Goal: Task Accomplishment & Management: Use online tool/utility

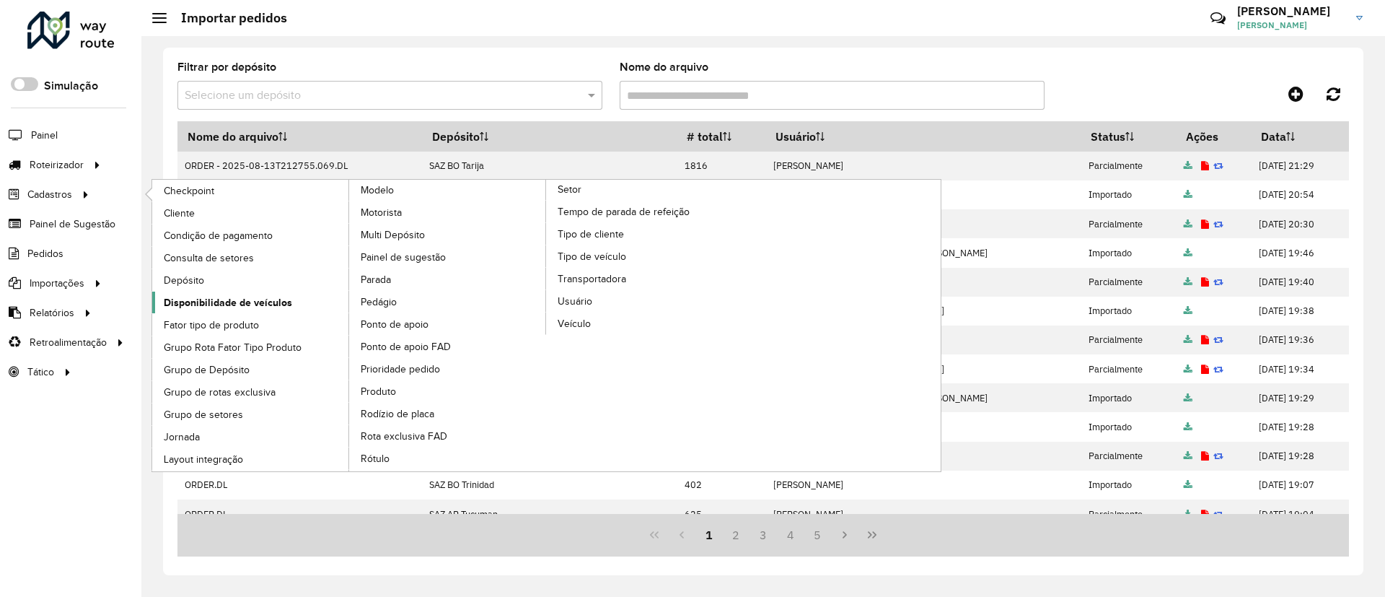
click at [245, 296] on span "Disponibilidade de veículos" at bounding box center [228, 302] width 128 height 15
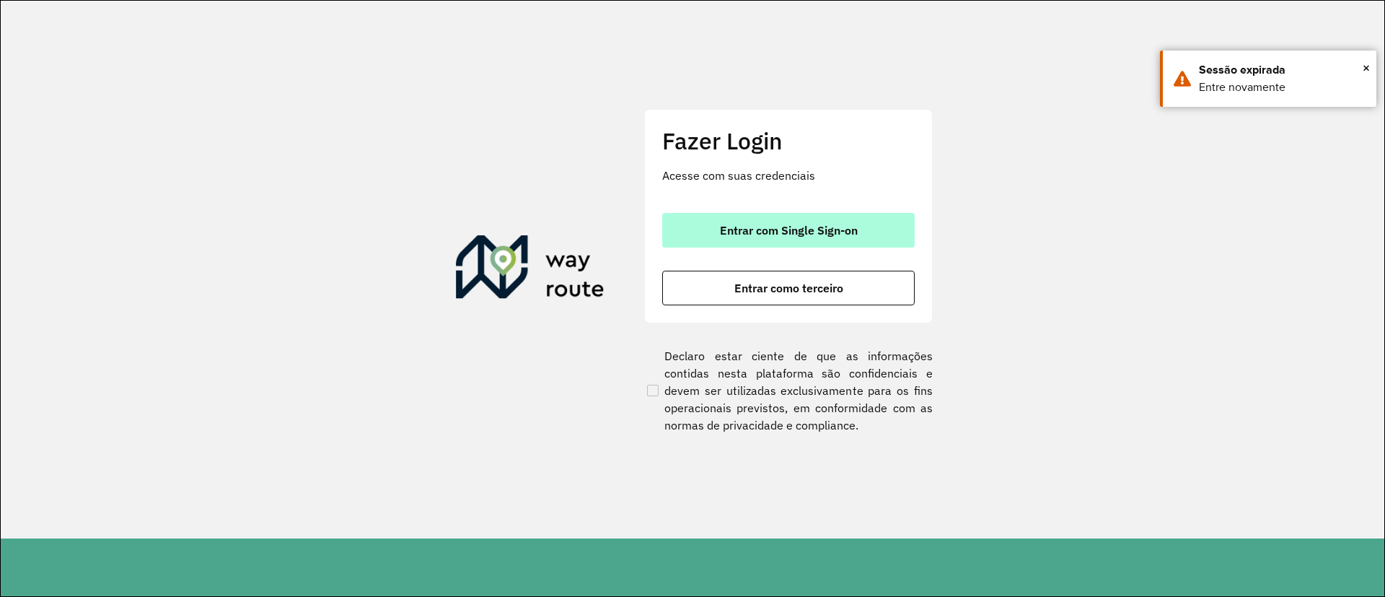
click at [815, 237] on button "Entrar com Single Sign-on" at bounding box center [788, 230] width 253 height 35
click at [799, 221] on button "Entrar com Single Sign-on" at bounding box center [788, 230] width 253 height 35
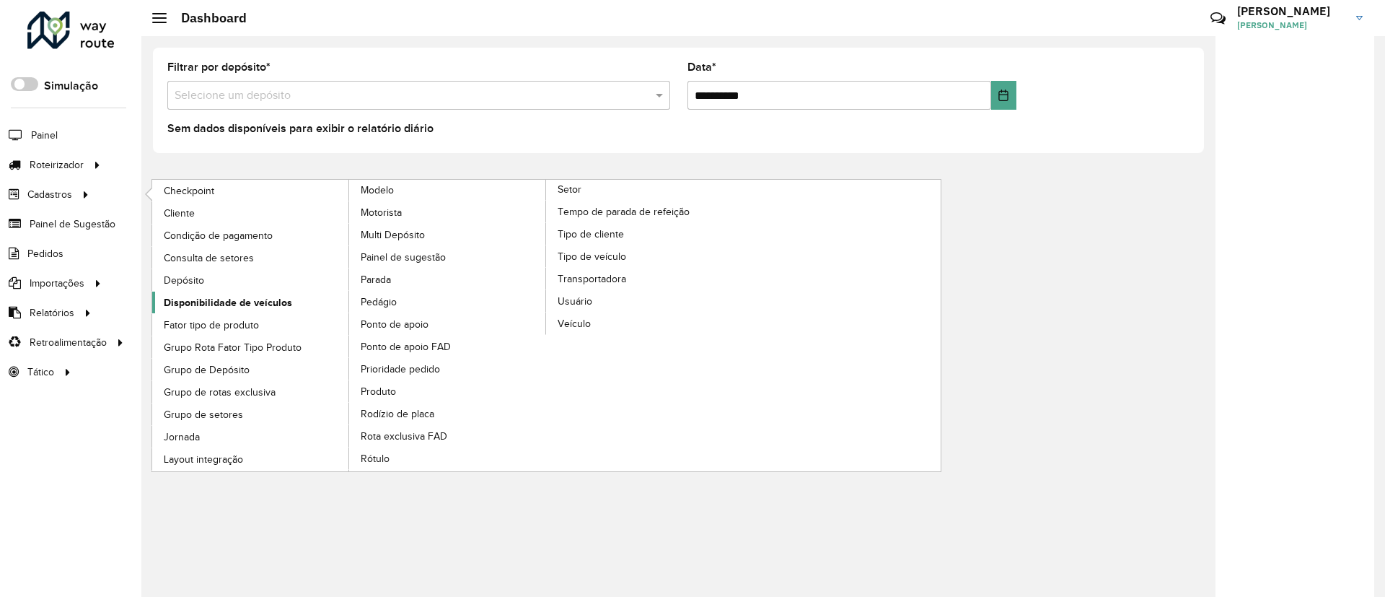
click at [260, 305] on span "Disponibilidade de veículos" at bounding box center [228, 302] width 128 height 15
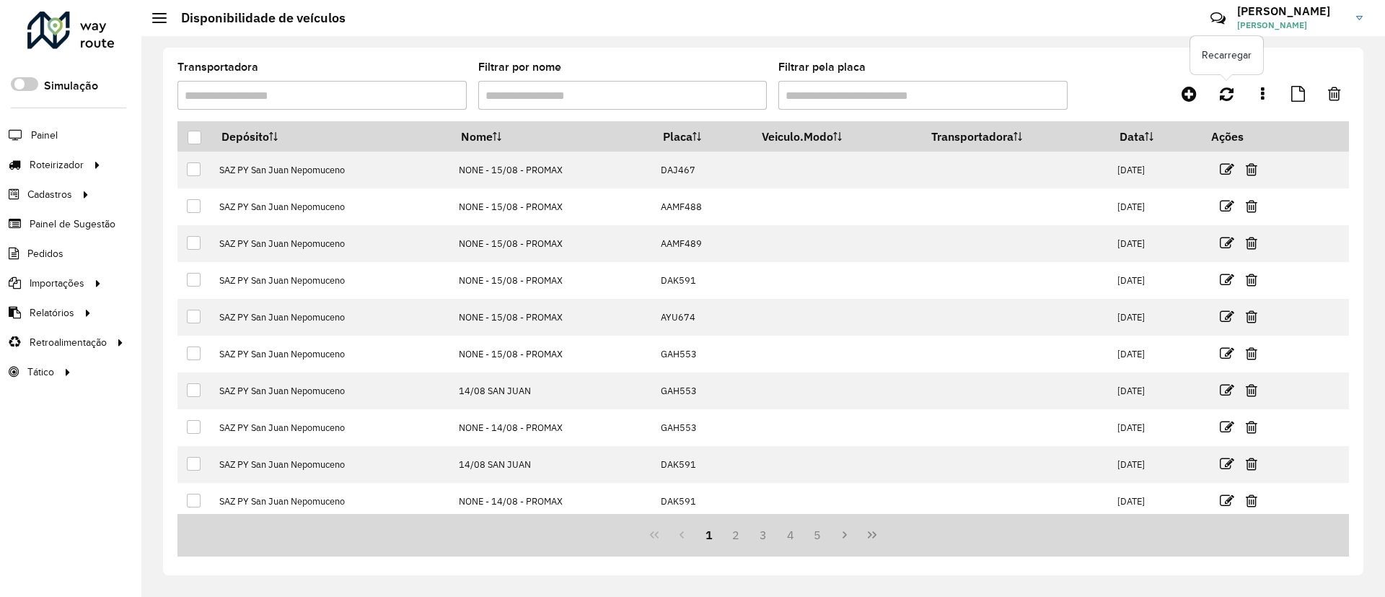
click at [1208, 92] on div "Recarregar" at bounding box center [1202, 94] width 293 height 26
click at [1190, 90] on icon at bounding box center [1189, 93] width 15 height 17
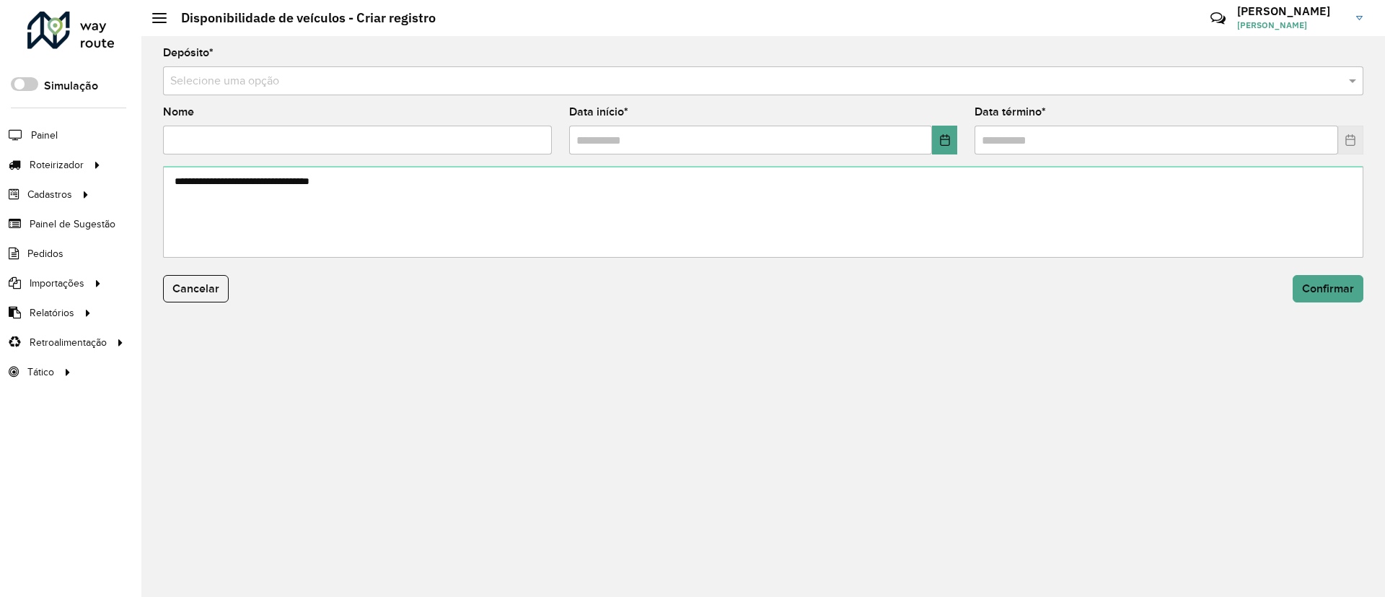
click at [1043, 81] on input "text" at bounding box center [748, 81] width 1157 height 17
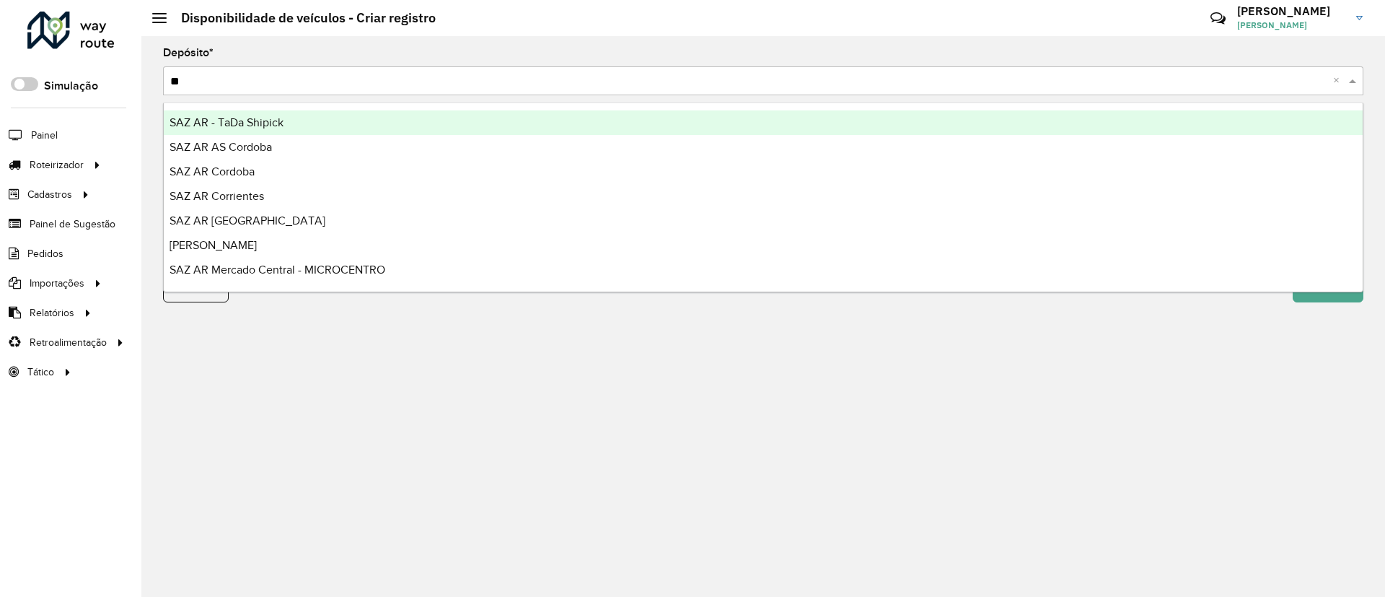
type input "***"
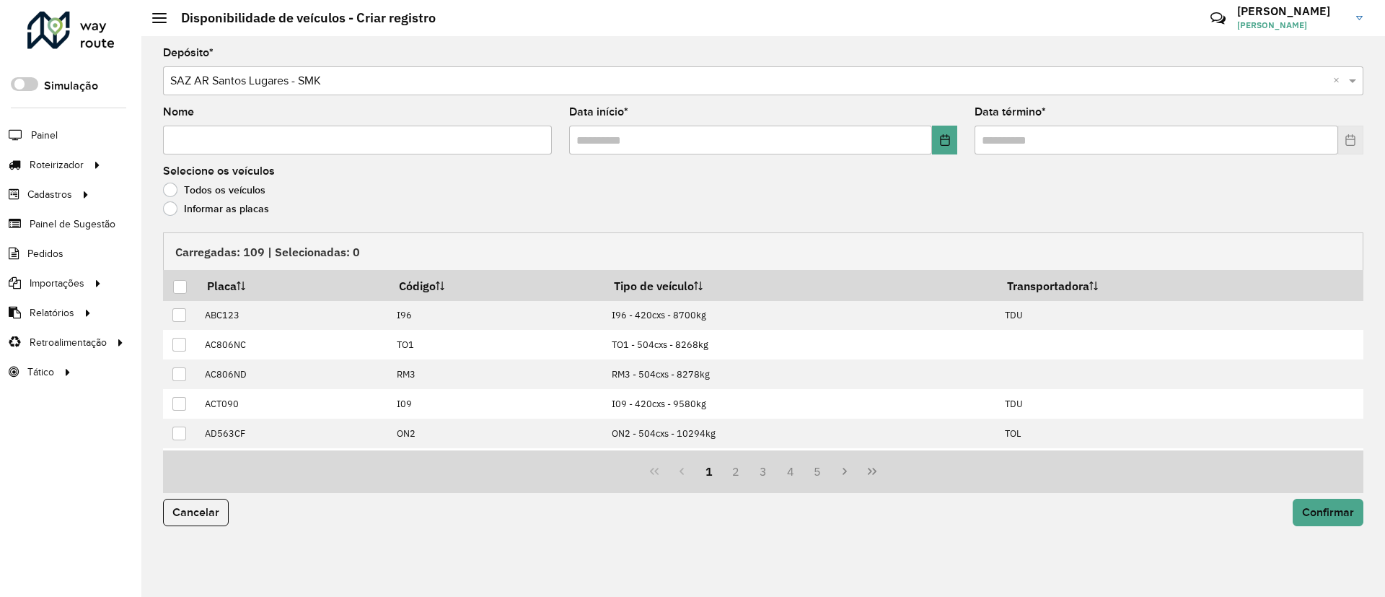
click at [395, 139] on input "Nome" at bounding box center [357, 140] width 389 height 29
type input "**********"
click at [943, 141] on icon "Choose Date" at bounding box center [945, 140] width 12 height 12
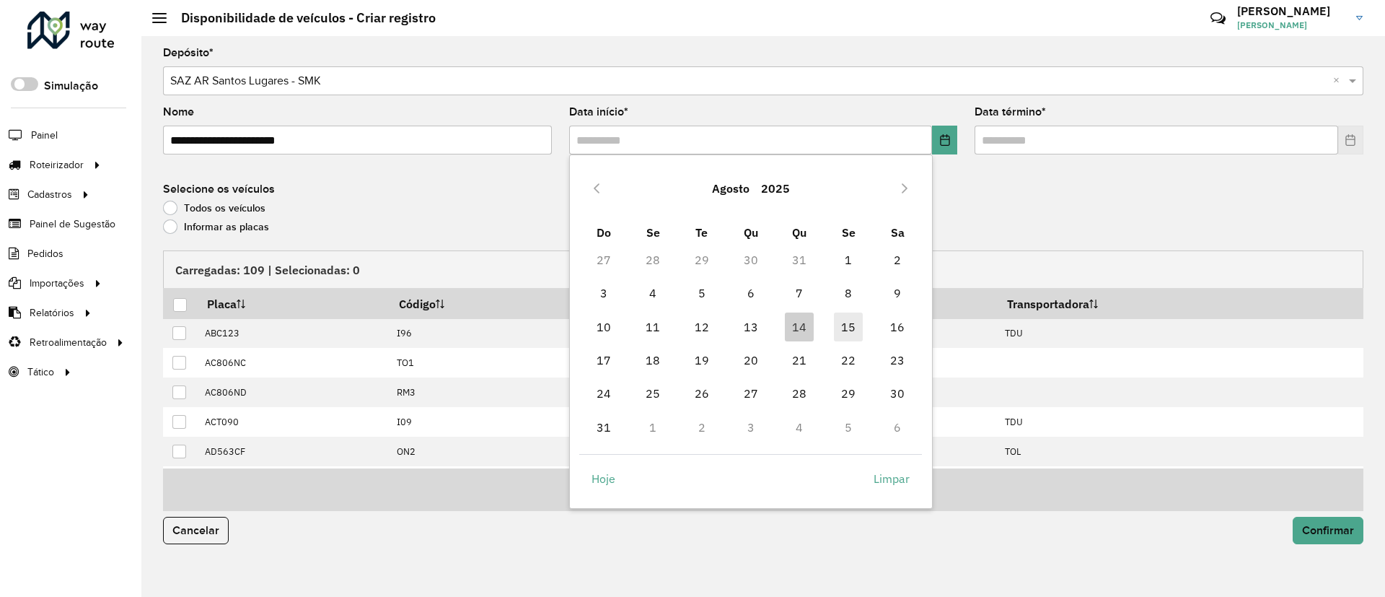
click at [856, 322] on span "15" at bounding box center [848, 326] width 29 height 29
type input "**********"
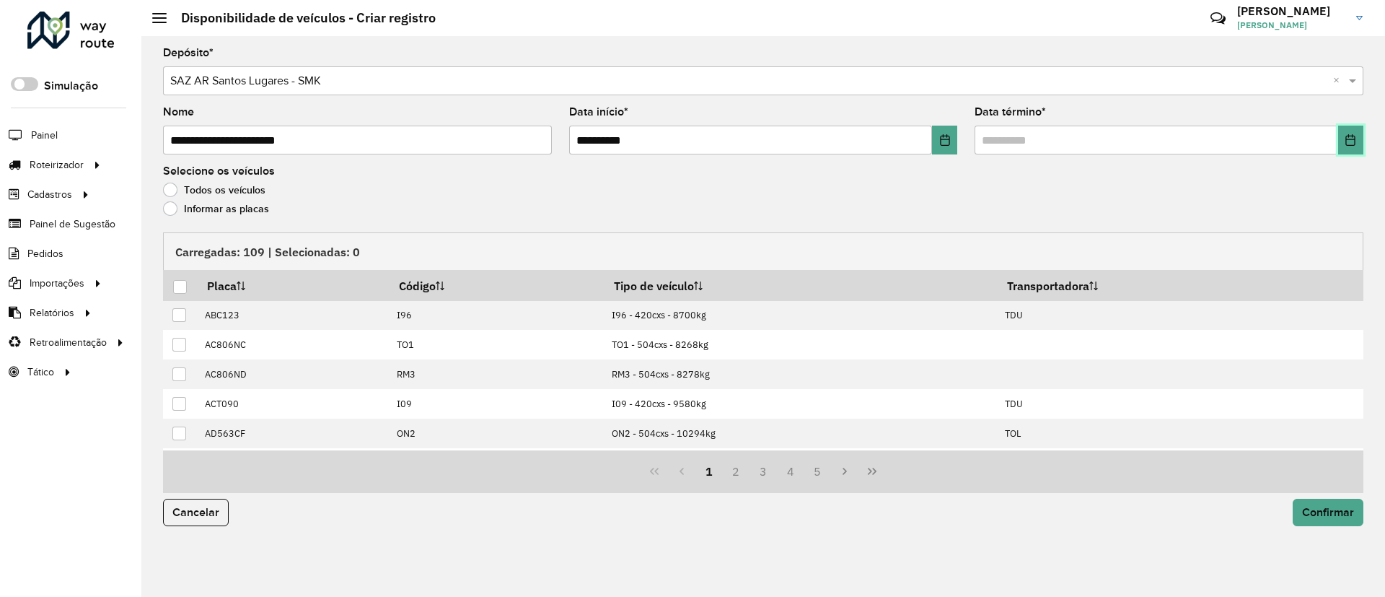
click at [1346, 139] on icon "Choose Date" at bounding box center [1350, 140] width 9 height 12
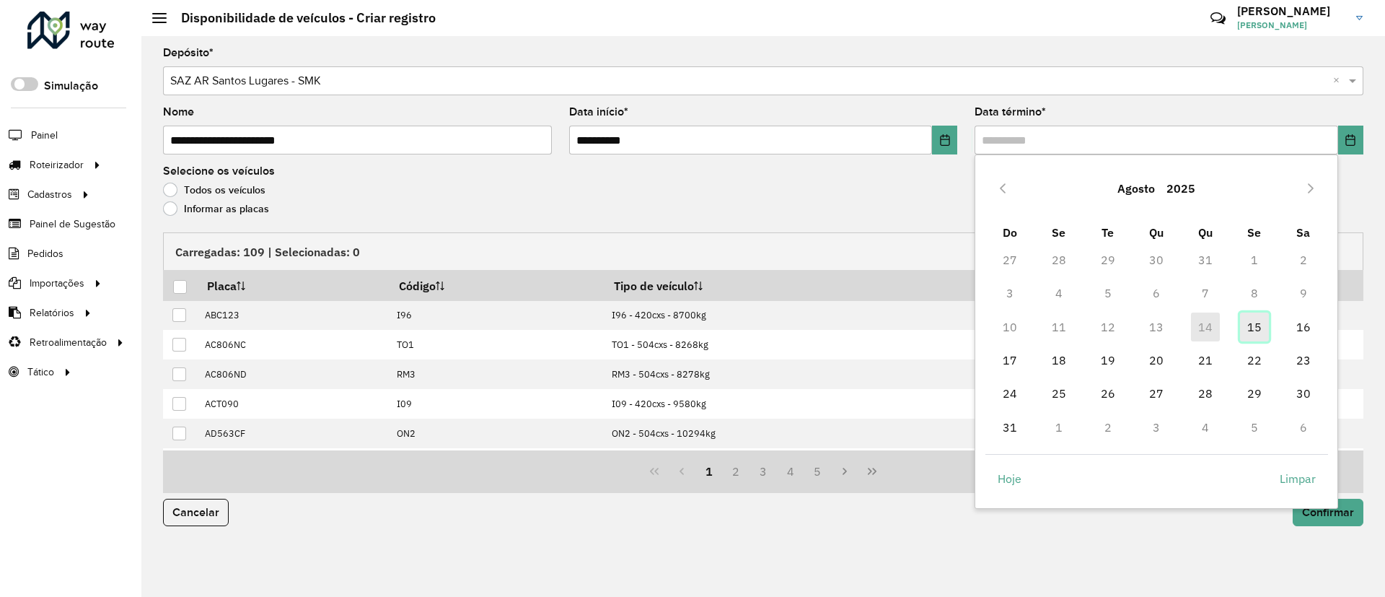
click at [1241, 322] on span "15" at bounding box center [1254, 326] width 29 height 29
type input "**********"
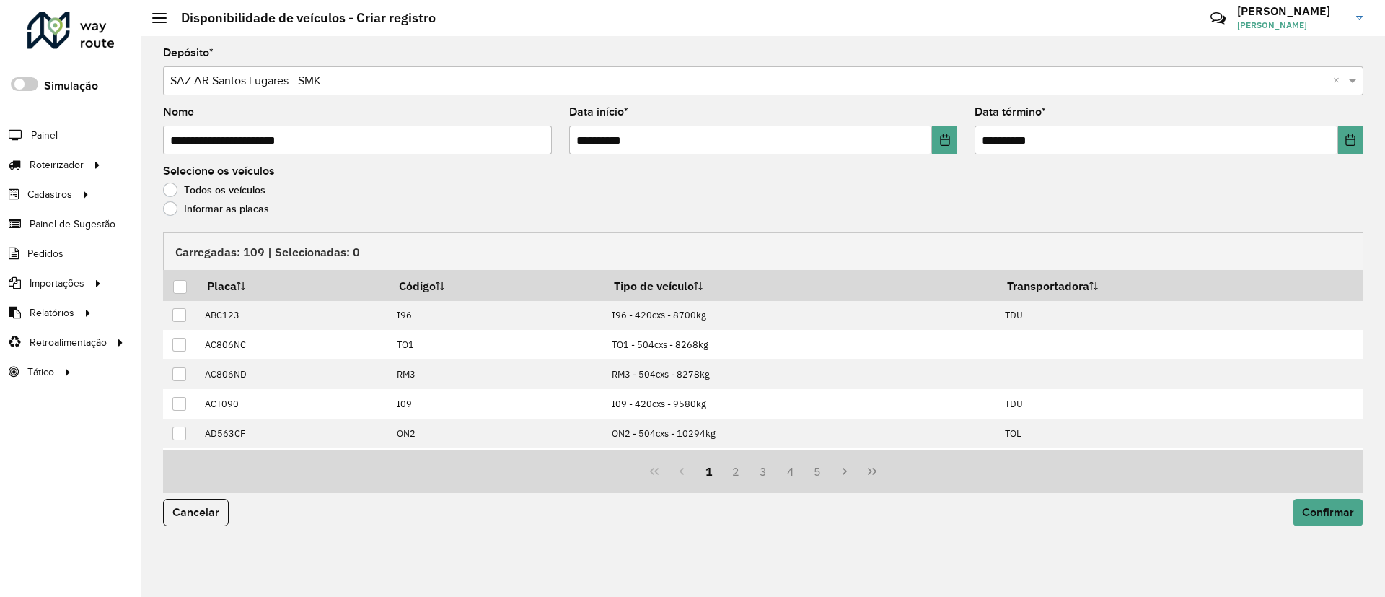
click at [181, 207] on label "Informar as placas" at bounding box center [216, 208] width 106 height 14
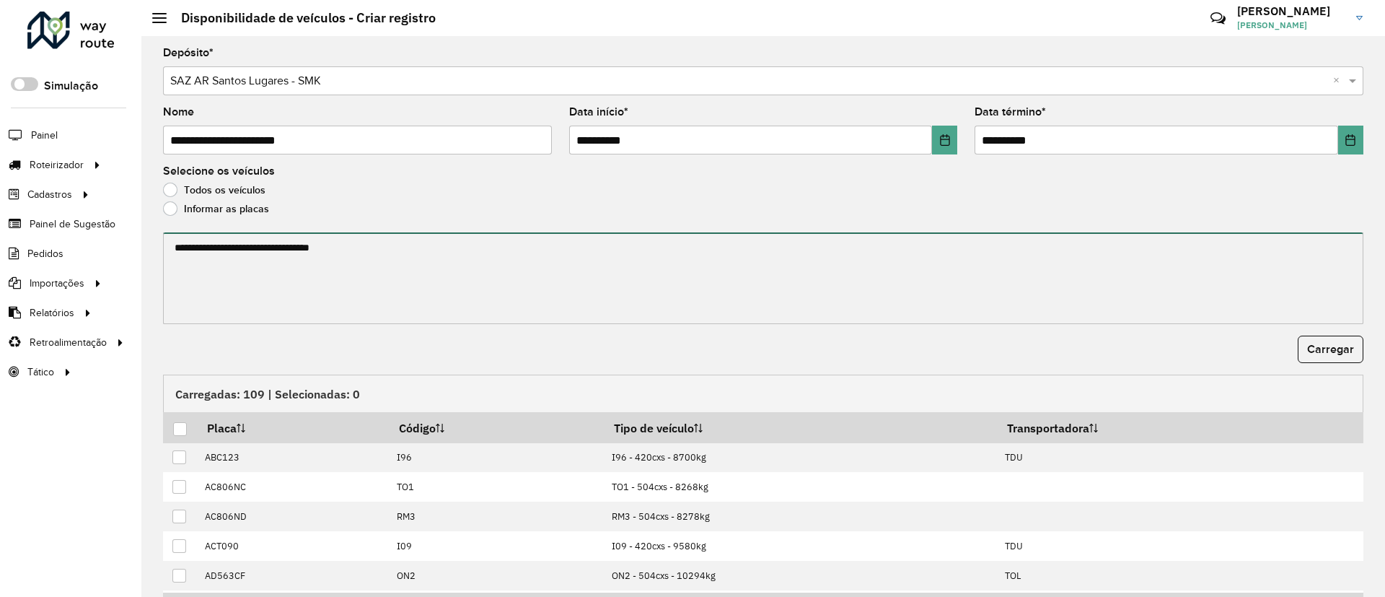
click at [193, 258] on textarea at bounding box center [763, 278] width 1201 height 92
paste textarea "****** ****** ****** ****** ******* ******* ******* ****** ****** ****** ******…"
paste textarea "**********"
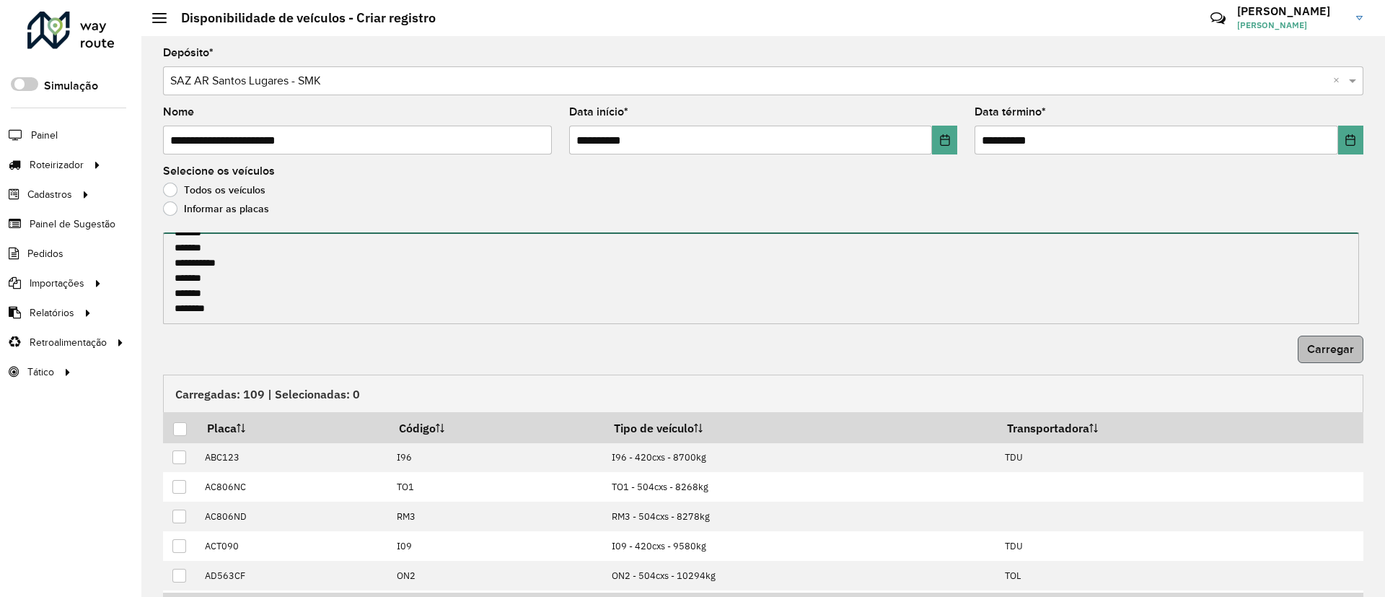
type textarea "**********"
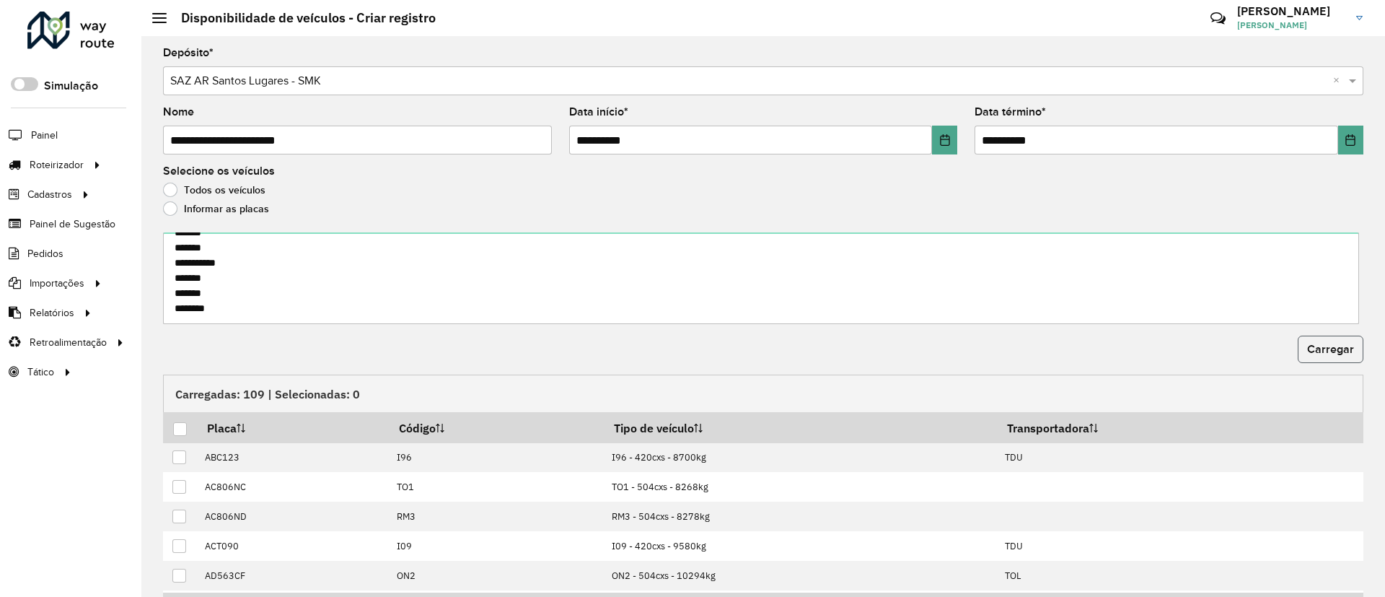
click at [1317, 349] on span "Carregar" at bounding box center [1330, 349] width 47 height 12
click at [176, 425] on div at bounding box center [180, 429] width 14 height 14
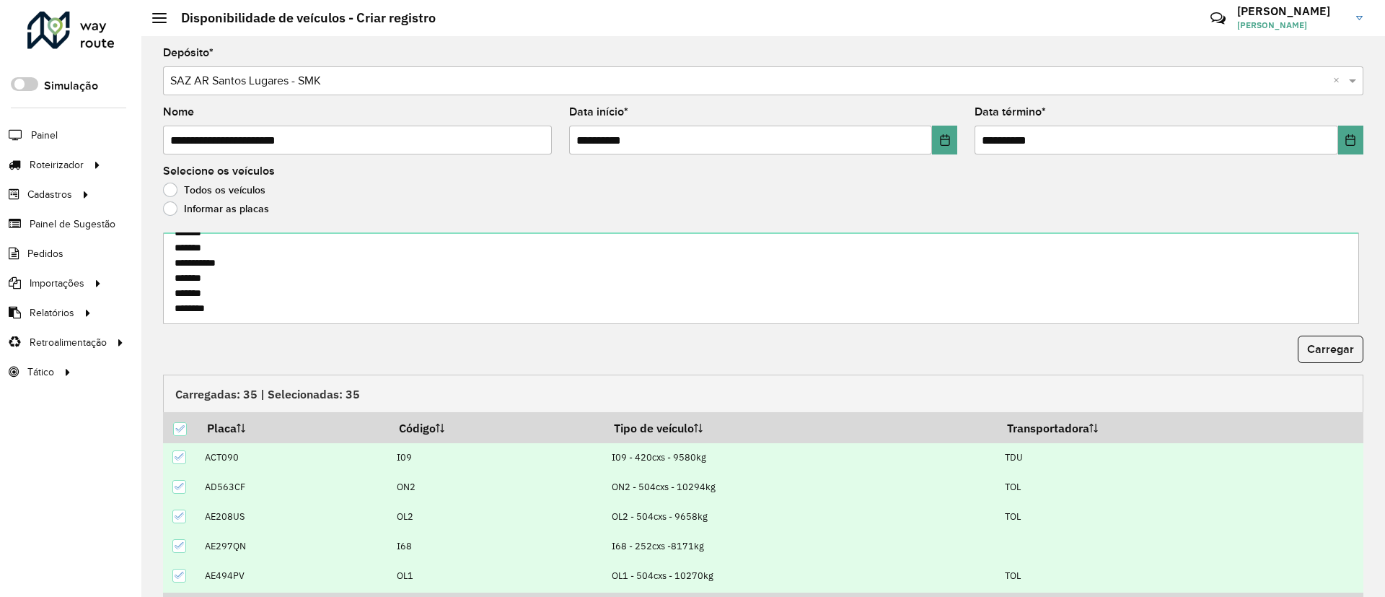
scroll to position [89, 0]
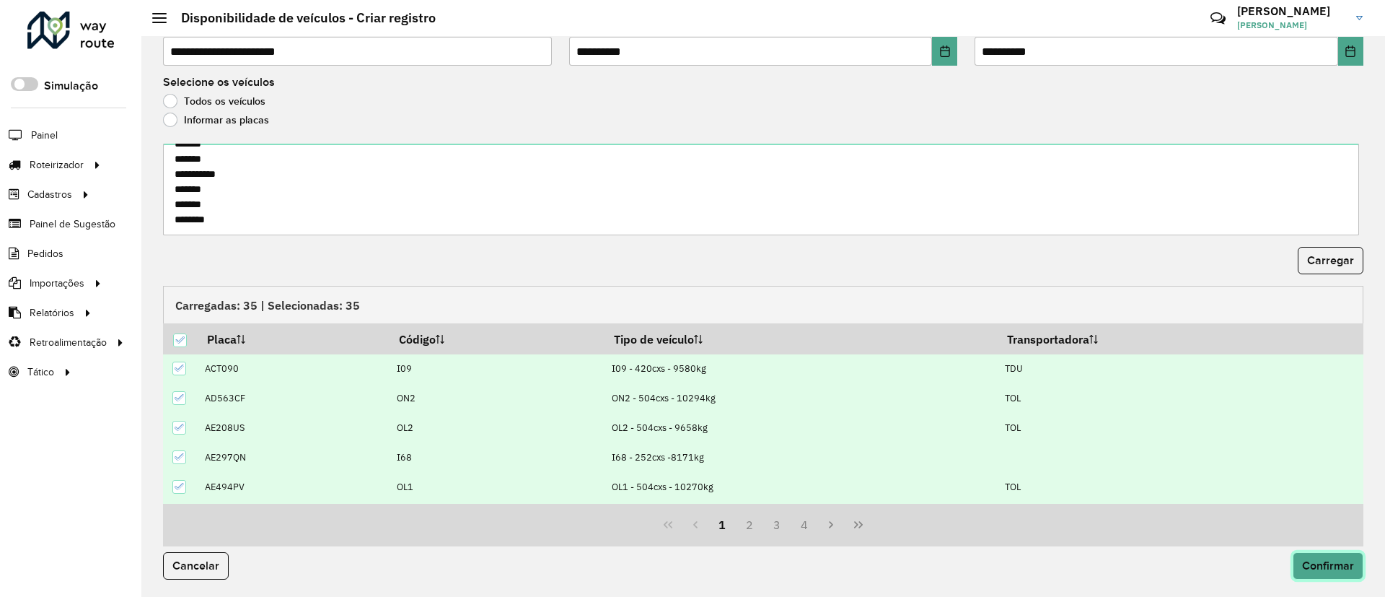
click at [1301, 572] on button "Confirmar" at bounding box center [1328, 565] width 71 height 27
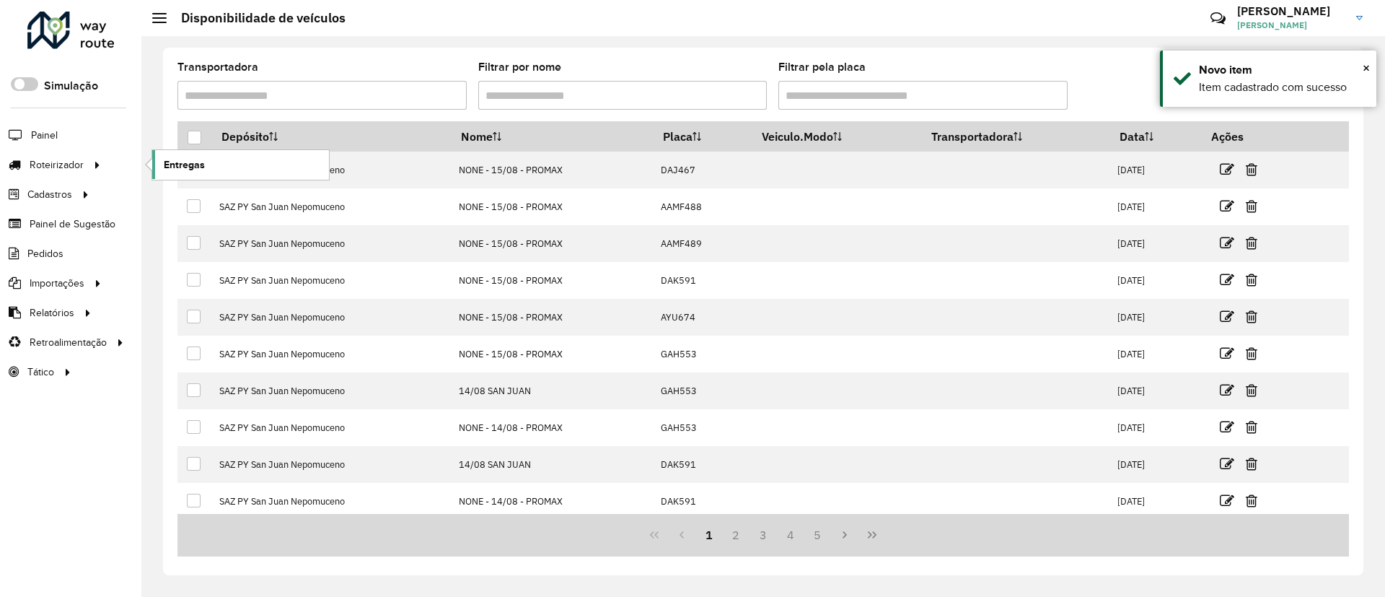
click at [196, 162] on span "Entregas" at bounding box center [184, 164] width 41 height 15
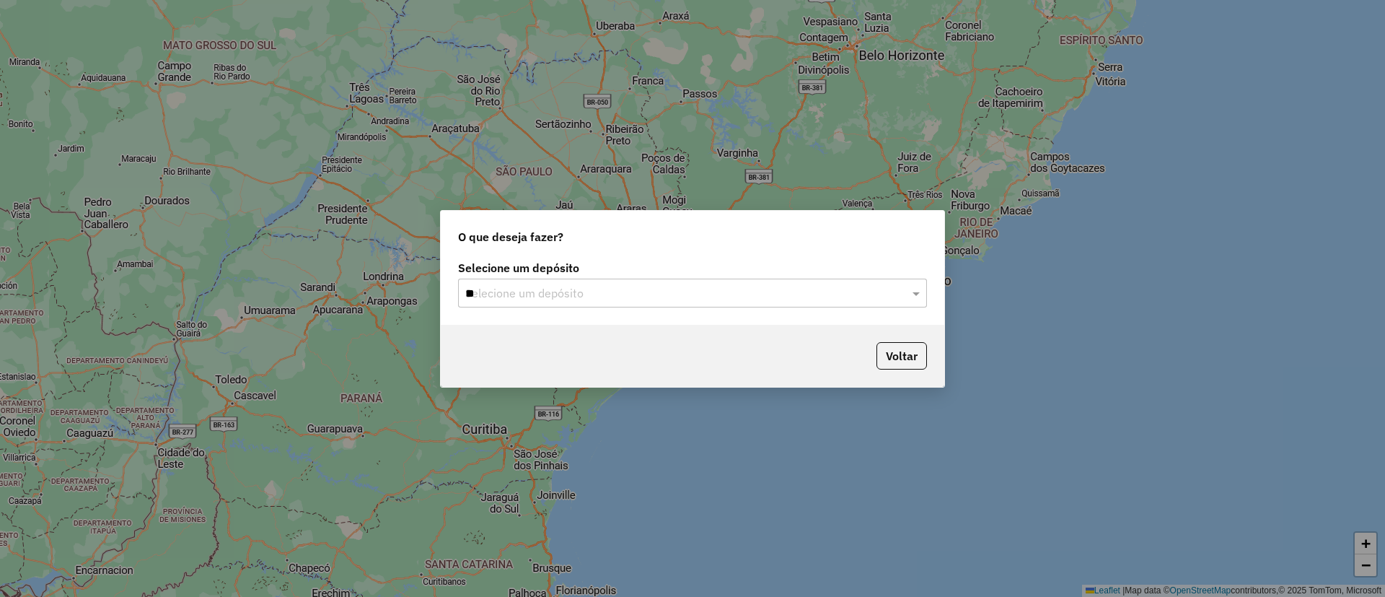
type input "***"
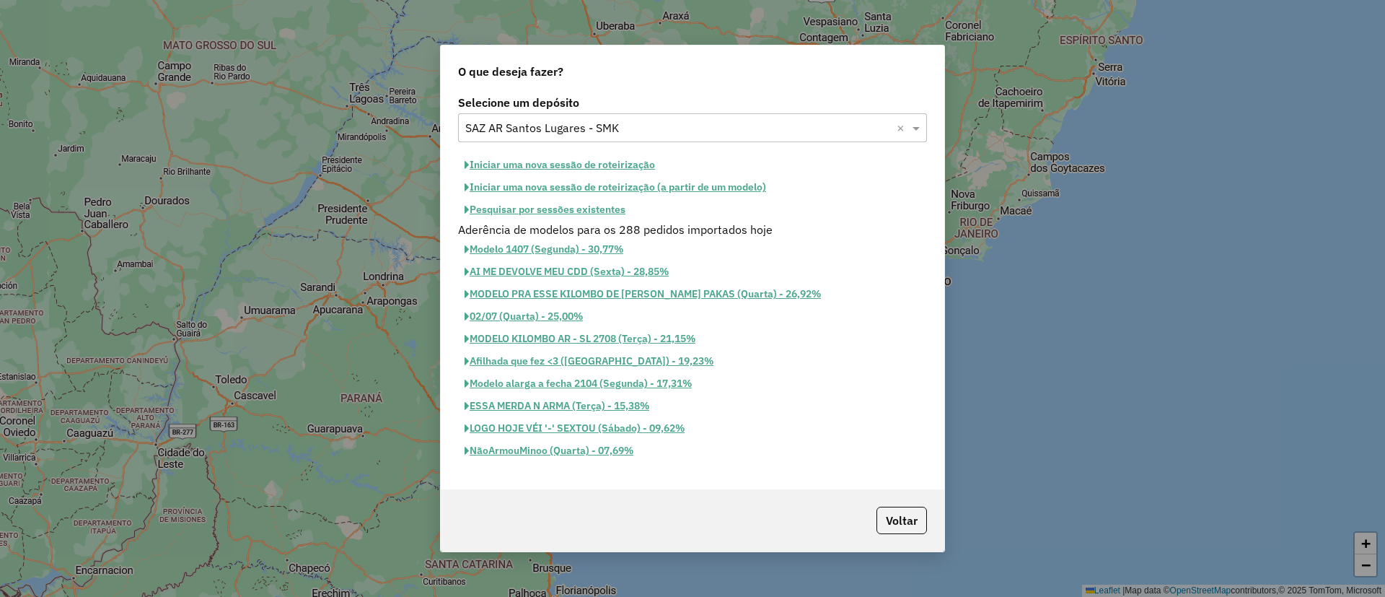
click at [535, 164] on button "Iniciar uma nova sessão de roteirização" at bounding box center [559, 165] width 203 height 22
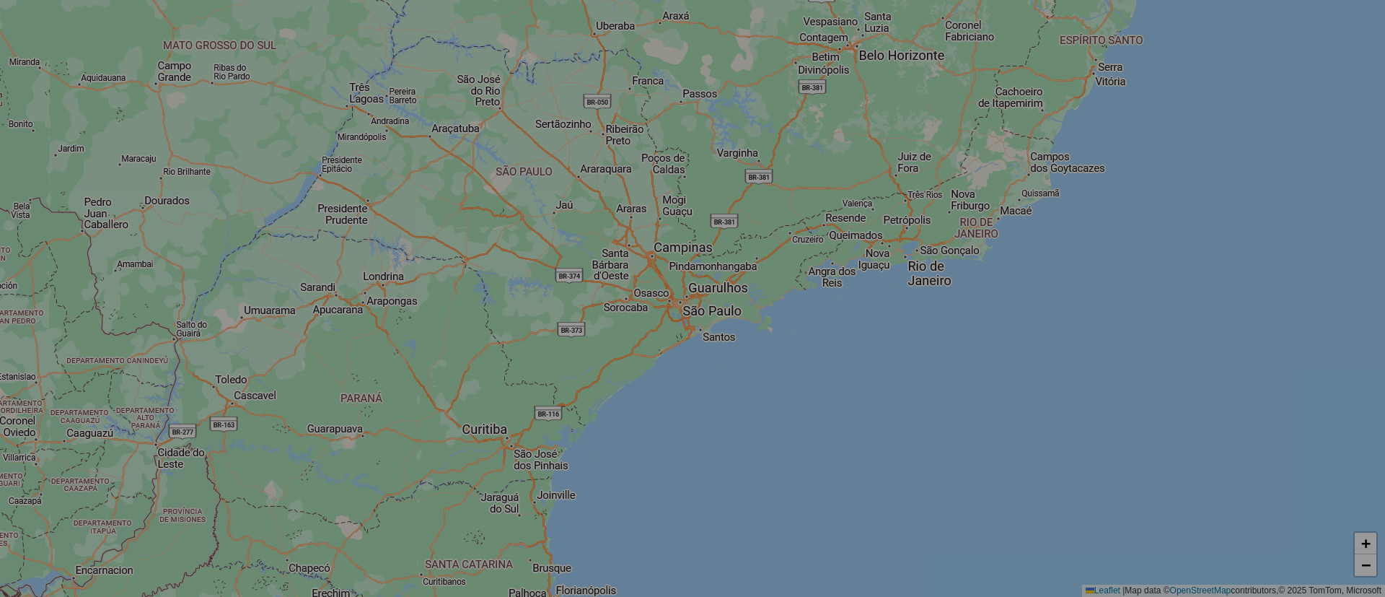
select select "*"
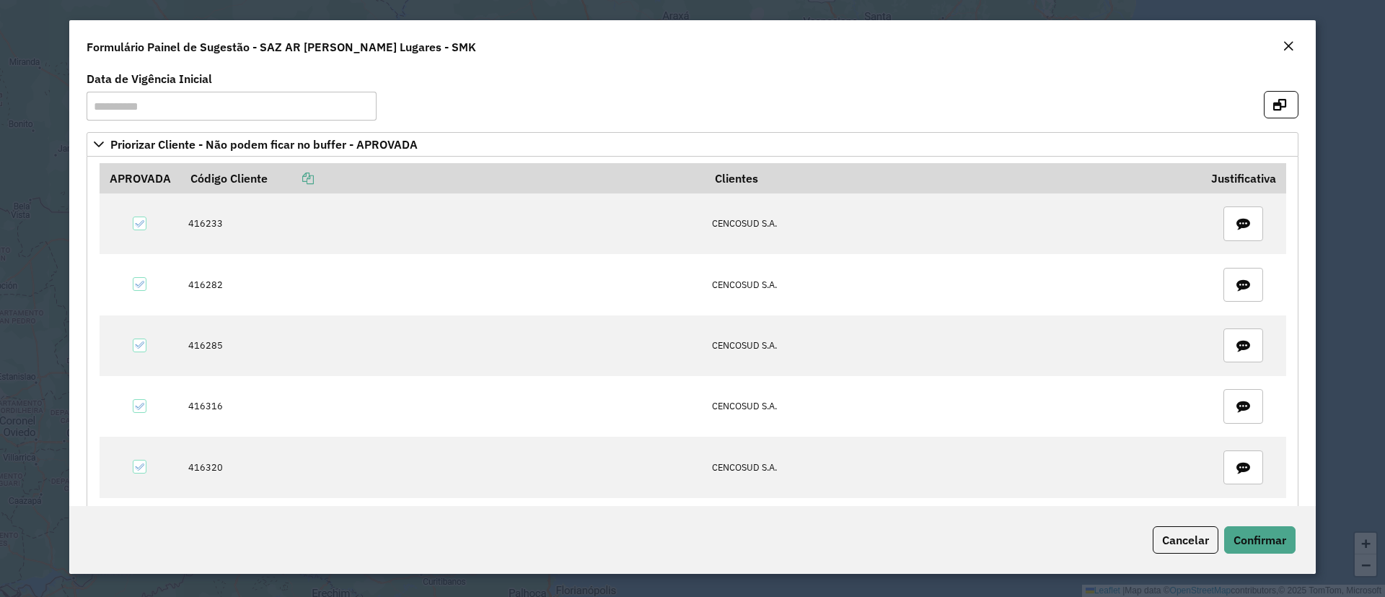
click at [312, 181] on icon at bounding box center [308, 178] width 12 height 12
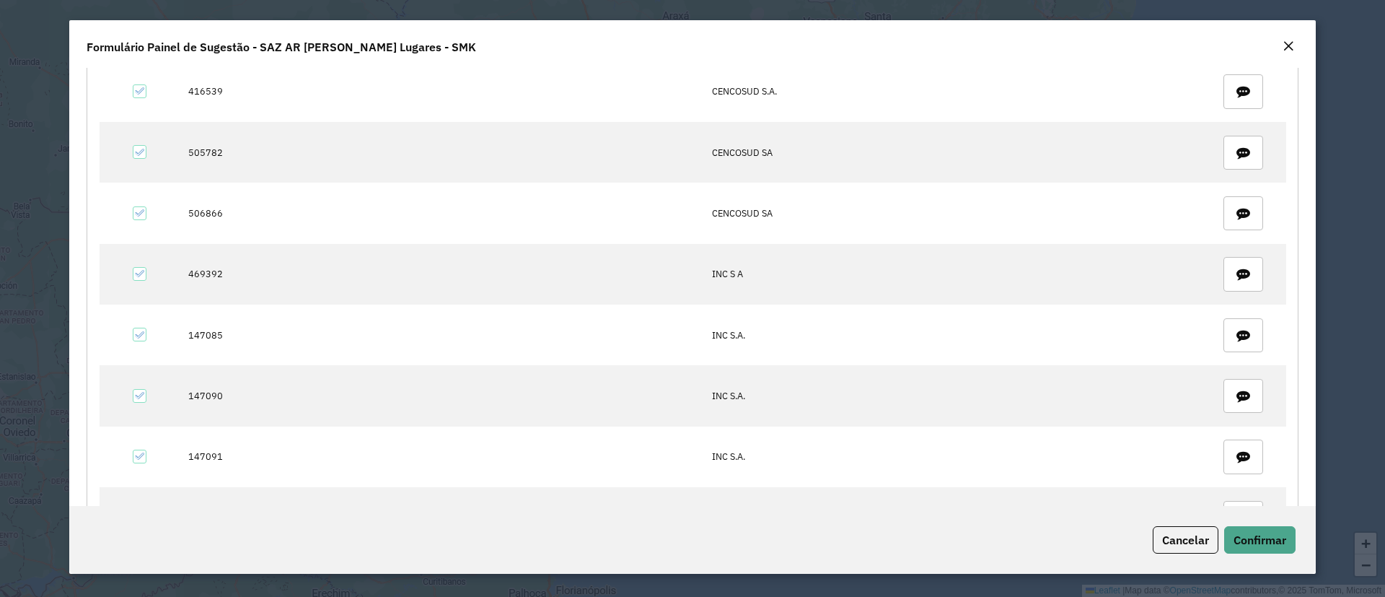
scroll to position [735, 0]
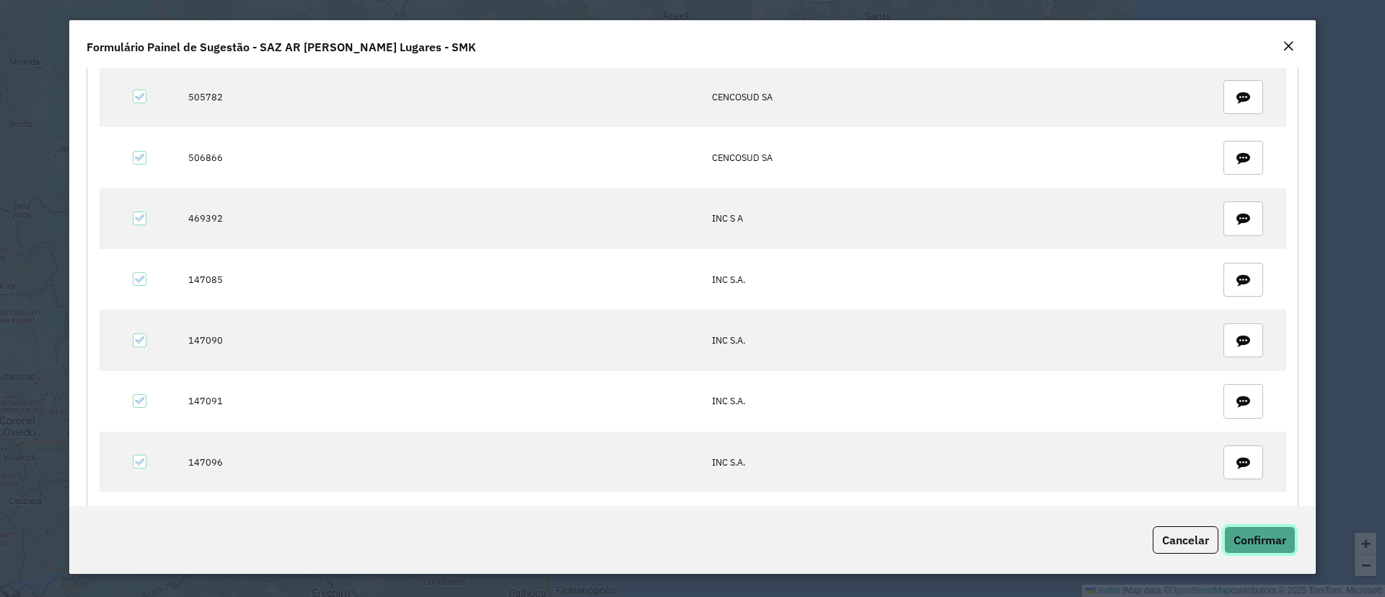
click at [1262, 538] on span "Confirmar" at bounding box center [1260, 539] width 53 height 14
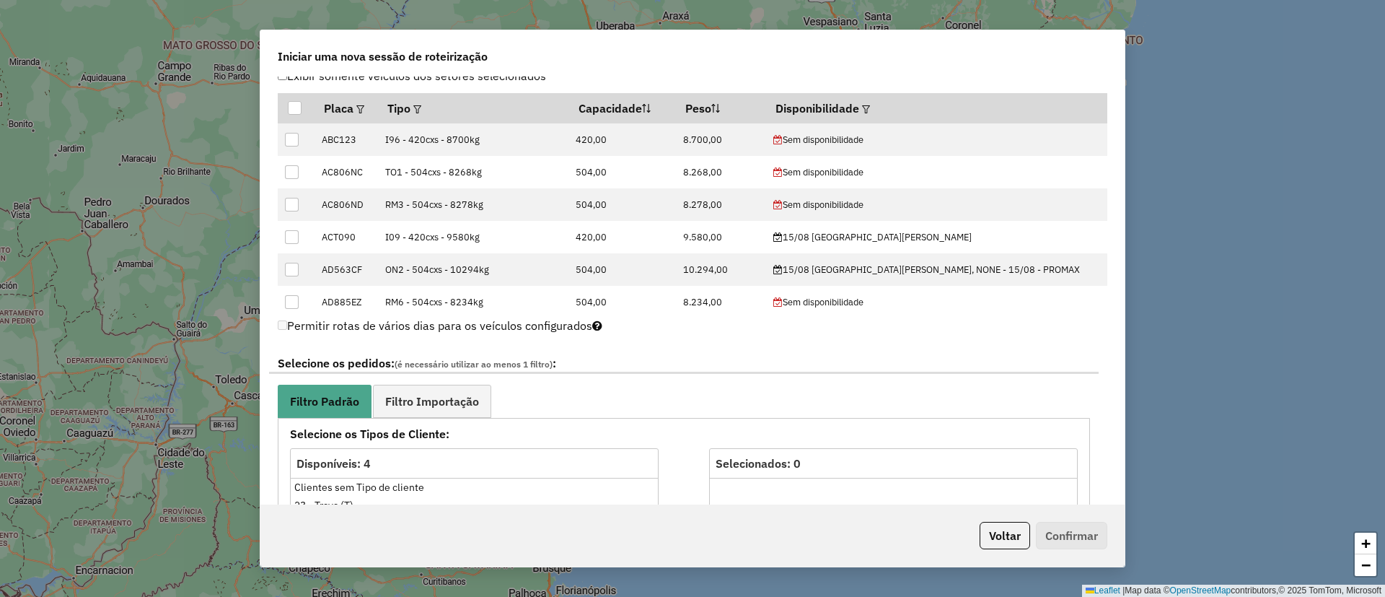
scroll to position [537, 0]
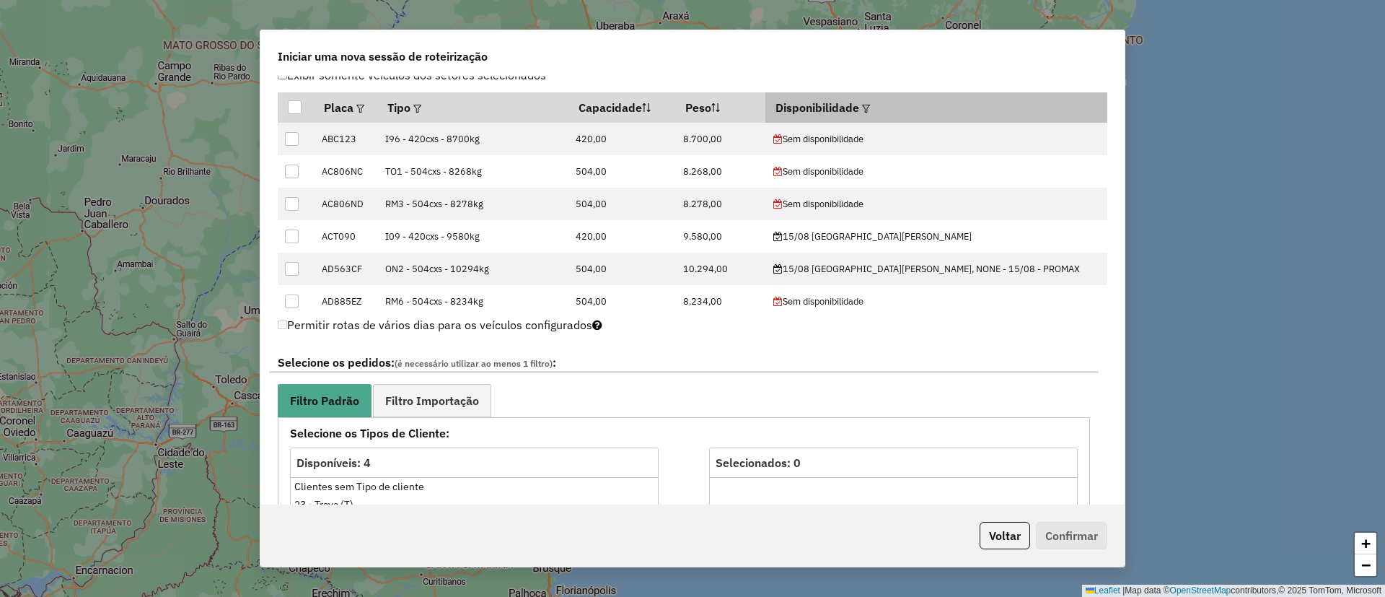
click at [870, 105] on em at bounding box center [866, 109] width 8 height 8
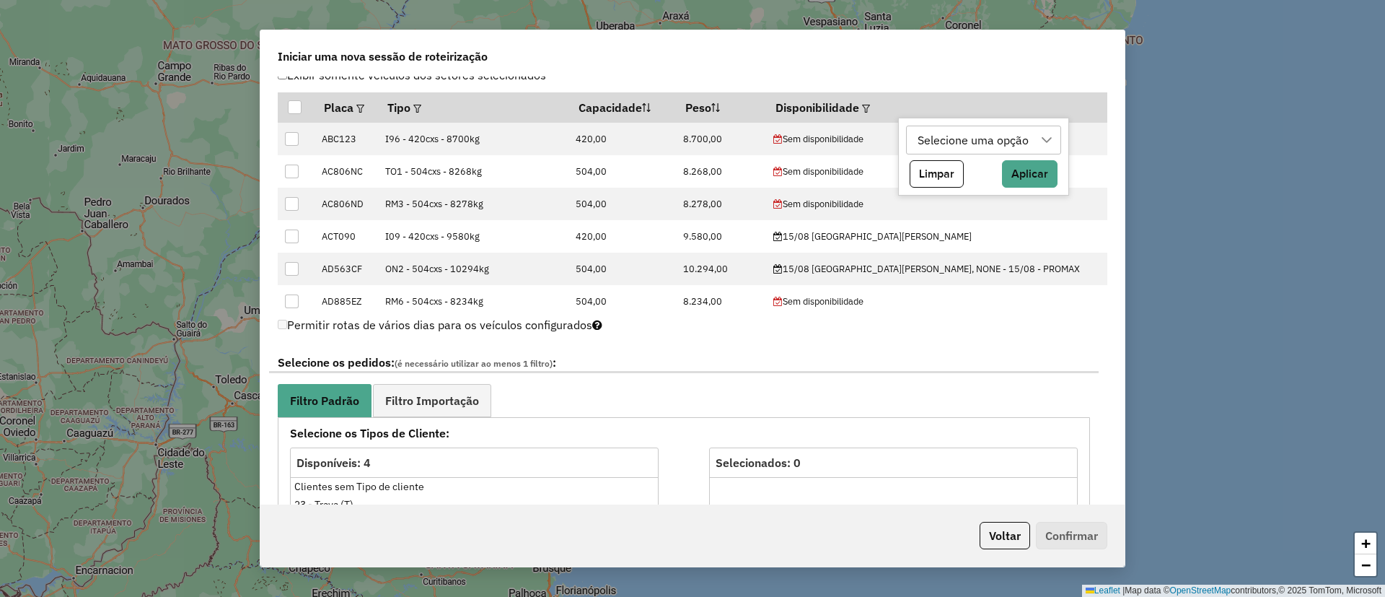
click at [957, 147] on div "Selecione uma opção" at bounding box center [973, 139] width 121 height 27
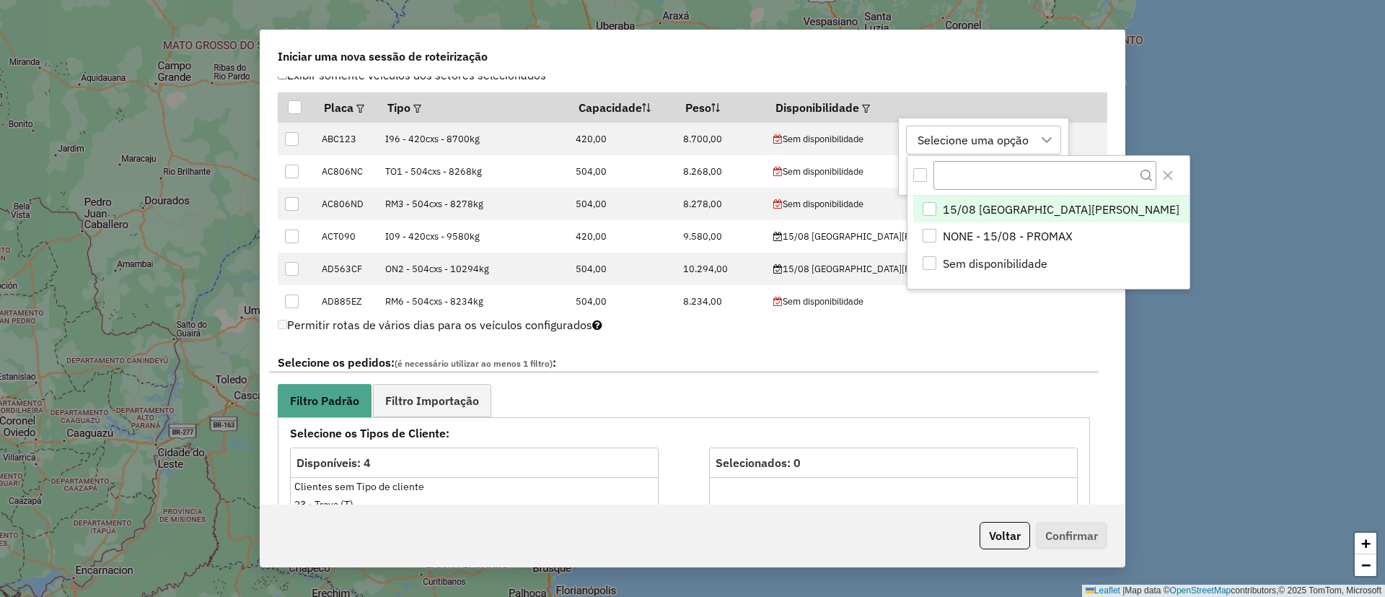
click at [965, 206] on span "15/08 [GEOGRAPHIC_DATA][PERSON_NAME]" at bounding box center [1061, 209] width 237 height 17
drag, startPoint x: 1090, startPoint y: 171, endPoint x: 1079, endPoint y: 178, distance: 13.0
click at [1162, 172] on icon "Close" at bounding box center [1168, 176] width 12 height 12
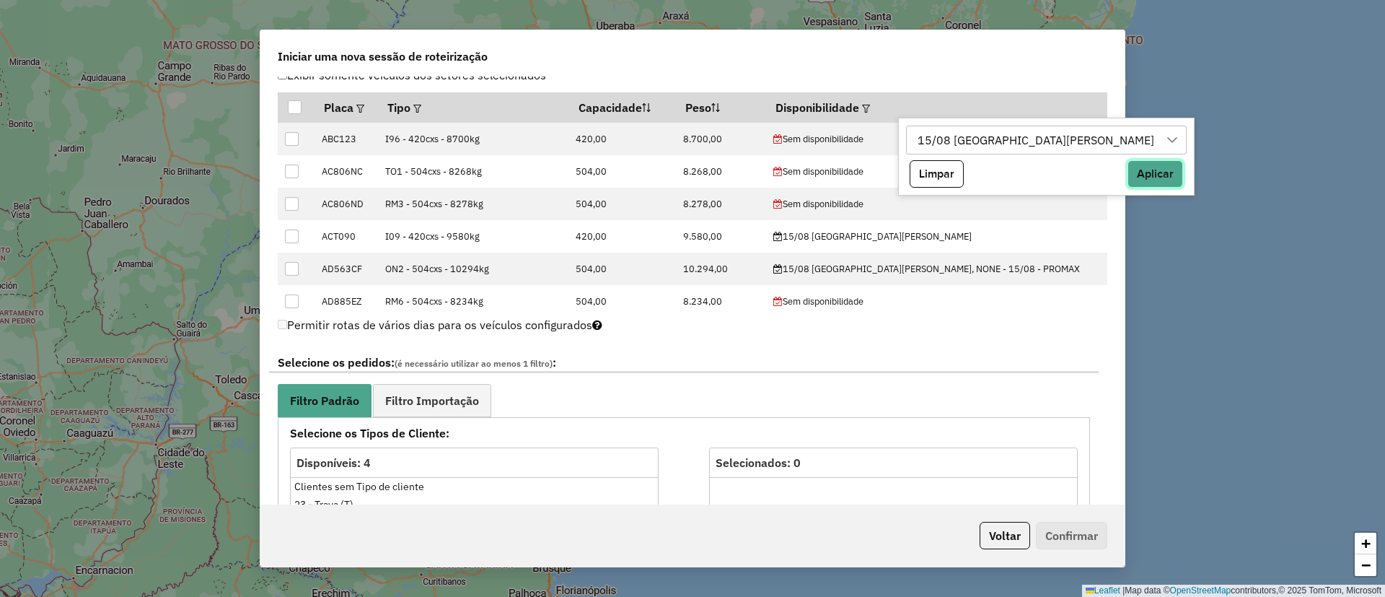
click at [1128, 172] on button "Aplicar" at bounding box center [1156, 173] width 56 height 27
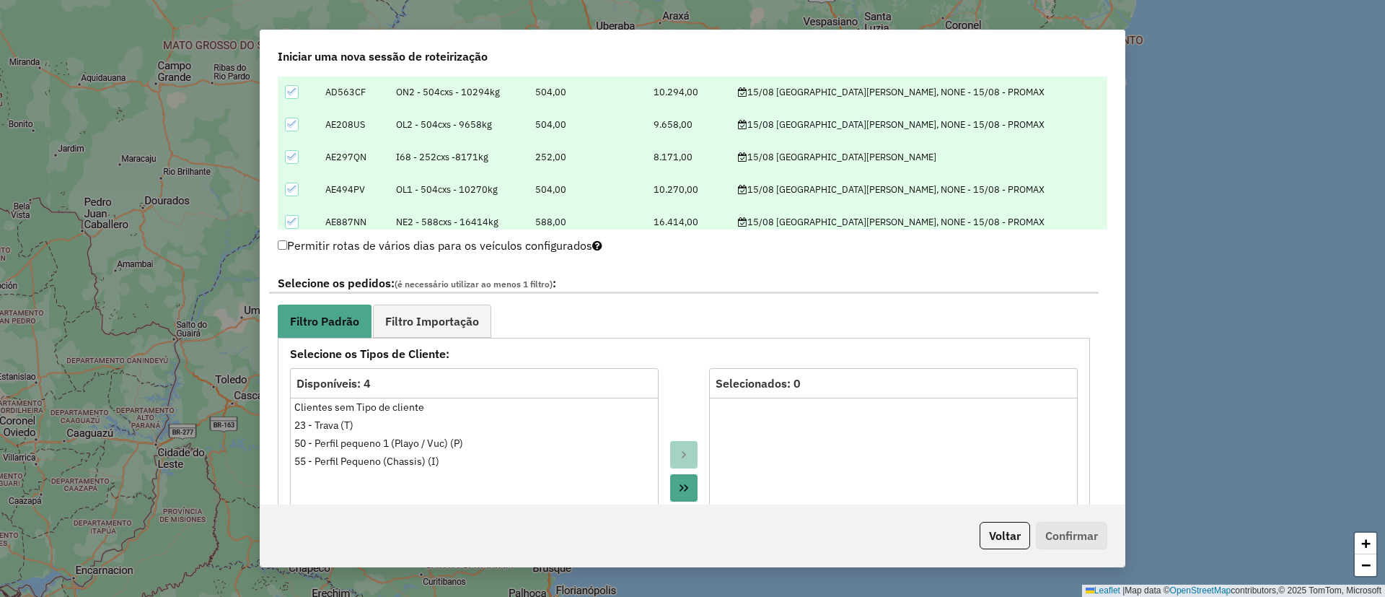
scroll to position [617, 0]
drag, startPoint x: 468, startPoint y: 315, endPoint x: 522, endPoint y: 303, distance: 54.6
click at [469, 315] on span "Filtro Importação" at bounding box center [432, 321] width 94 height 12
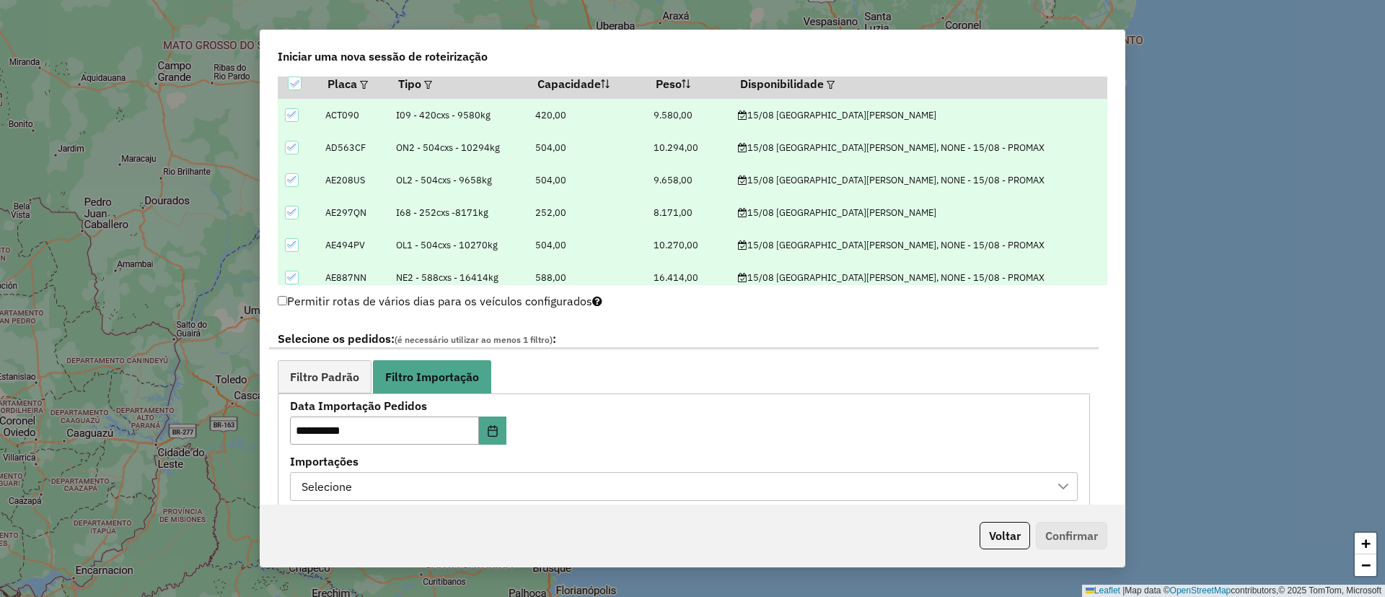
scroll to position [606, 0]
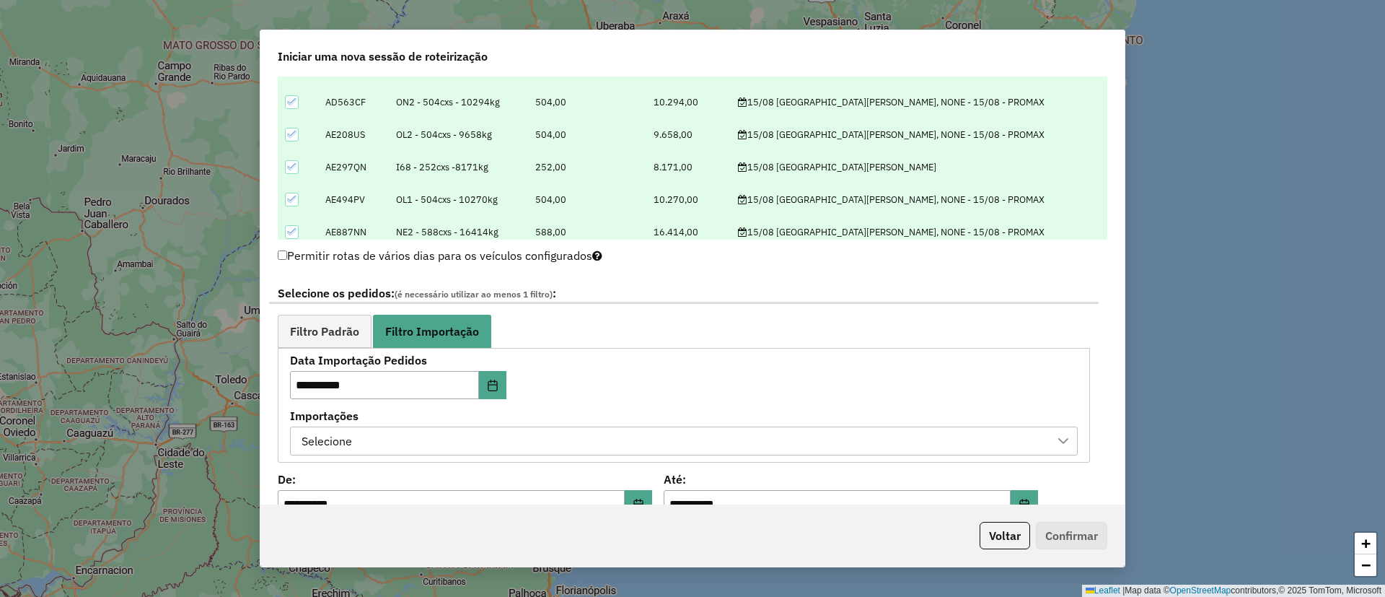
click at [392, 446] on div "Selecione" at bounding box center [673, 440] width 753 height 27
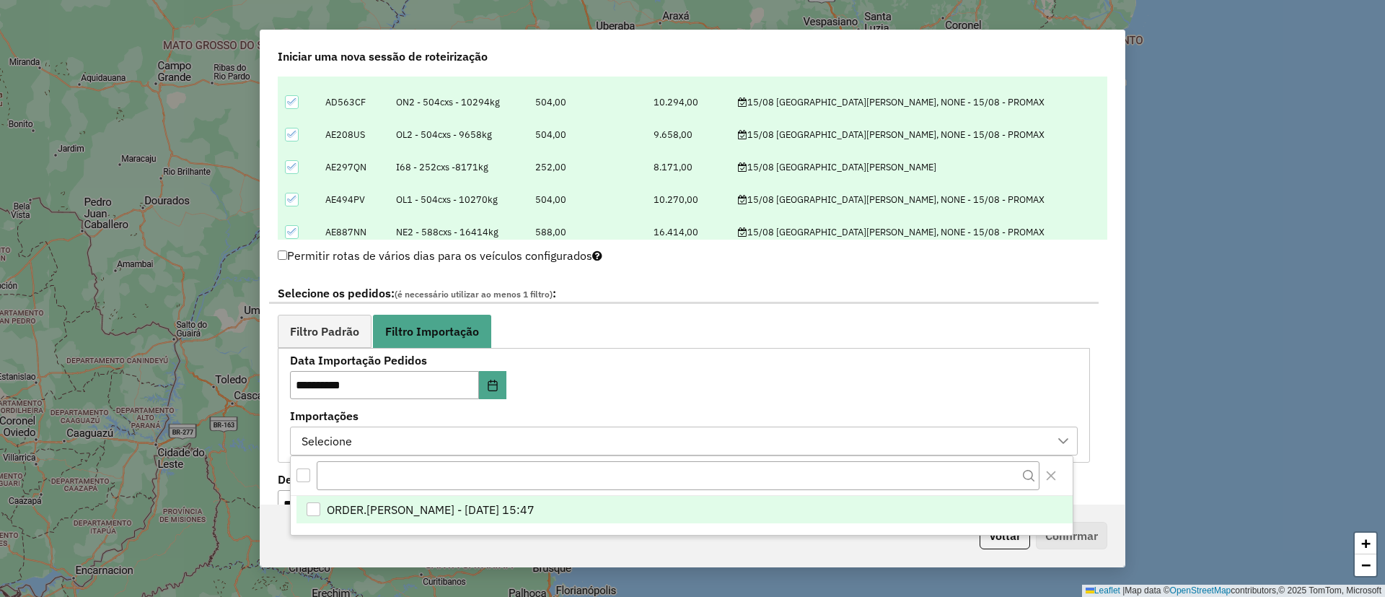
click at [409, 505] on span "ORDER.[PERSON_NAME] - [DATE] 15:47" at bounding box center [431, 509] width 208 height 17
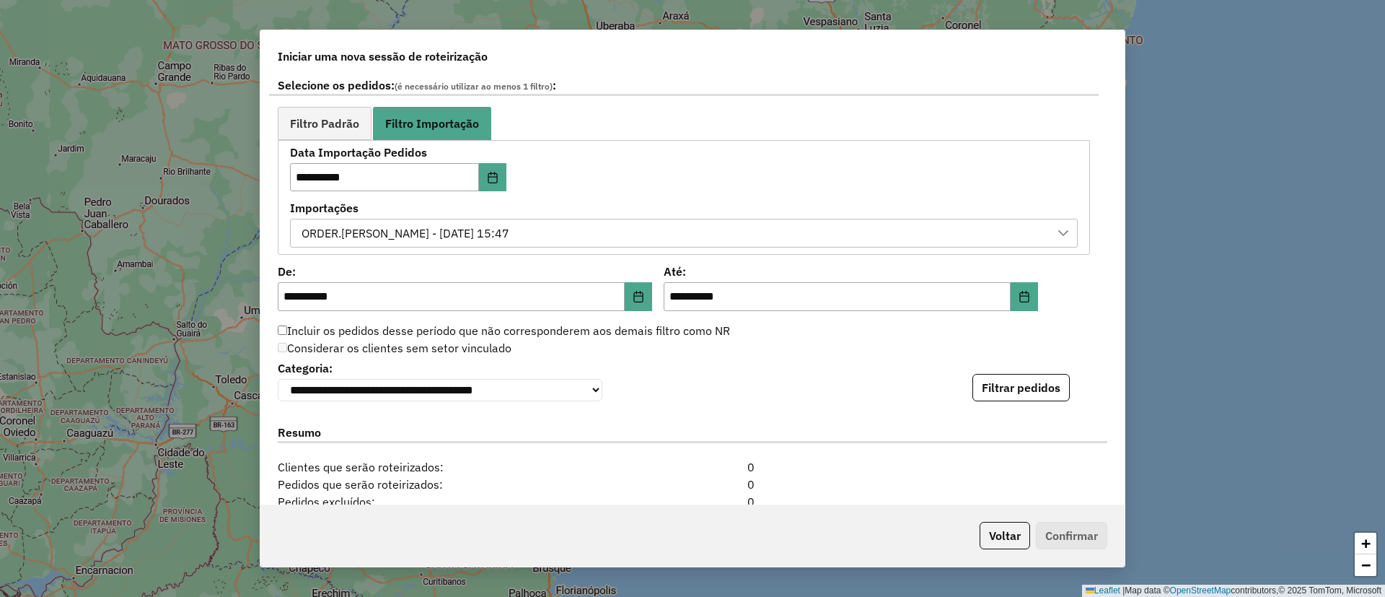
scroll to position [830, 0]
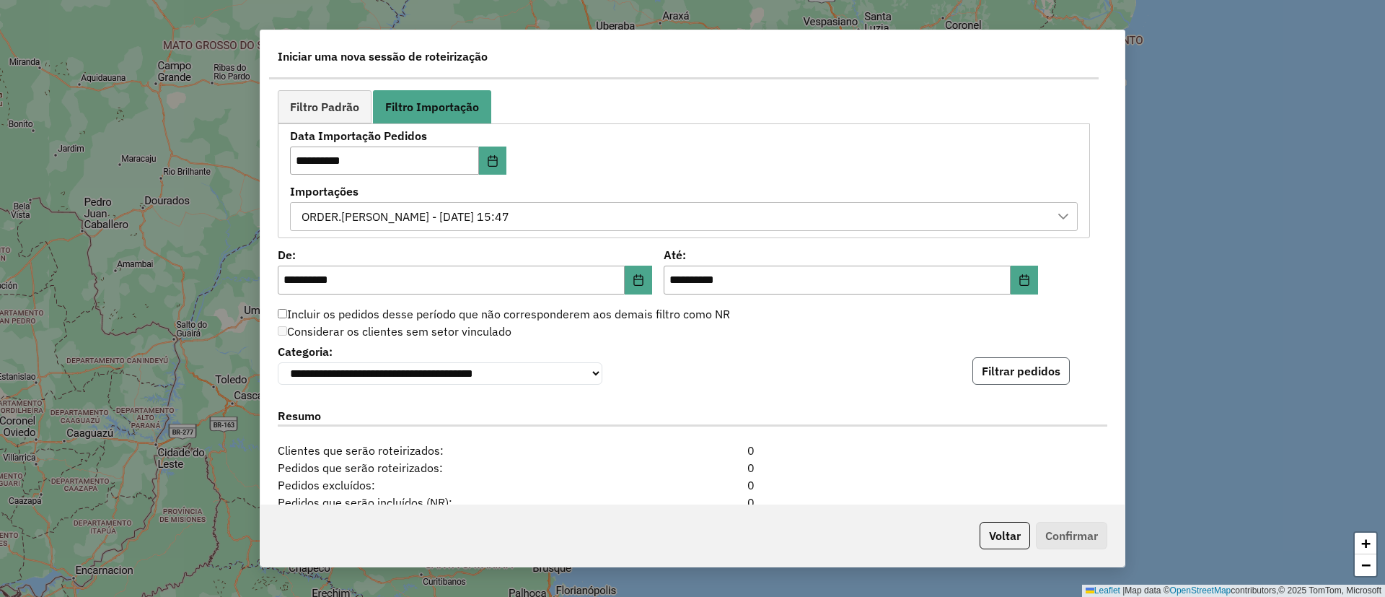
click at [1002, 372] on button "Filtrar pedidos" at bounding box center [1021, 370] width 97 height 27
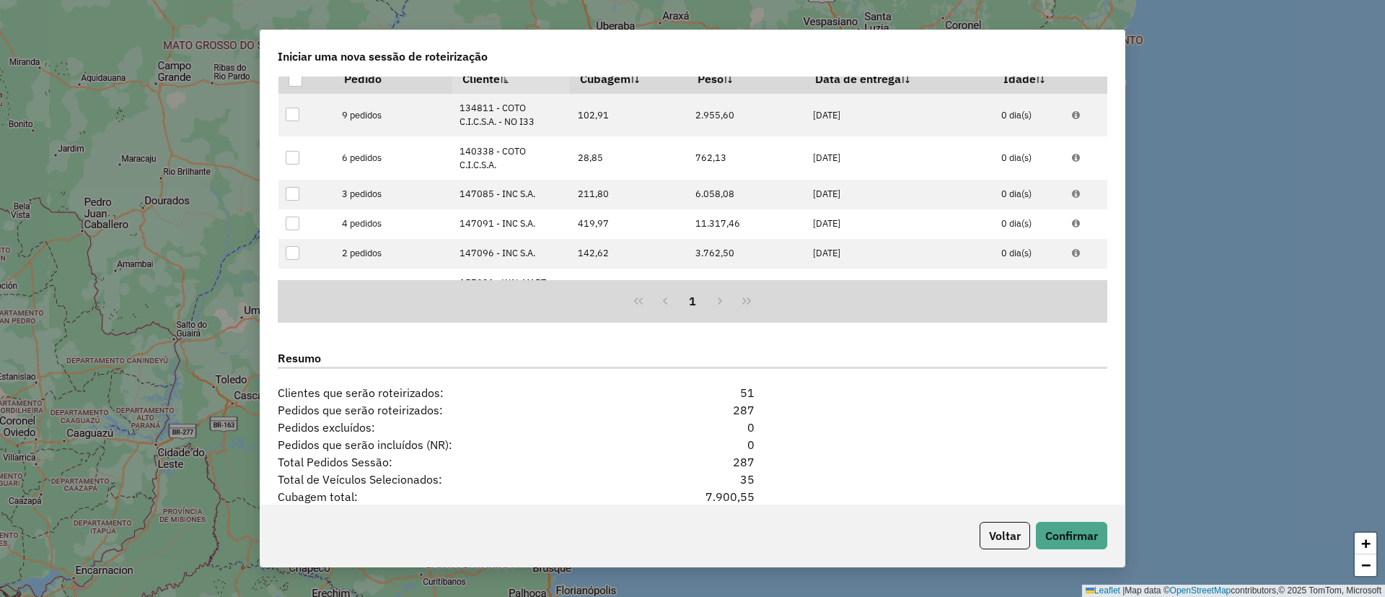
scroll to position [1339, 0]
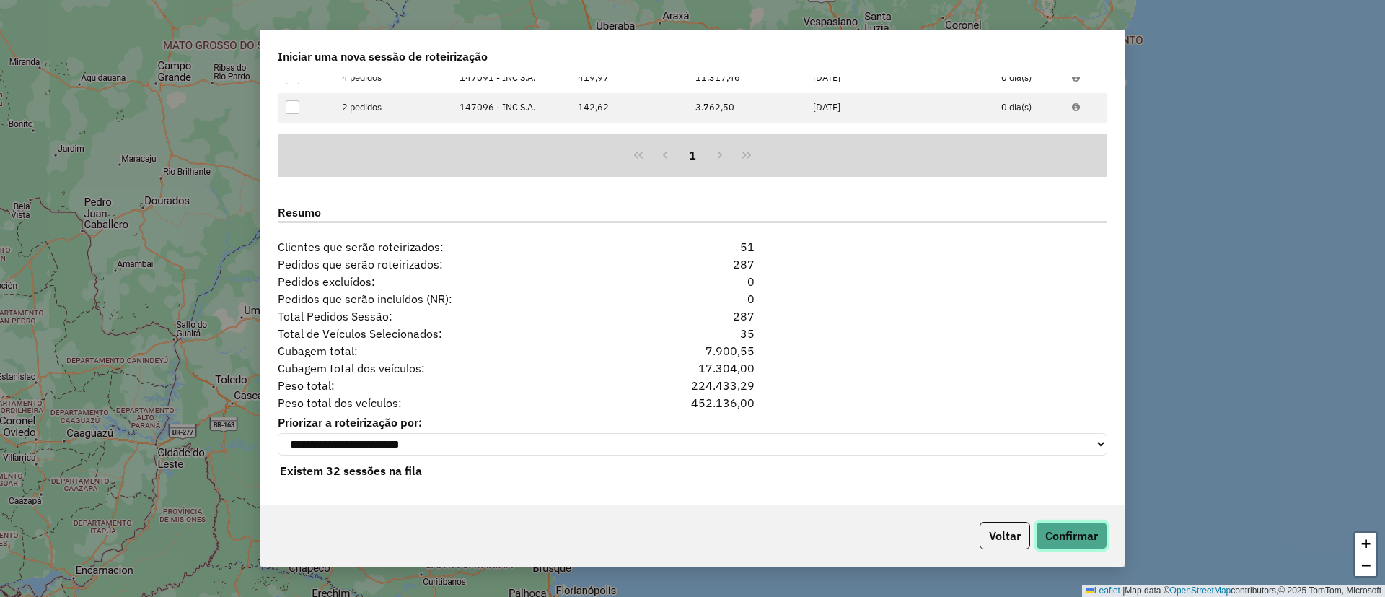
click at [1044, 527] on button "Confirmar" at bounding box center [1071, 535] width 71 height 27
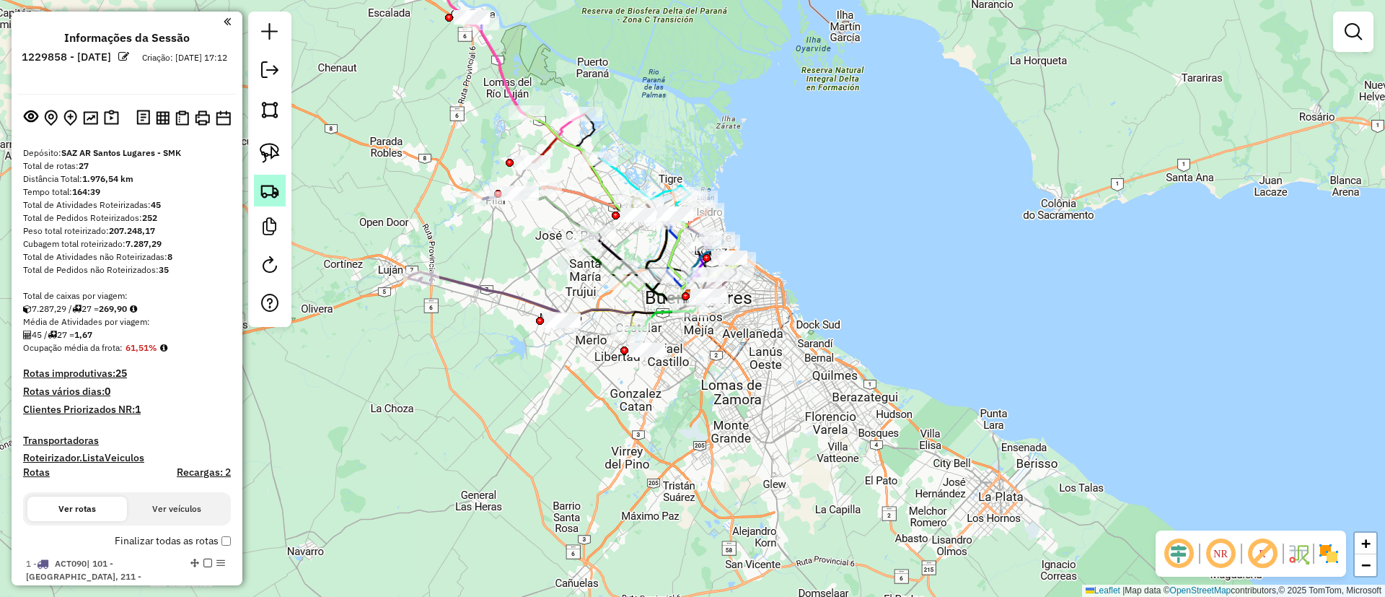
click at [272, 185] on img at bounding box center [270, 190] width 20 height 20
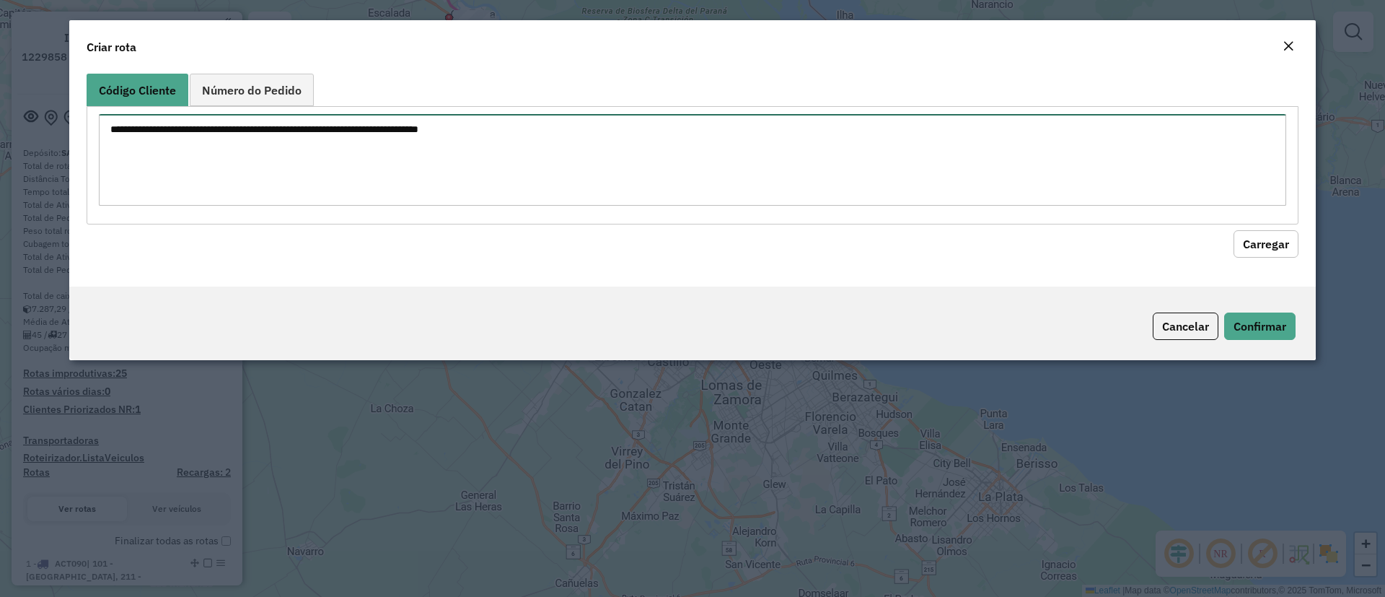
click at [275, 177] on textarea at bounding box center [693, 160] width 1188 height 92
paste textarea "****** ****** ****** ****** ****** ****** ****** ****** ****** ****** ****** **…"
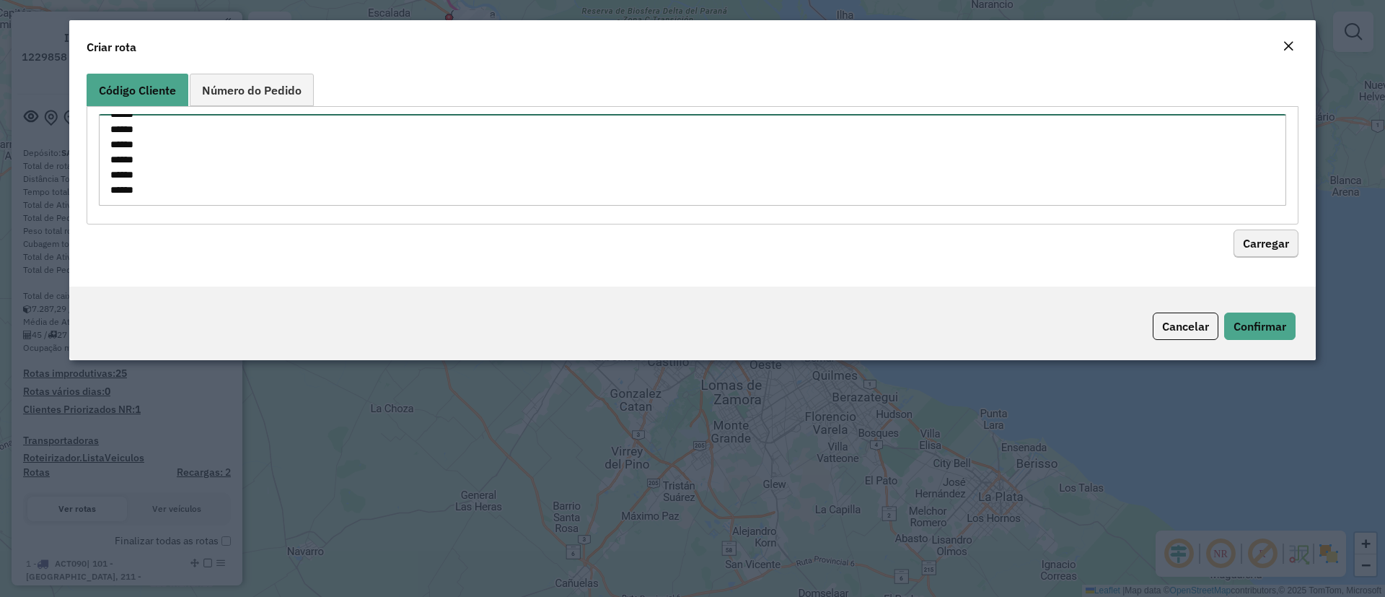
type textarea "****** ****** ****** ****** ****** ****** ****** ****** ****** ****** ****** **…"
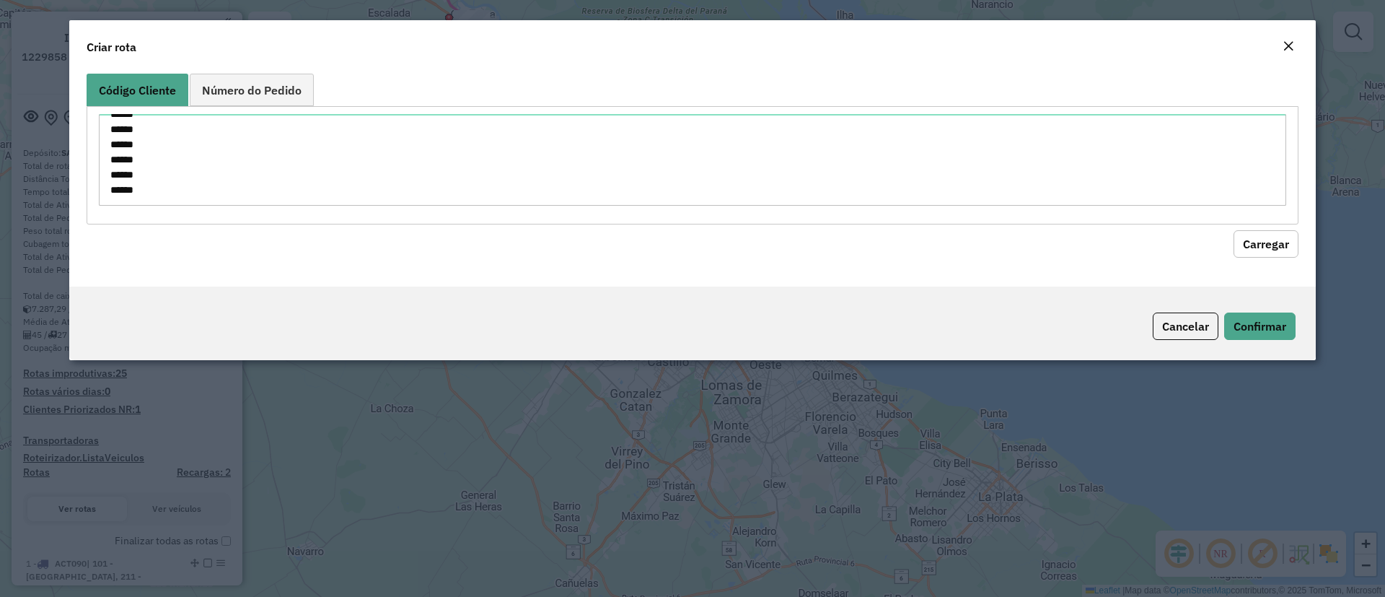
click at [1276, 237] on button "Carregar" at bounding box center [1266, 243] width 65 height 27
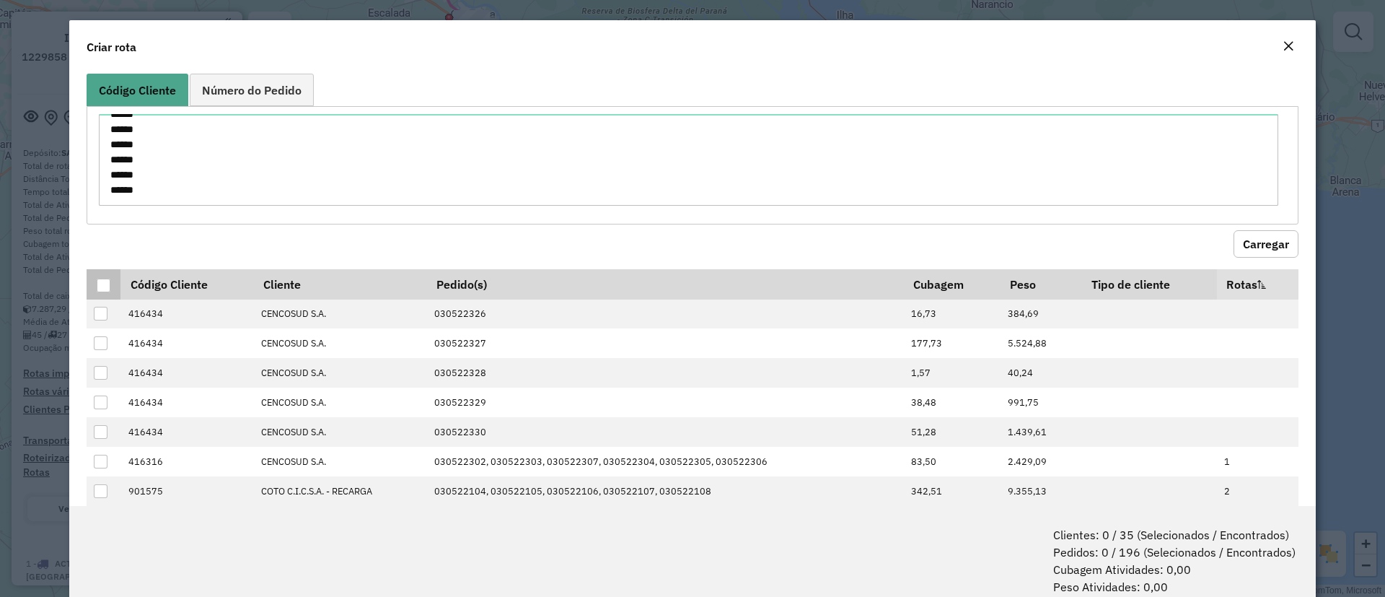
click at [102, 281] on div at bounding box center [104, 285] width 14 height 14
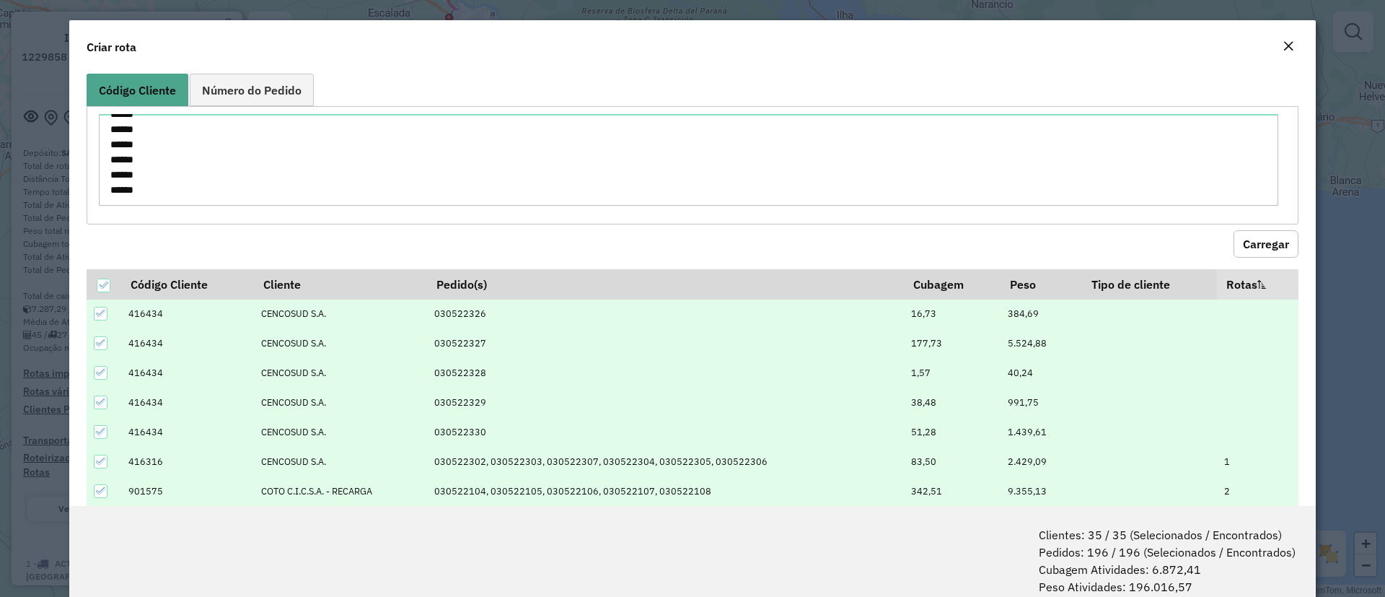
scroll to position [72, 0]
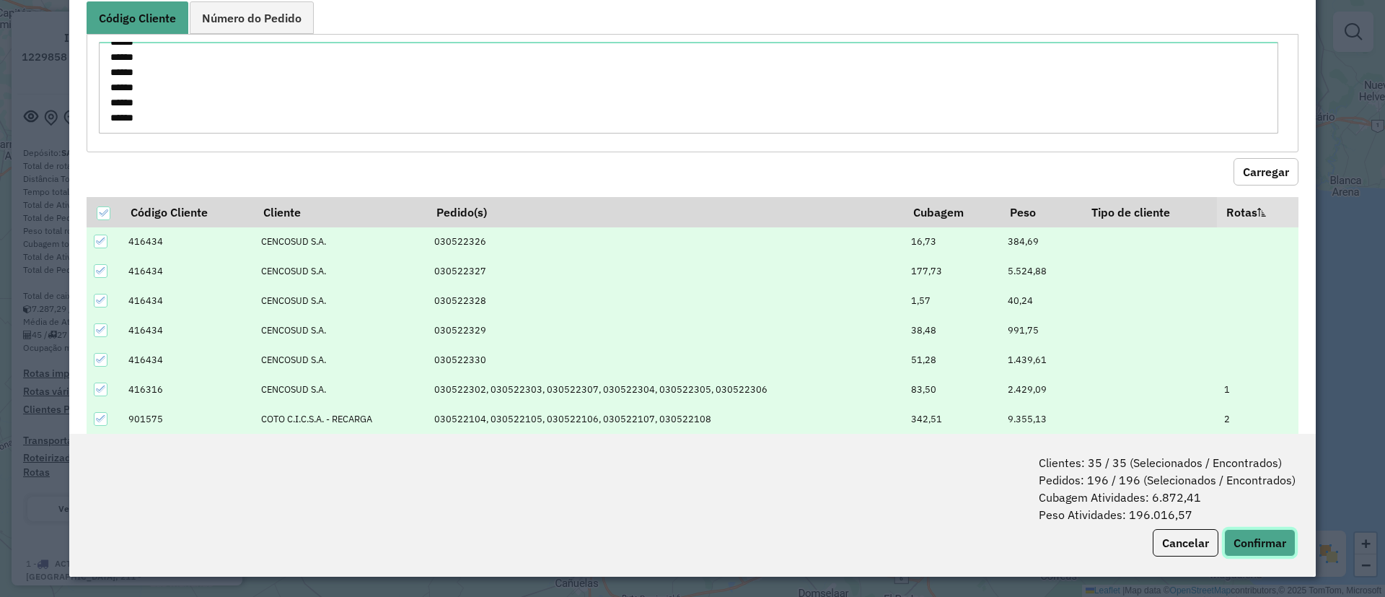
click at [1260, 546] on button "Confirmar" at bounding box center [1259, 542] width 71 height 27
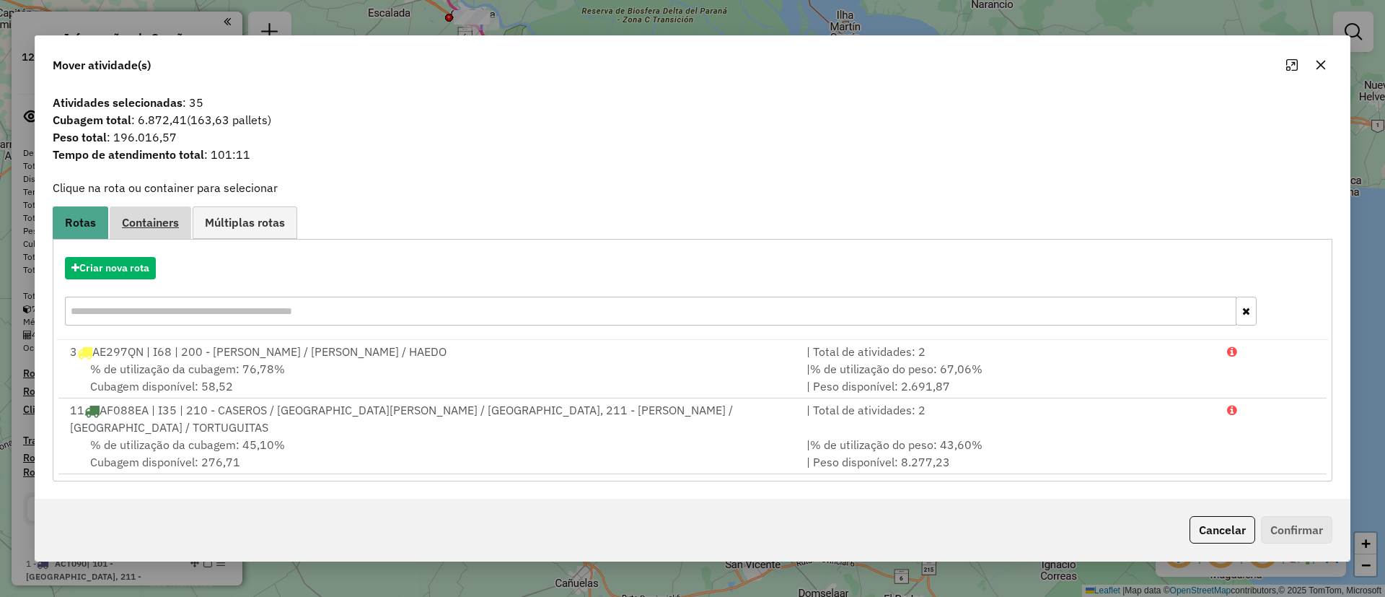
click at [139, 238] on link "Containers" at bounding box center [151, 222] width 82 height 32
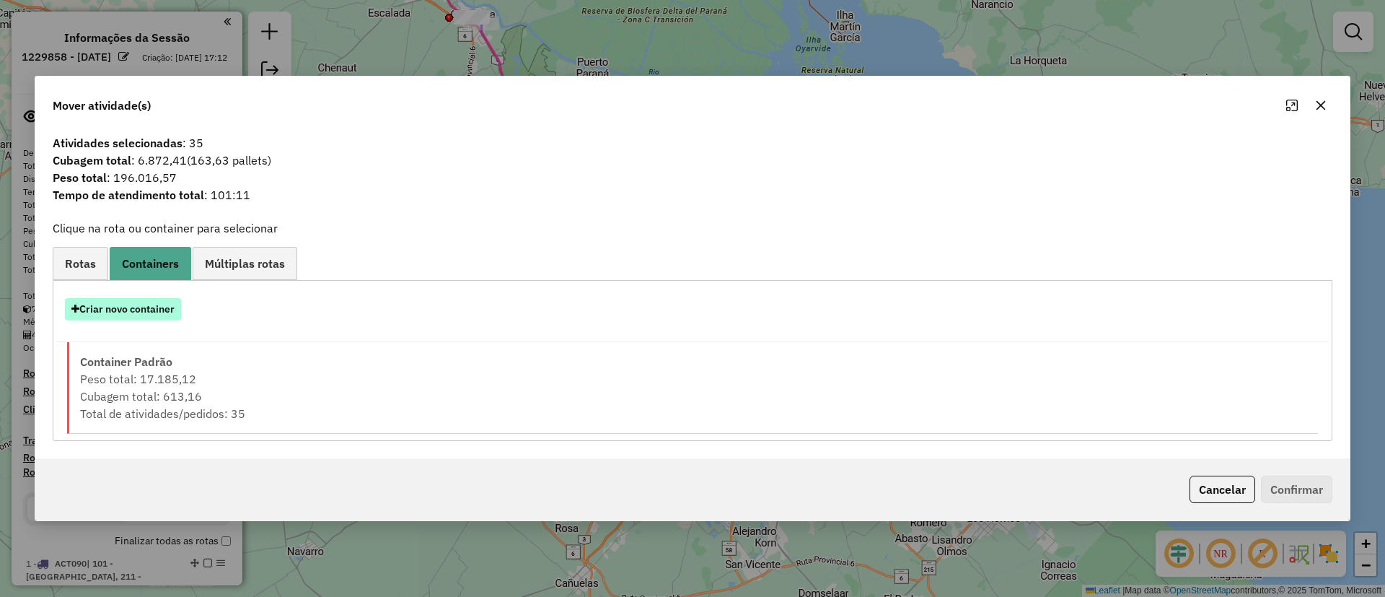
click at [127, 312] on button "Criar novo container" at bounding box center [123, 309] width 116 height 22
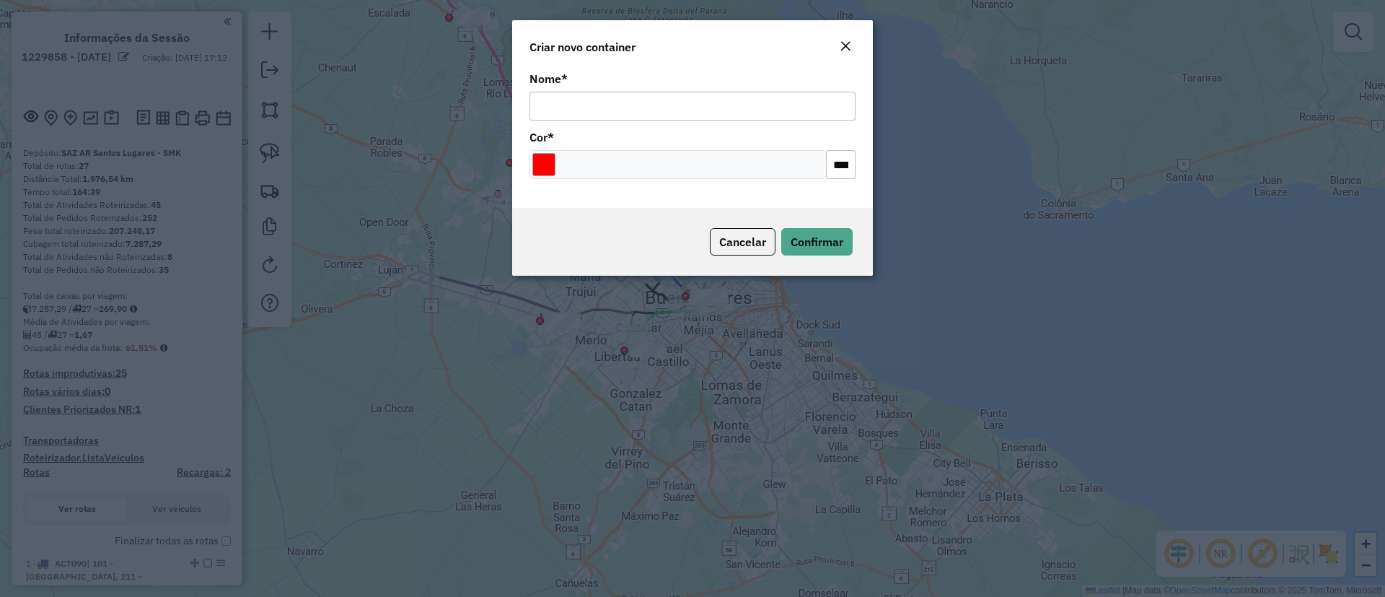
click at [565, 98] on input "Nome *" at bounding box center [693, 106] width 326 height 29
type input "**********"
click at [553, 163] on input "Select a color" at bounding box center [543, 164] width 23 height 23
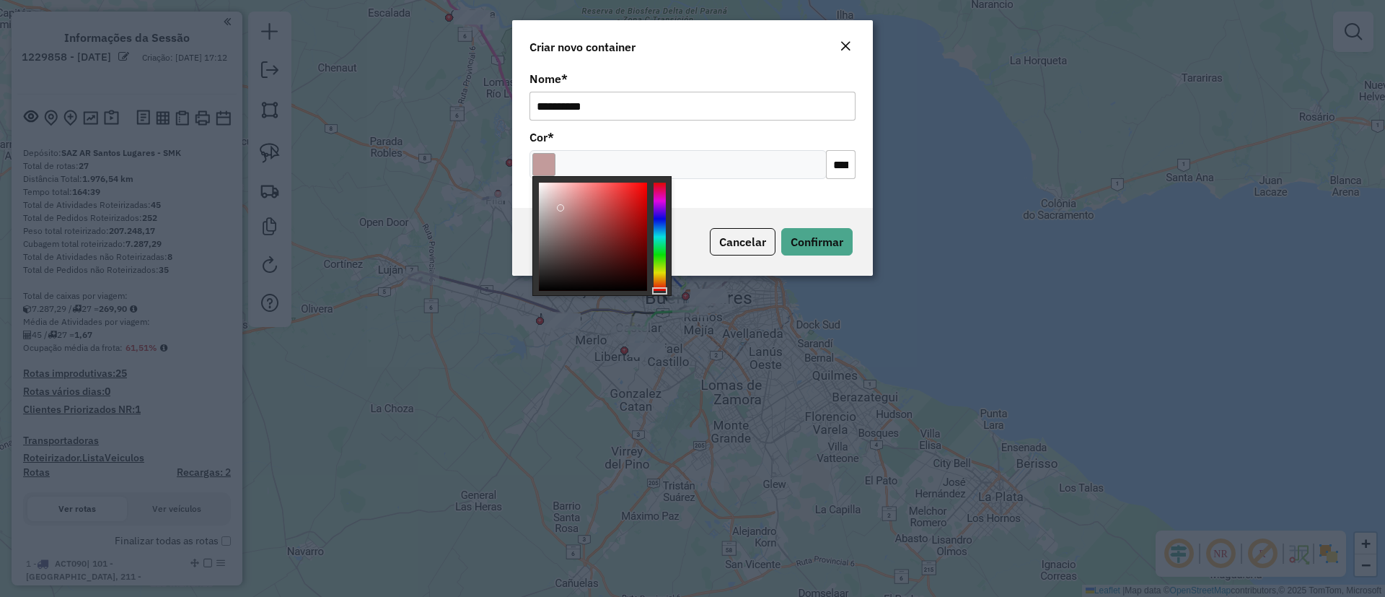
drag, startPoint x: 560, startPoint y: 206, endPoint x: 589, endPoint y: 242, distance: 45.6
click at [582, 242] on div at bounding box center [593, 237] width 108 height 108
click at [669, 219] on div at bounding box center [601, 236] width 139 height 120
click at [644, 211] on div at bounding box center [593, 237] width 108 height 108
type input "*******"
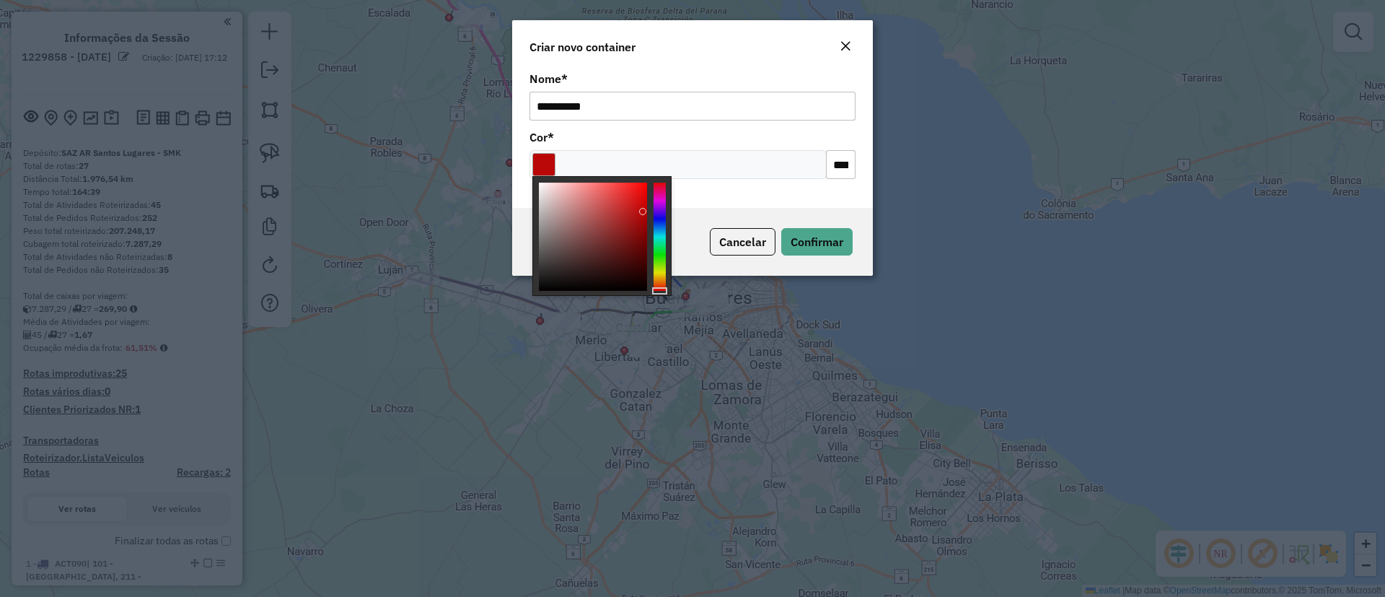
click at [661, 213] on div at bounding box center [660, 237] width 12 height 108
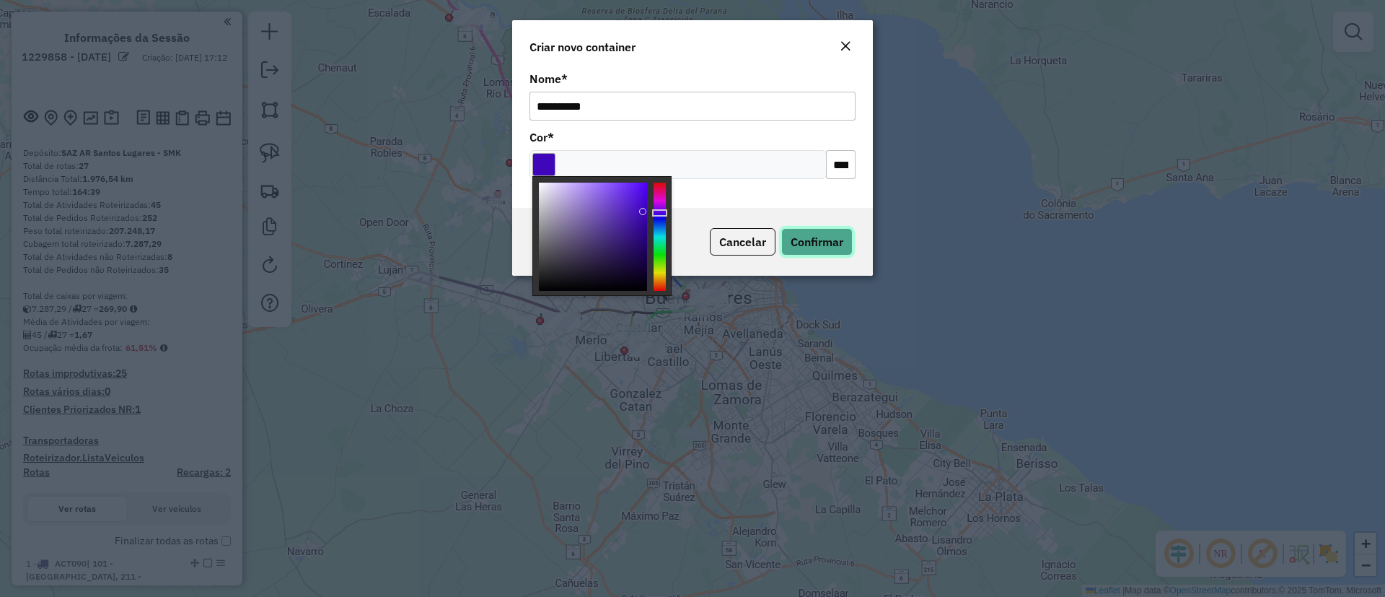
click at [814, 247] on span "Confirmar" at bounding box center [817, 241] width 53 height 14
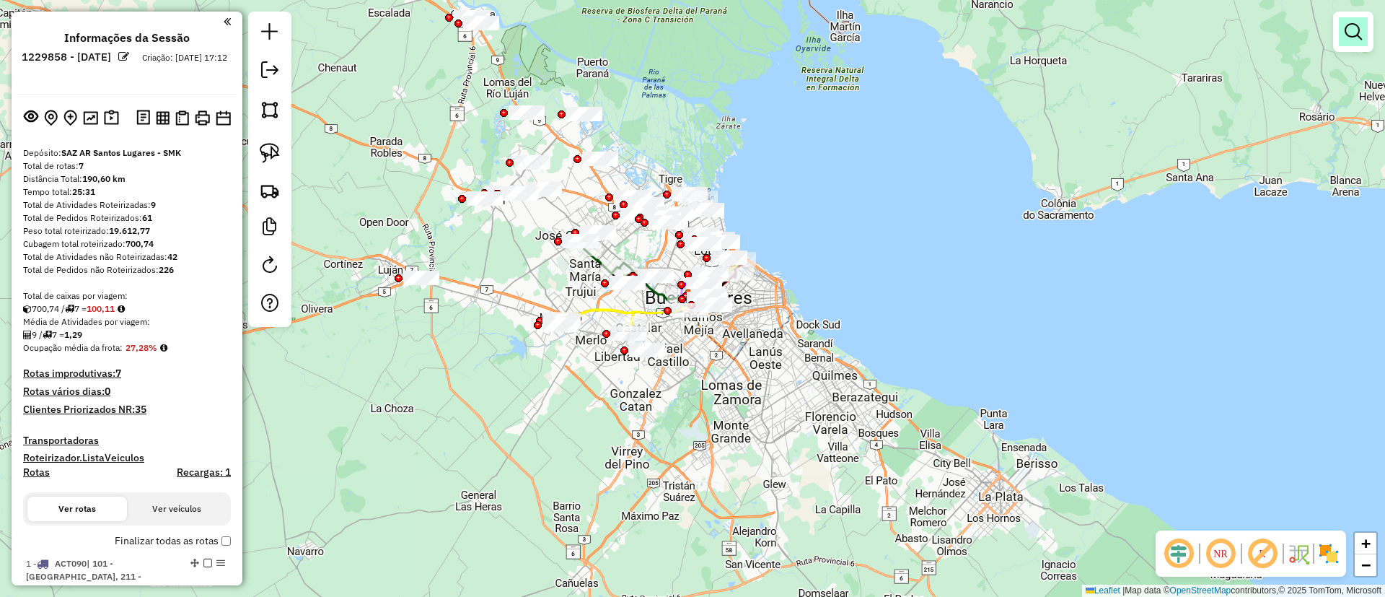
click at [1353, 38] on em at bounding box center [1353, 31] width 17 height 17
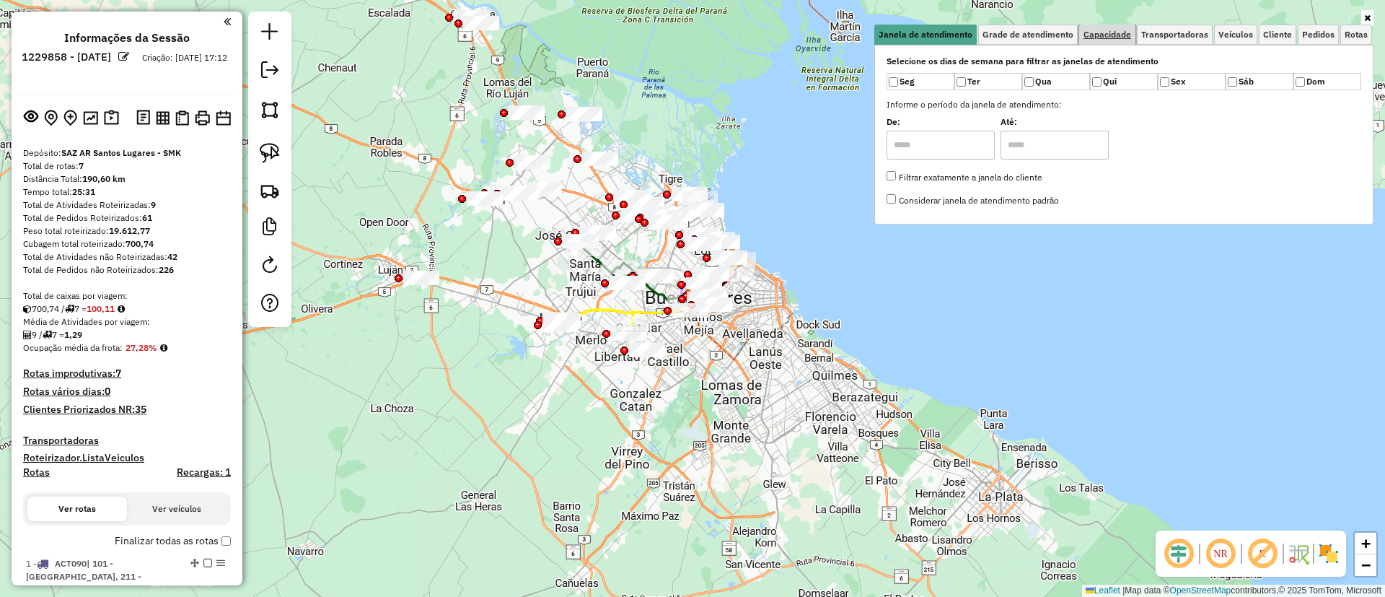
click at [1104, 36] on span "Capacidade" at bounding box center [1108, 34] width 48 height 9
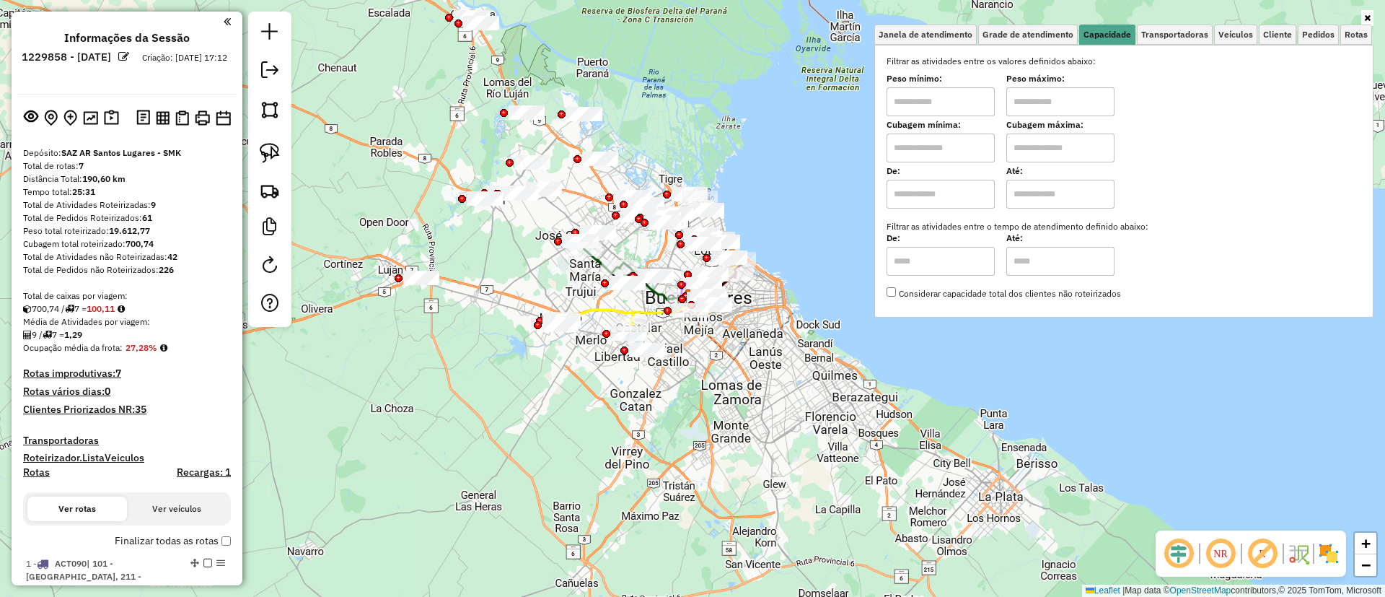
click at [930, 155] on input "text" at bounding box center [941, 147] width 108 height 29
type input "****"
click at [1055, 145] on input "text" at bounding box center [1060, 147] width 108 height 29
type input "*****"
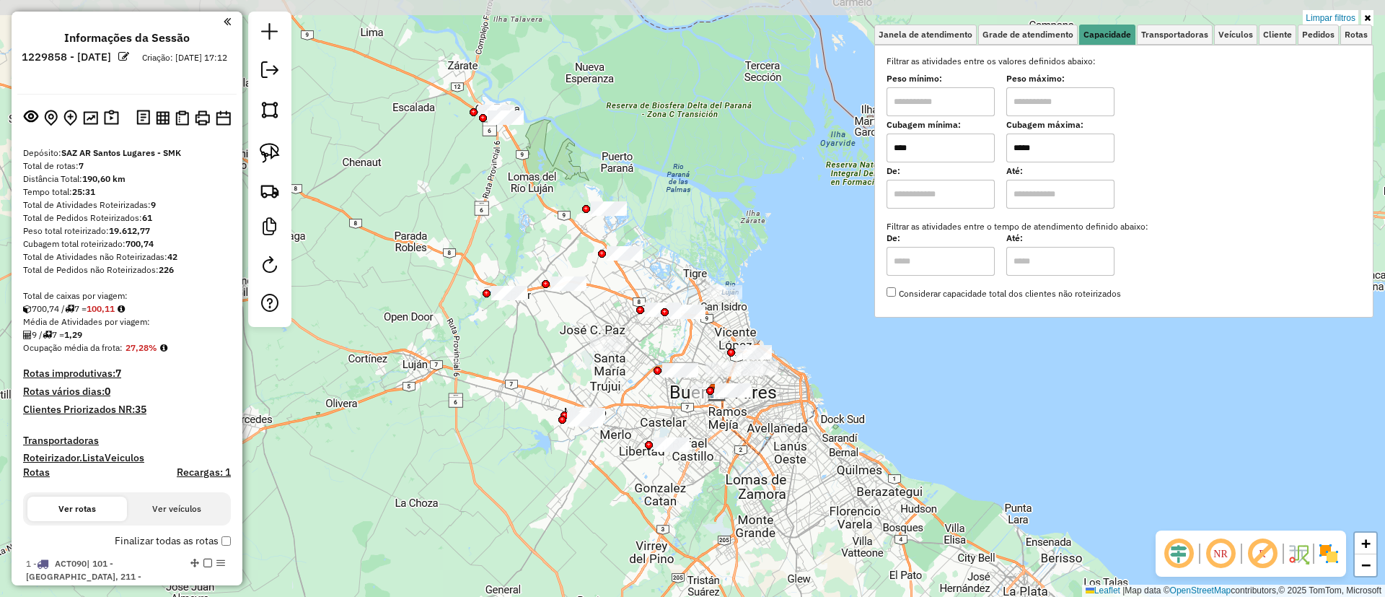
drag, startPoint x: 832, startPoint y: 402, endPoint x: 816, endPoint y: 464, distance: 64.0
click at [843, 479] on div "Limpar filtros Janela de atendimento Grade de atendimento Capacidade Transporta…" at bounding box center [692, 298] width 1385 height 597
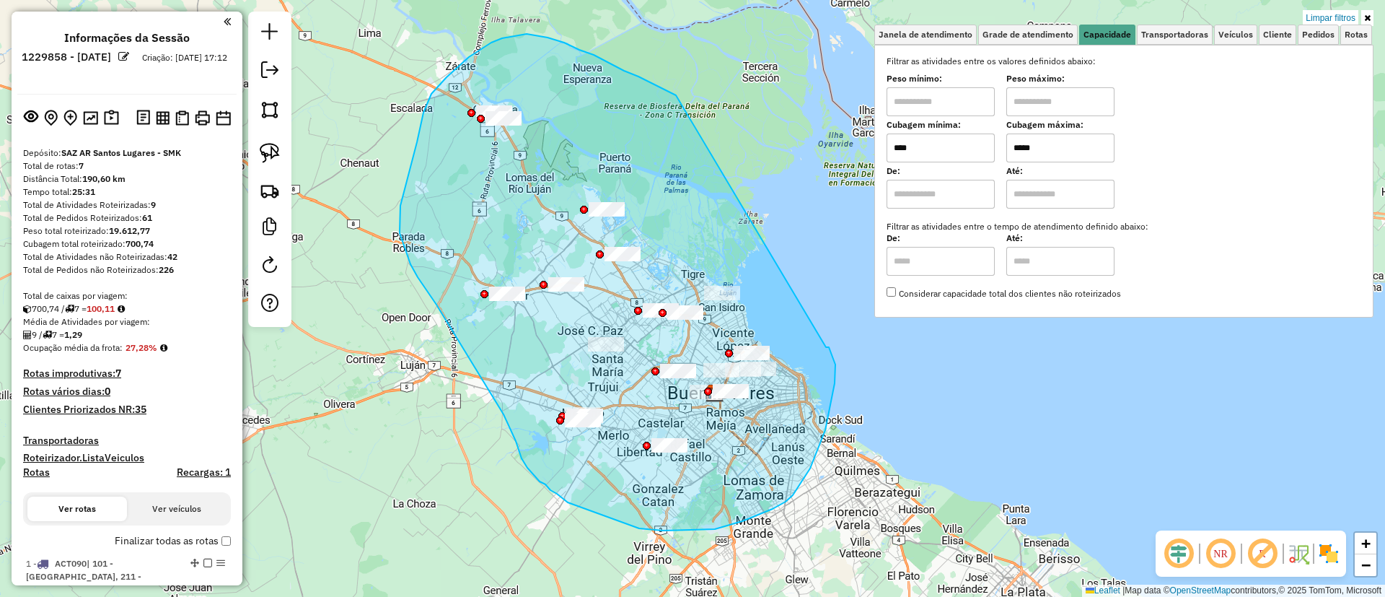
drag, startPoint x: 594, startPoint y: 55, endPoint x: 826, endPoint y: 347, distance: 373.3
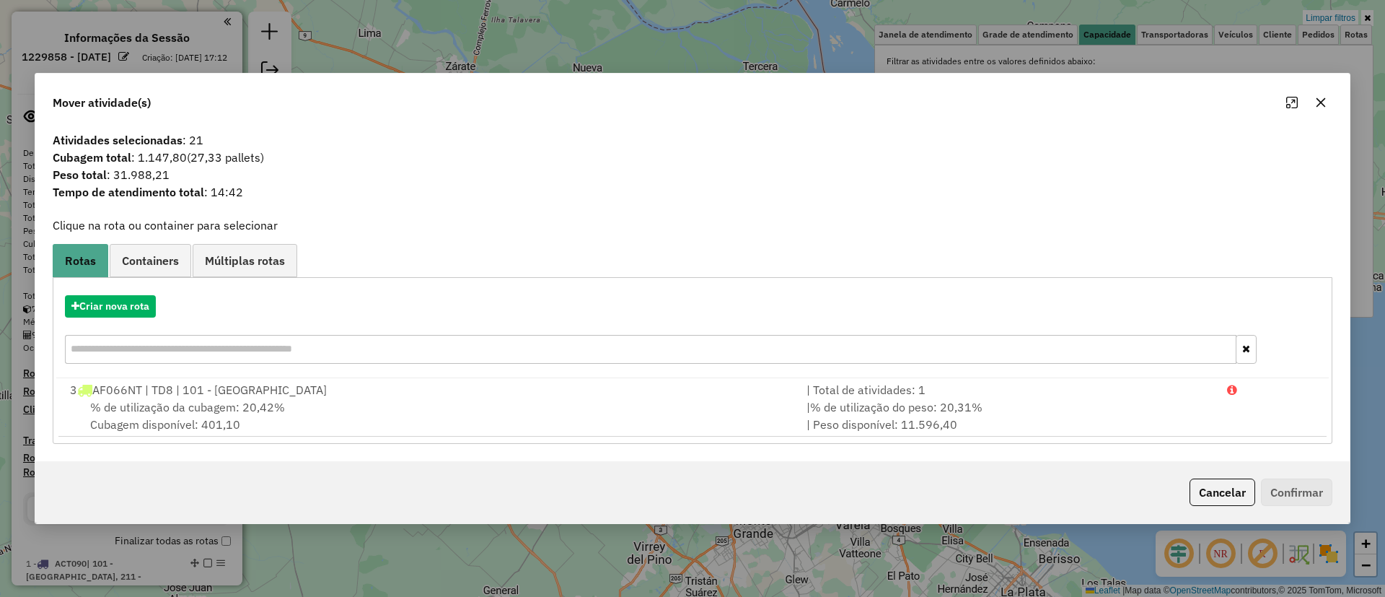
click at [143, 257] on span "Containers" at bounding box center [150, 261] width 57 height 12
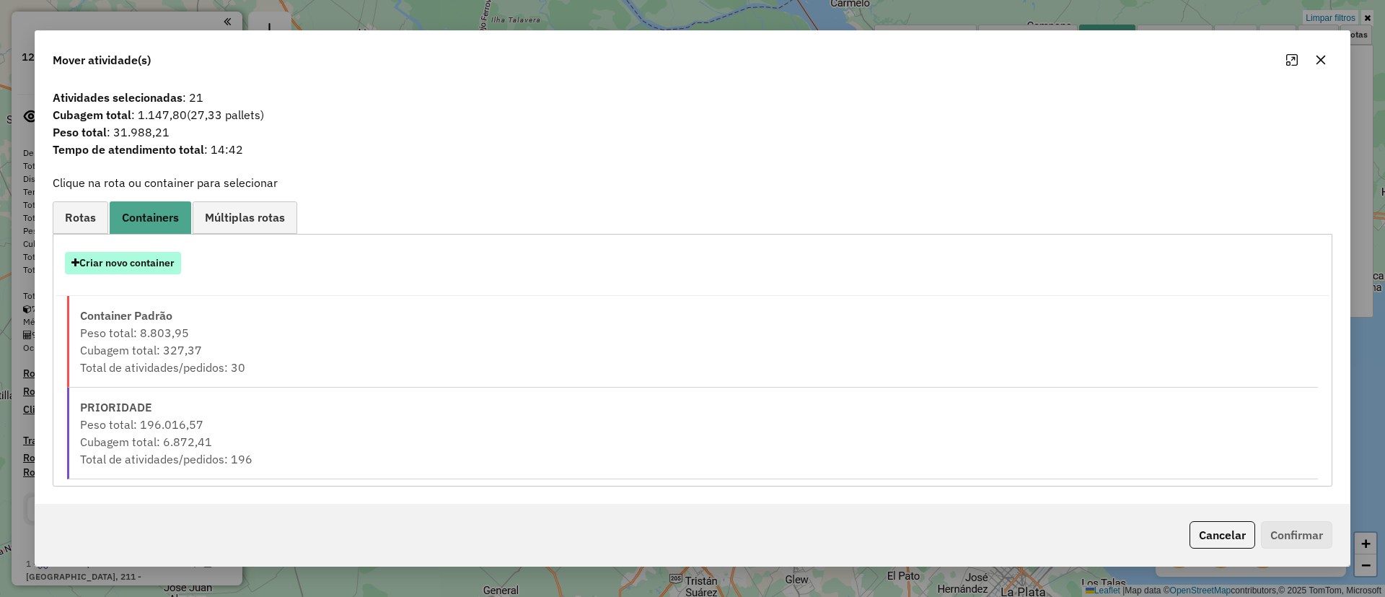
click at [133, 264] on button "Criar novo container" at bounding box center [123, 263] width 116 height 22
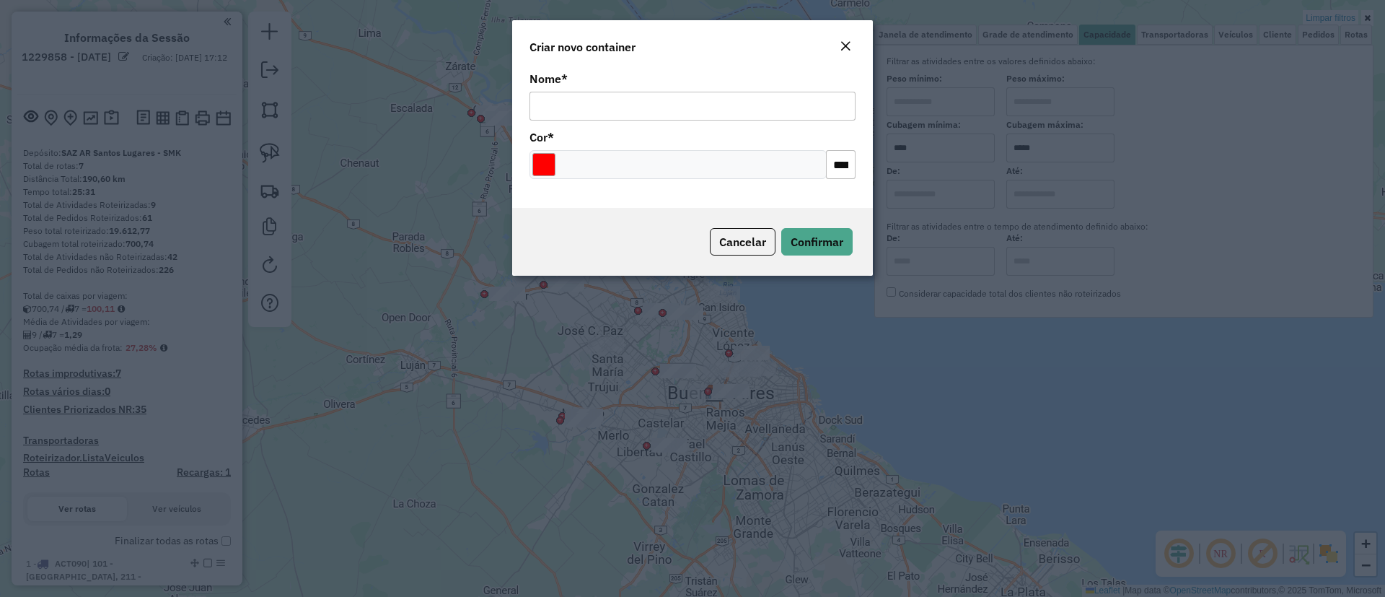
click at [701, 107] on input "Nome *" at bounding box center [693, 106] width 326 height 29
type input "******"
click at [533, 166] on div at bounding box center [678, 164] width 297 height 29
click at [535, 166] on input "Select a color" at bounding box center [543, 164] width 23 height 23
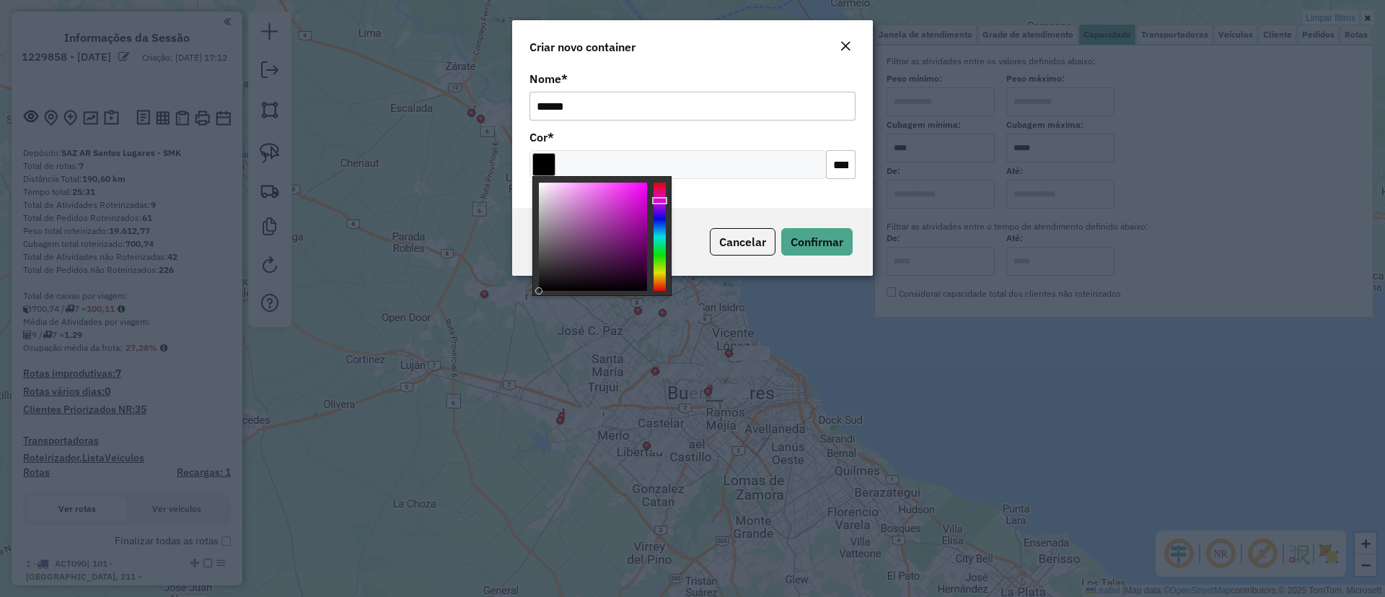
type input "*******"
drag, startPoint x: 585, startPoint y: 269, endPoint x: 537, endPoint y: 286, distance: 51.1
click at [539, 287] on div at bounding box center [593, 237] width 108 height 108
click at [799, 239] on span "Confirmar" at bounding box center [817, 241] width 53 height 14
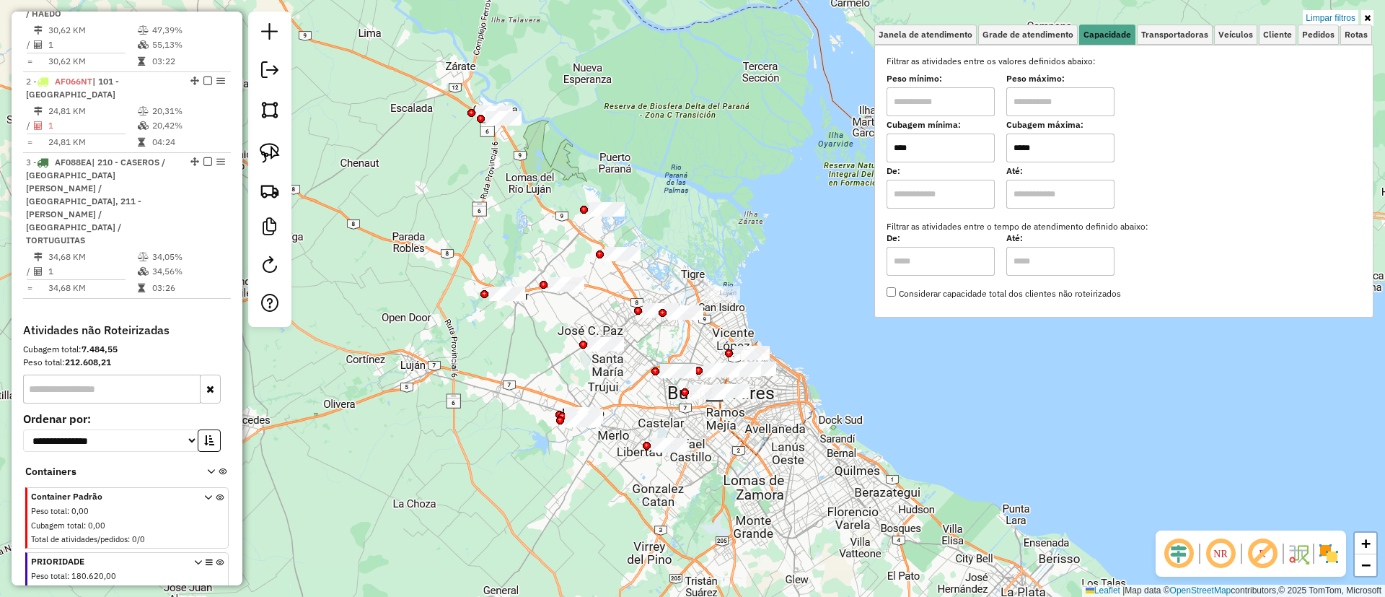
scroll to position [625, 0]
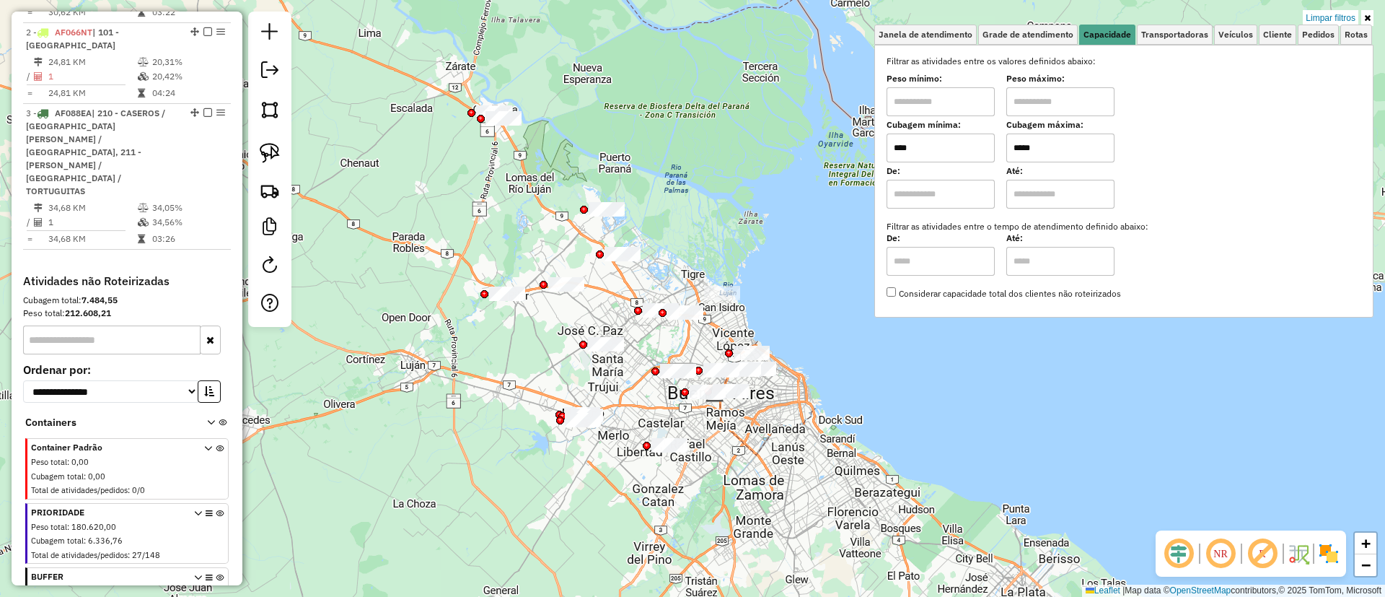
click at [216, 574] on icon at bounding box center [220, 601] width 8 height 54
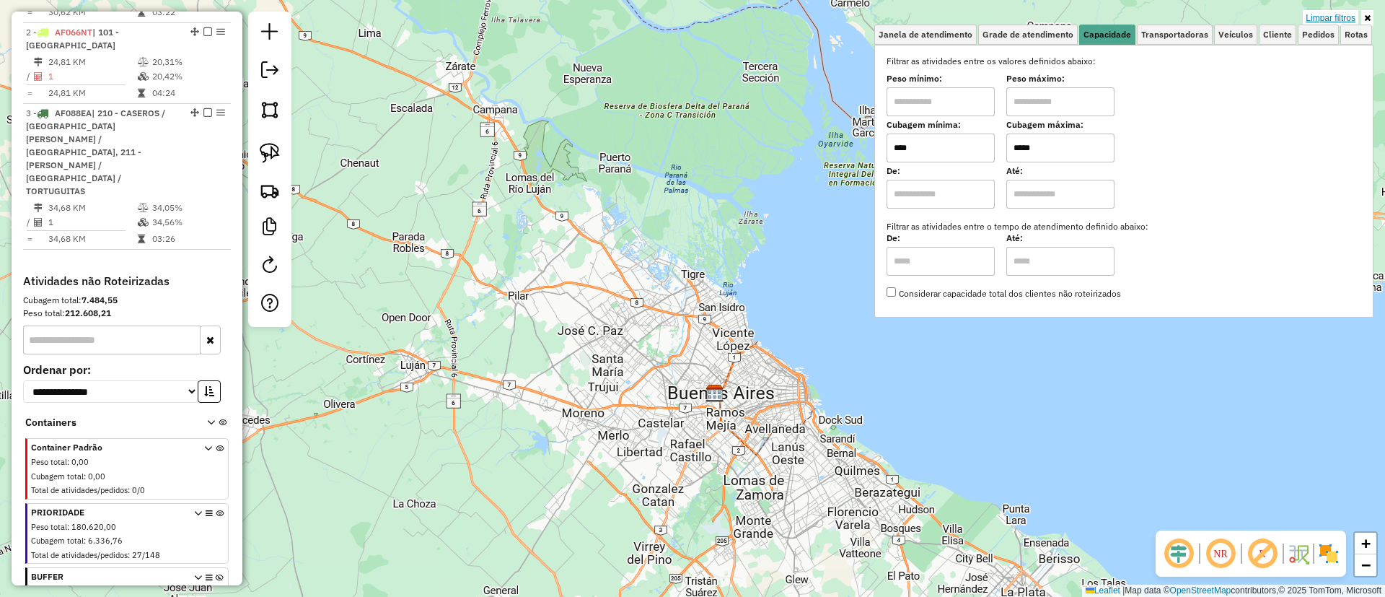
click at [1327, 15] on link "Limpar filtros" at bounding box center [1331, 18] width 56 height 16
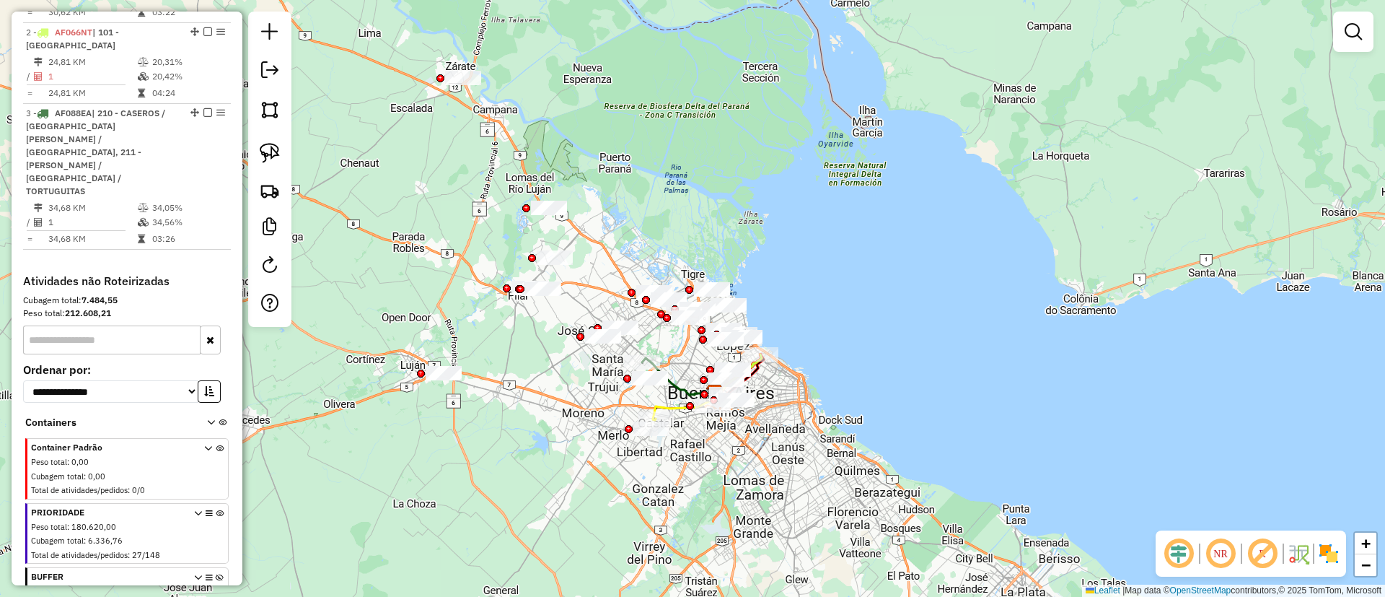
click at [1361, 36] on em at bounding box center [1353, 31] width 17 height 17
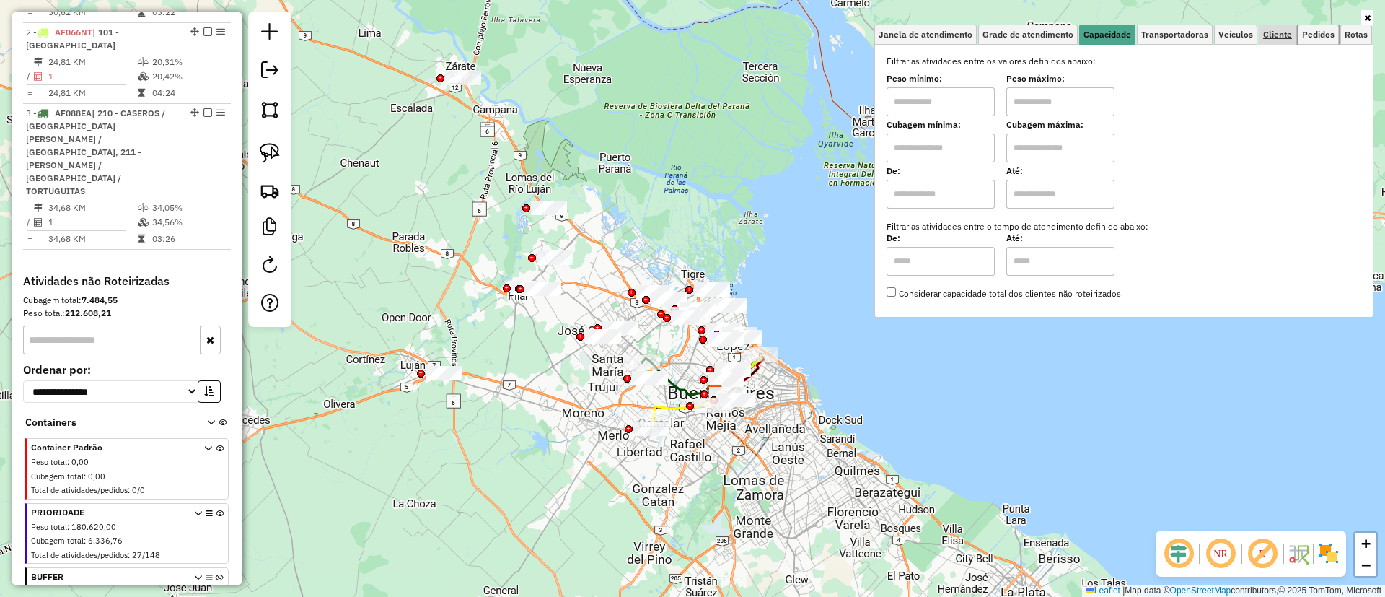
drag, startPoint x: 1302, startPoint y: 34, endPoint x: 1291, endPoint y: 37, distance: 11.9
click at [1302, 35] on span "Pedidos" at bounding box center [1318, 34] width 32 height 9
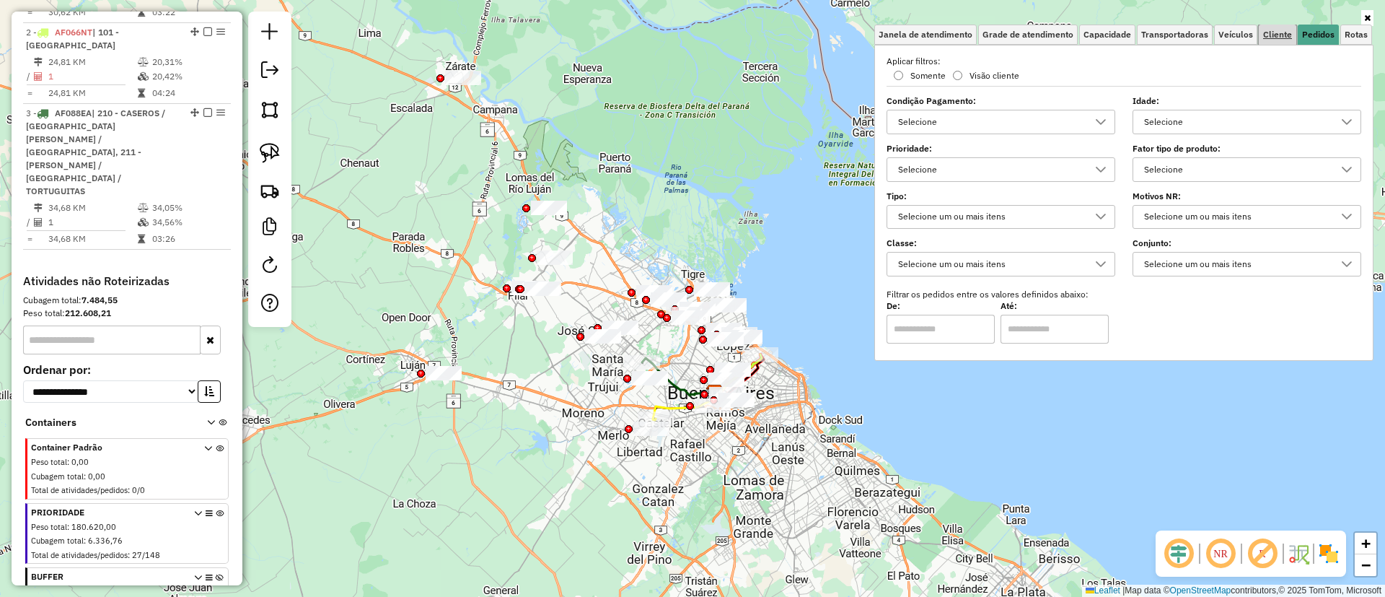
click at [1273, 33] on span "Cliente" at bounding box center [1277, 34] width 29 height 9
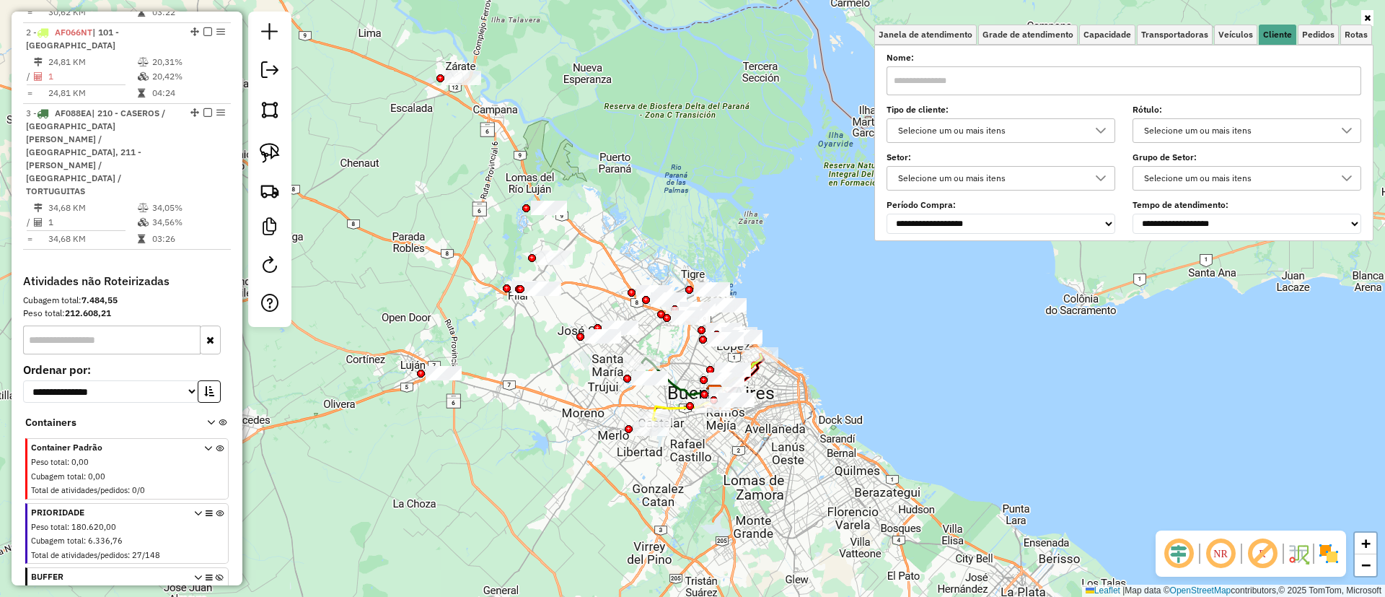
click at [1036, 129] on div "Selecione um ou mais itens" at bounding box center [990, 130] width 194 height 23
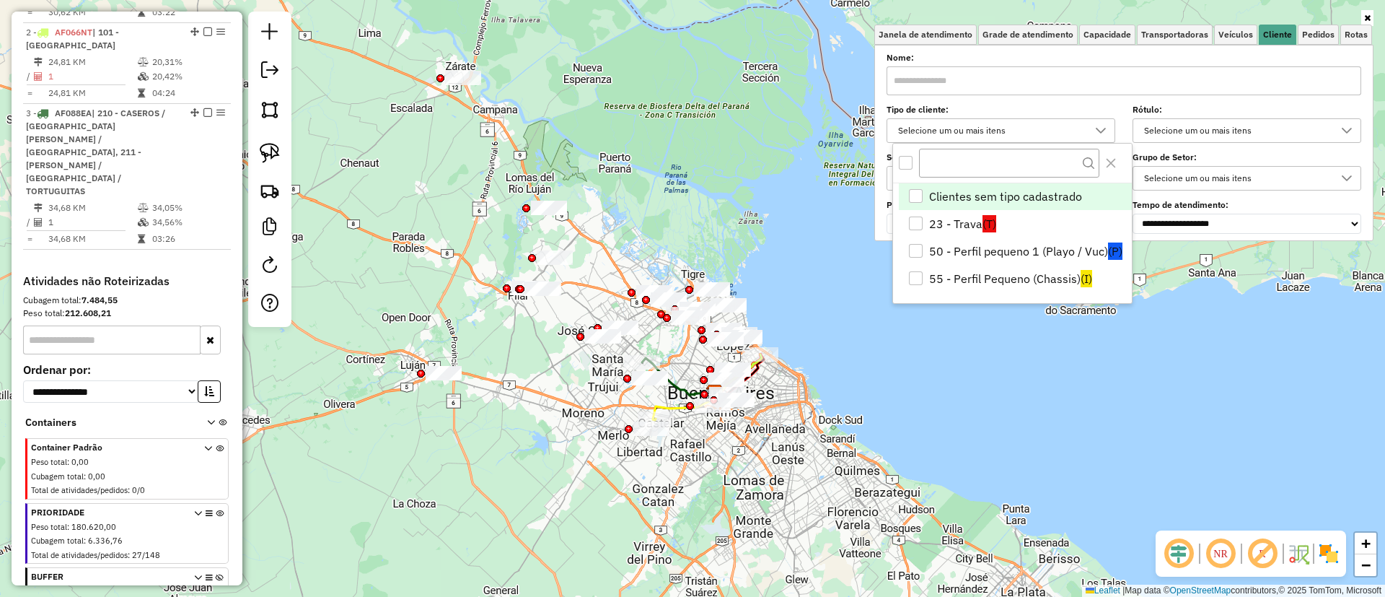
scroll to position [9, 50]
click at [1013, 248] on li "50 - Perfil pequeno 1 (Playo / Vuc) (P)" at bounding box center [1015, 250] width 233 height 27
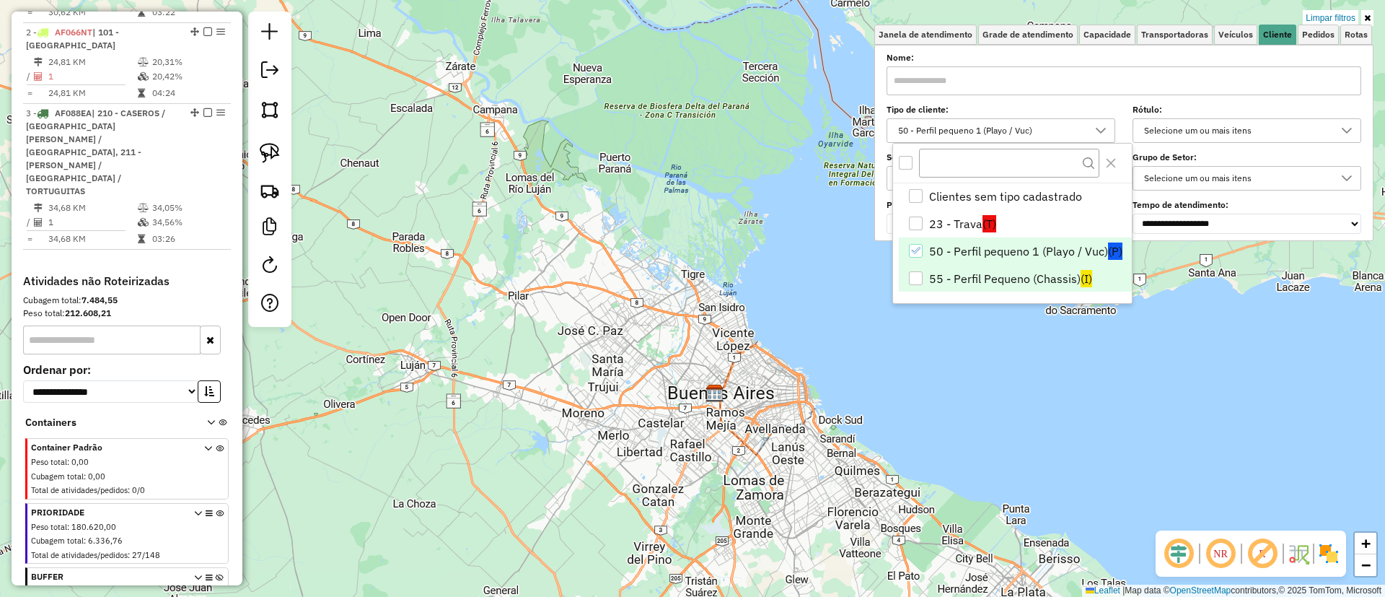
click at [1012, 271] on li "55 - Perfil Pequeno (Chassis) (I)" at bounding box center [1015, 278] width 233 height 27
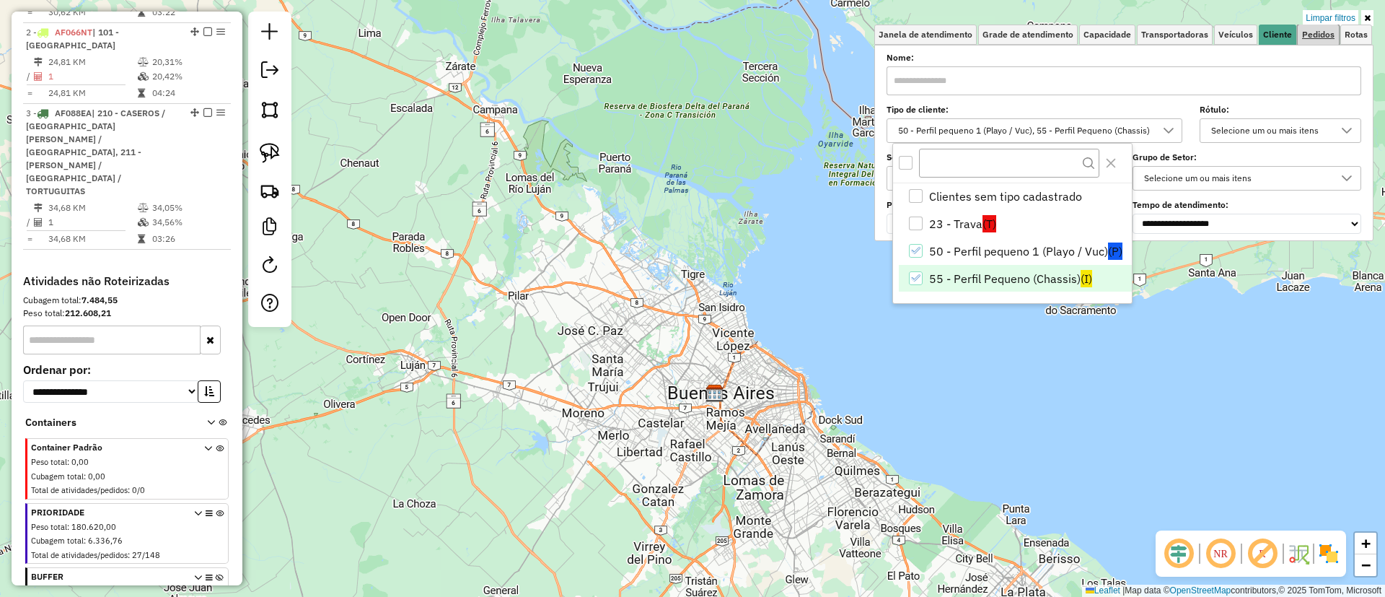
click at [1328, 26] on link "Pedidos" at bounding box center [1318, 35] width 41 height 20
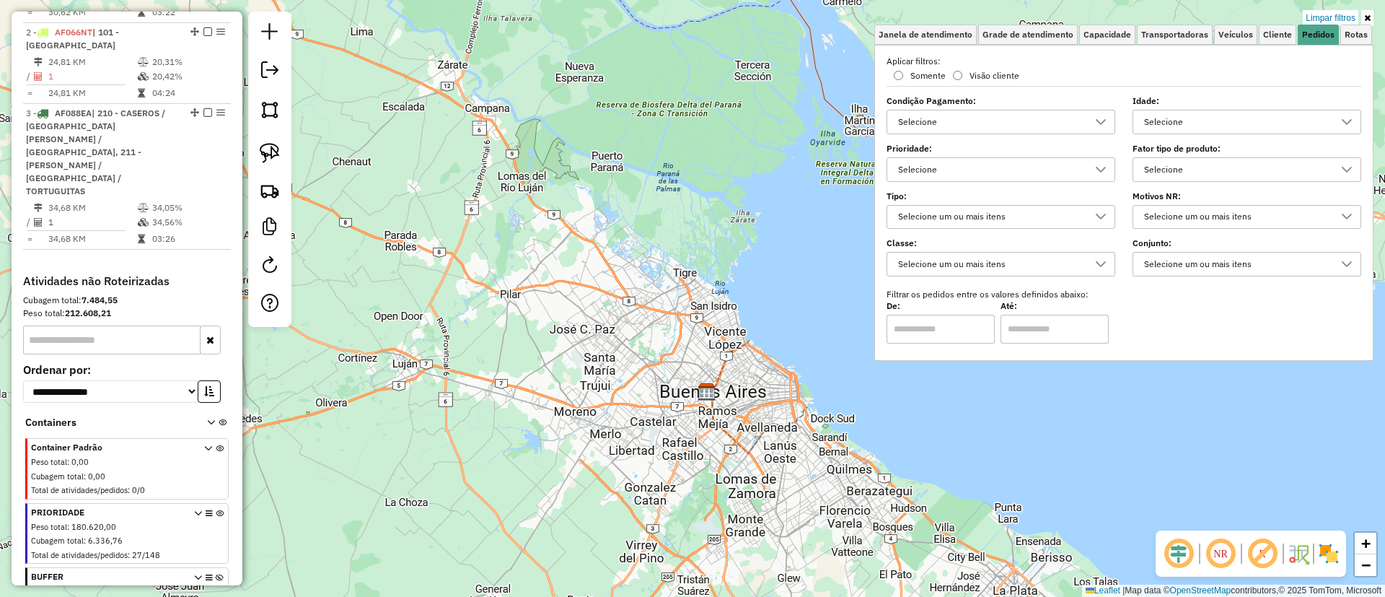
click at [460, 367] on div "Limpar filtros Janela de atendimento Grade de atendimento Capacidade Transporta…" at bounding box center [692, 298] width 1385 height 597
click at [1346, 14] on link "Limpar filtros" at bounding box center [1331, 18] width 56 height 16
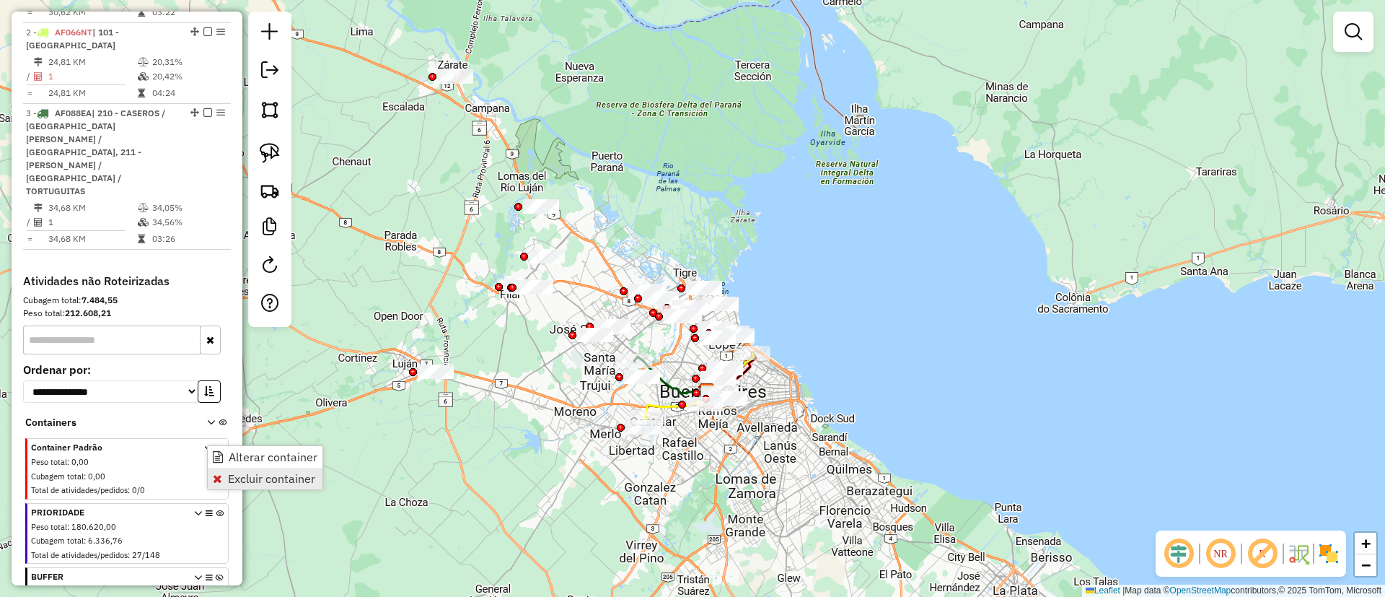
click at [229, 481] on span "Excluir container" at bounding box center [271, 479] width 87 height 12
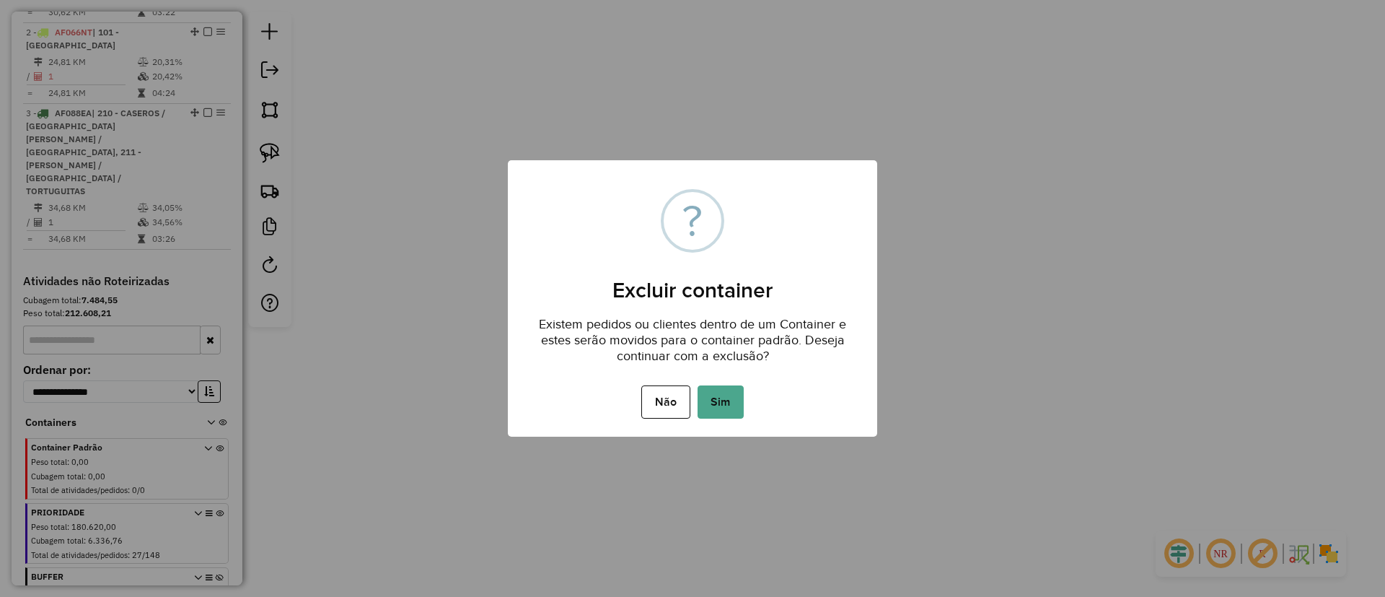
click at [730, 414] on button "Sim" at bounding box center [721, 401] width 46 height 33
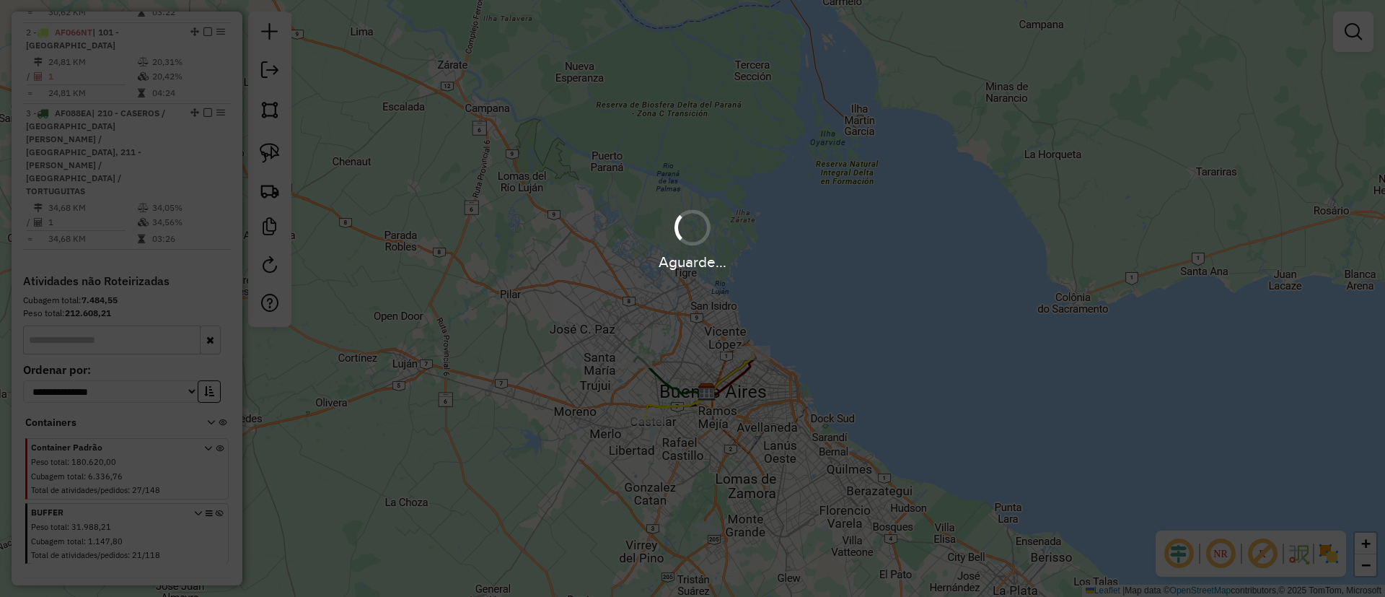
scroll to position [612, 0]
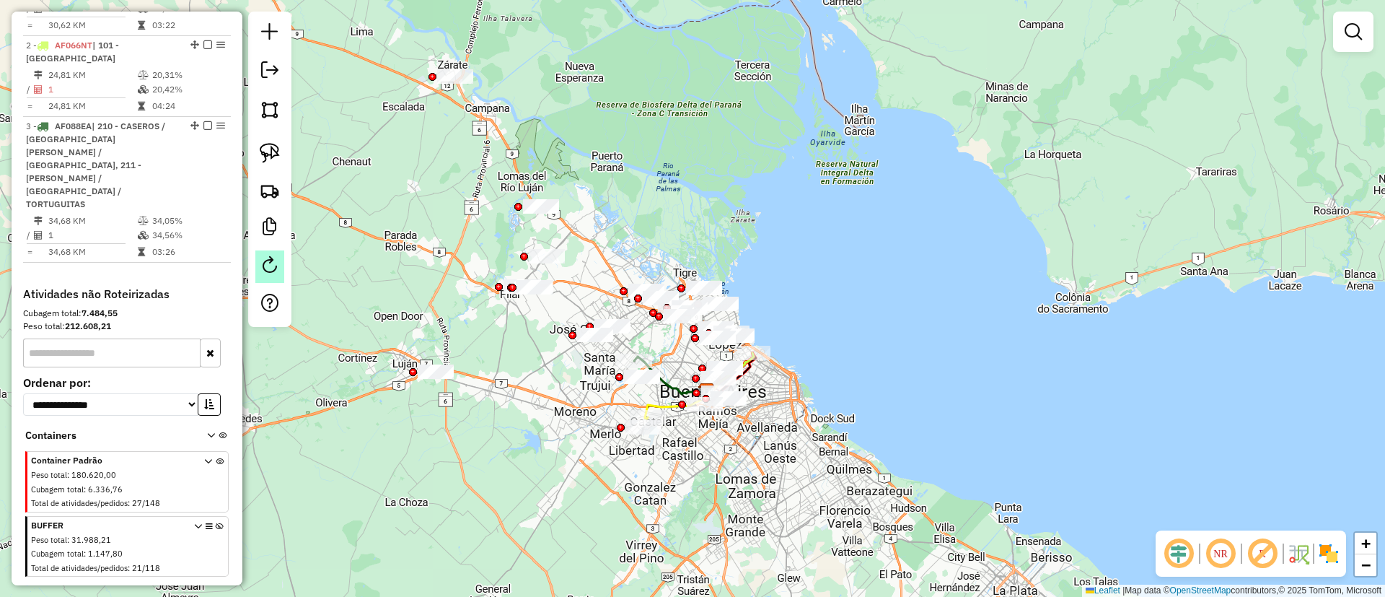
click at [270, 265] on em at bounding box center [269, 264] width 17 height 17
select select "*"
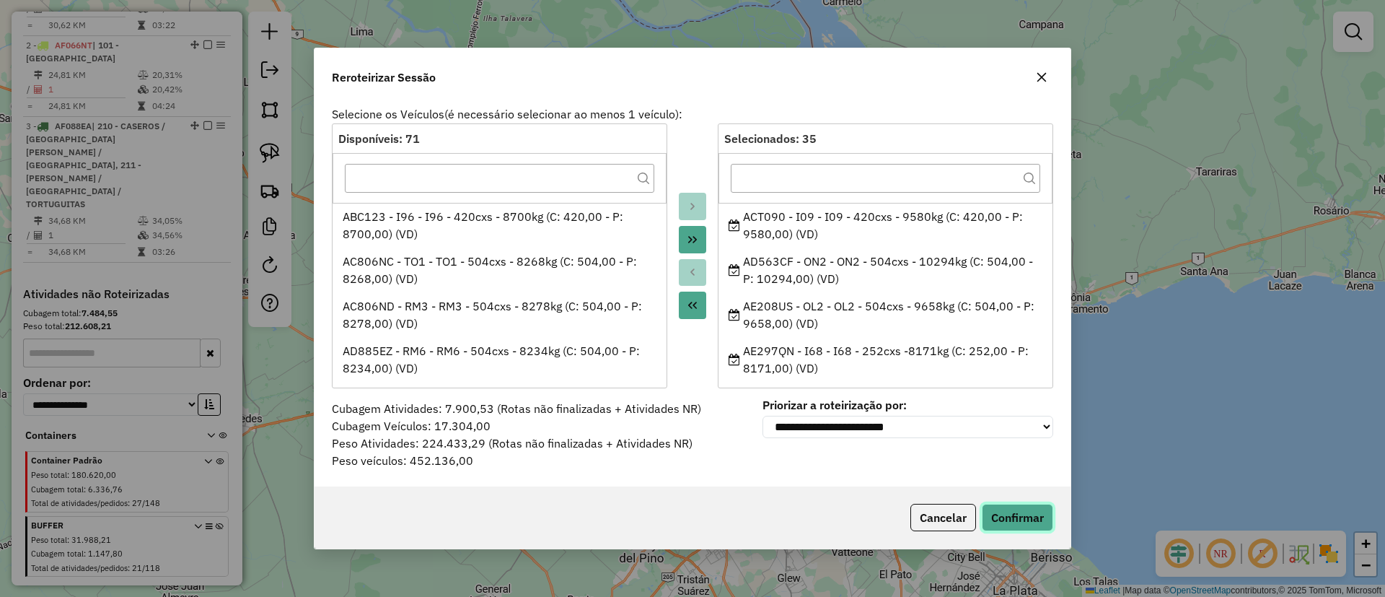
click at [1007, 506] on button "Confirmar" at bounding box center [1017, 517] width 71 height 27
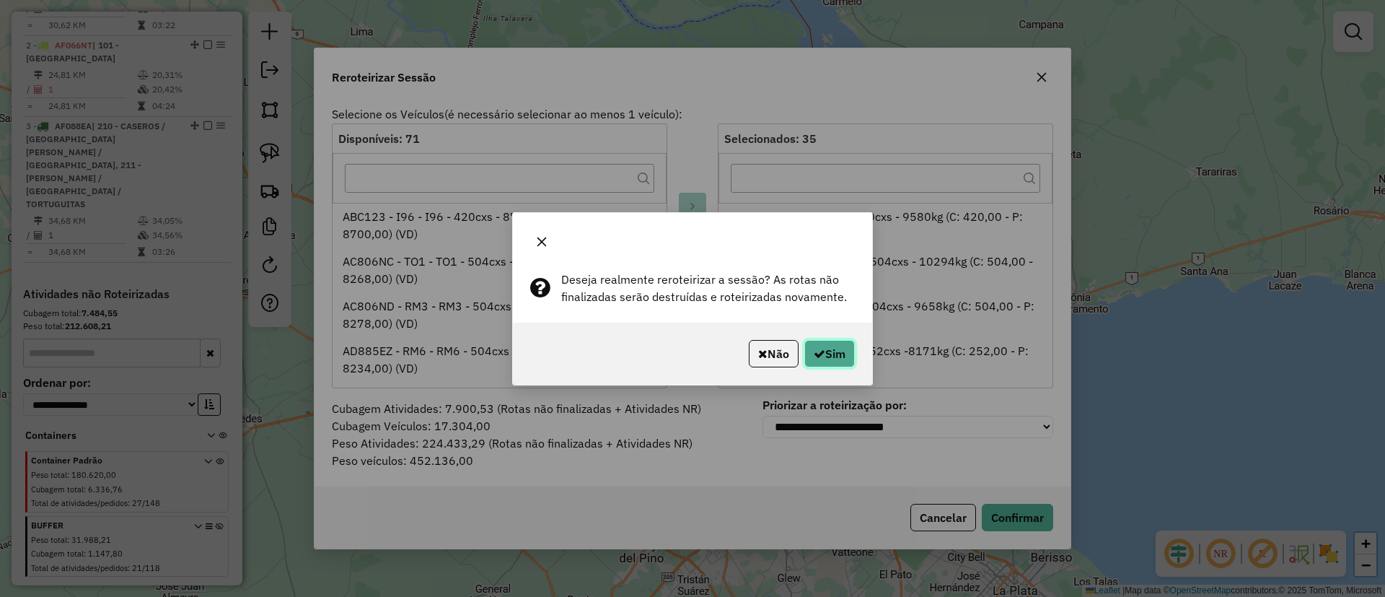
click at [838, 357] on button "Sim" at bounding box center [829, 353] width 51 height 27
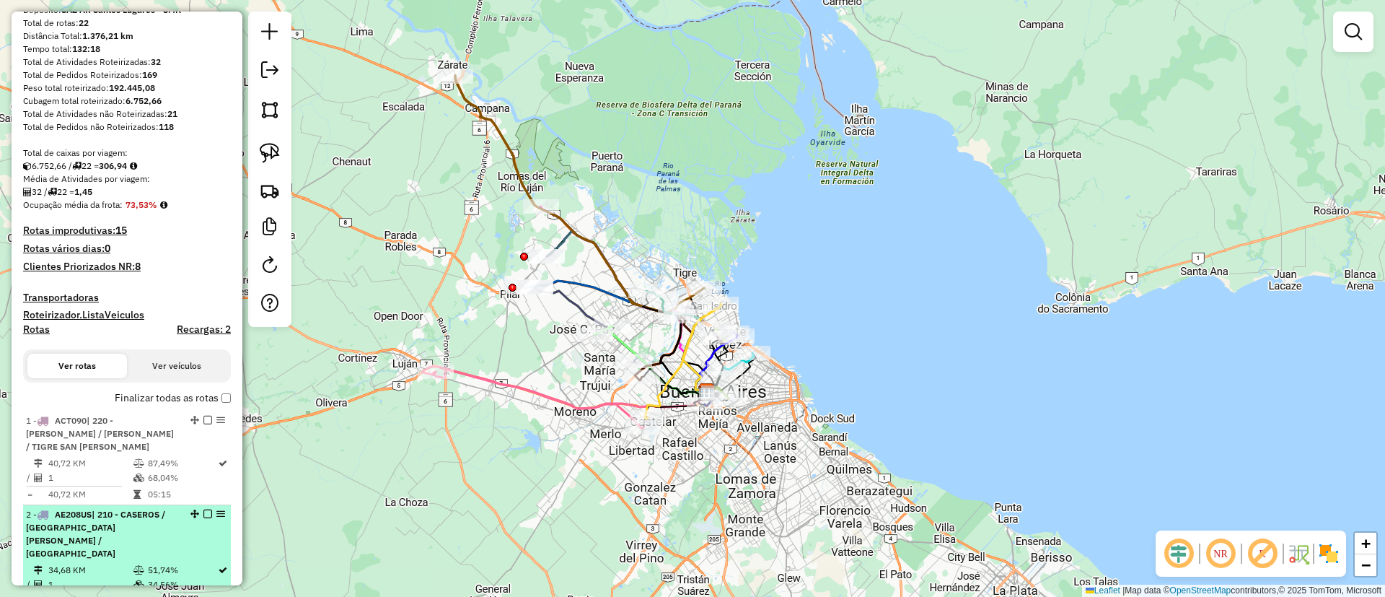
scroll to position [142, 0]
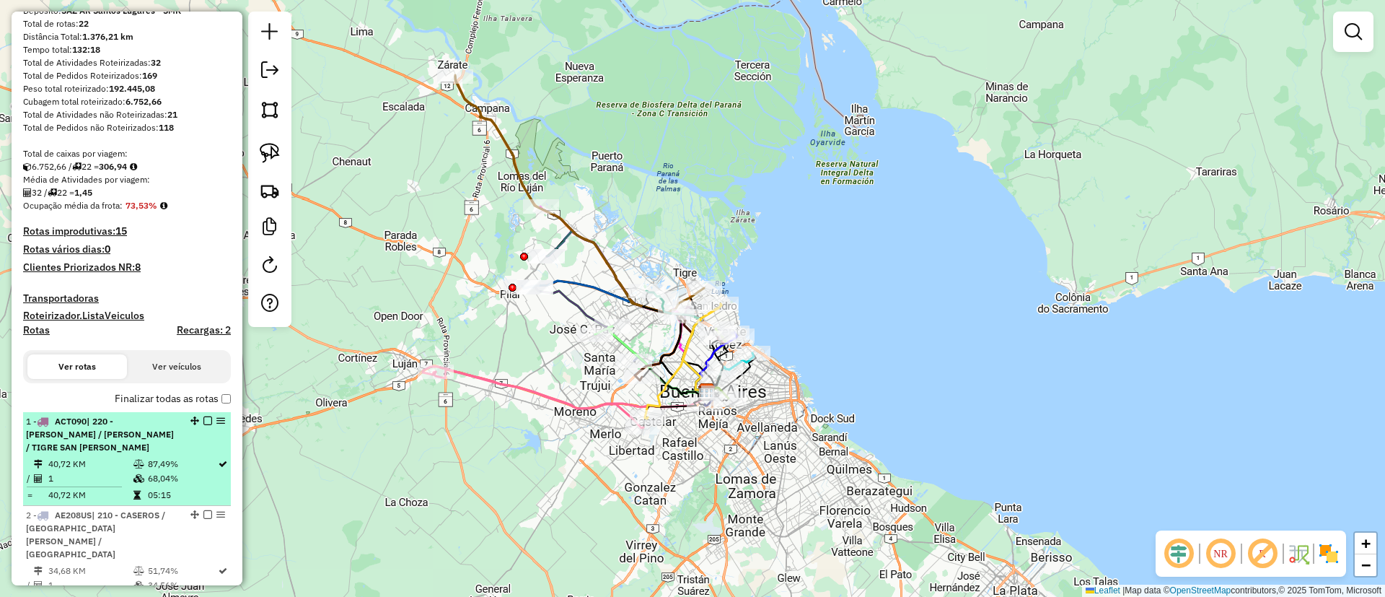
click at [113, 442] on li "1 - ACT090 | 220 - [PERSON_NAME] / [GEOGRAPHIC_DATA] / TIGRE SAN [PERSON_NAME] …" at bounding box center [127, 459] width 208 height 94
select select "**********"
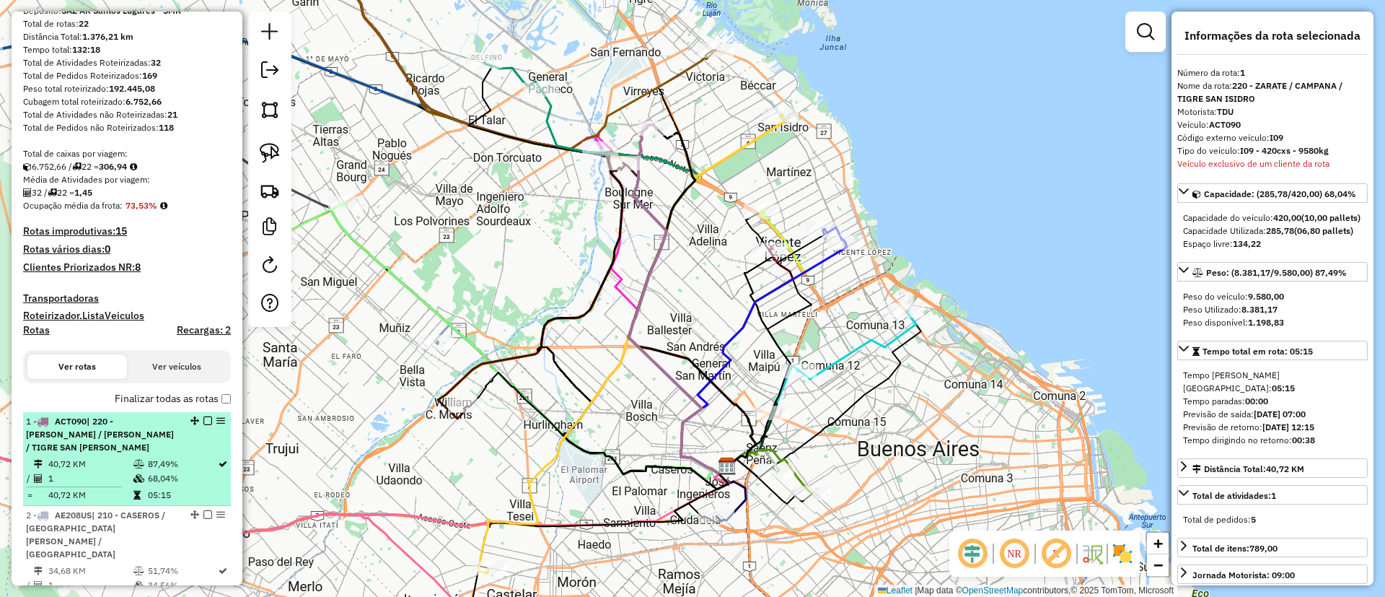
click at [206, 422] on em at bounding box center [207, 420] width 9 height 9
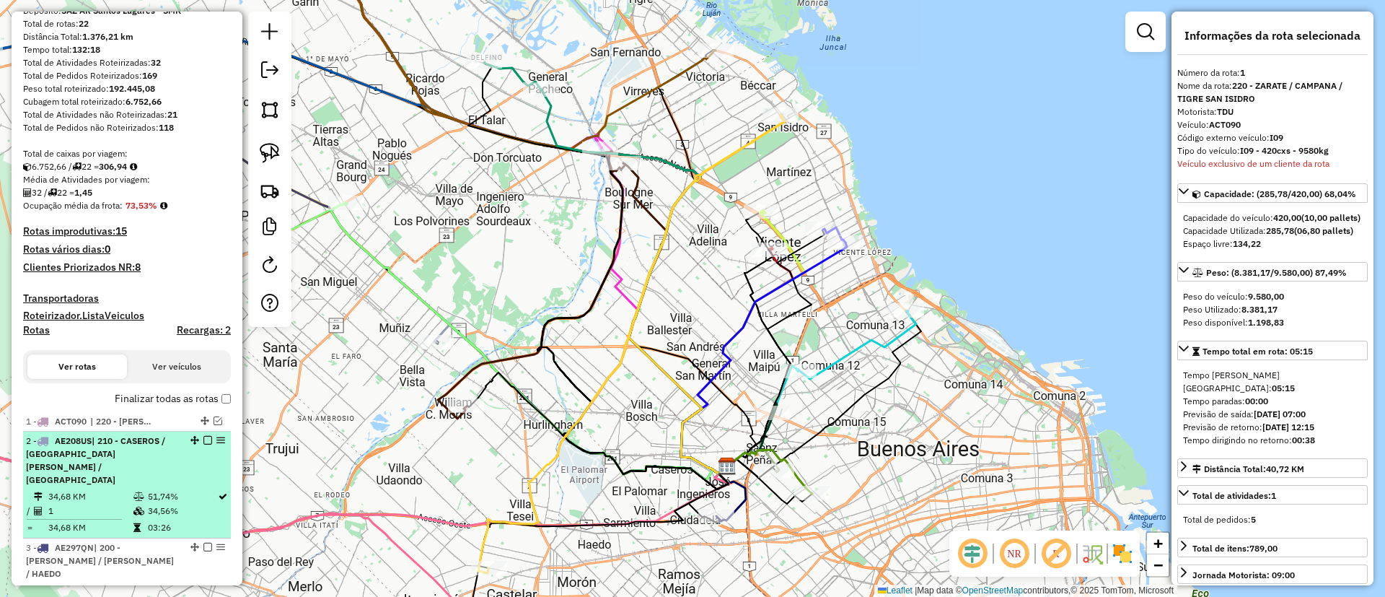
click at [172, 504] on td "34,56%" at bounding box center [182, 511] width 70 height 14
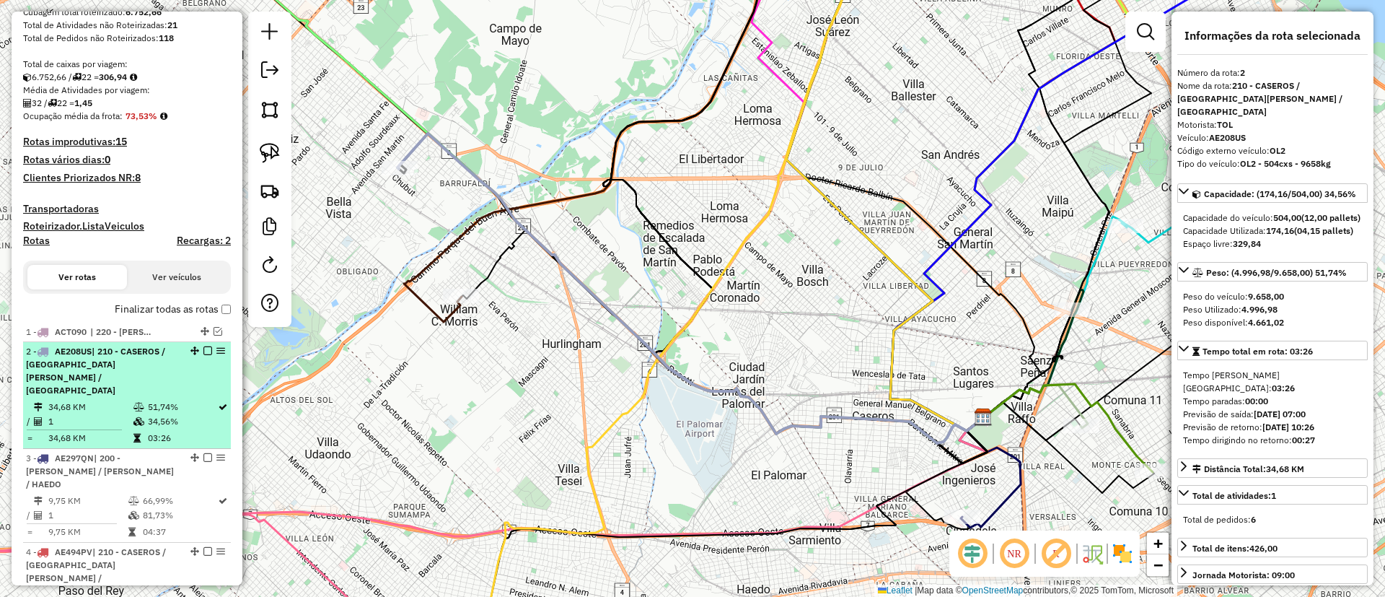
scroll to position [309, 0]
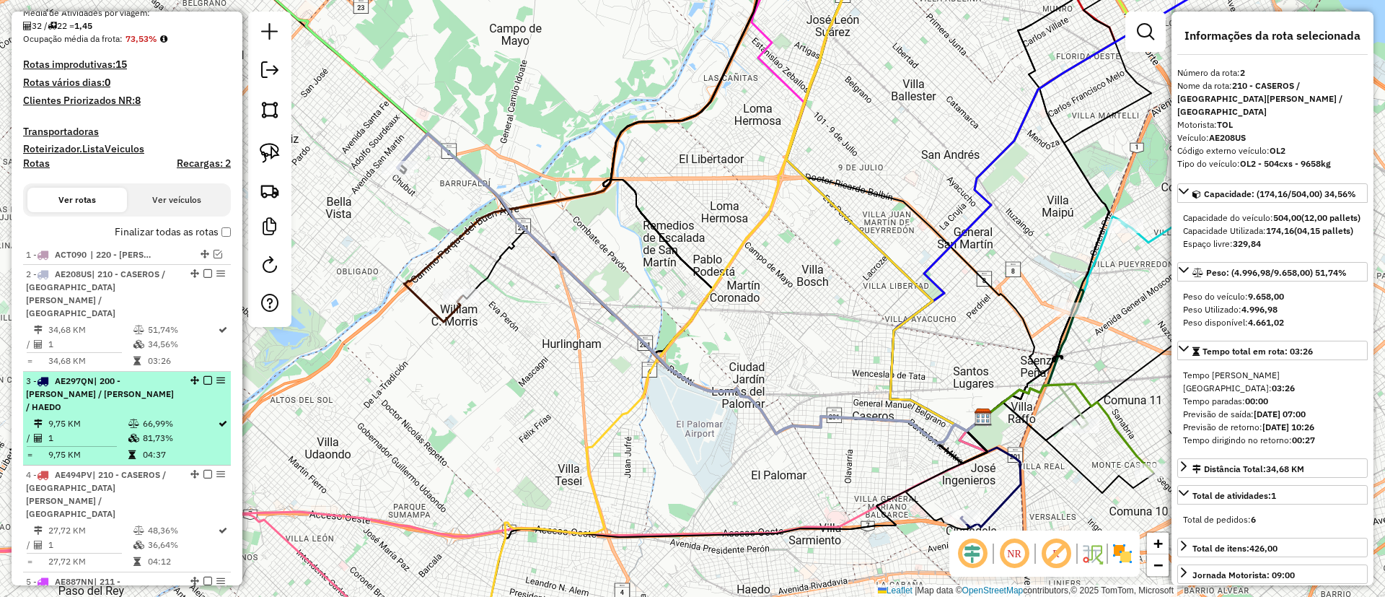
click at [154, 416] on td "66,99%" at bounding box center [179, 423] width 75 height 14
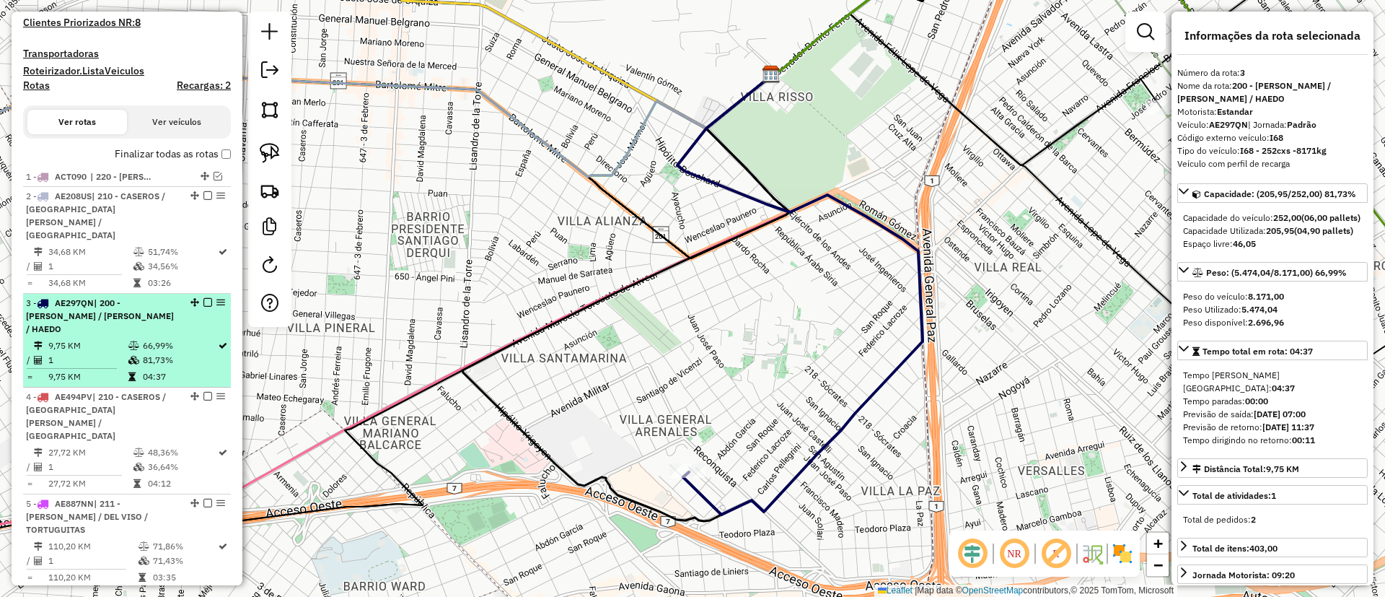
scroll to position [403, 0]
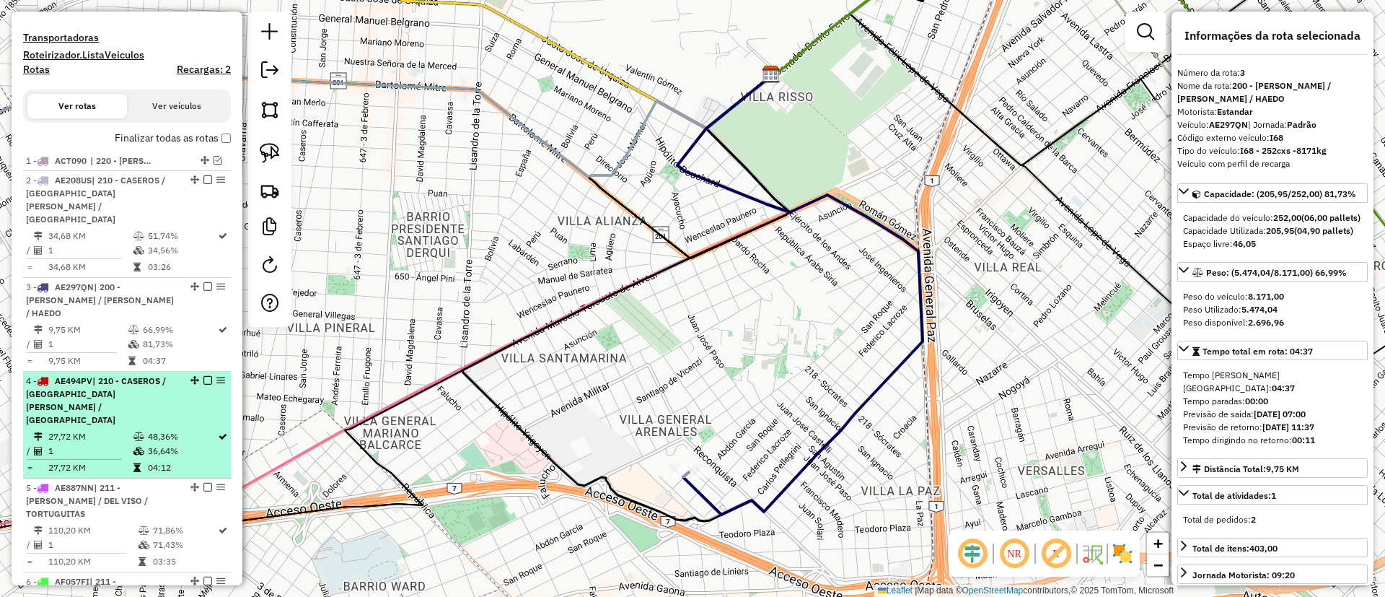
click at [164, 429] on table "27,72 KM 48,36% / 1 36,64% = 27,72 KM 04:12" at bounding box center [127, 451] width 202 height 45
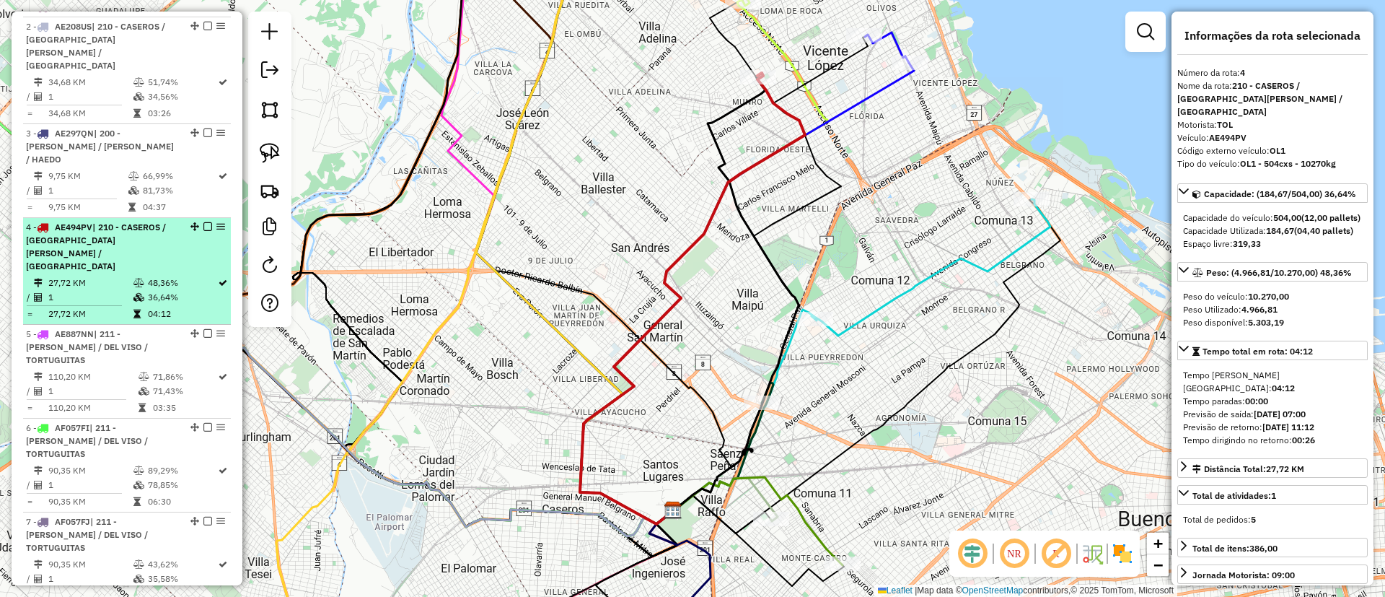
scroll to position [561, 0]
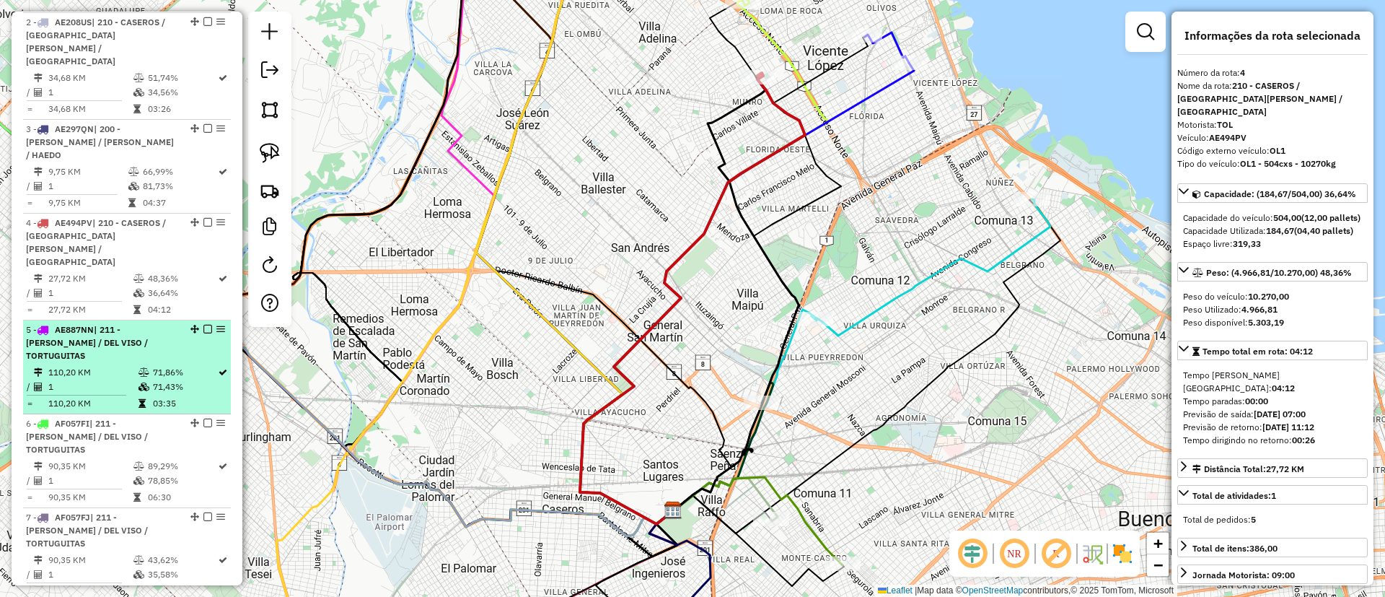
click at [157, 379] on td "71,43%" at bounding box center [184, 386] width 65 height 14
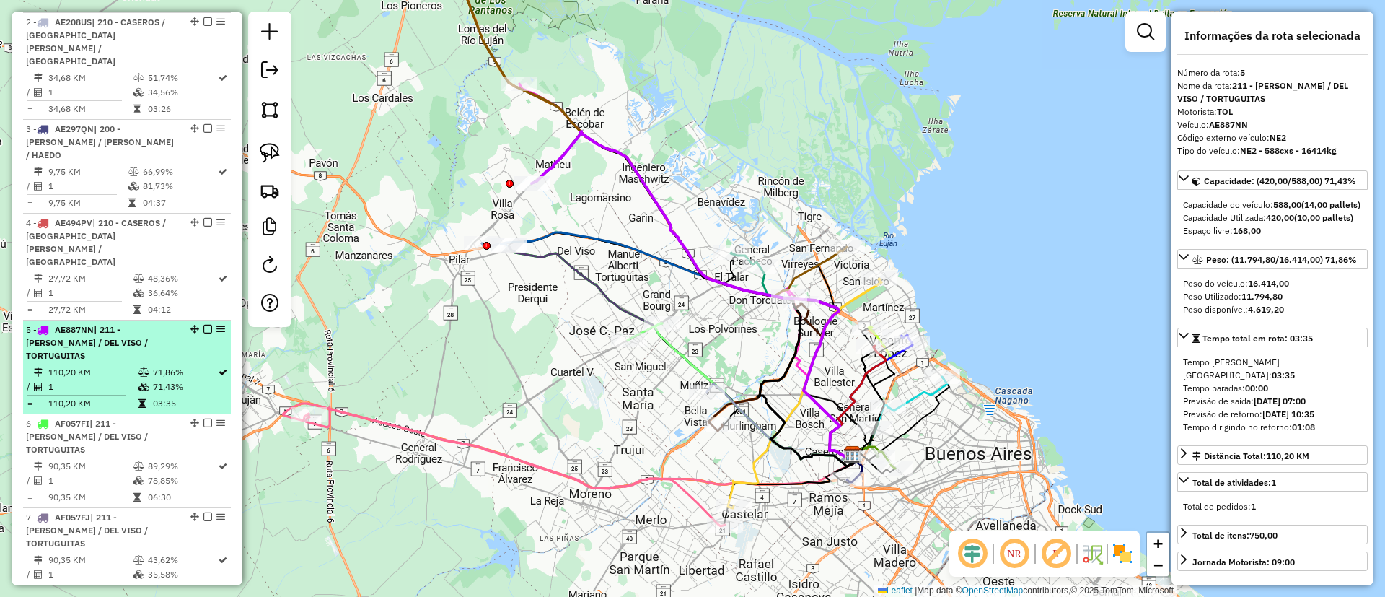
click at [203, 325] on em at bounding box center [207, 329] width 9 height 9
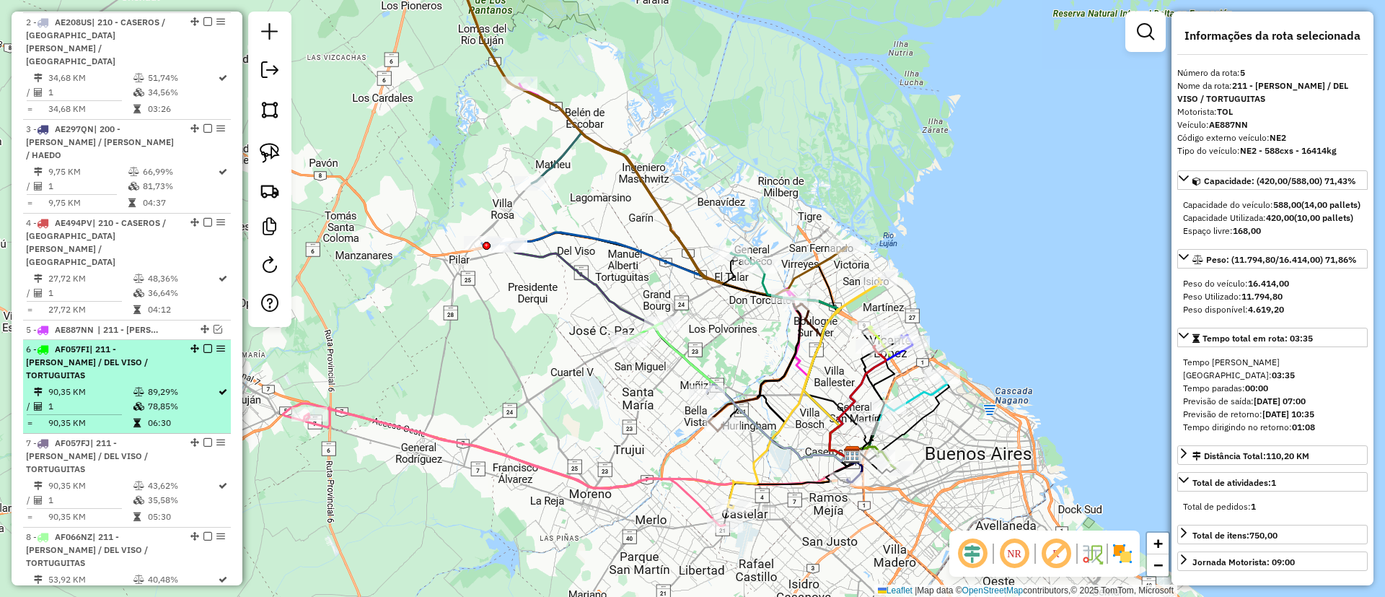
click at [170, 416] on td "06:30" at bounding box center [182, 423] width 70 height 14
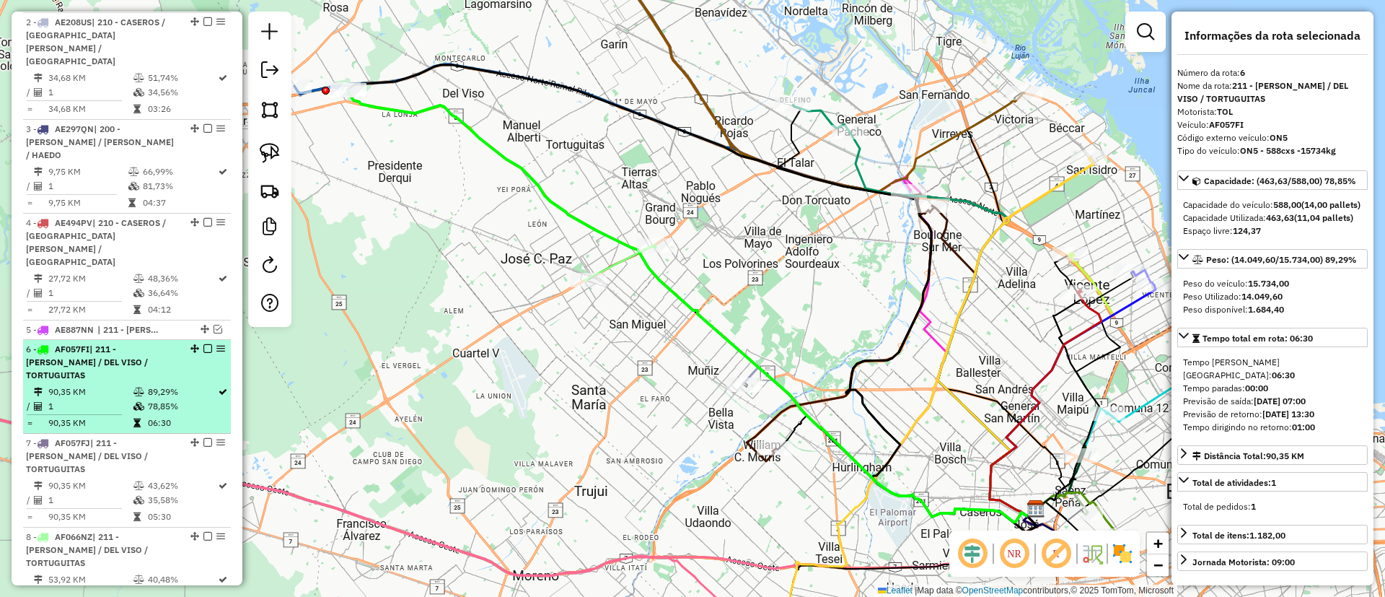
click at [198, 344] on div at bounding box center [203, 348] width 43 height 9
click at [203, 344] on em at bounding box center [207, 348] width 9 height 9
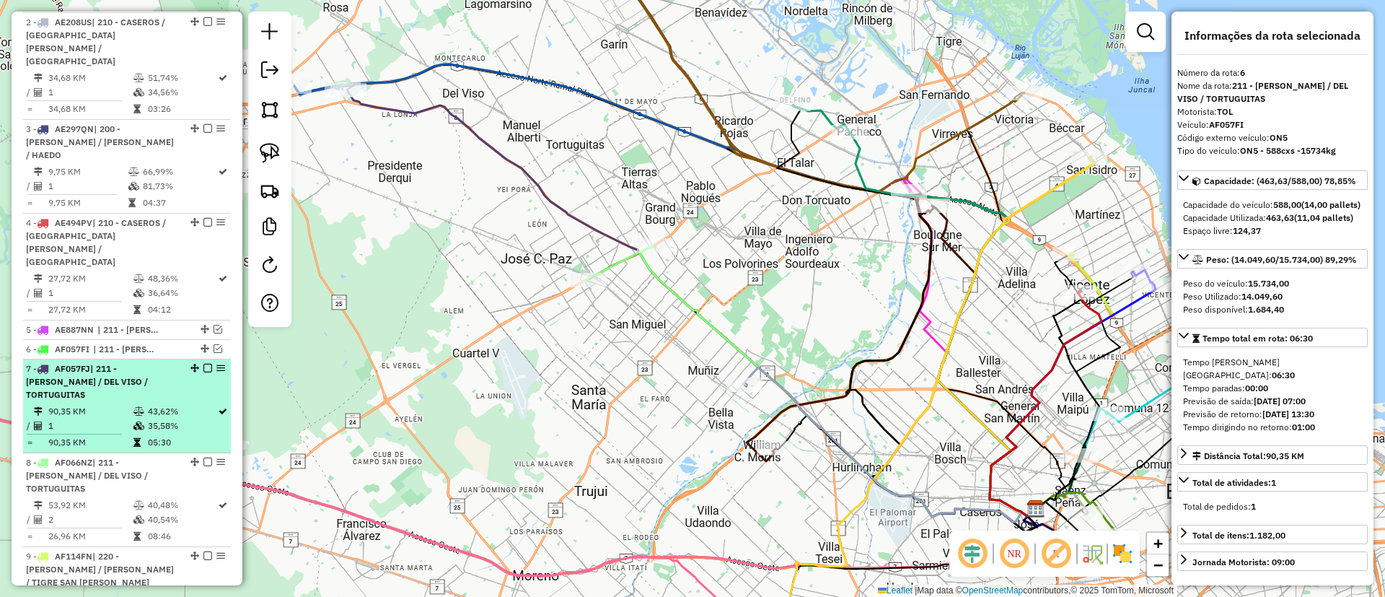
click at [195, 418] on td "35,58%" at bounding box center [182, 425] width 70 height 14
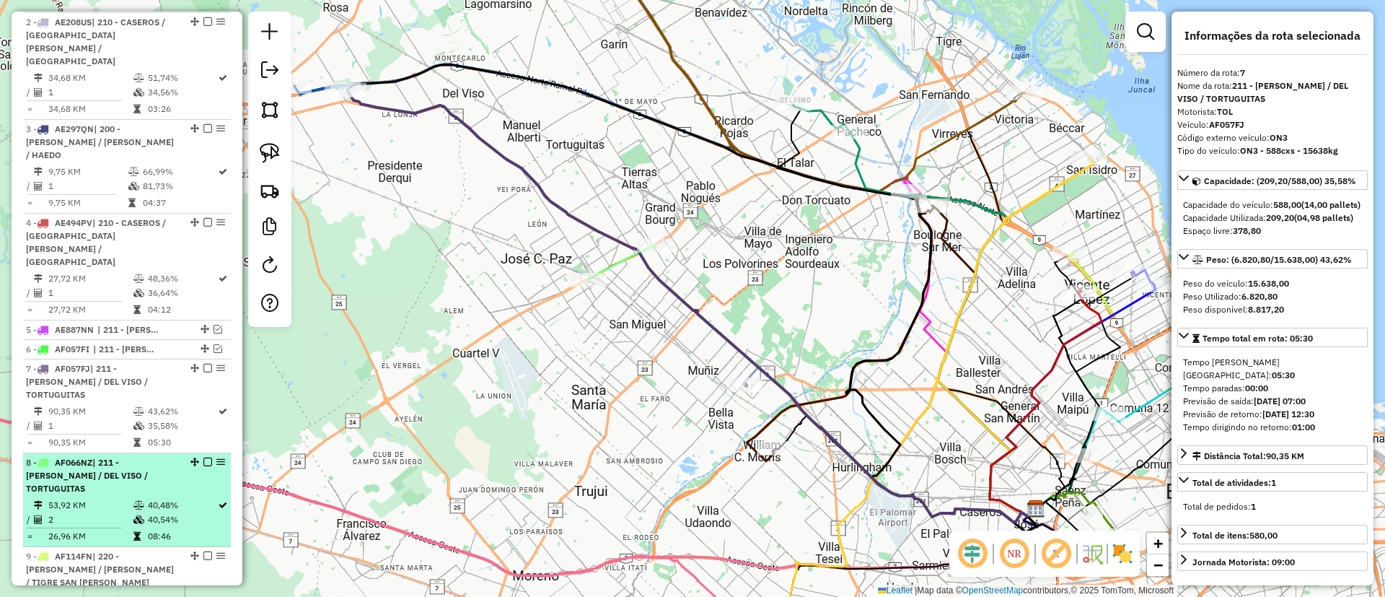
click at [178, 456] on div "8 - AF066NZ | 211 - [PERSON_NAME] / DEL VISO / TORTUGUITAS" at bounding box center [127, 475] width 202 height 39
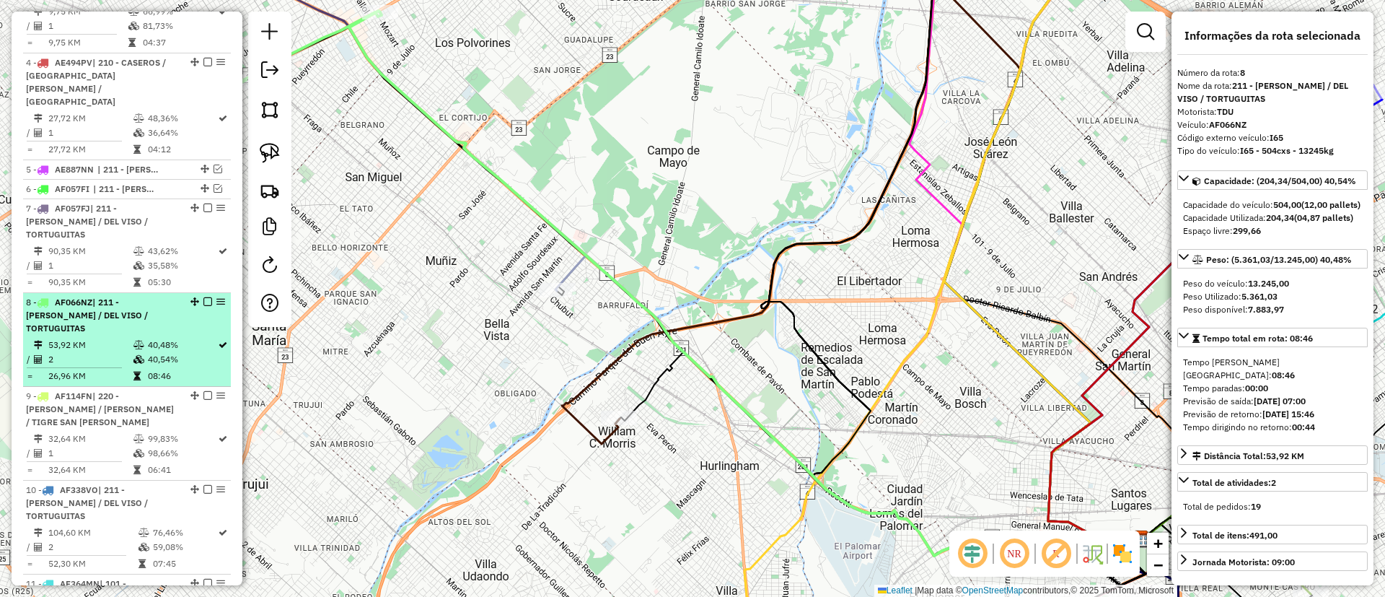
scroll to position [723, 0]
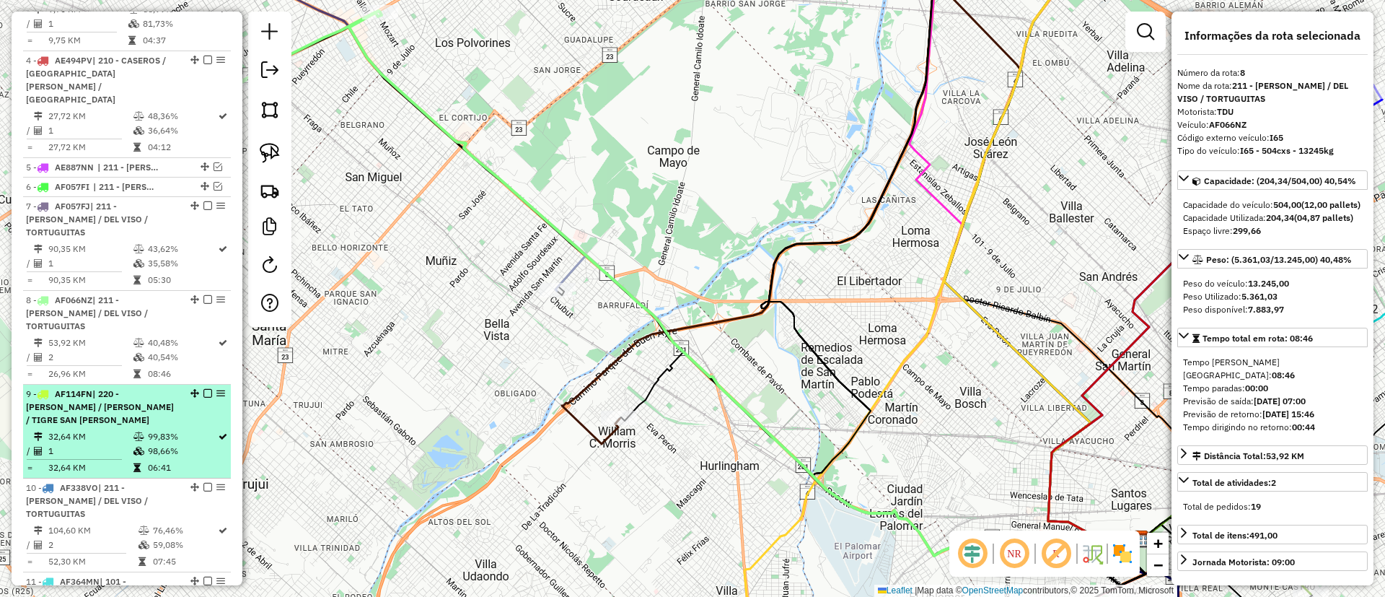
click at [172, 429] on td "99,83%" at bounding box center [182, 436] width 70 height 14
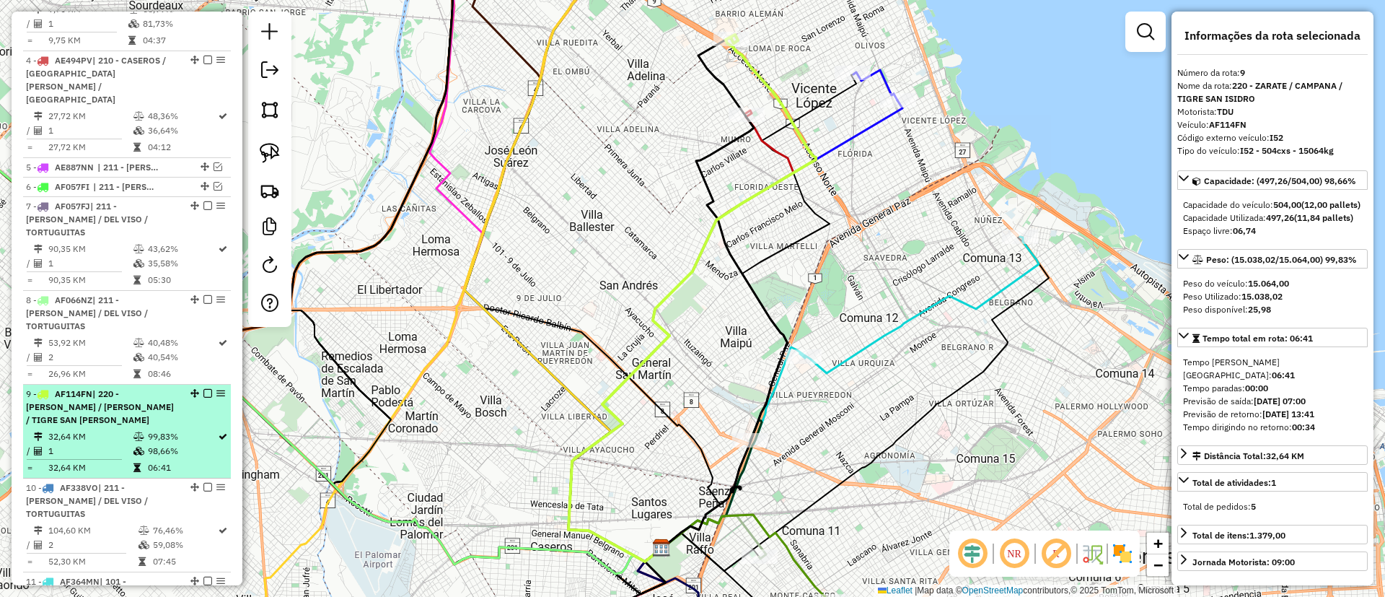
click at [196, 389] on div at bounding box center [203, 393] width 43 height 9
click at [203, 389] on em at bounding box center [207, 393] width 9 height 9
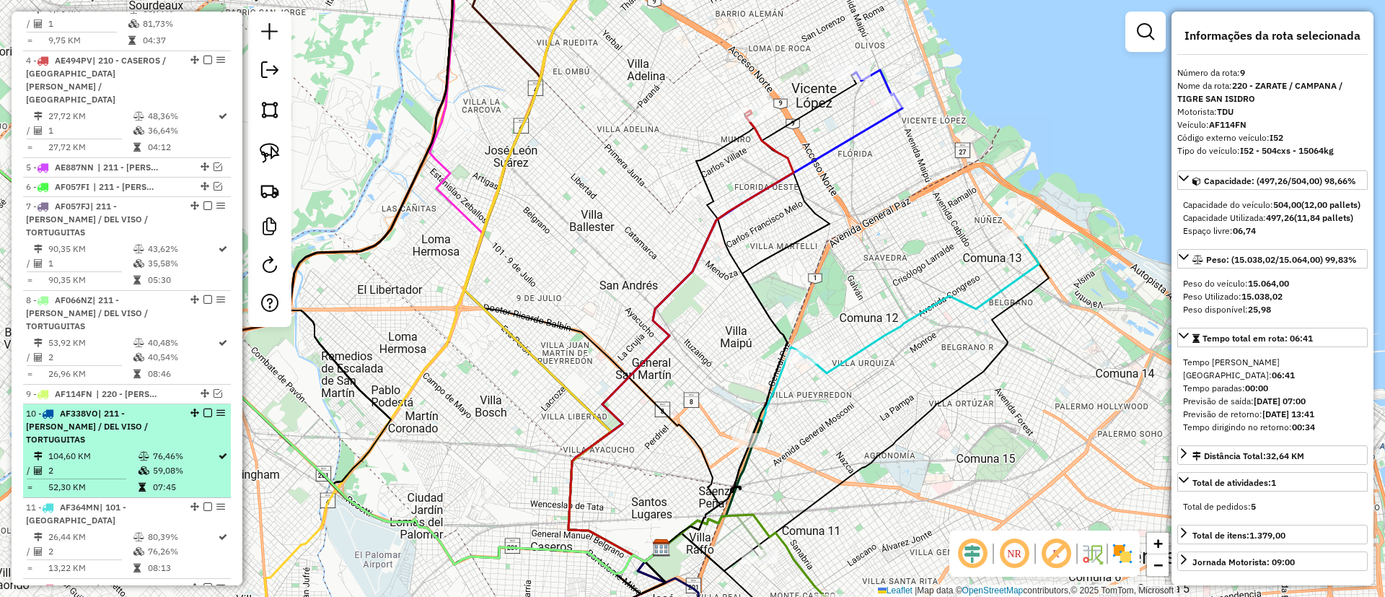
click at [191, 407] on div "10 - AF338VO | 211 - [PERSON_NAME] / DEL VISO / TORTUGUITAS" at bounding box center [127, 426] width 202 height 39
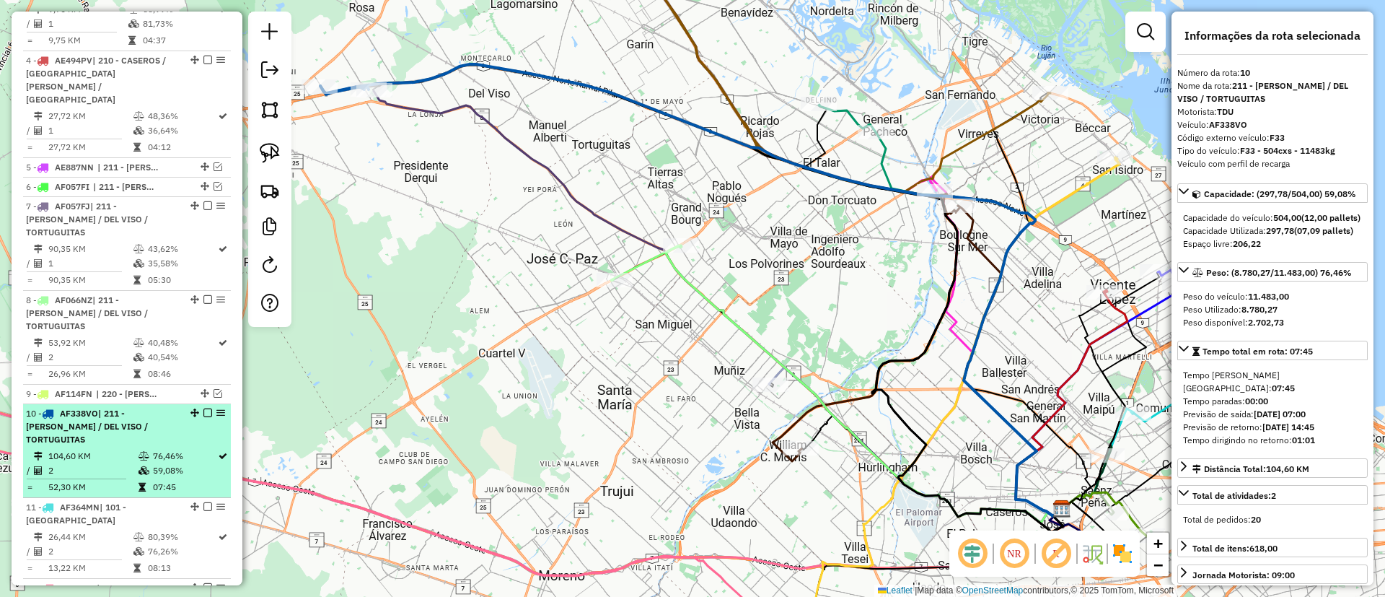
click at [205, 408] on em at bounding box center [207, 412] width 9 height 9
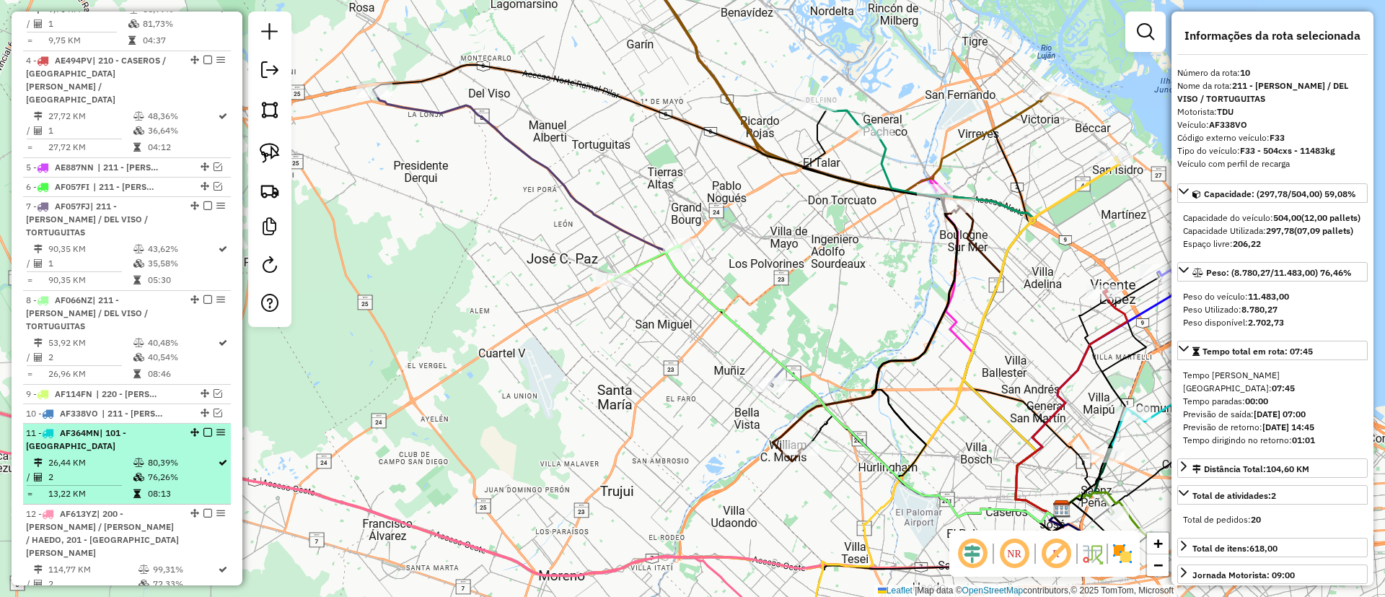
click at [195, 426] on div "11 - AF364MN | 101 - CAPITAL [GEOGRAPHIC_DATA]" at bounding box center [127, 439] width 202 height 26
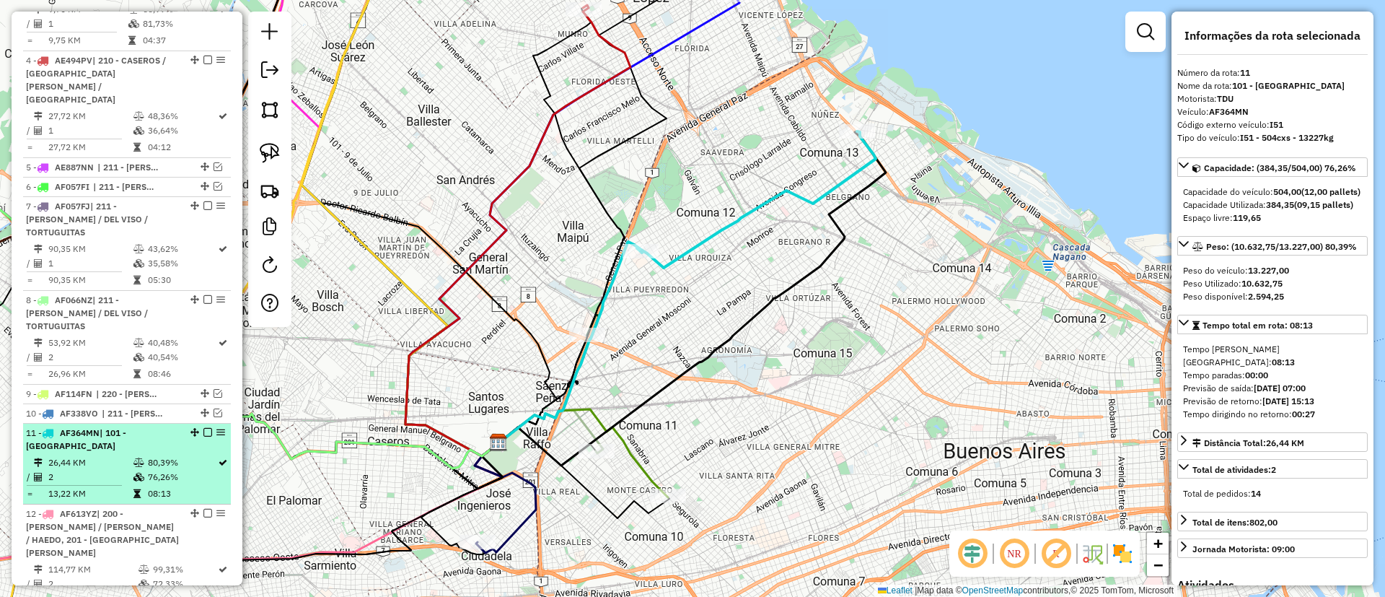
click at [203, 428] on em at bounding box center [207, 432] width 9 height 9
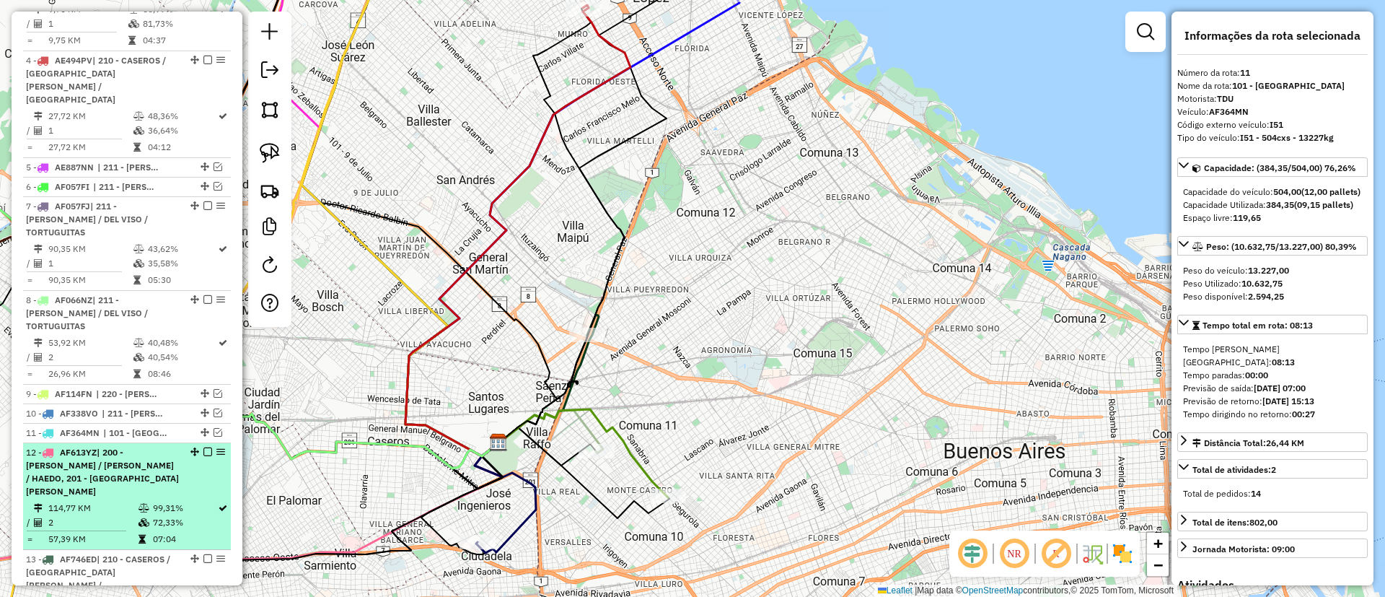
click at [203, 532] on td "07:04" at bounding box center [184, 539] width 65 height 14
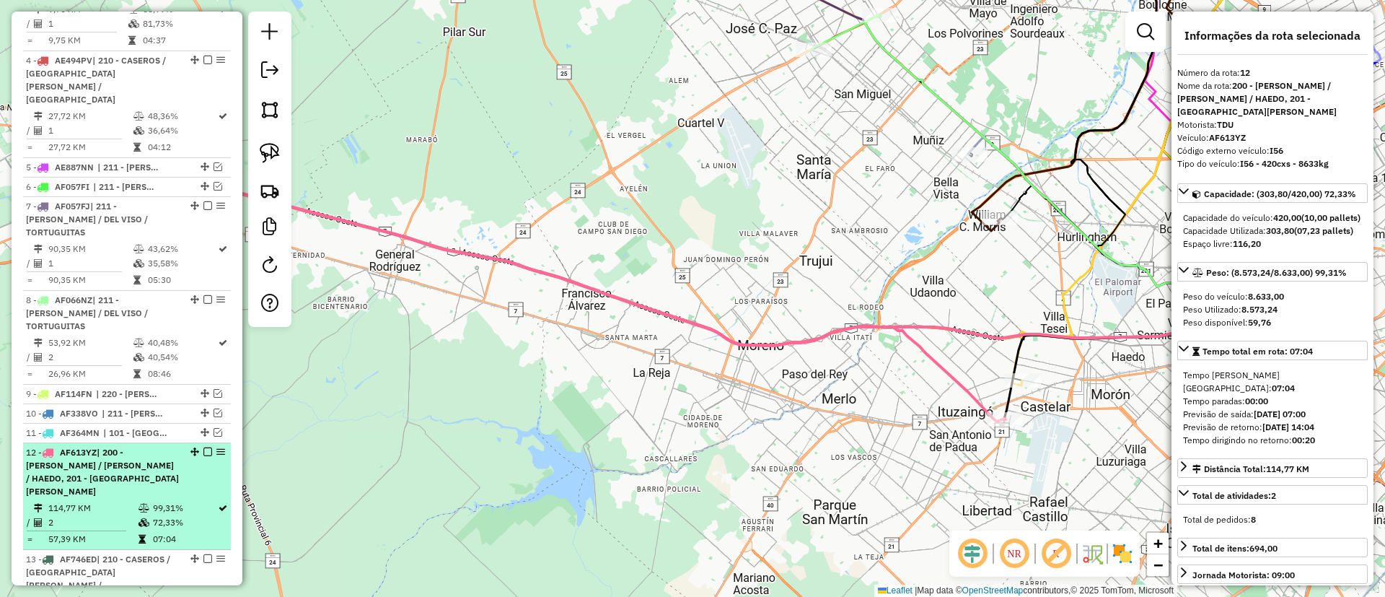
click at [205, 447] on em at bounding box center [207, 451] width 9 height 9
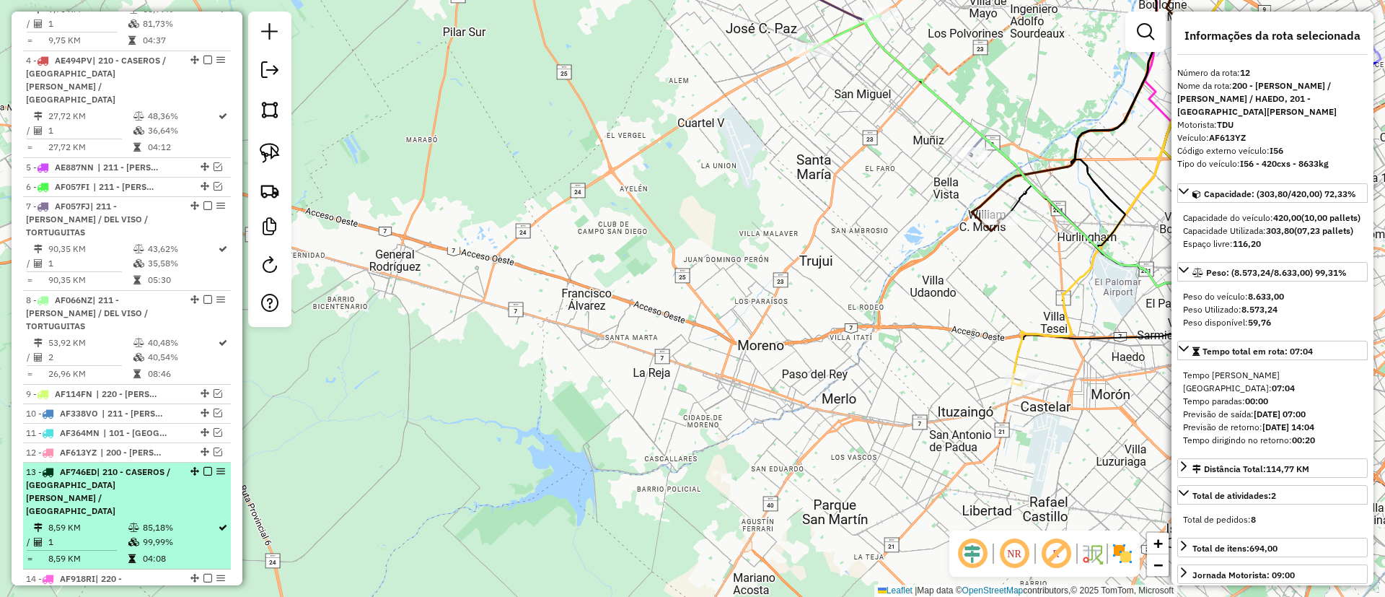
click at [192, 520] on td "85,18%" at bounding box center [179, 527] width 75 height 14
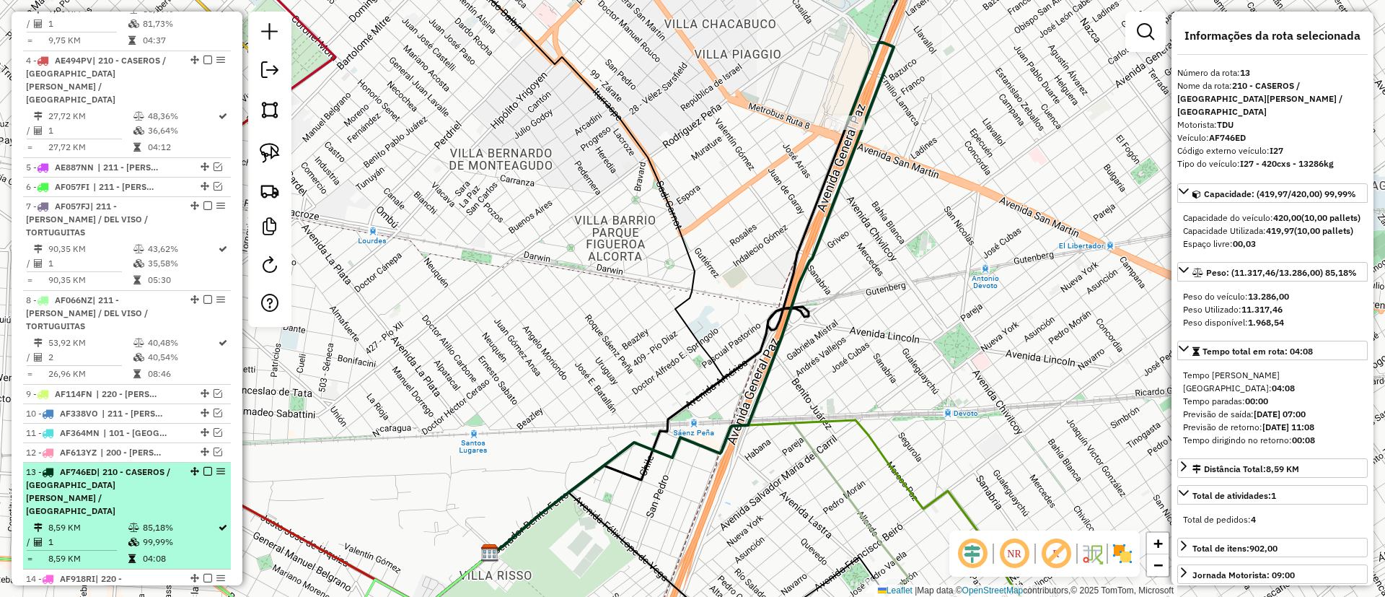
click at [206, 465] on div "13 - AF746ED | 210 - CASEROS / [GEOGRAPHIC_DATA][PERSON_NAME] / [GEOGRAPHIC_DAT…" at bounding box center [127, 491] width 202 height 52
click at [206, 467] on em at bounding box center [207, 471] width 9 height 9
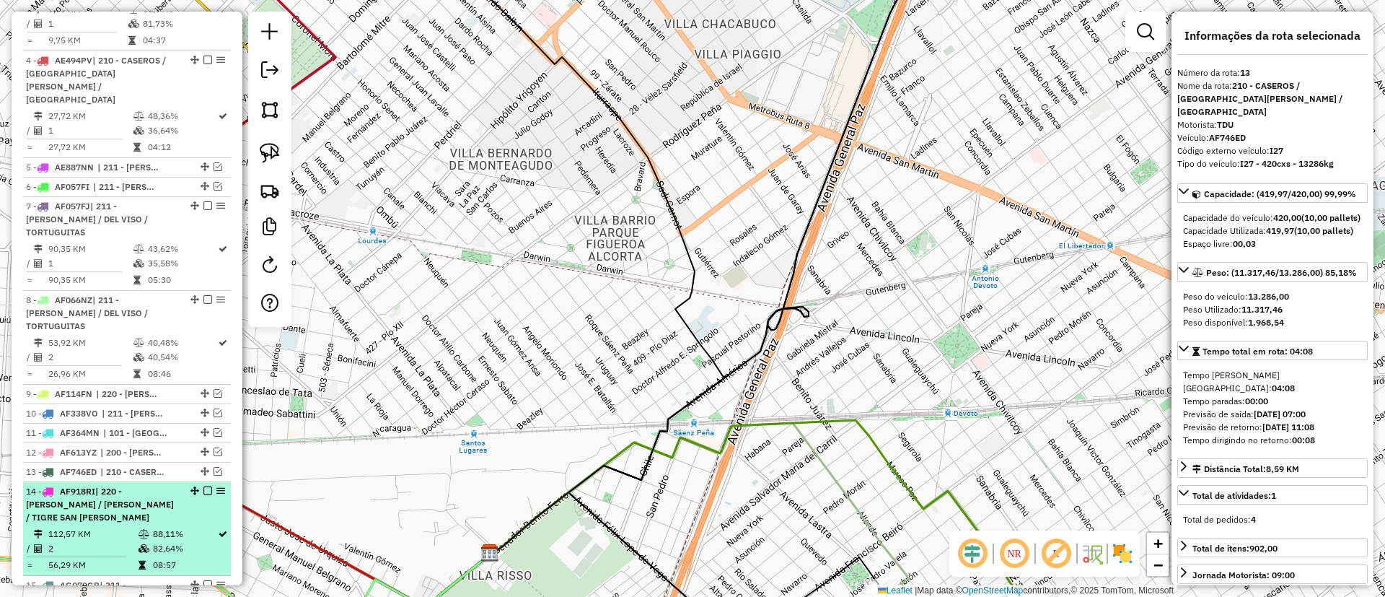
click at [193, 486] on em at bounding box center [194, 490] width 9 height 9
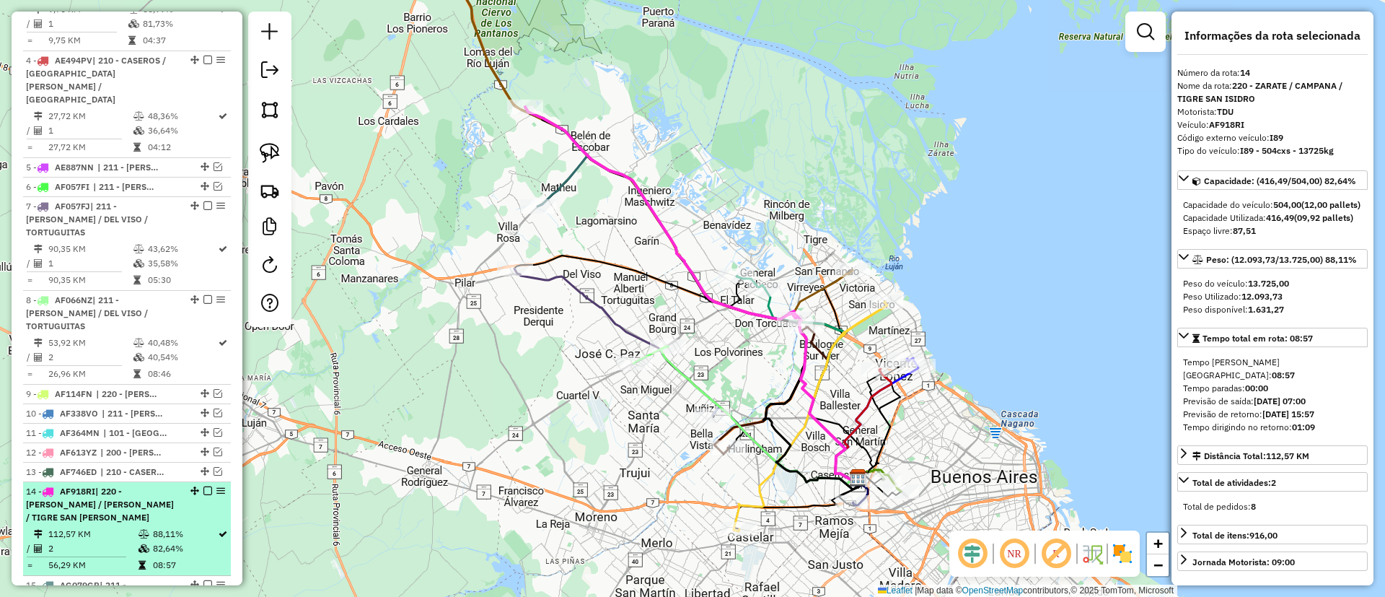
click at [203, 486] on em at bounding box center [207, 490] width 9 height 9
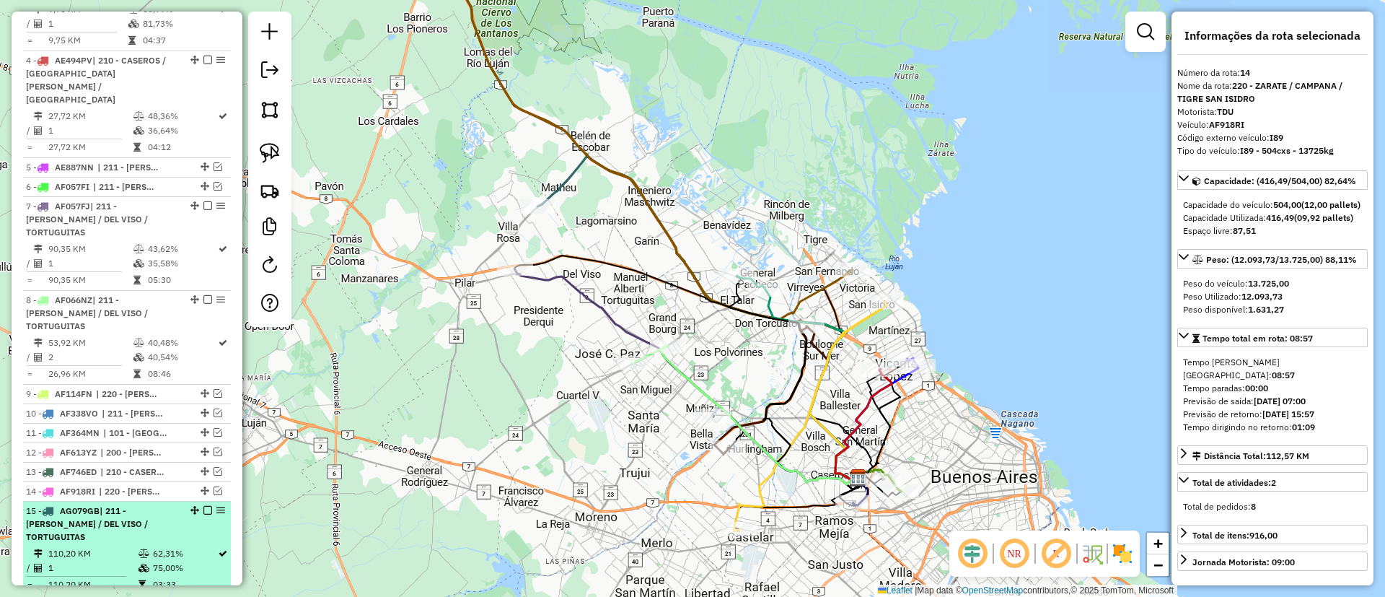
click at [181, 561] on td "75,00%" at bounding box center [184, 568] width 65 height 14
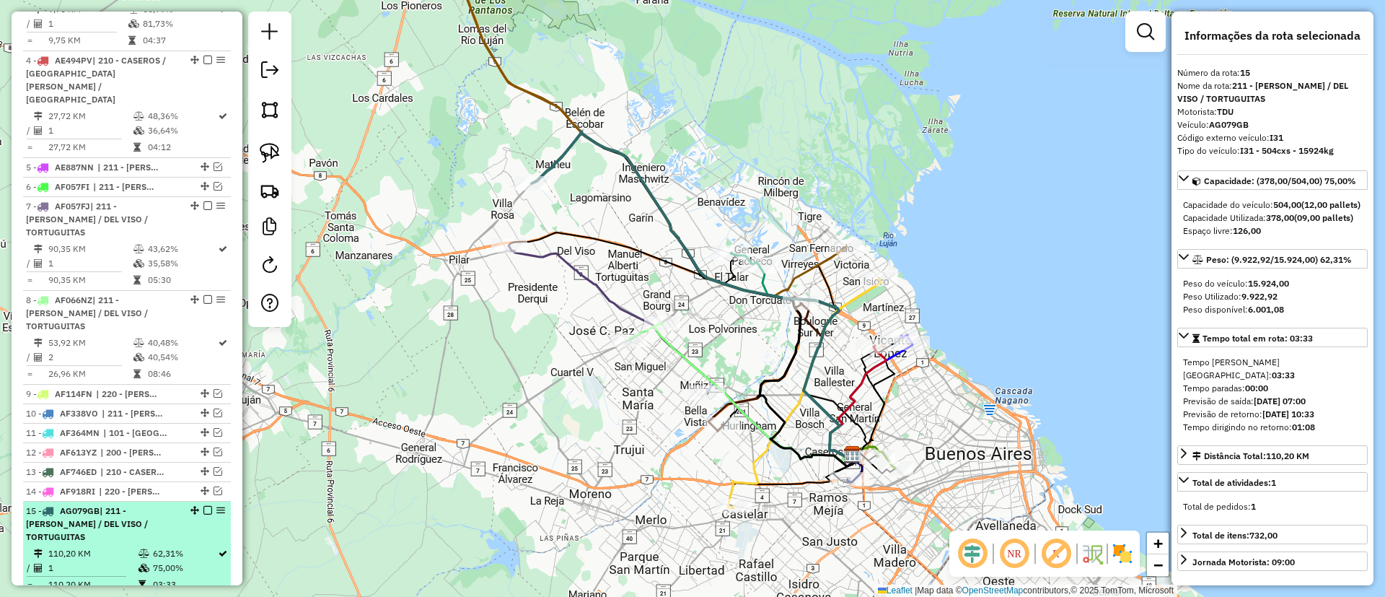
click at [203, 504] on div "15 - AG079GB | 211 - [PERSON_NAME] / DEL VISO / TORTUGUITAS" at bounding box center [127, 523] width 202 height 39
click at [202, 504] on div "15 - AG079GB | 211 - [PERSON_NAME] / DEL VISO / TORTUGUITAS" at bounding box center [127, 523] width 202 height 39
click at [203, 506] on em at bounding box center [207, 510] width 9 height 9
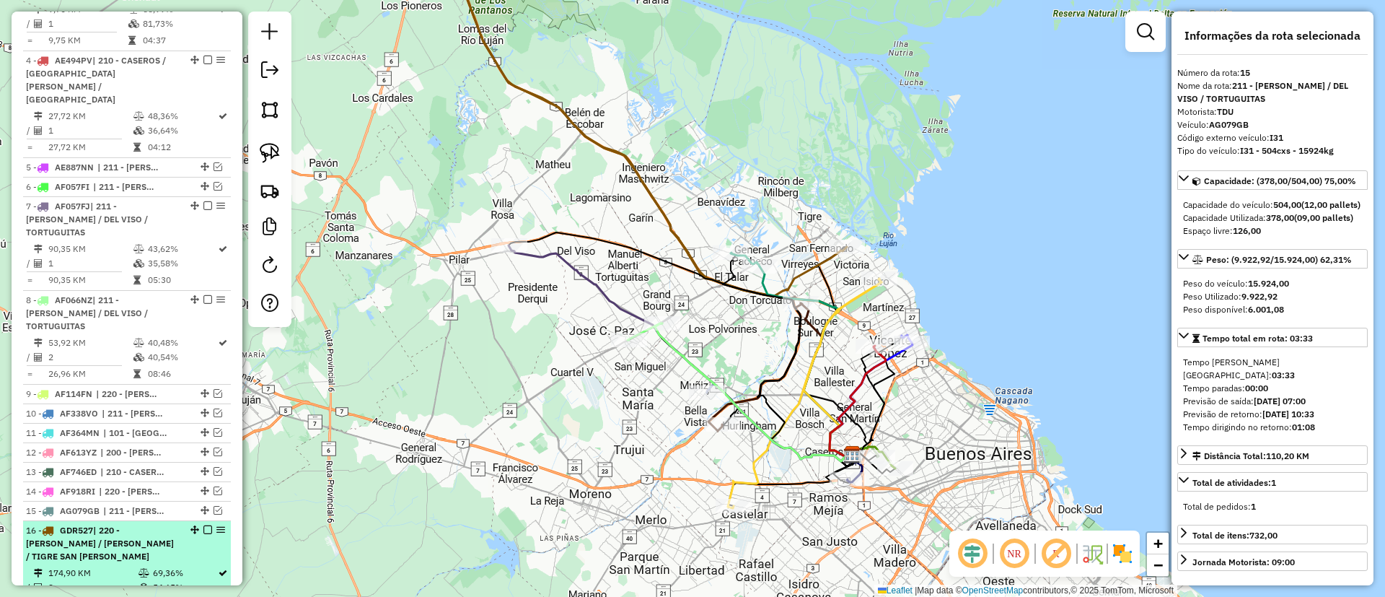
click at [201, 524] on div "16 - GDR527 | 220 - [PERSON_NAME] / [PERSON_NAME] / TIGRE SAN [PERSON_NAME]" at bounding box center [127, 543] width 202 height 39
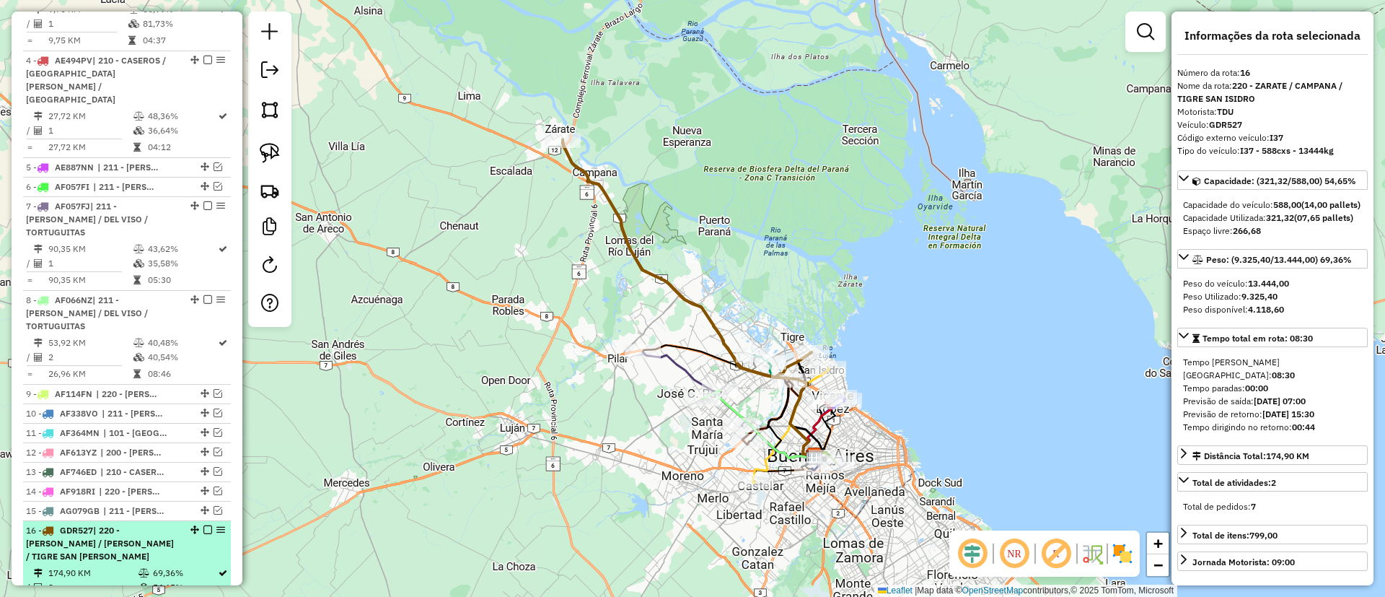
click at [203, 525] on em at bounding box center [207, 529] width 9 height 9
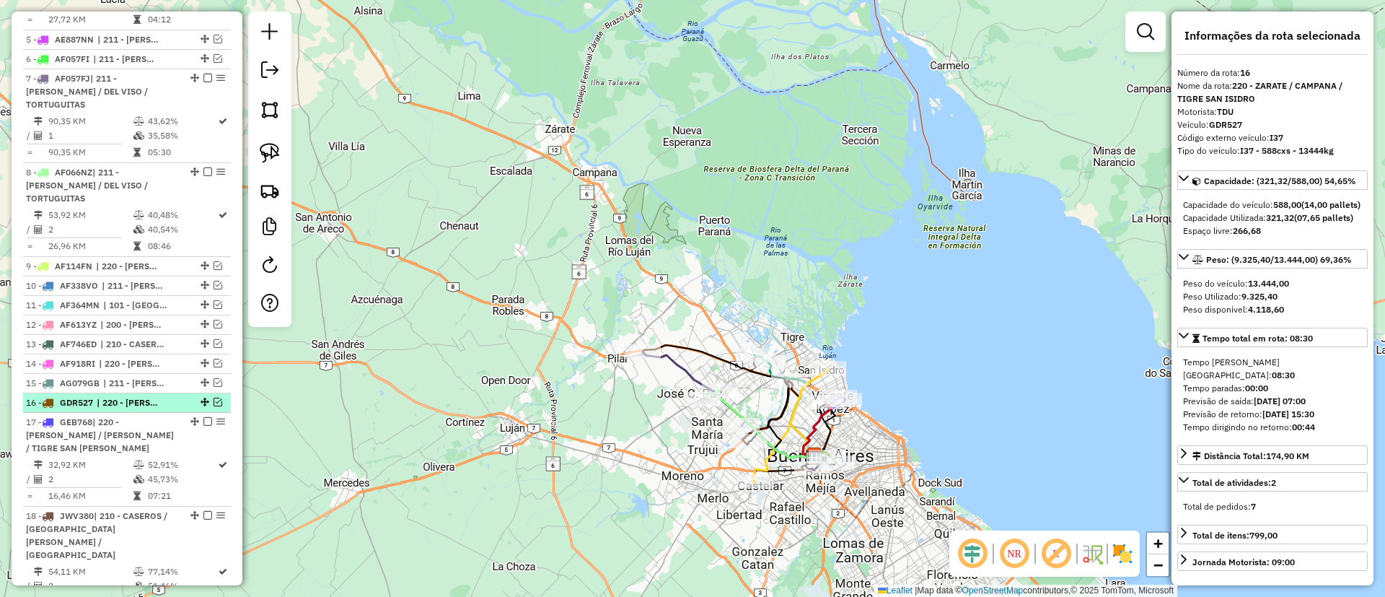
scroll to position [854, 0]
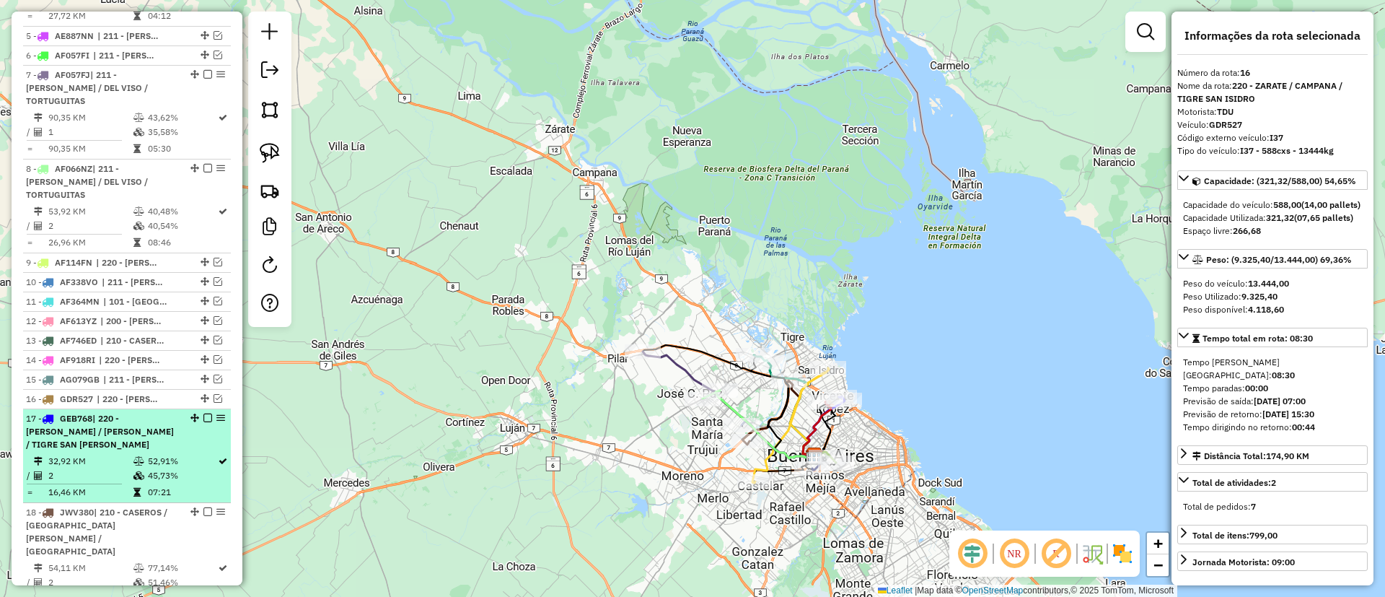
click at [196, 454] on td "52,91%" at bounding box center [182, 461] width 70 height 14
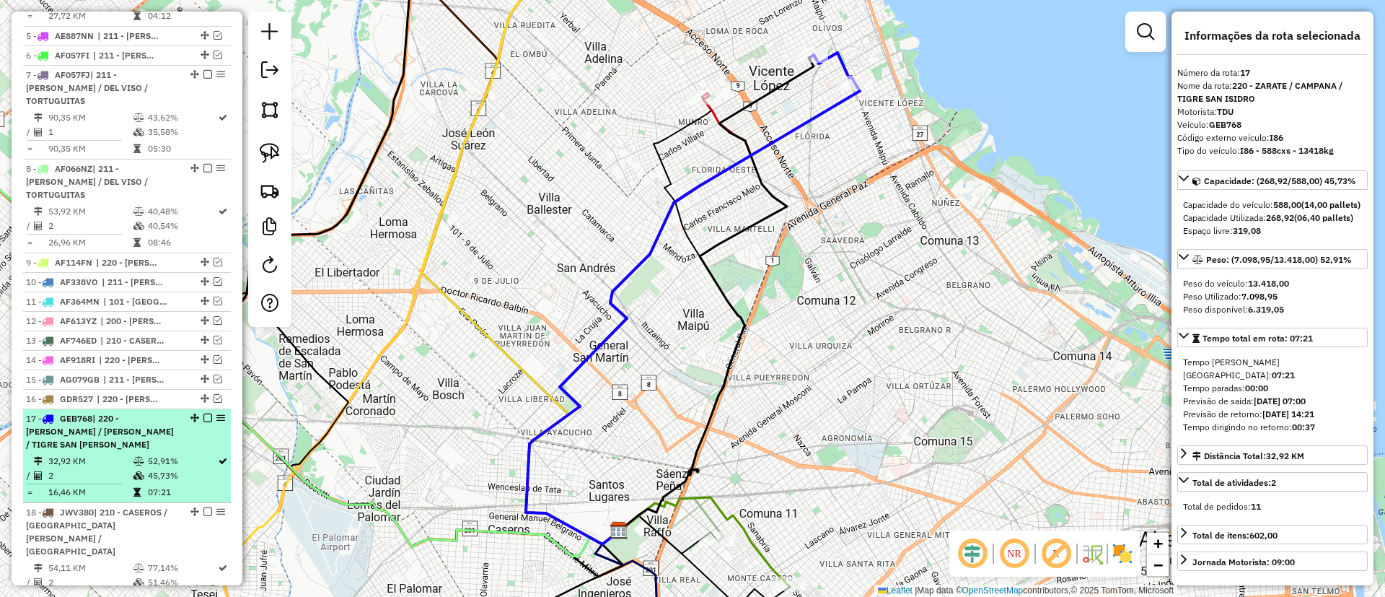
click at [203, 413] on em at bounding box center [207, 417] width 9 height 9
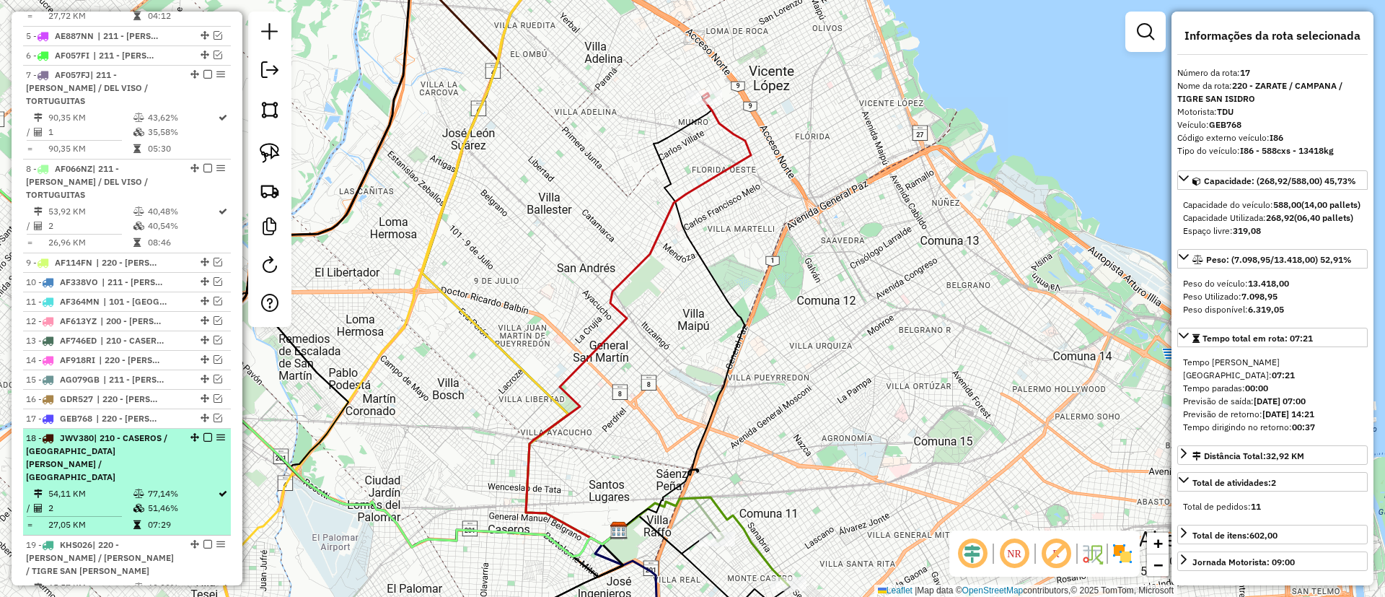
click at [198, 429] on li "18 - JWV380 | 210 - CASEROS / [GEOGRAPHIC_DATA][PERSON_NAME] / [GEOGRAPHIC_DATA…" at bounding box center [127, 482] width 208 height 107
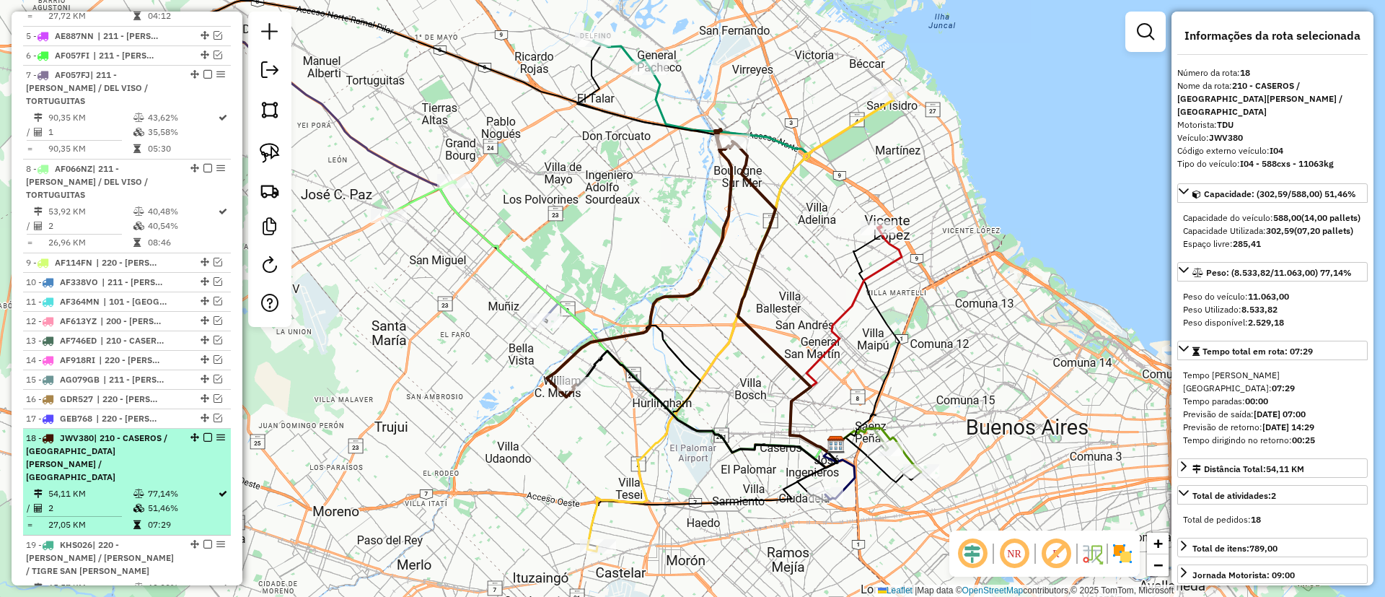
click at [203, 433] on em at bounding box center [207, 437] width 9 height 9
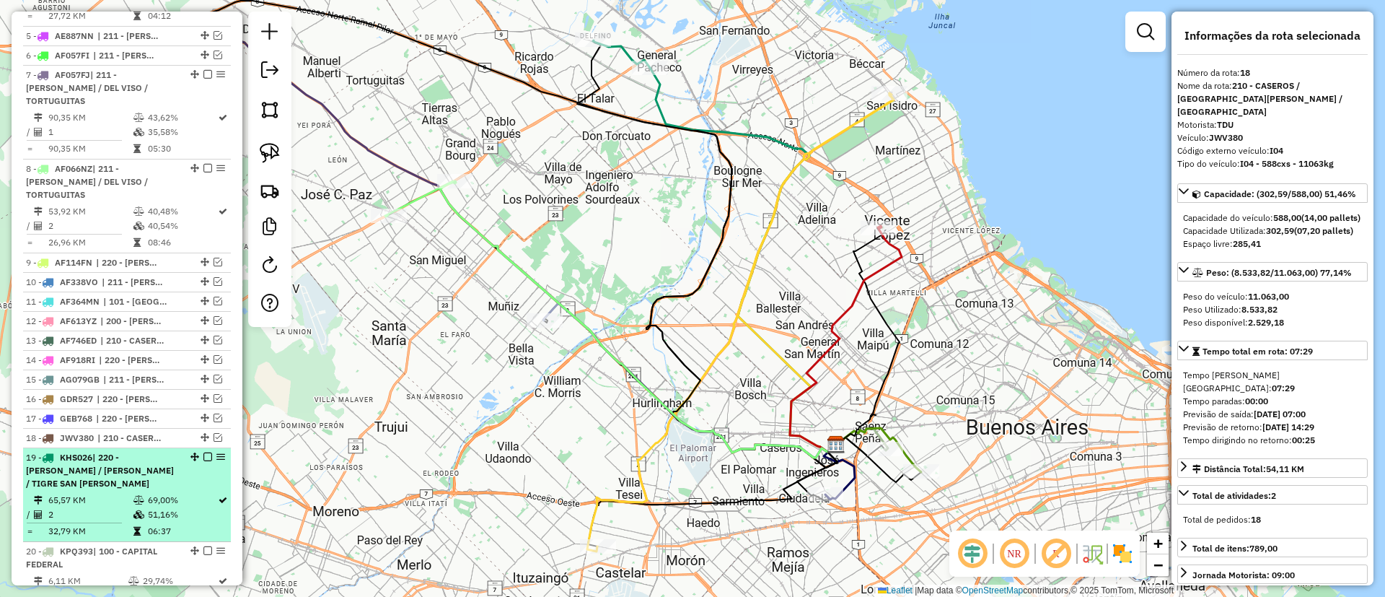
click at [191, 507] on td "51,16%" at bounding box center [182, 514] width 70 height 14
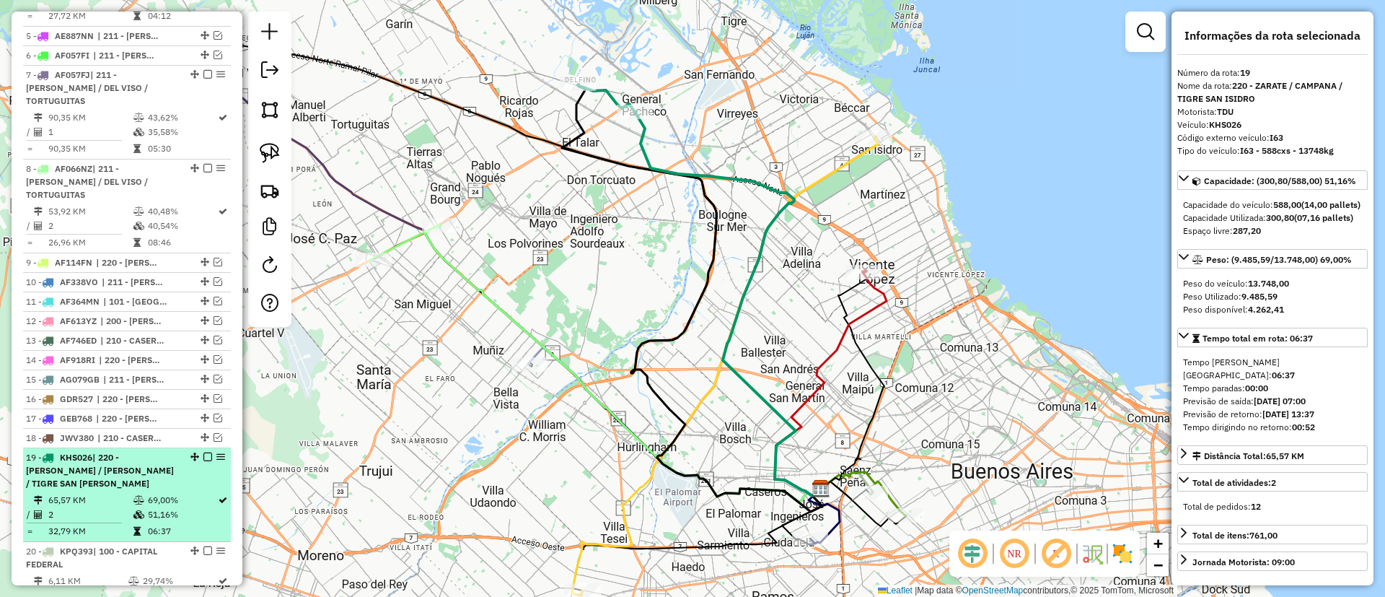
click at [205, 452] on em at bounding box center [207, 456] width 9 height 9
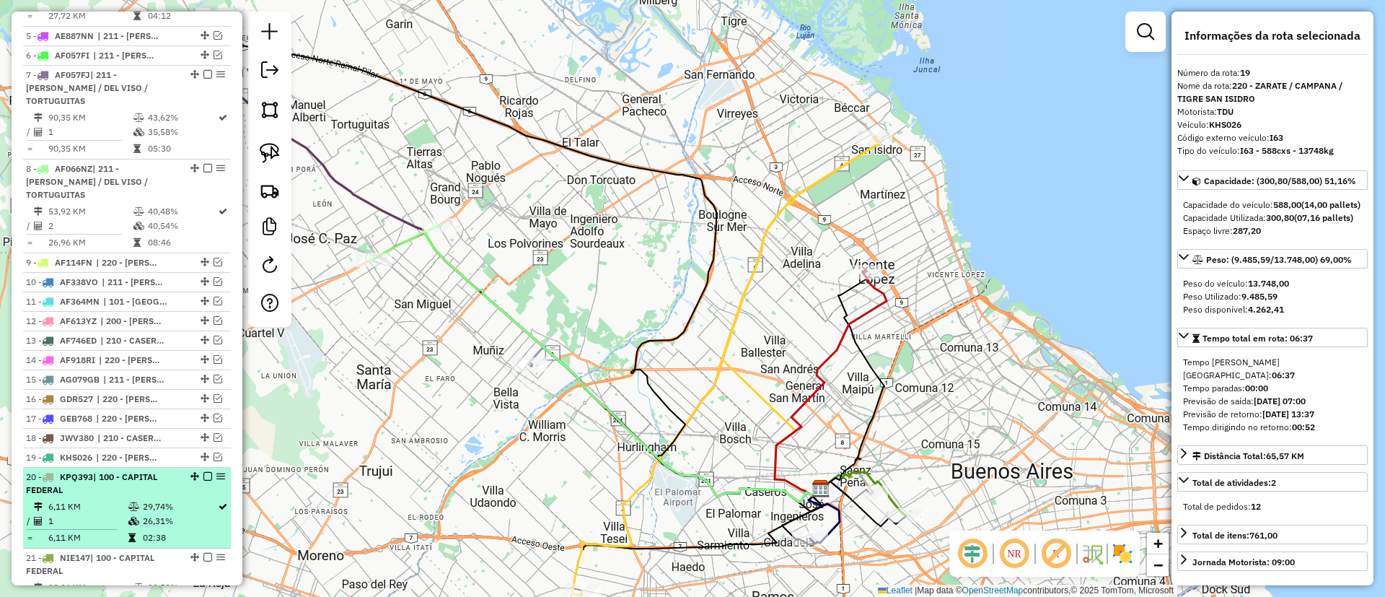
click at [195, 468] on li "20 - KPQ393 | 100 - CAPITAL FEDERAL 6,11 KM 29,74% / 1 26,31% = 6,11 KM 02:38" at bounding box center [127, 508] width 208 height 81
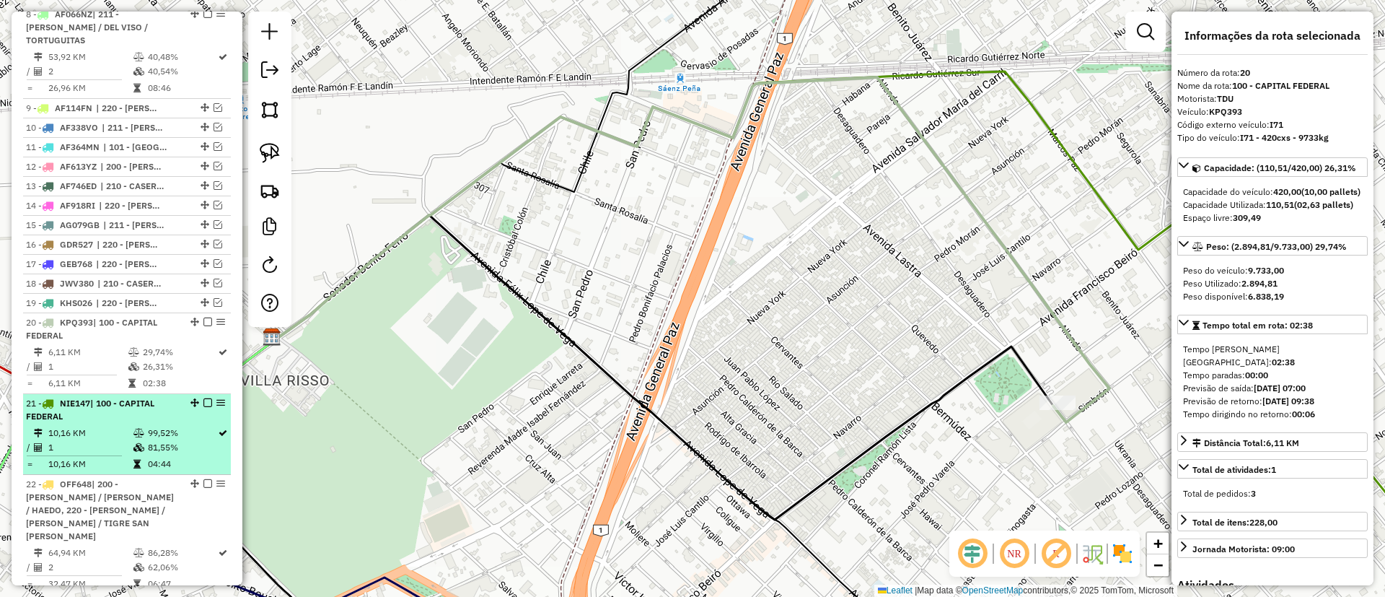
scroll to position [1047, 0]
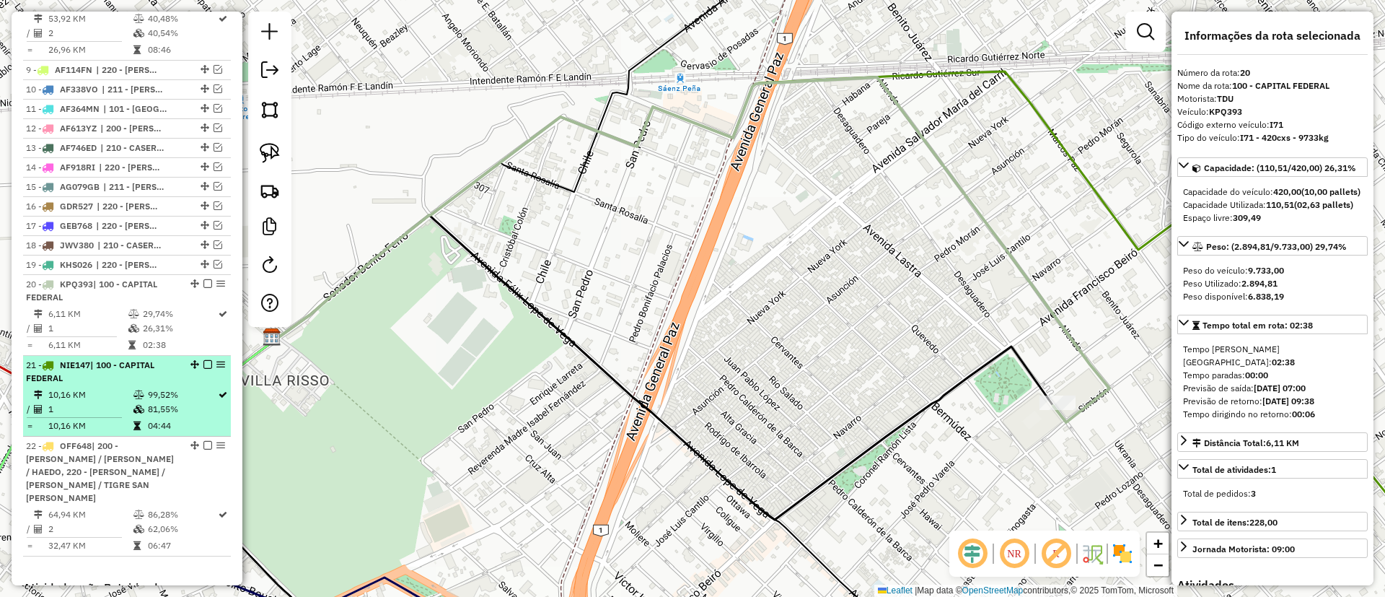
click at [175, 387] on td "99,52%" at bounding box center [182, 394] width 70 height 14
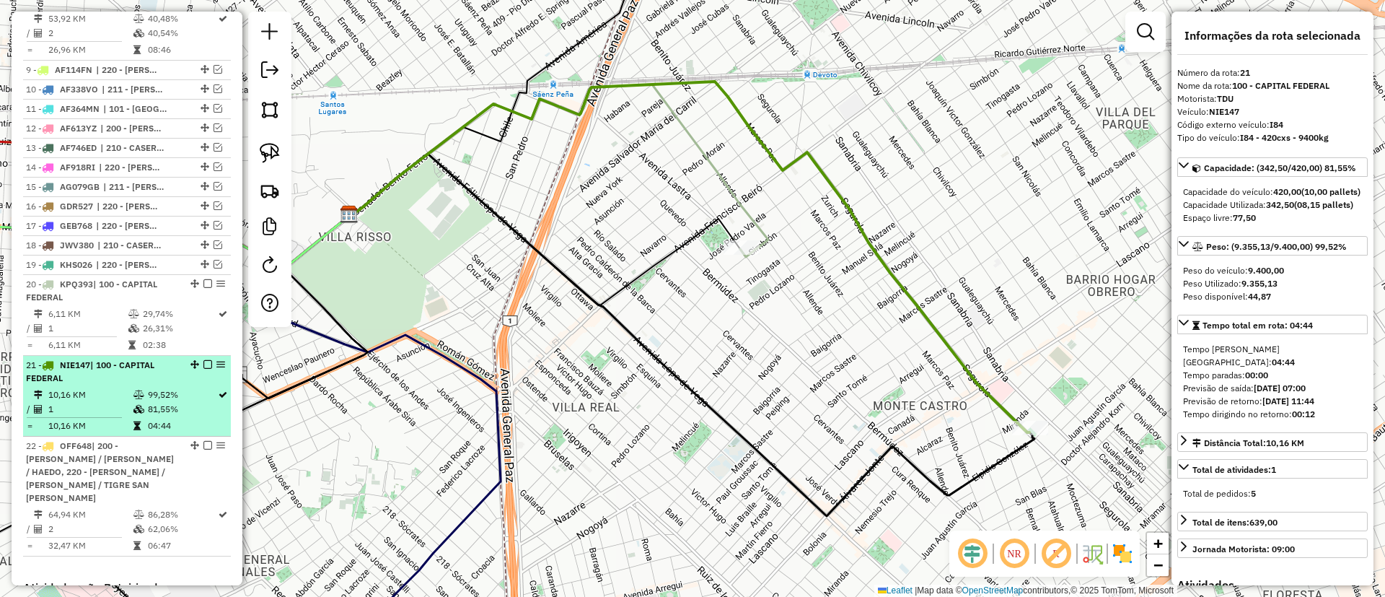
click at [203, 360] on em at bounding box center [207, 364] width 9 height 9
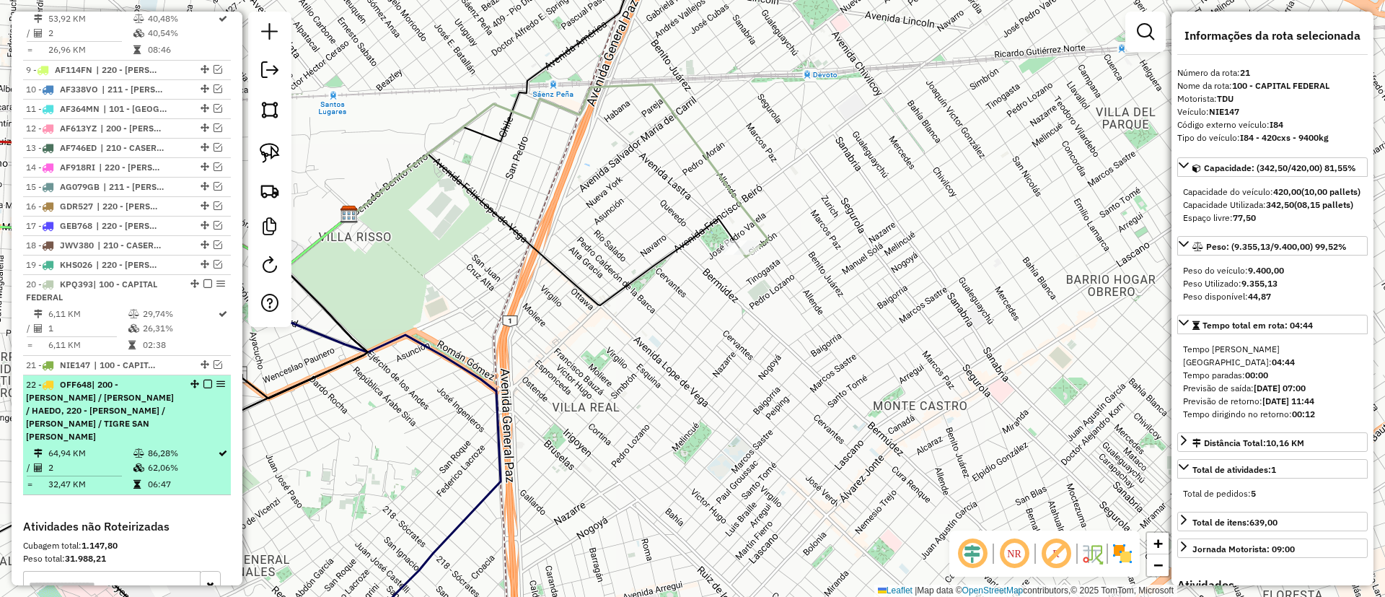
click at [194, 460] on td "62,06%" at bounding box center [182, 467] width 70 height 14
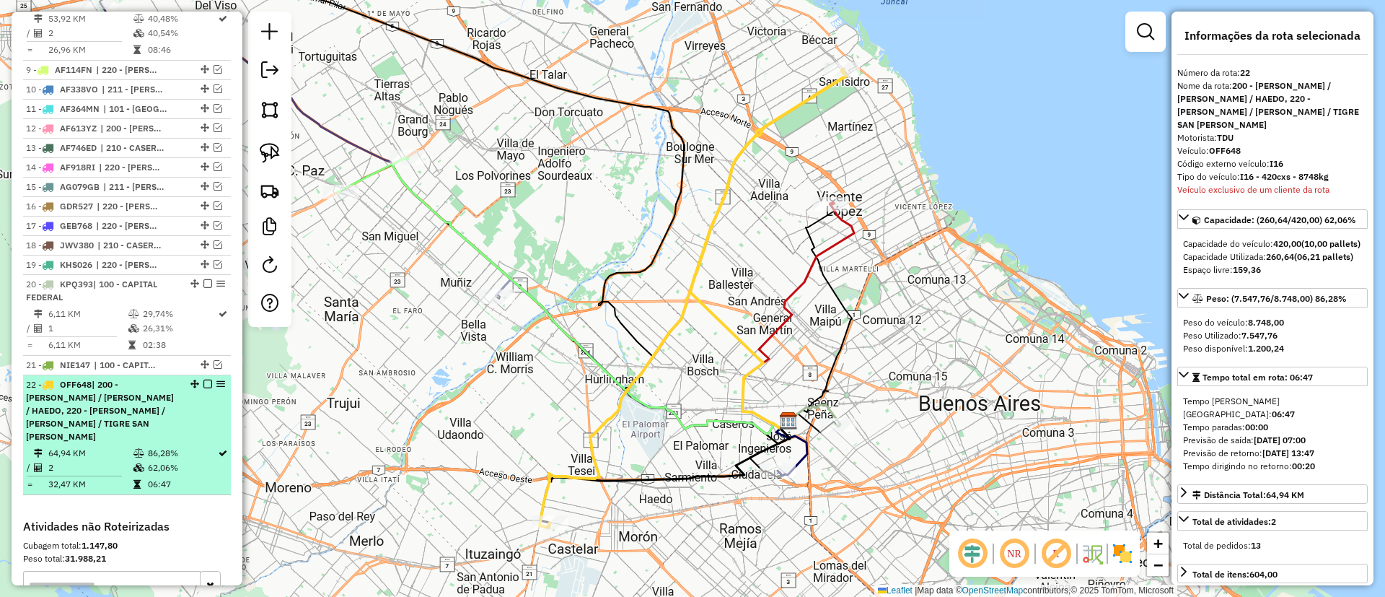
click at [198, 379] on div at bounding box center [203, 383] width 43 height 9
click at [199, 379] on div at bounding box center [203, 383] width 43 height 9
click at [208, 379] on div at bounding box center [203, 383] width 43 height 9
click at [203, 379] on em at bounding box center [207, 383] width 9 height 9
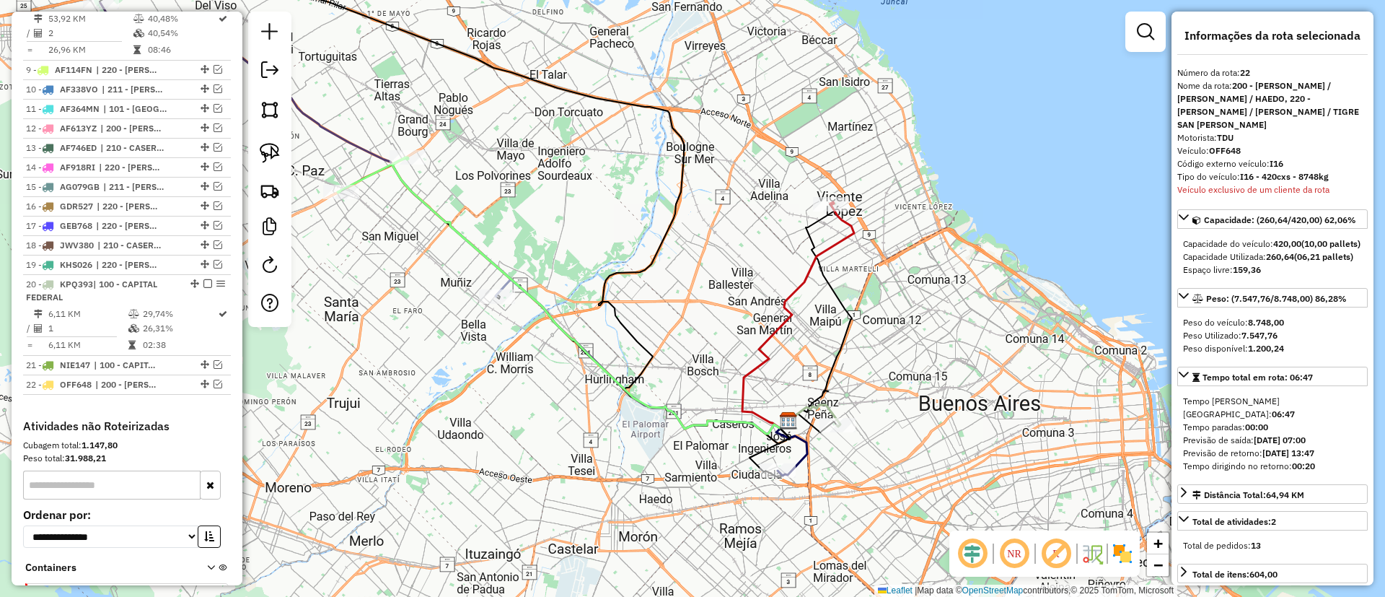
click at [1119, 543] on img at bounding box center [1122, 553] width 23 height 23
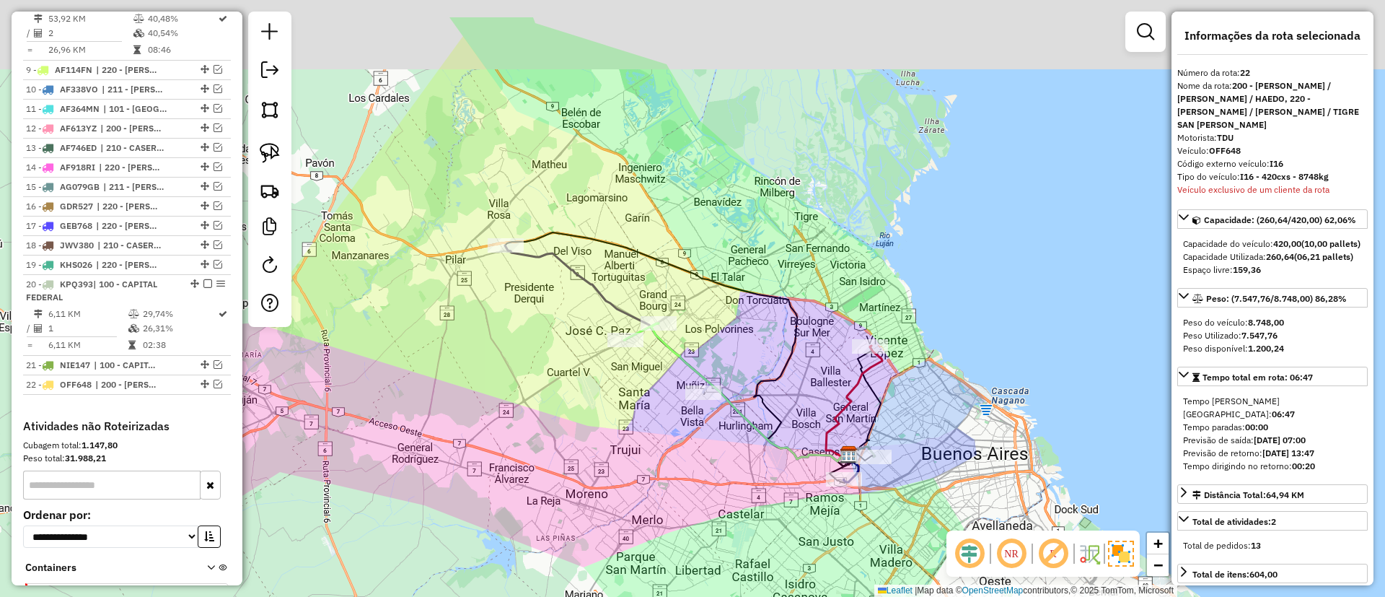
drag, startPoint x: 675, startPoint y: 287, endPoint x: 804, endPoint y: 372, distance: 153.7
click at [796, 369] on icon at bounding box center [677, 349] width 345 height 234
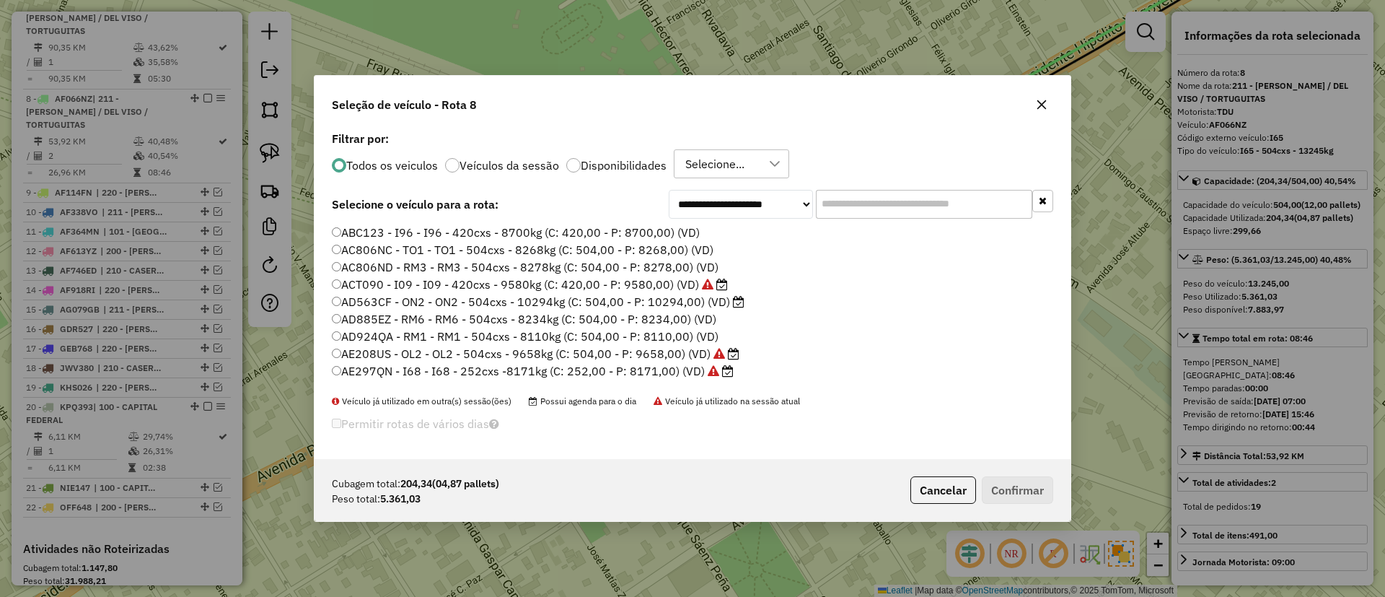
scroll to position [8, 4]
click at [513, 166] on label "Veículos da sessão" at bounding box center [510, 165] width 100 height 12
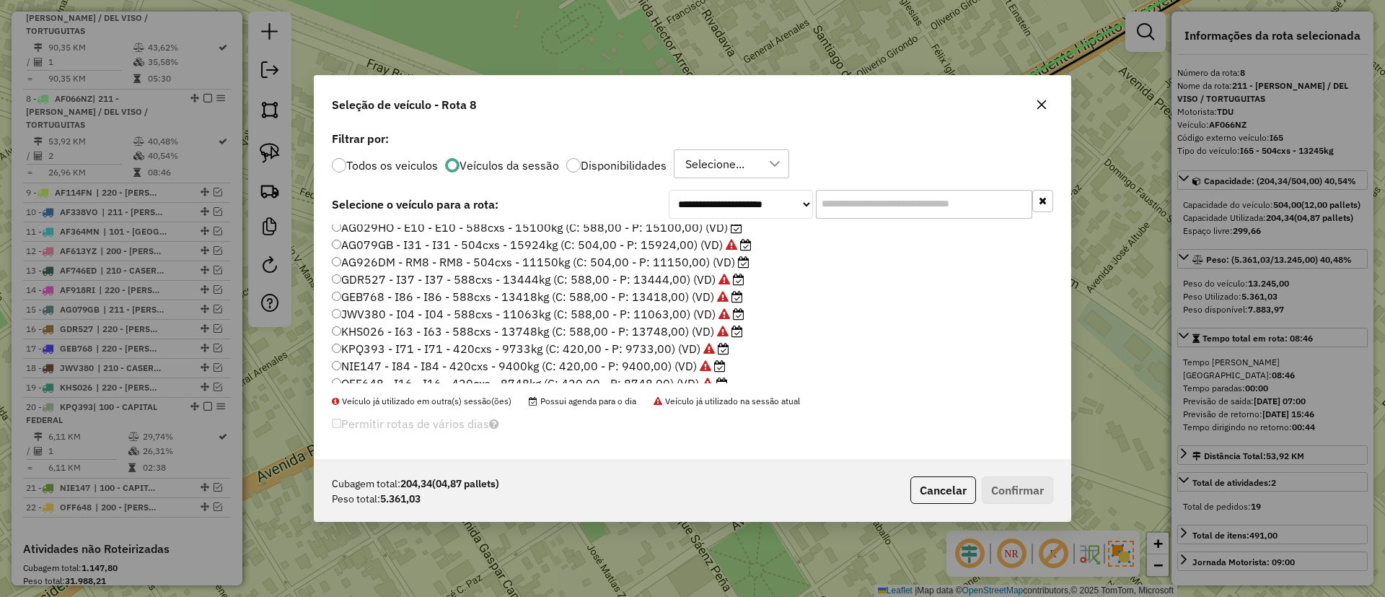
scroll to position [447, 0]
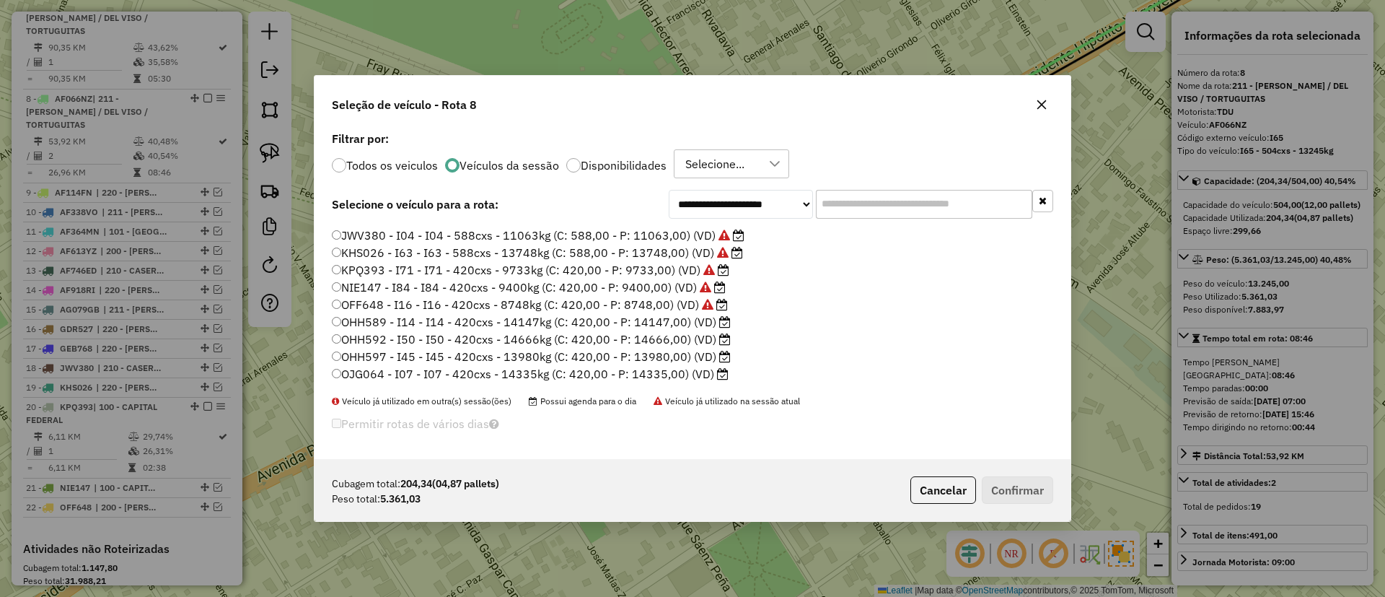
click at [651, 351] on label "OHH597 - I45 - I45 - 420cxs - 13980kg (C: 420,00 - P: 13980,00) (VD)" at bounding box center [531, 356] width 399 height 17
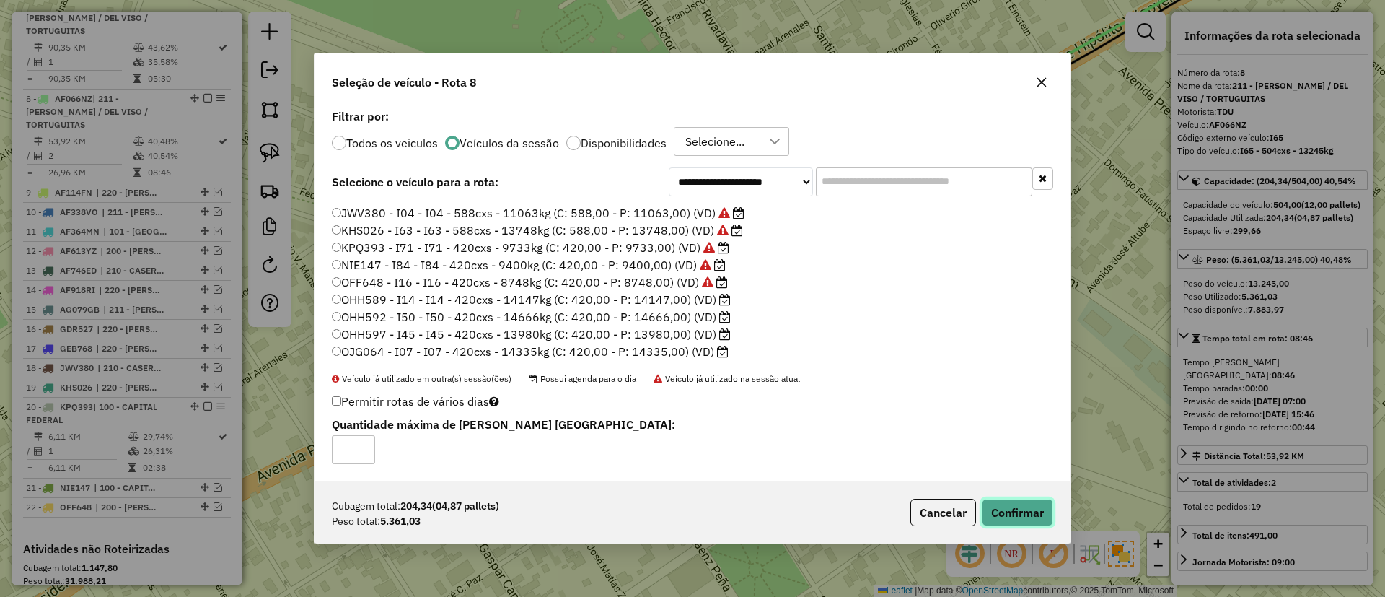
click at [1009, 507] on button "Confirmar" at bounding box center [1017, 512] width 71 height 27
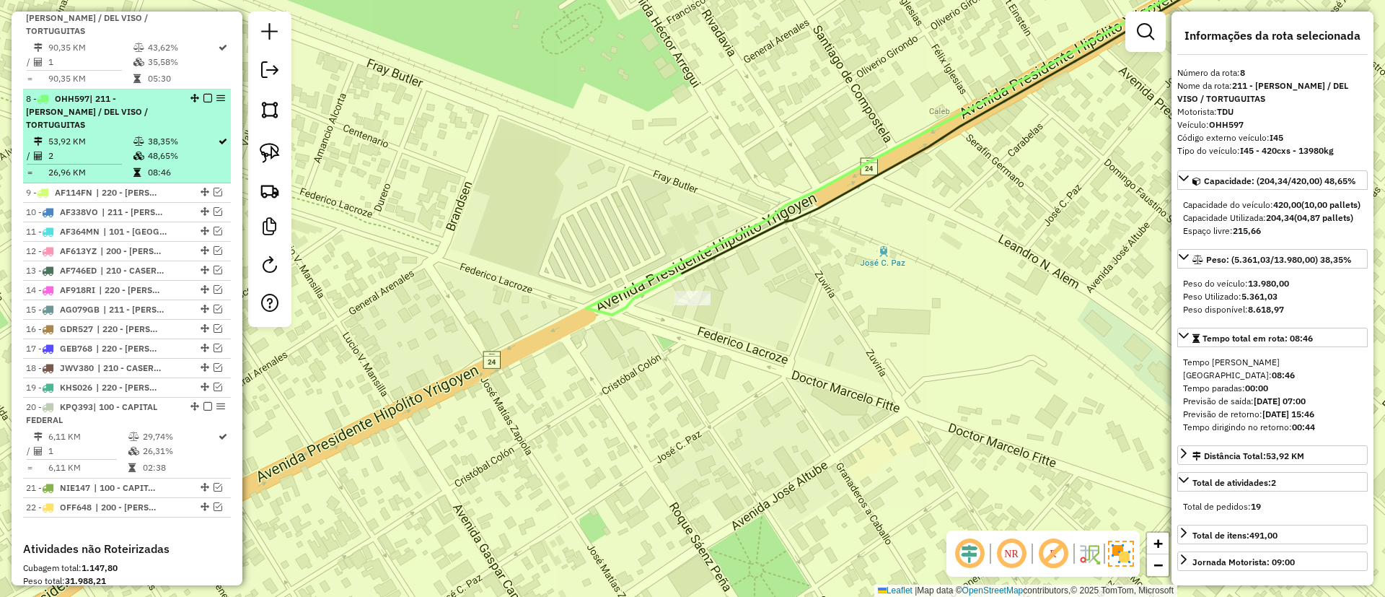
click at [206, 94] on em at bounding box center [207, 98] width 9 height 9
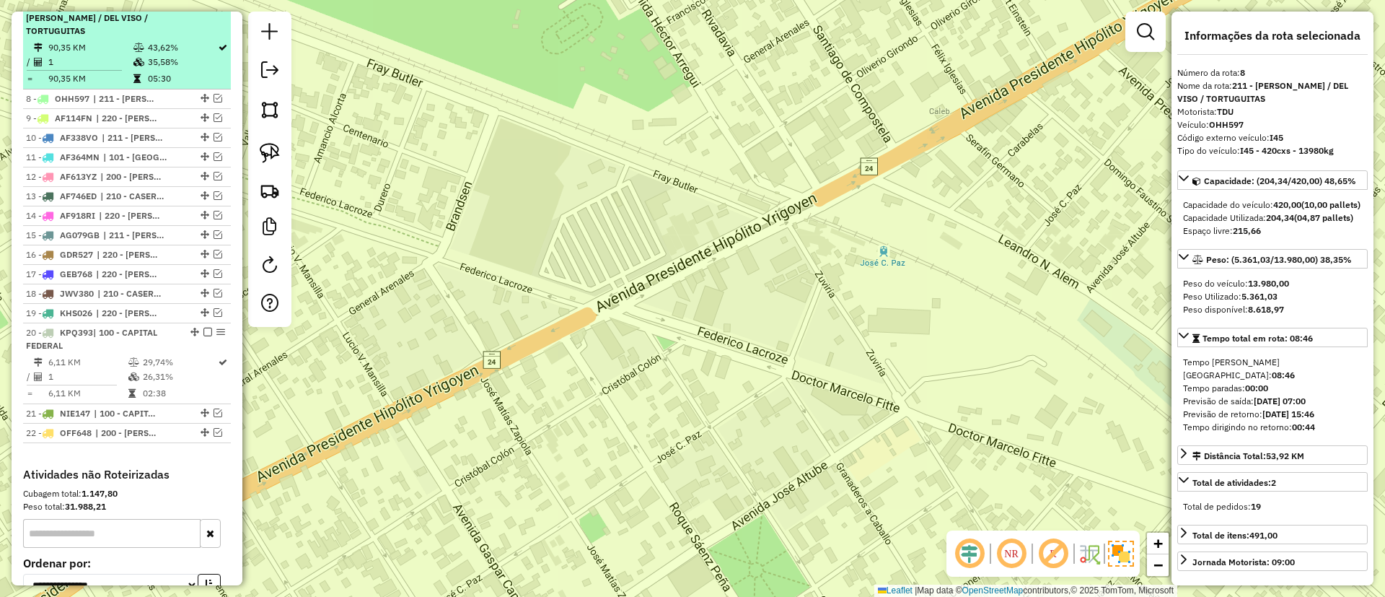
scroll to position [863, 0]
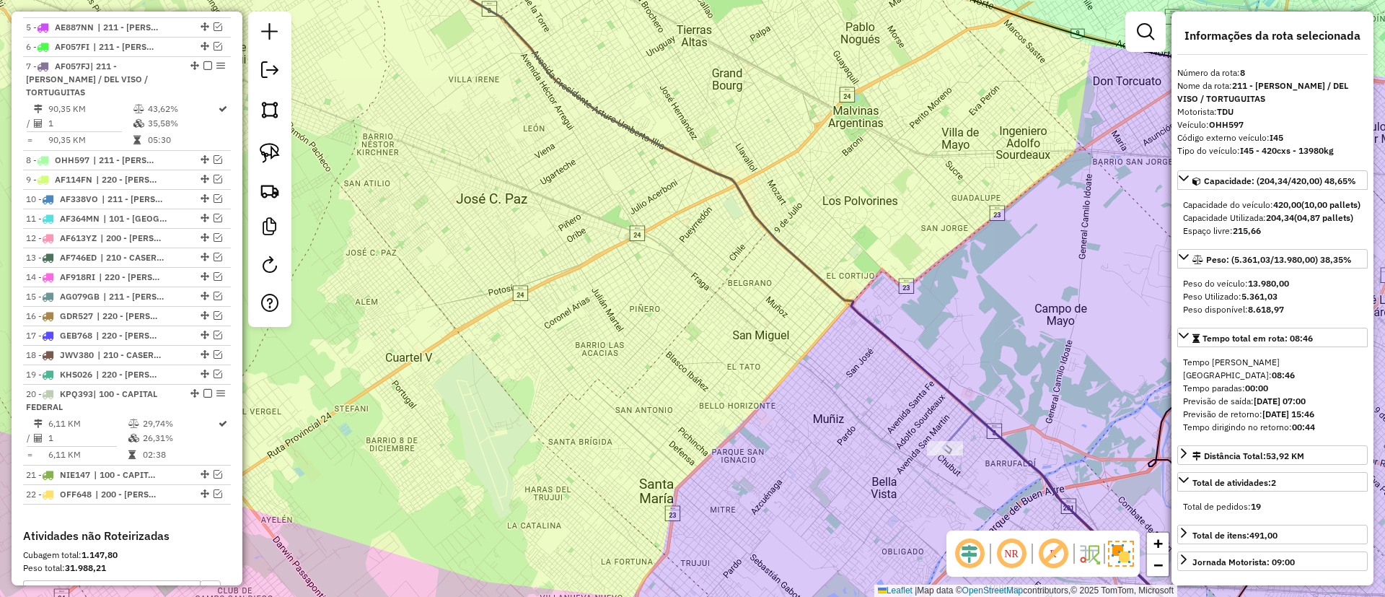
click at [631, 236] on div "Janela de atendimento Grade de atendimento Capacidade Transportadoras Veículos …" at bounding box center [692, 298] width 1385 height 597
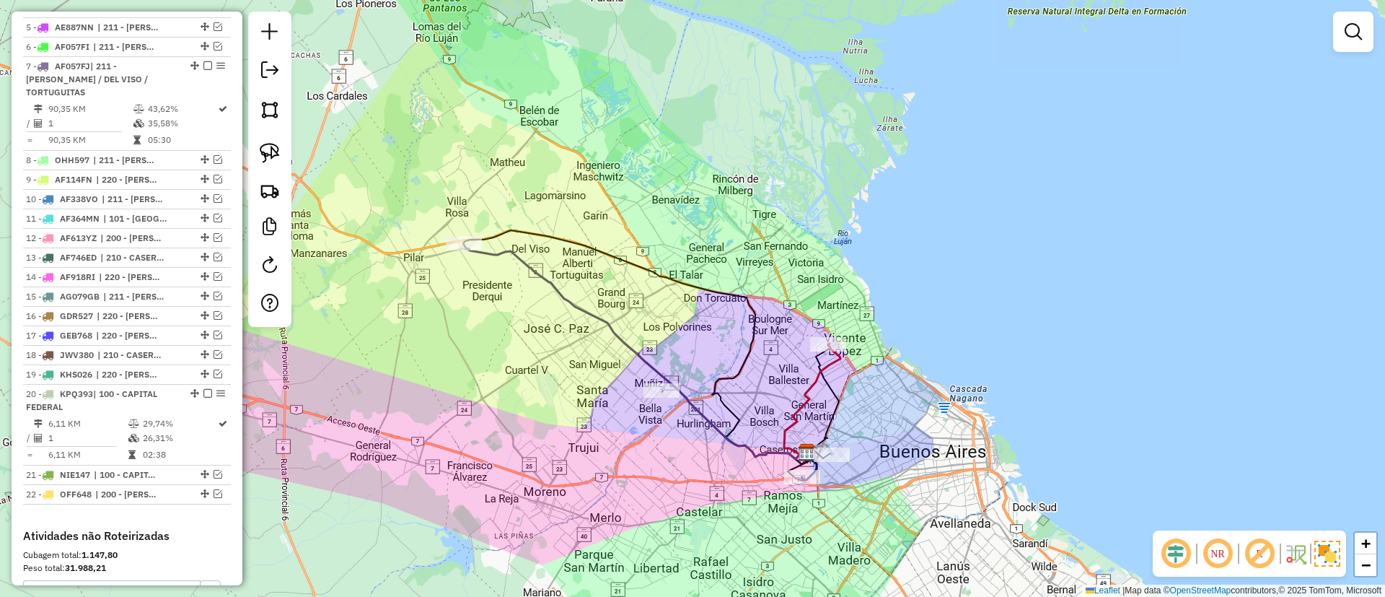
click at [570, 310] on icon at bounding box center [635, 351] width 344 height 216
select select "**********"
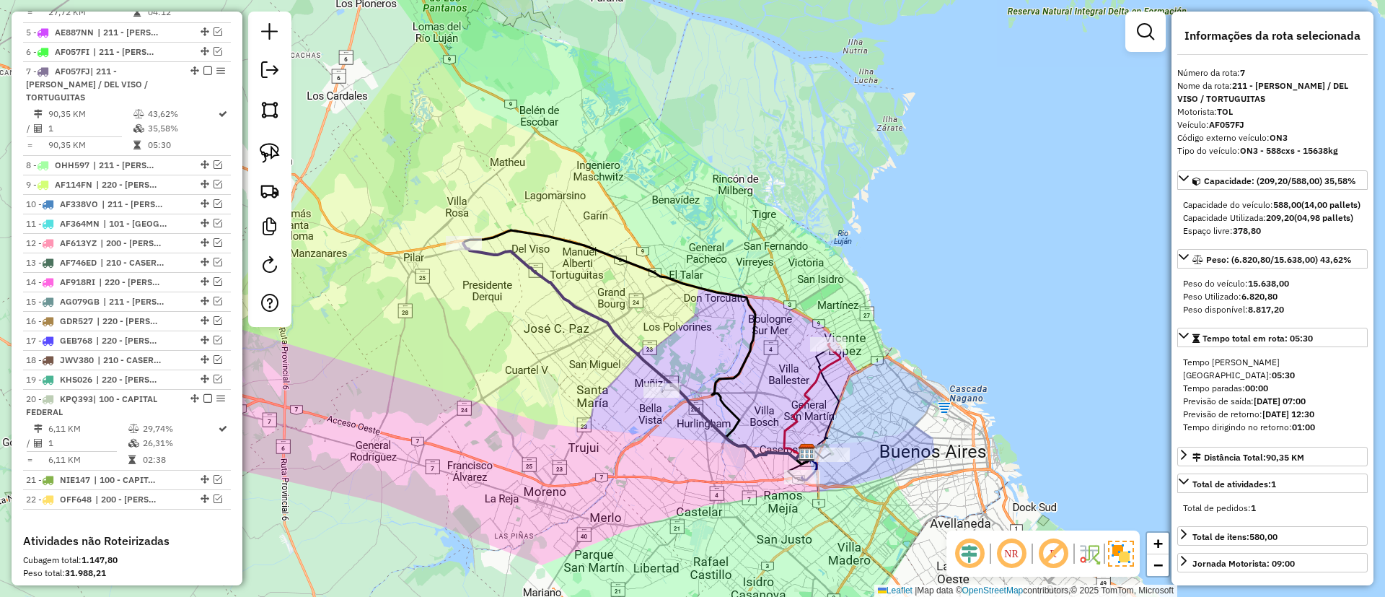
scroll to position [843, 0]
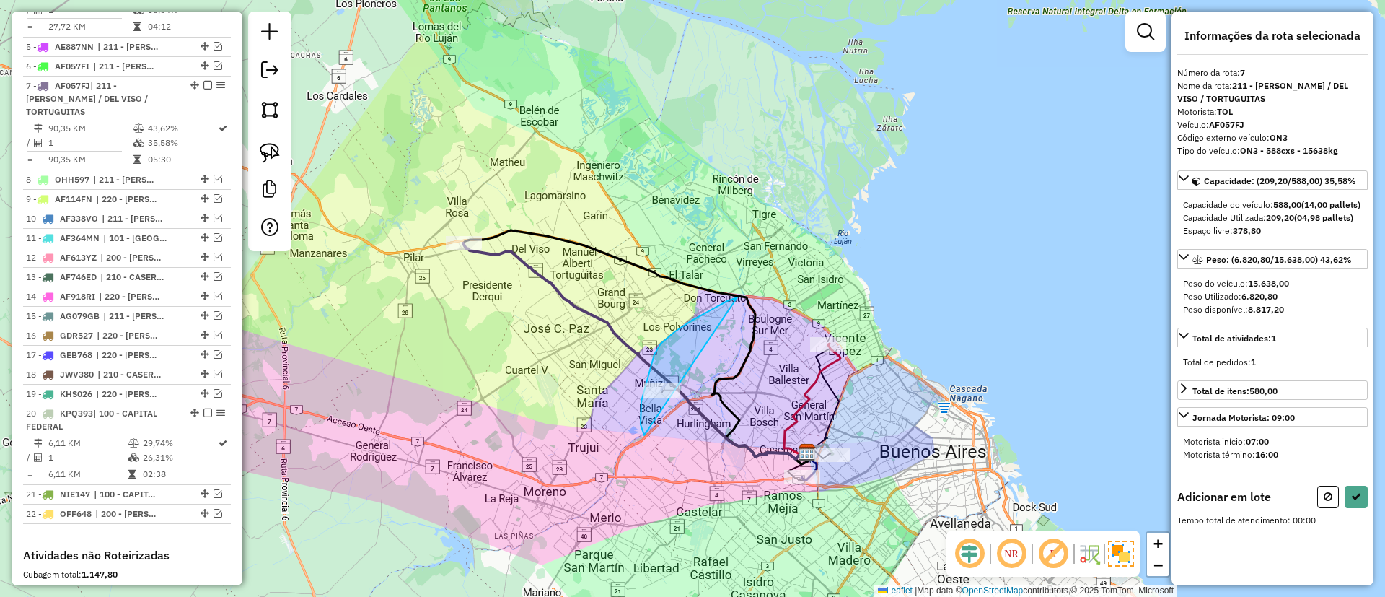
drag, startPoint x: 718, startPoint y: 306, endPoint x: 675, endPoint y: 448, distance: 148.4
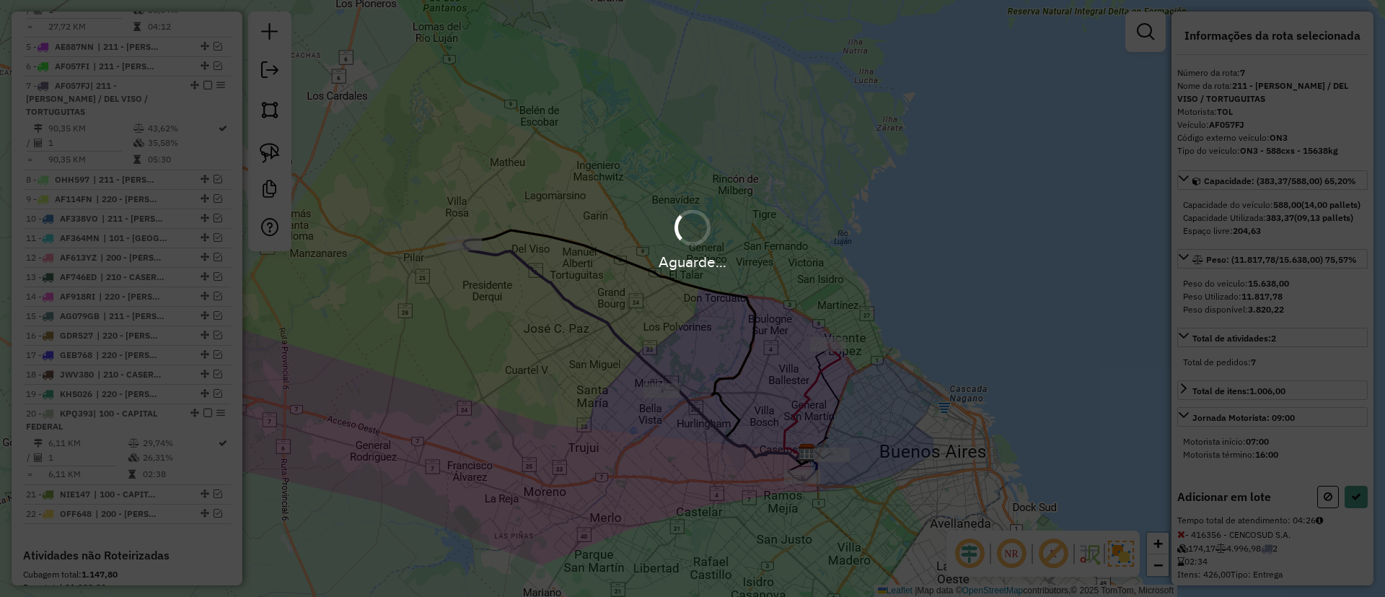
select select "**********"
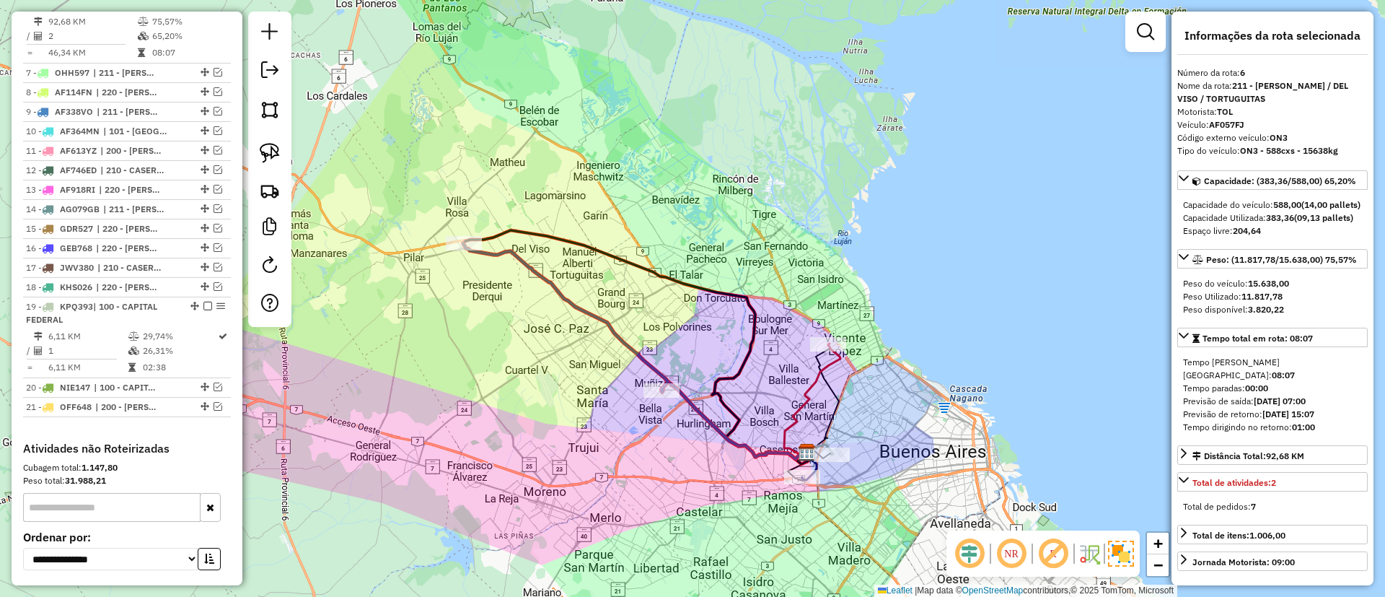
click at [493, 248] on icon at bounding box center [565, 317] width 205 height 149
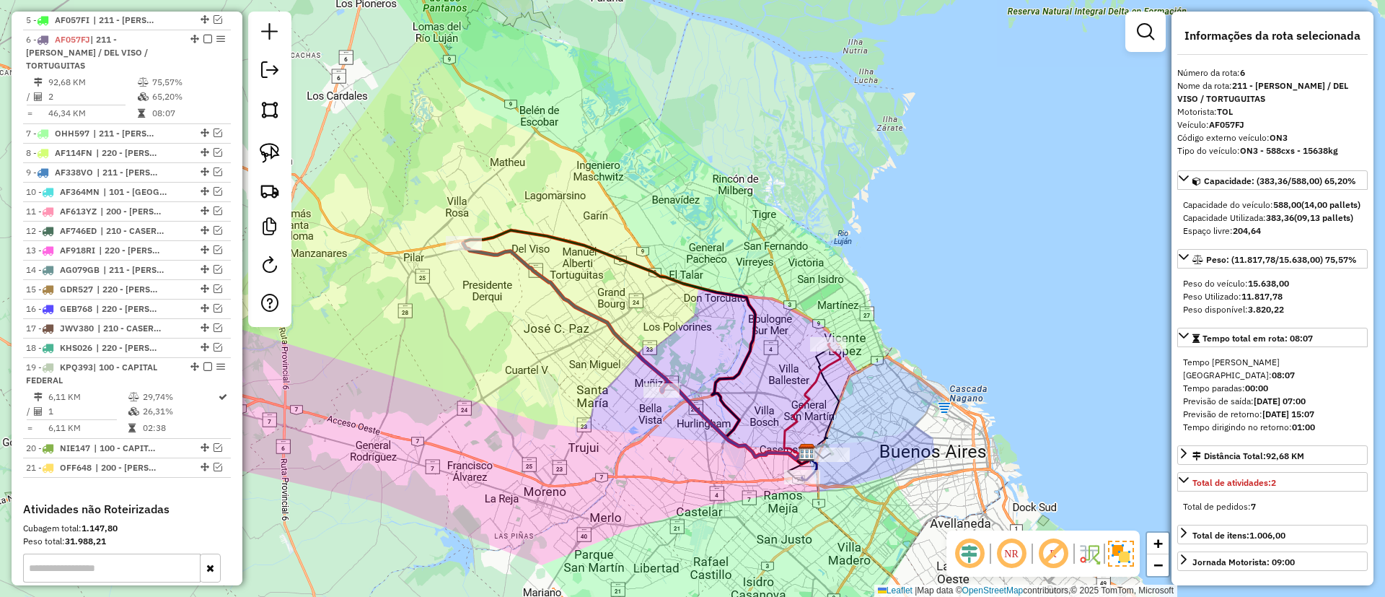
scroll to position [763, 0]
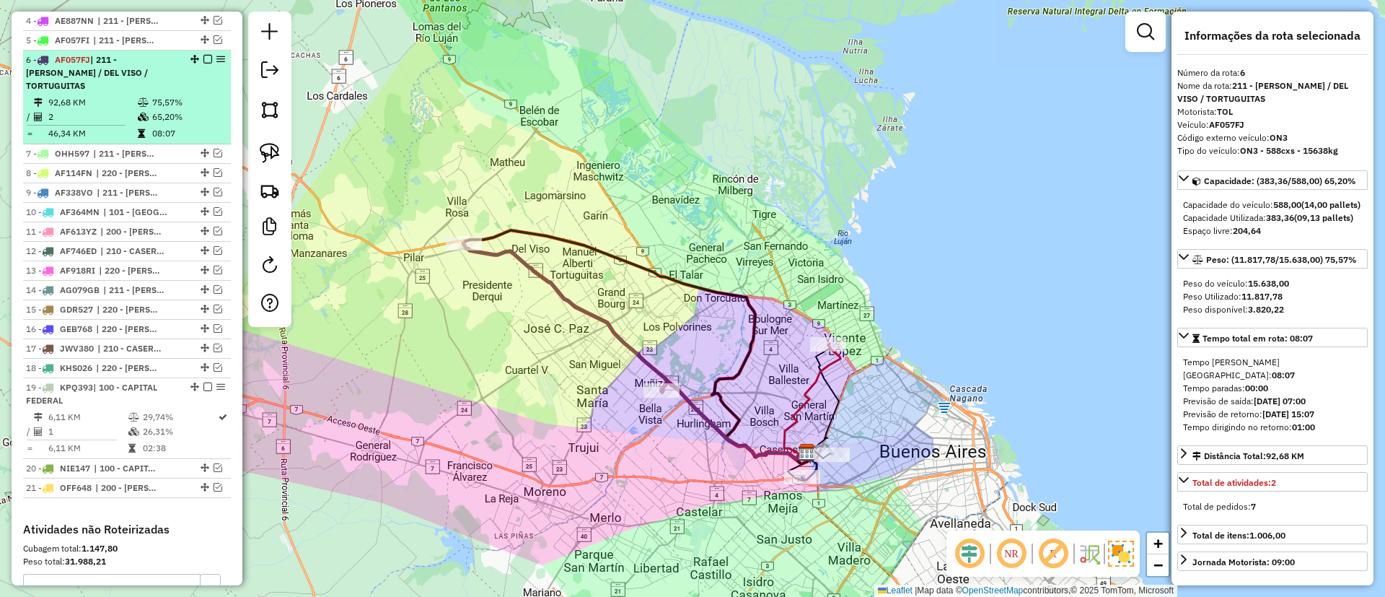
click at [200, 51] on li "6 - AF057FJ | 211 - [PERSON_NAME] / DEL VISO / TORTUGUITAS 92,68 KM 75,57% / 2 …" at bounding box center [127, 98] width 208 height 94
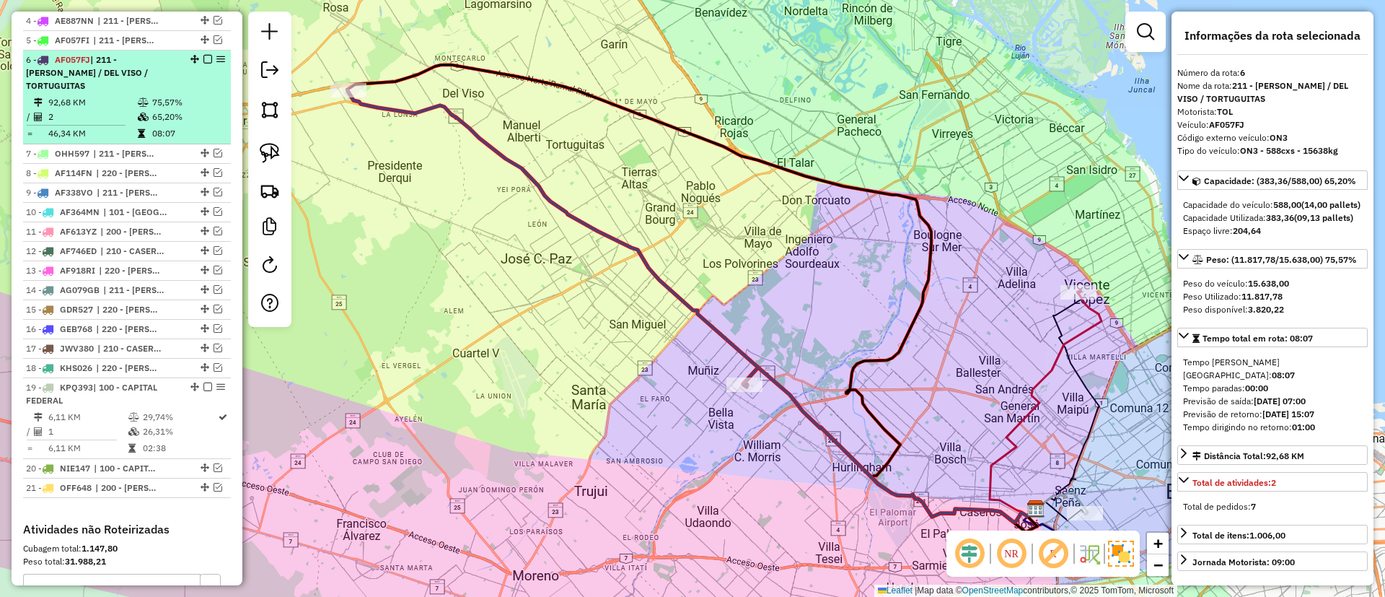
click at [204, 55] on em at bounding box center [207, 59] width 9 height 9
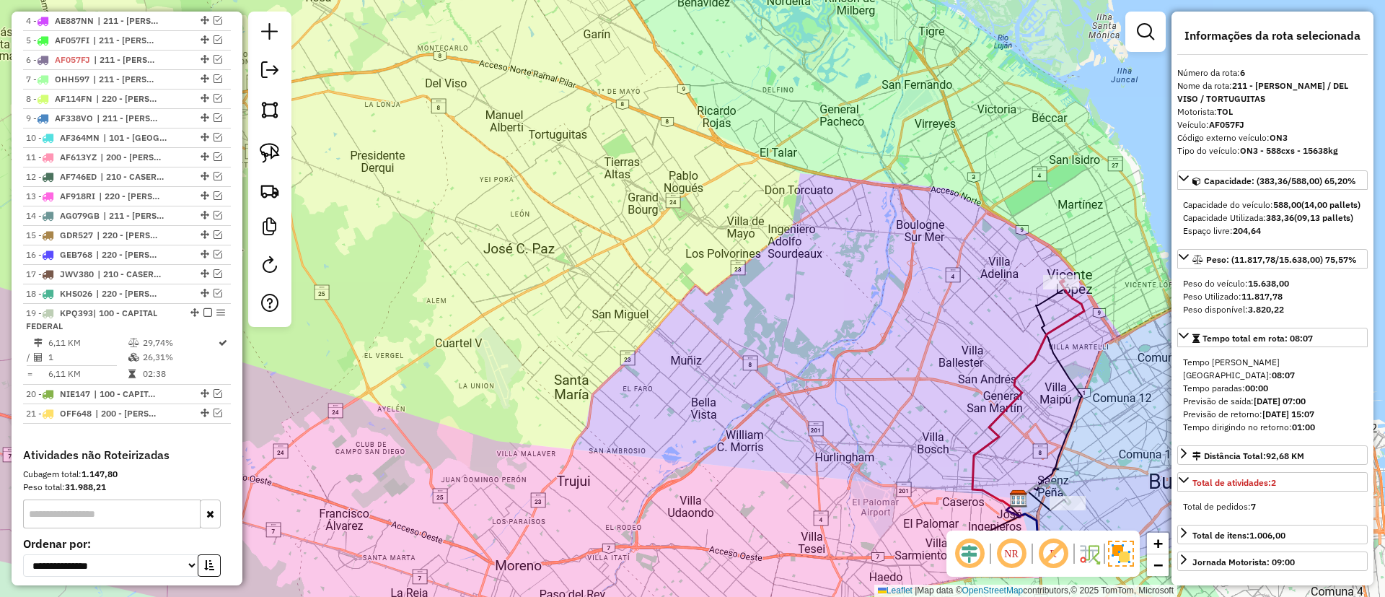
drag, startPoint x: 729, startPoint y: 310, endPoint x: 572, endPoint y: 238, distance: 172.1
click at [573, 239] on div "Janela de atendimento Grade de atendimento Capacidade Transportadoras Veículos …" at bounding box center [692, 298] width 1385 height 597
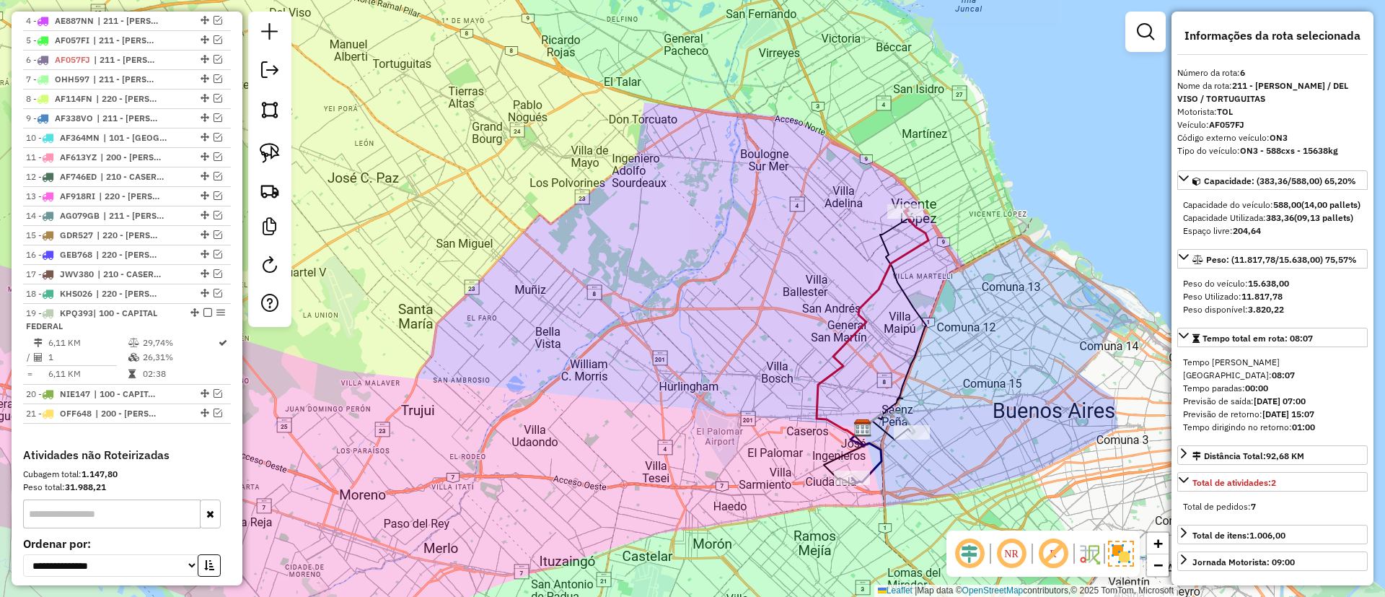
click at [830, 362] on icon at bounding box center [873, 322] width 112 height 226
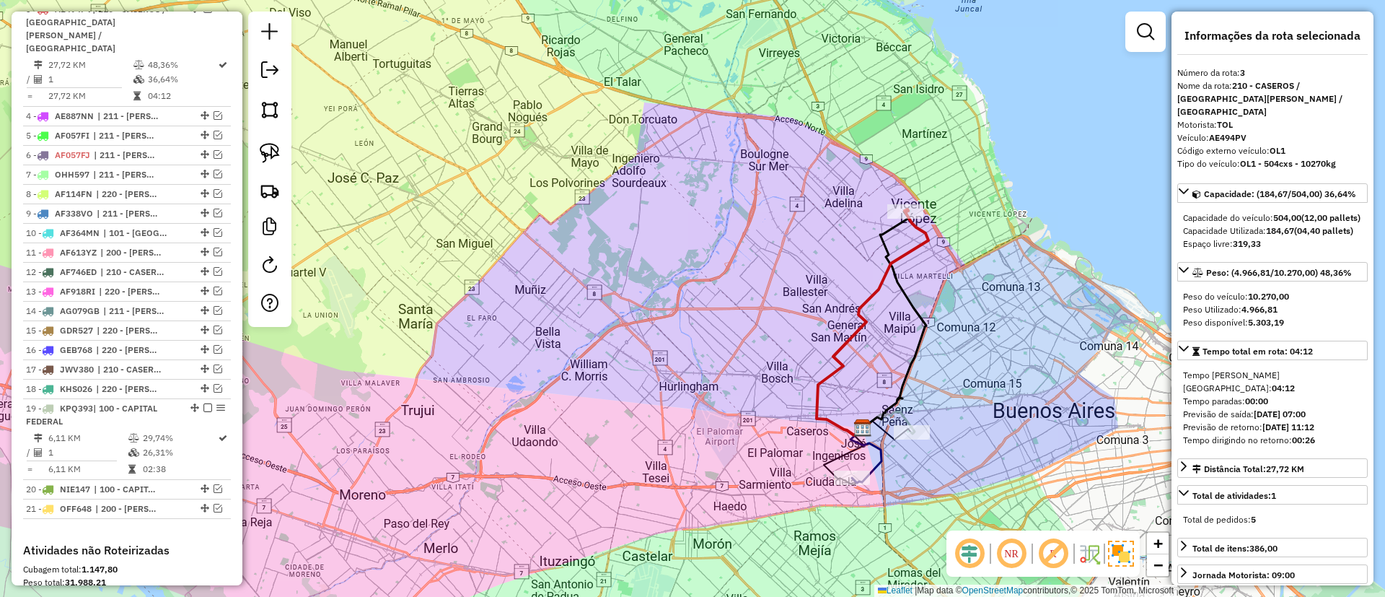
scroll to position [643, 0]
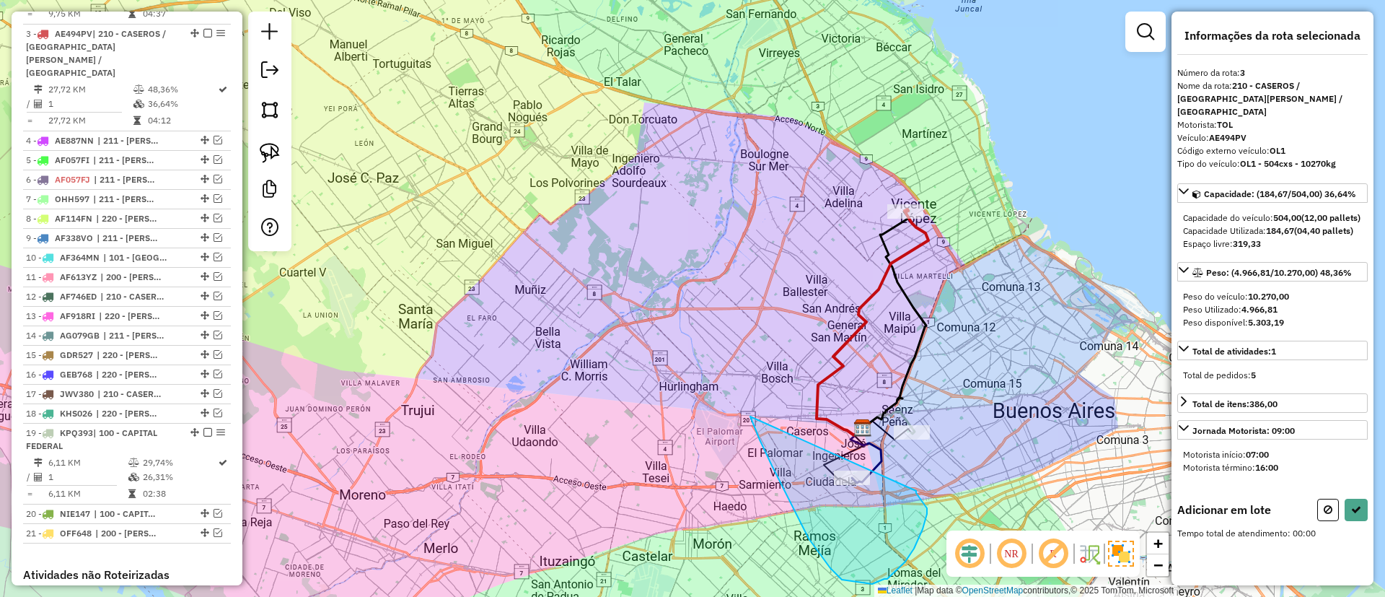
drag, startPoint x: 750, startPoint y: 416, endPoint x: 913, endPoint y: 487, distance: 177.7
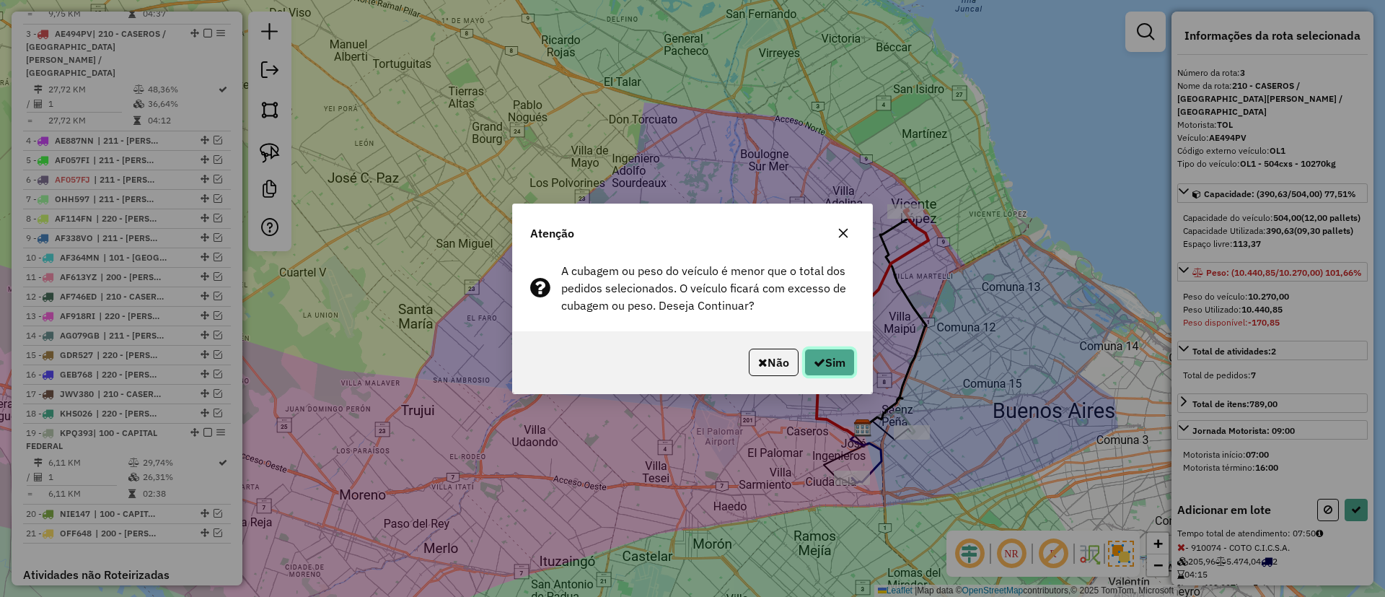
click at [828, 355] on button "Sim" at bounding box center [829, 361] width 51 height 27
select select "**********"
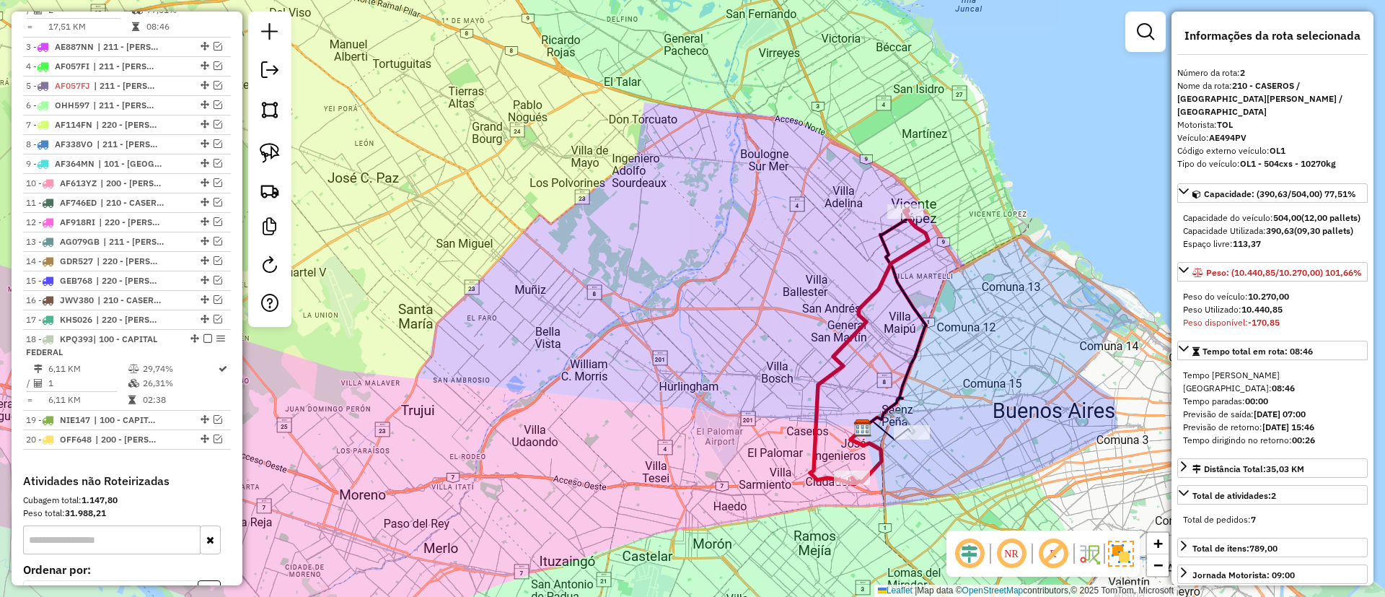
click at [825, 369] on icon at bounding box center [869, 346] width 118 height 275
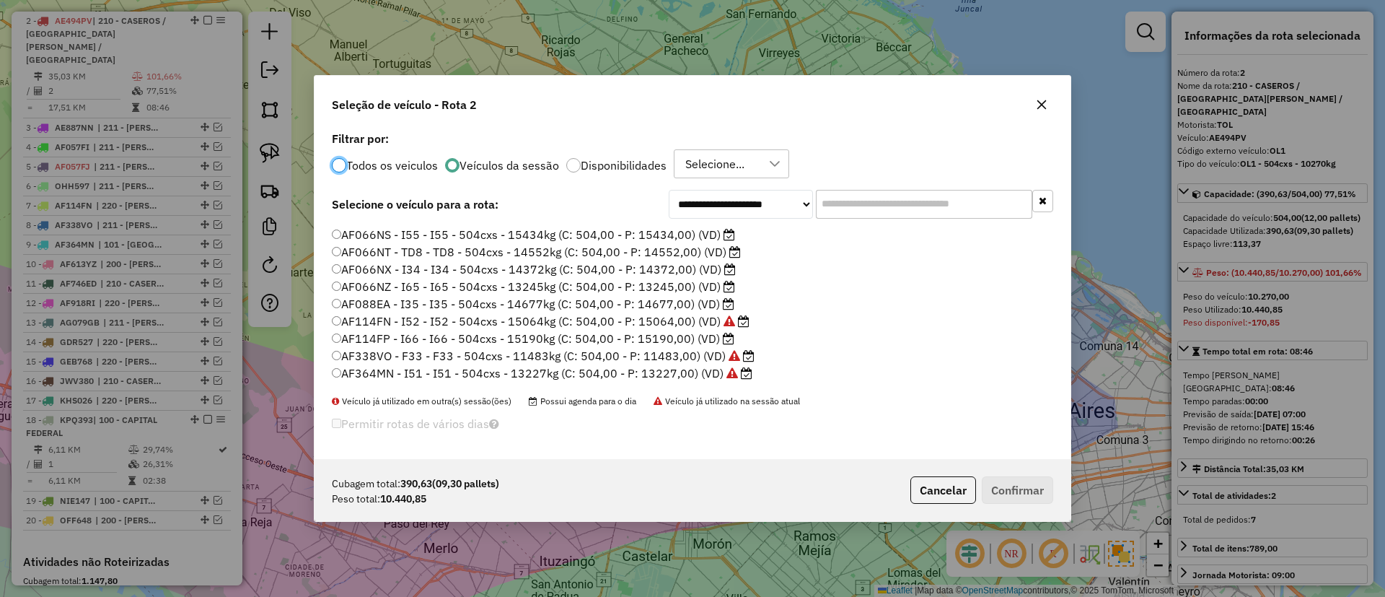
scroll to position [142, 0]
click at [654, 278] on label "AF066NZ - I65 - I65 - 504cxs - 13245kg (C: 504,00 - P: 13245,00) (VD)" at bounding box center [533, 280] width 403 height 17
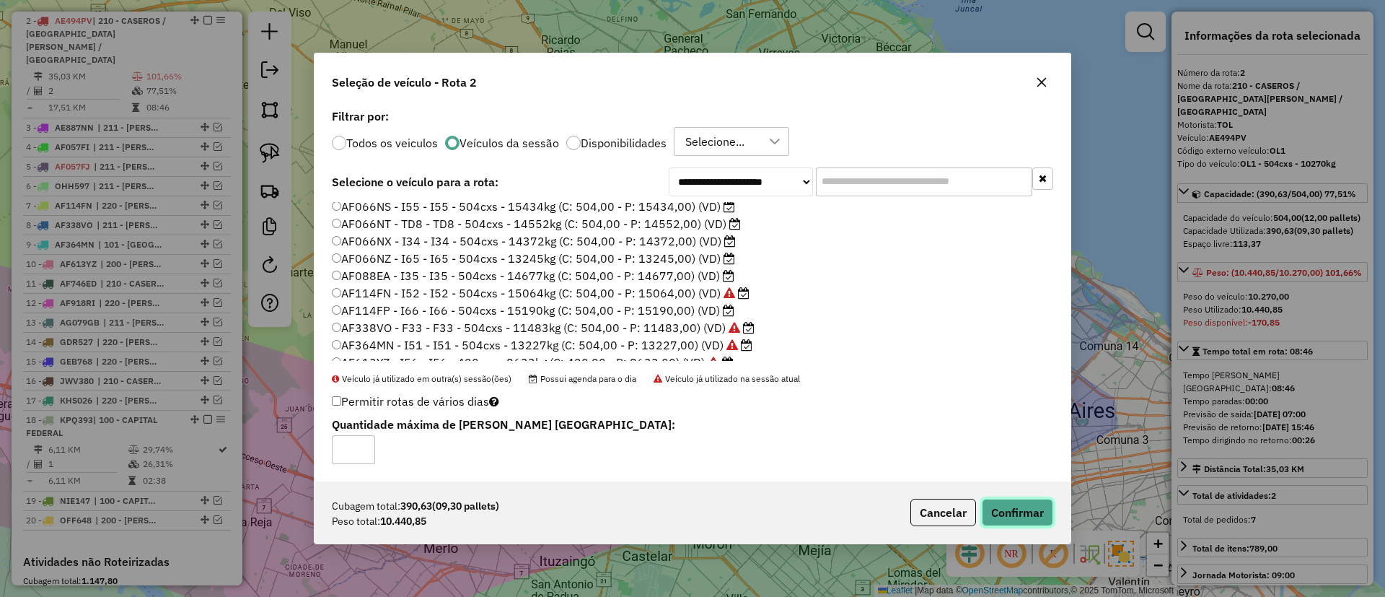
click at [1011, 501] on button "Confirmar" at bounding box center [1017, 512] width 71 height 27
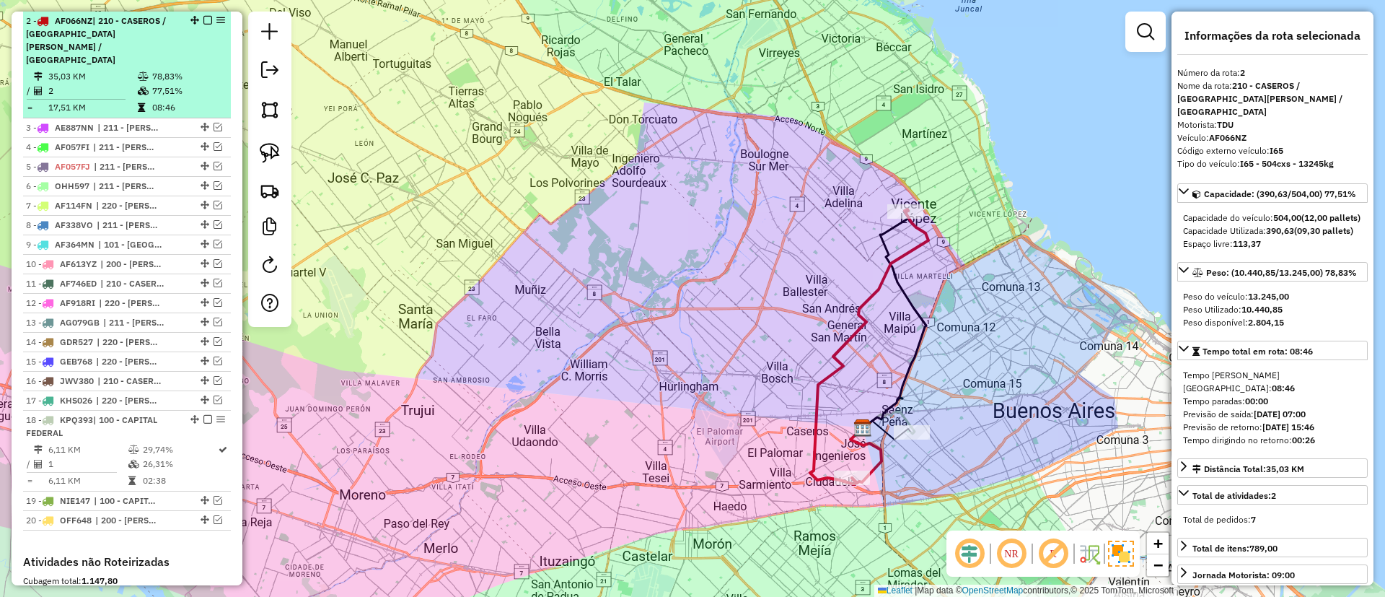
click at [203, 17] on em at bounding box center [207, 20] width 9 height 9
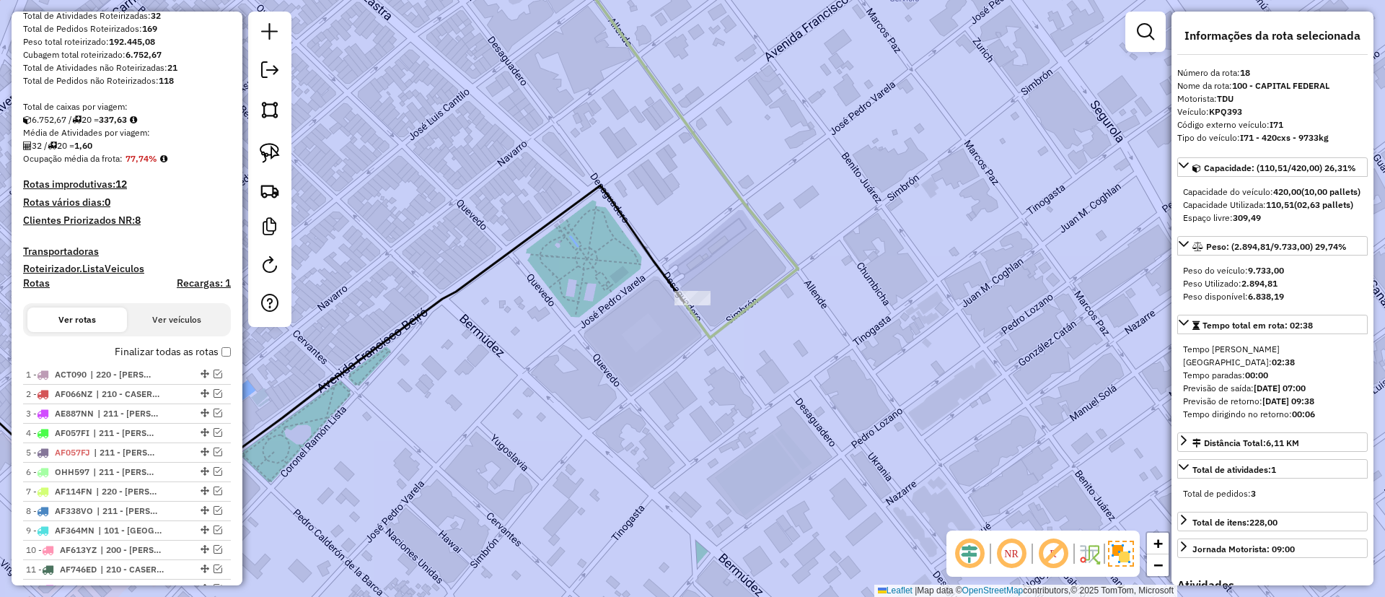
scroll to position [0, 0]
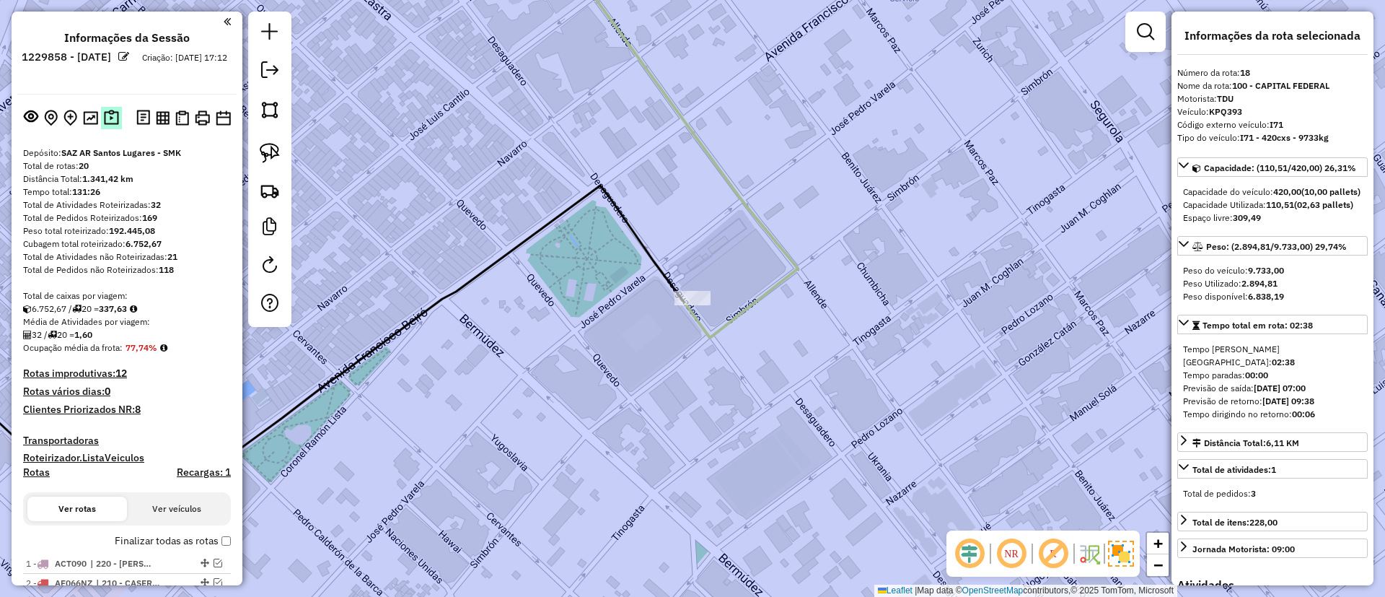
click at [120, 107] on div at bounding box center [126, 117] width 219 height 23
click at [104, 111] on img at bounding box center [111, 118] width 15 height 17
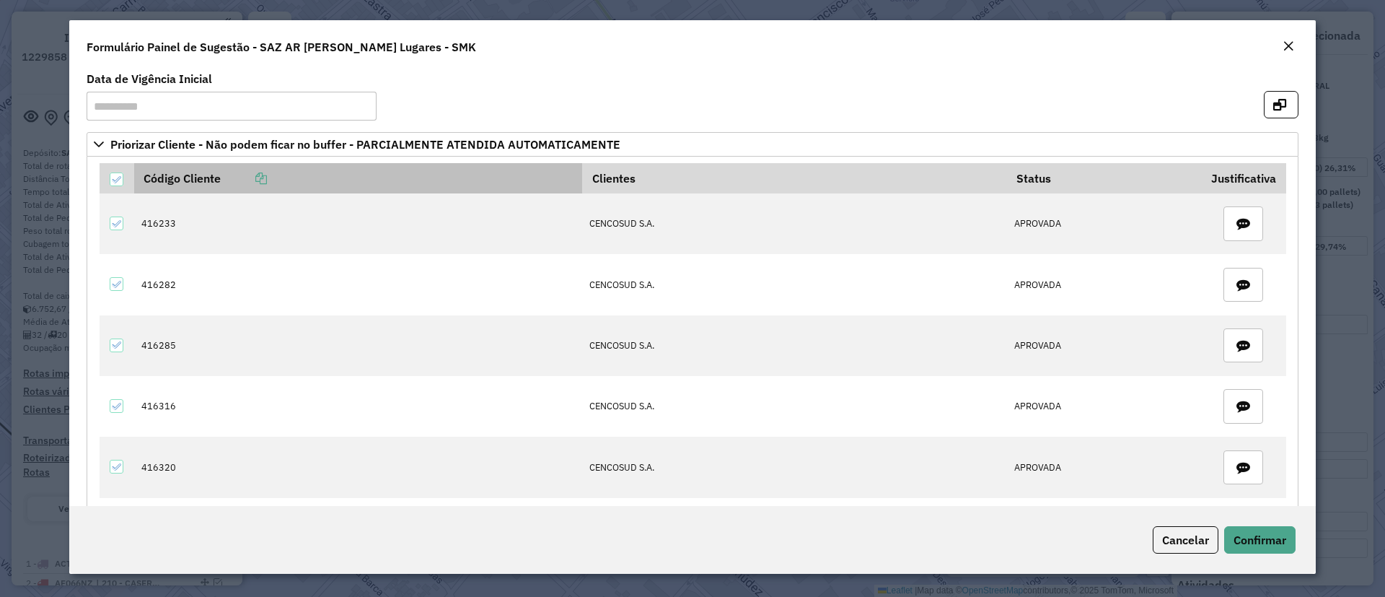
click at [267, 173] on icon at bounding box center [261, 178] width 12 height 12
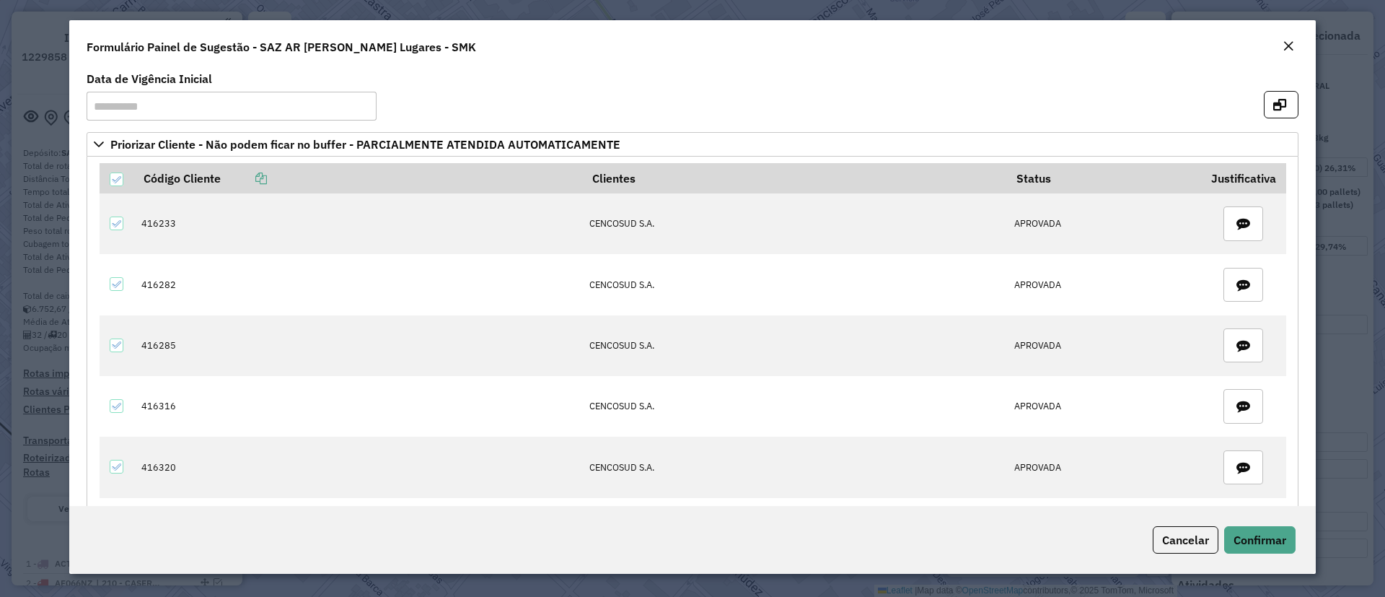
click at [1295, 49] on button "Close" at bounding box center [1288, 47] width 20 height 19
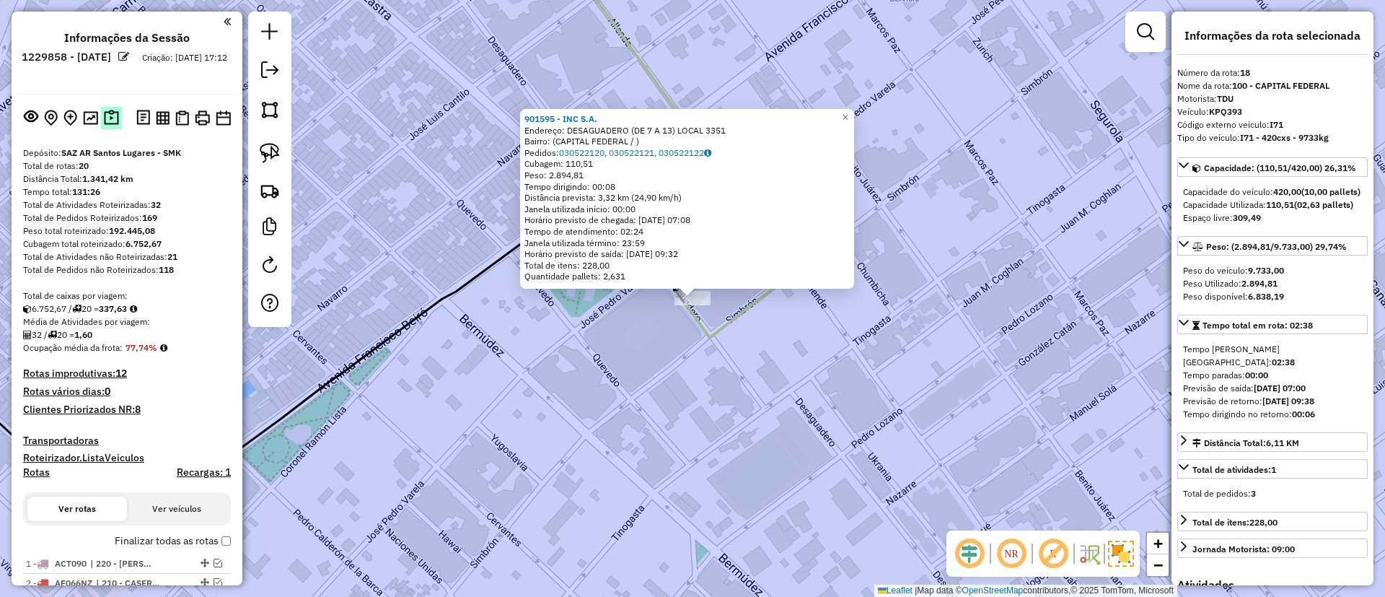
click at [104, 117] on img at bounding box center [111, 118] width 15 height 17
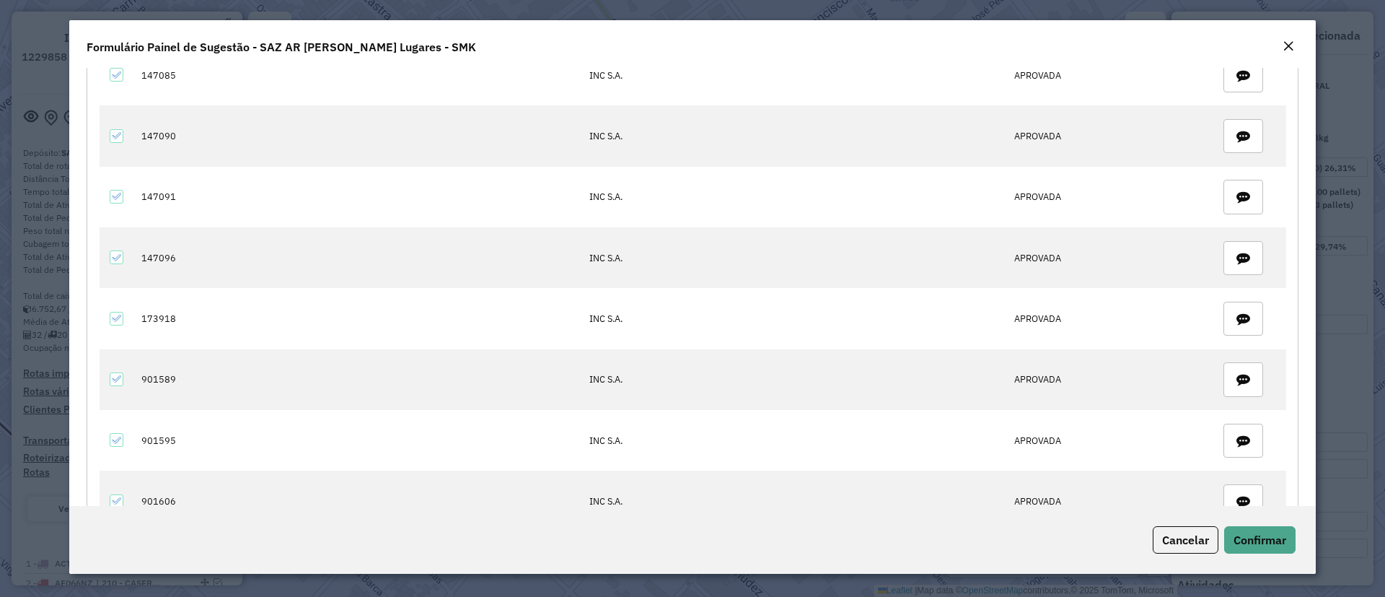
scroll to position [947, 0]
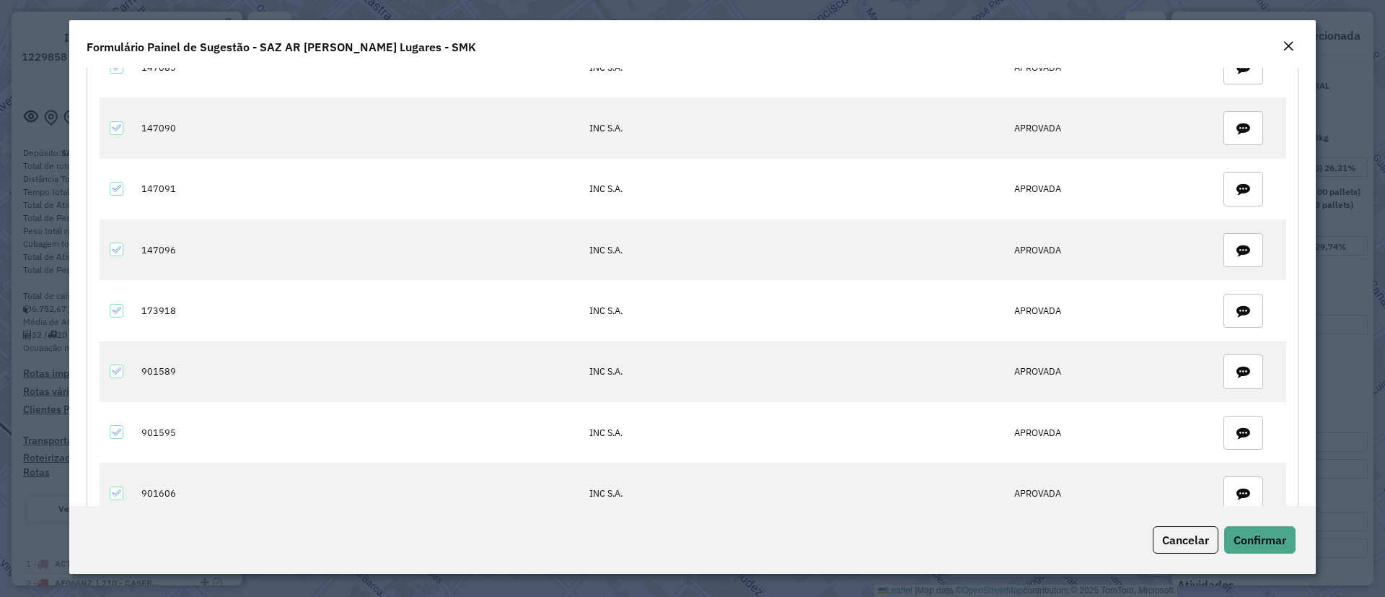
click at [1282, 50] on button "Close" at bounding box center [1288, 47] width 20 height 19
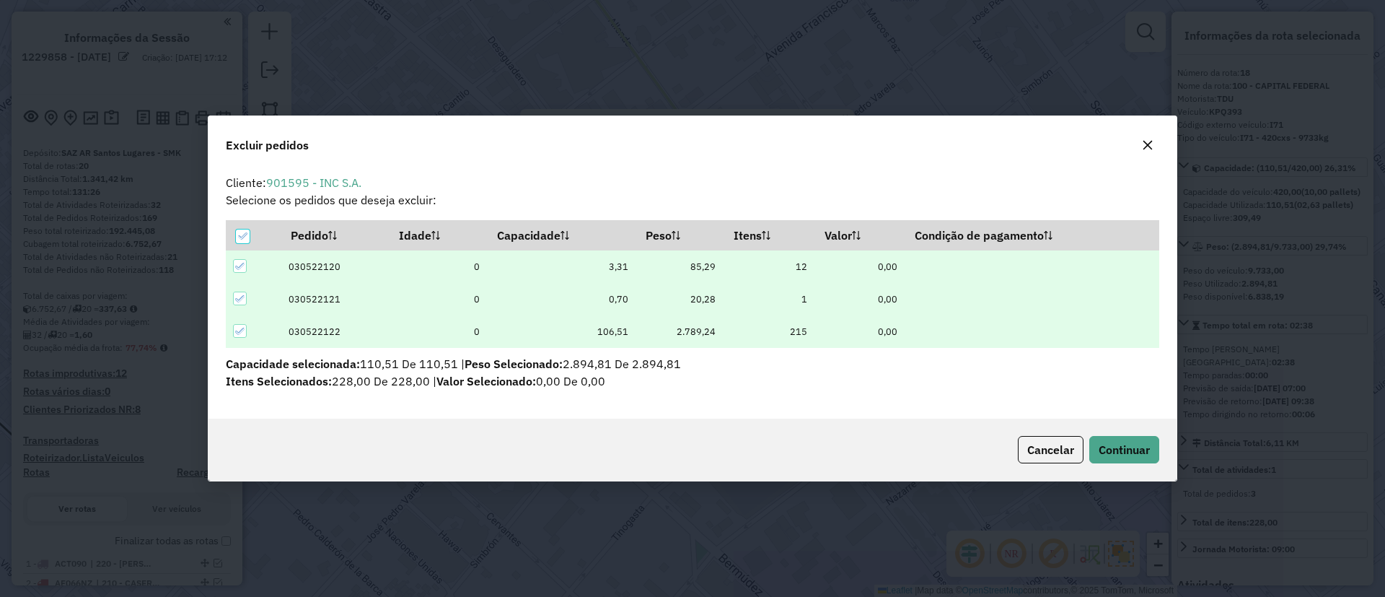
scroll to position [8, 4]
click at [1110, 446] on span "Continuar" at bounding box center [1124, 449] width 51 height 14
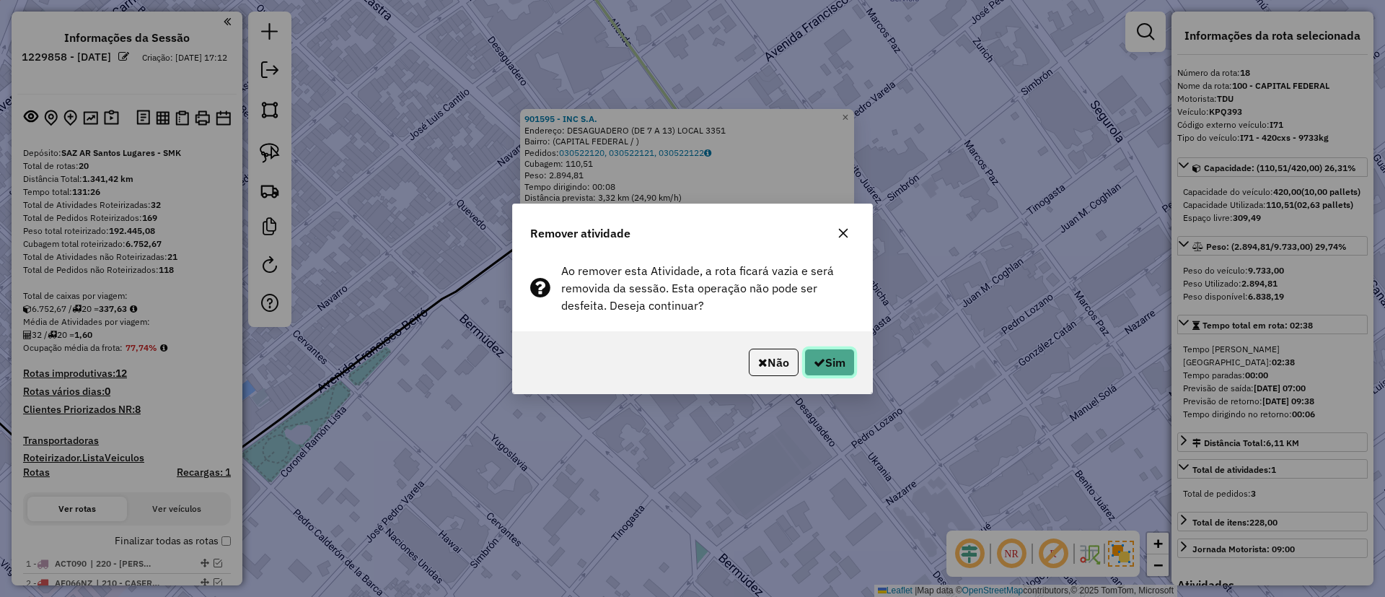
click at [832, 361] on button "Sim" at bounding box center [829, 361] width 51 height 27
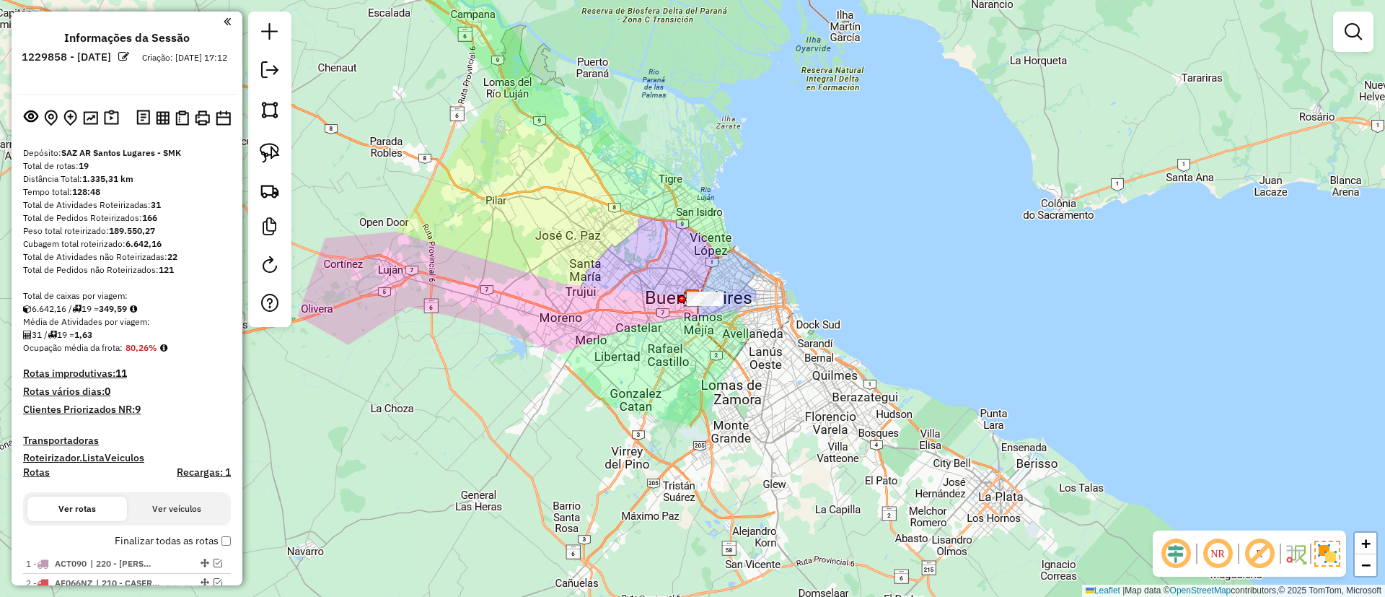
click at [152, 539] on label "Finalizar todas as rotas" at bounding box center [173, 540] width 116 height 15
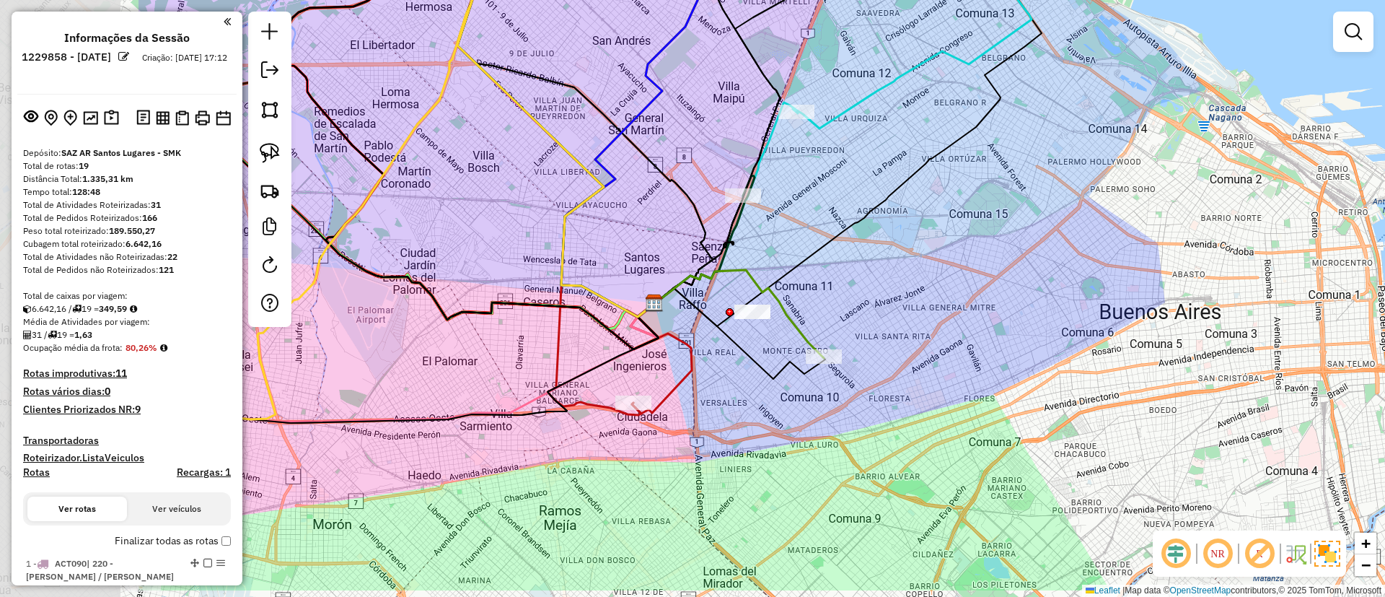
drag, startPoint x: 666, startPoint y: 331, endPoint x: 922, endPoint y: 266, distance: 264.2
click at [935, 261] on div "Janela de atendimento Grade de atendimento Capacidade Transportadoras Veículos …" at bounding box center [692, 298] width 1385 height 597
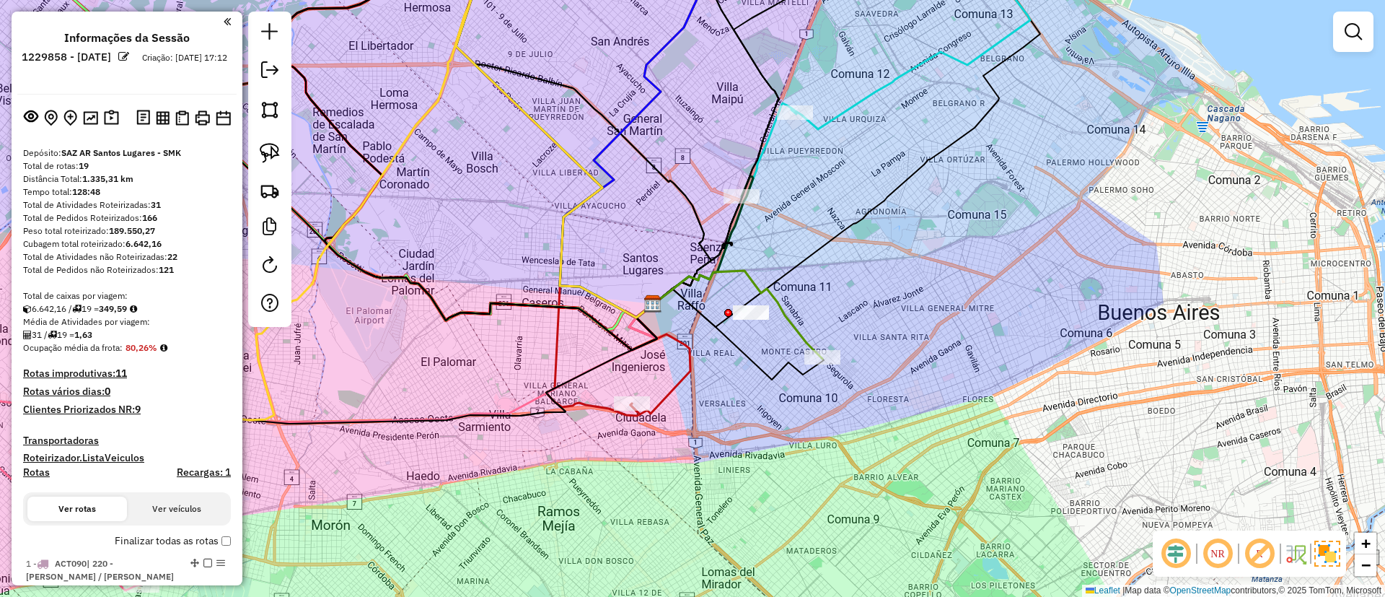
click at [802, 328] on icon at bounding box center [738, 315] width 170 height 88
select select "**********"
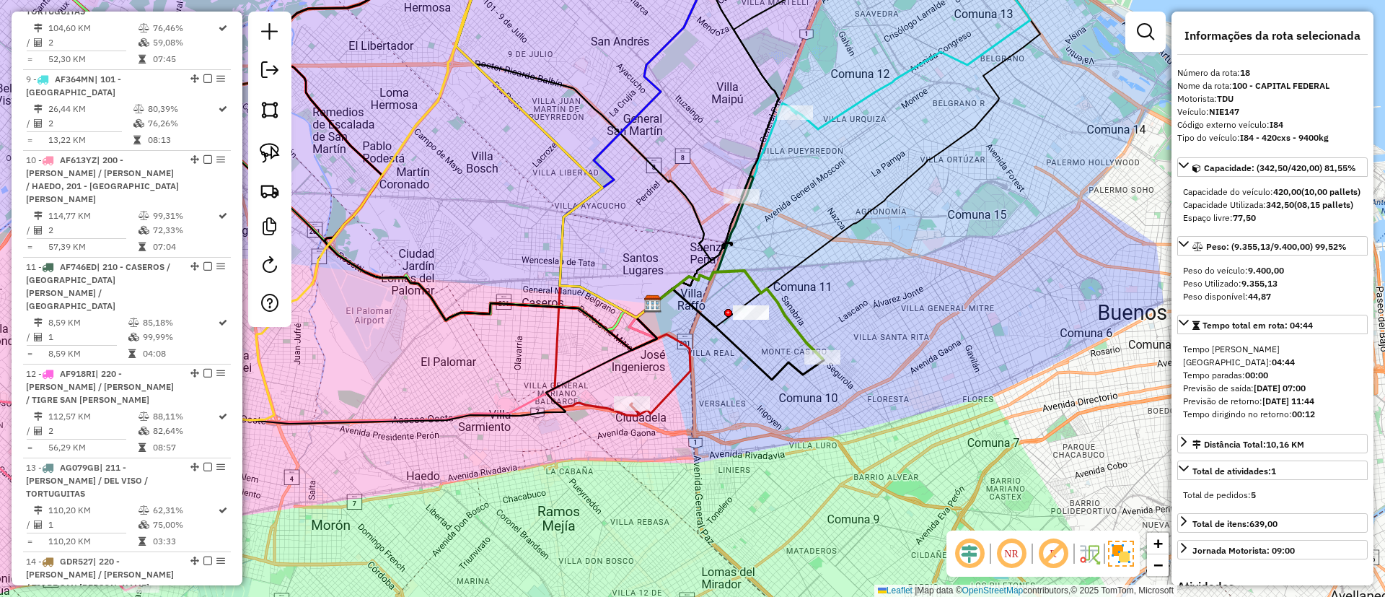
scroll to position [1905, 0]
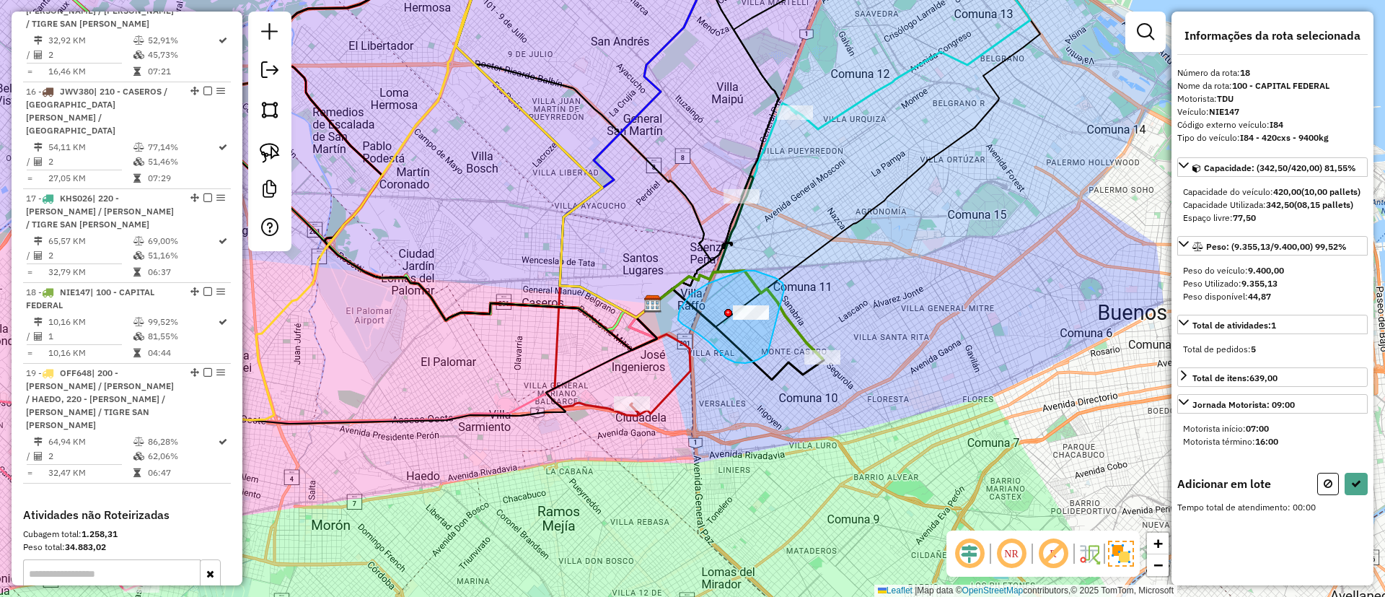
drag, startPoint x: 776, startPoint y: 278, endPoint x: 770, endPoint y: 350, distance: 72.4
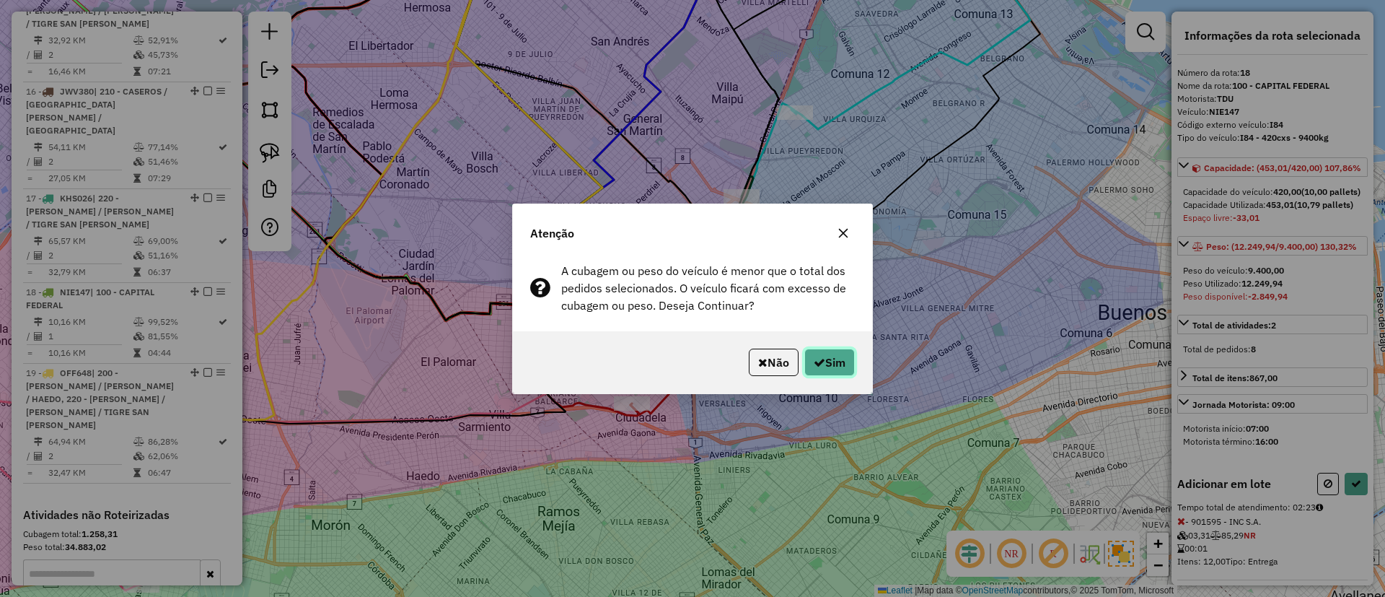
click at [820, 365] on icon "button" at bounding box center [820, 362] width 12 height 12
select select "**********"
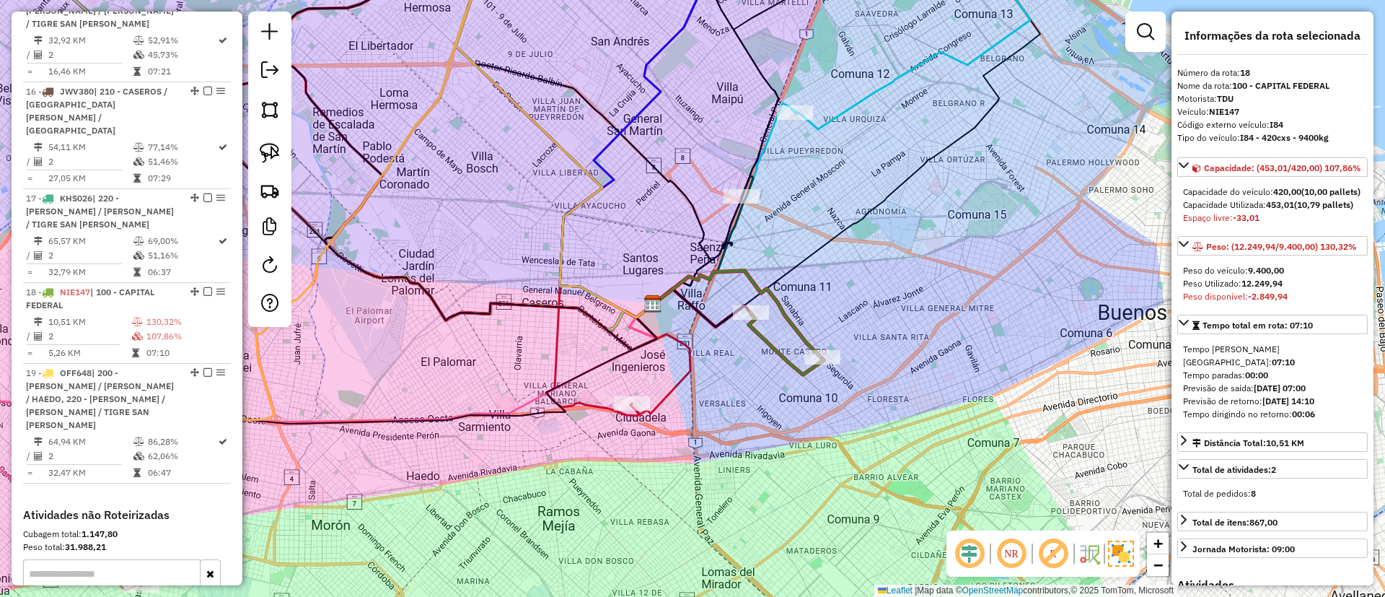
click at [784, 313] on icon at bounding box center [738, 315] width 170 height 88
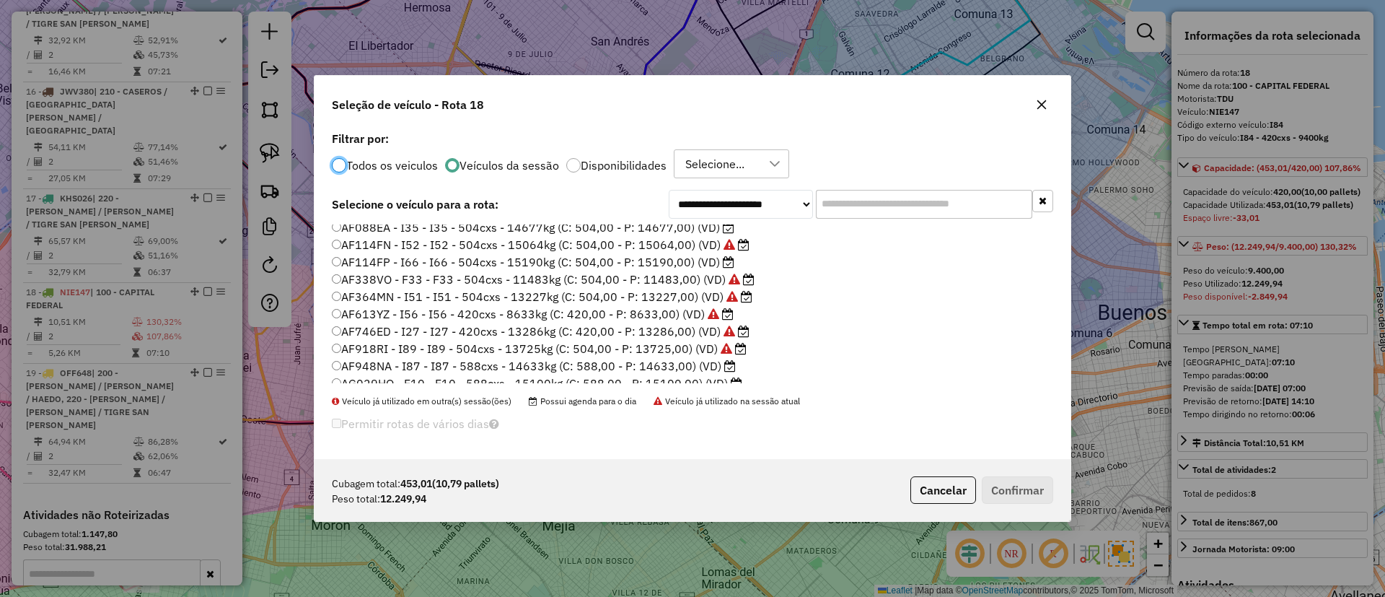
scroll to position [175, 0]
click at [645, 229] on label "AF066NX - I34 - I34 - 504cxs - 14372kg (C: 504,00 - P: 14372,00) (VD)" at bounding box center [534, 230] width 404 height 17
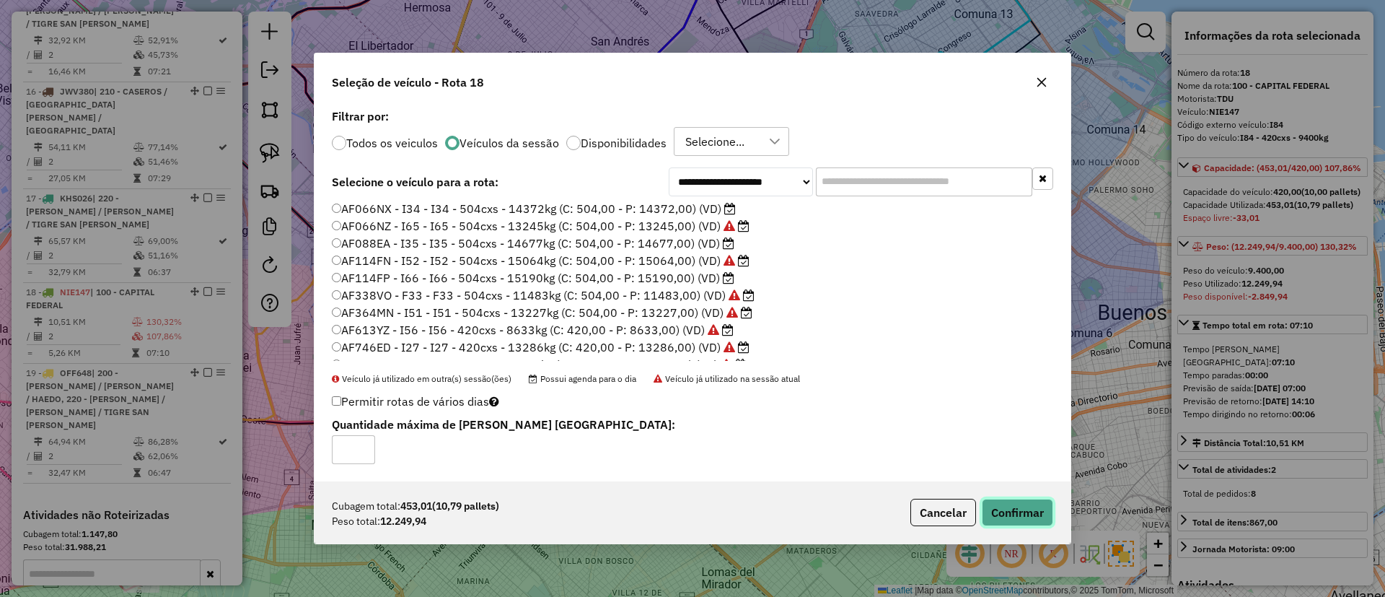
click at [1023, 509] on button "Confirmar" at bounding box center [1017, 512] width 71 height 27
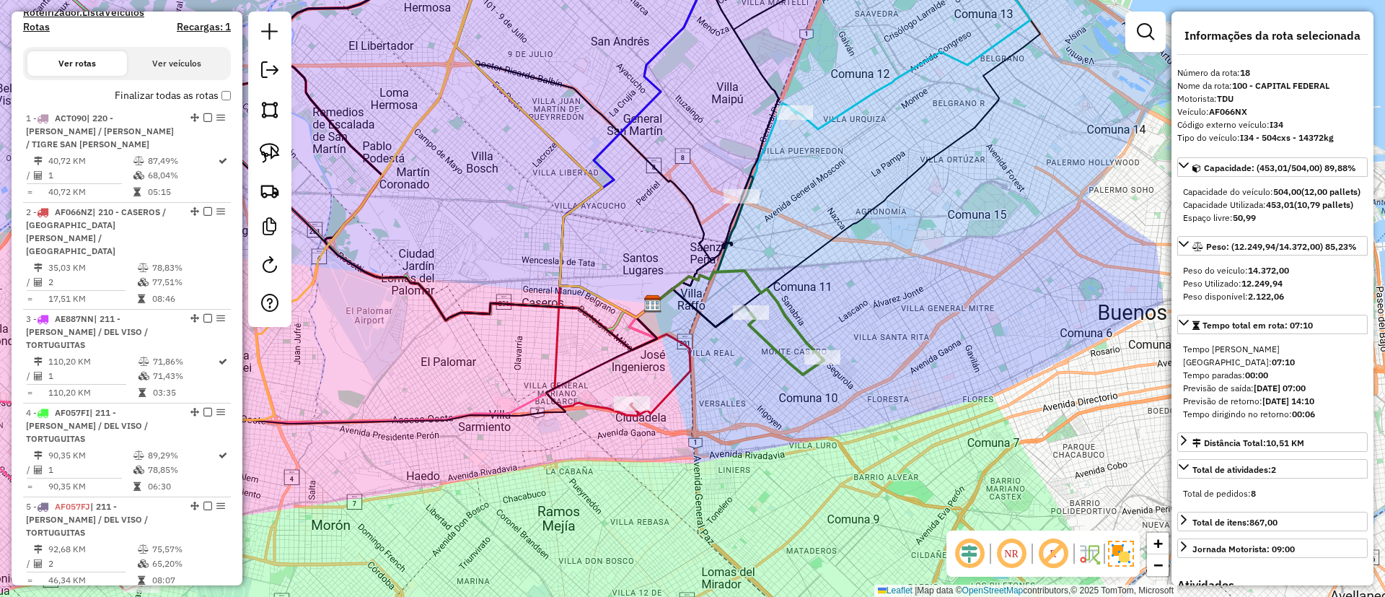
scroll to position [420, 0]
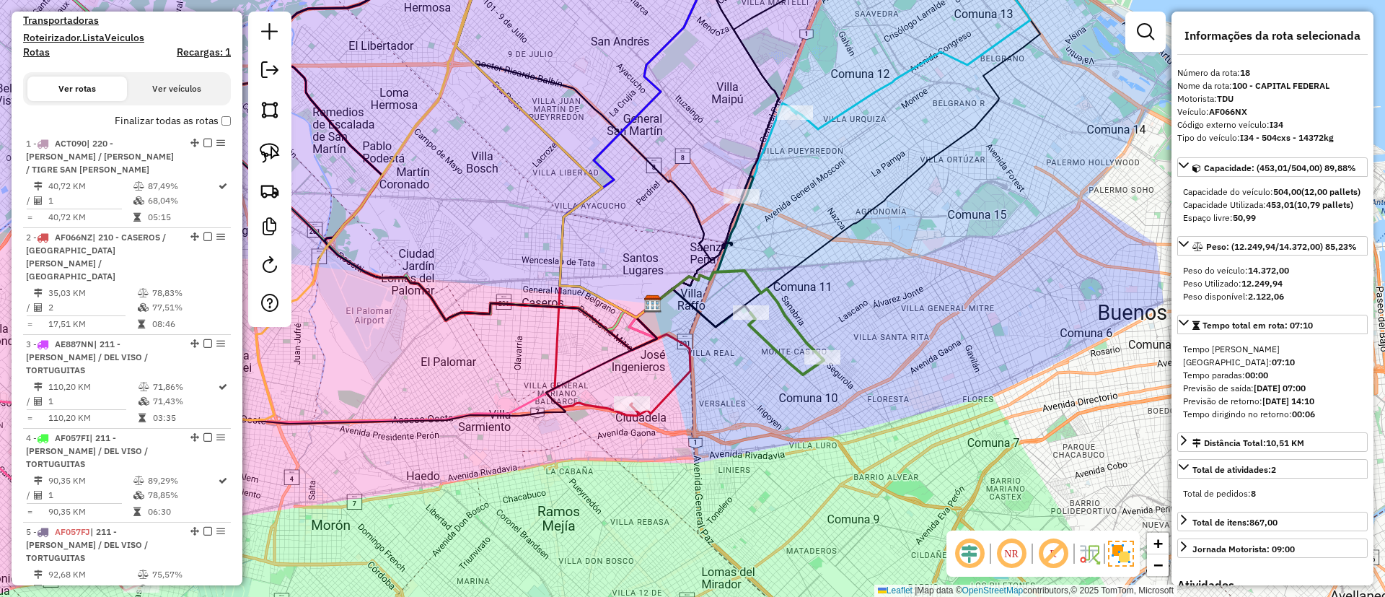
click at [43, 56] on h4 "Rotas" at bounding box center [36, 52] width 27 height 12
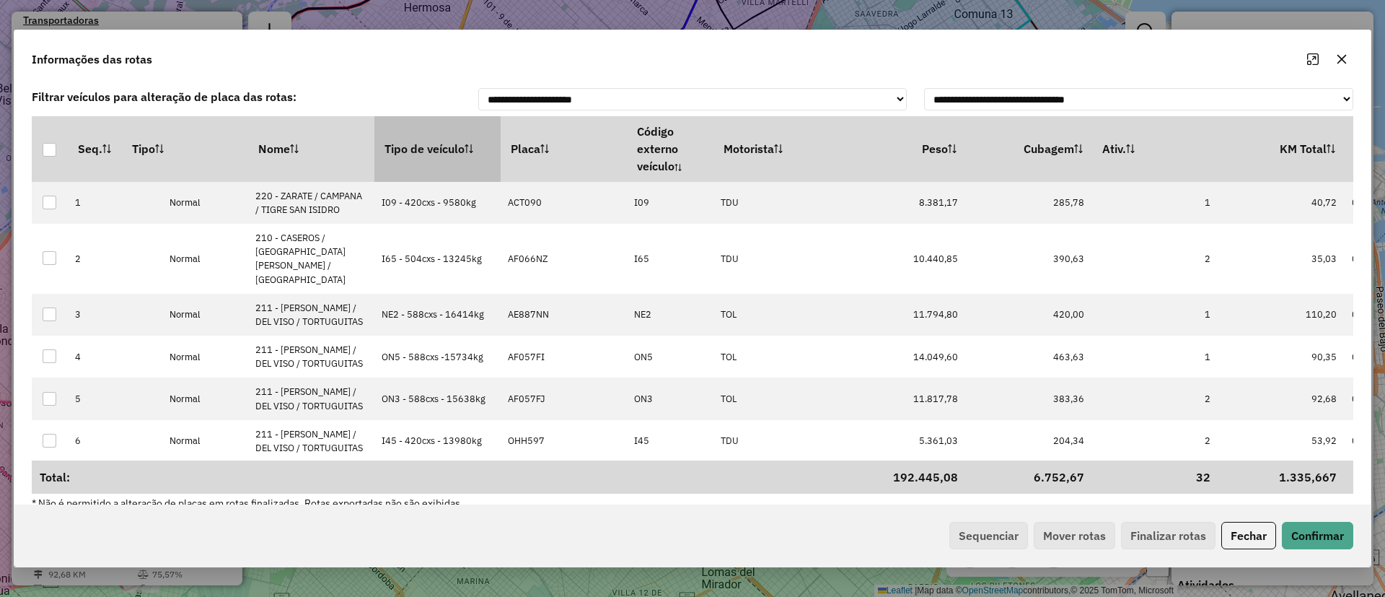
click at [387, 141] on th "Tipo de veículo" at bounding box center [437, 148] width 126 height 65
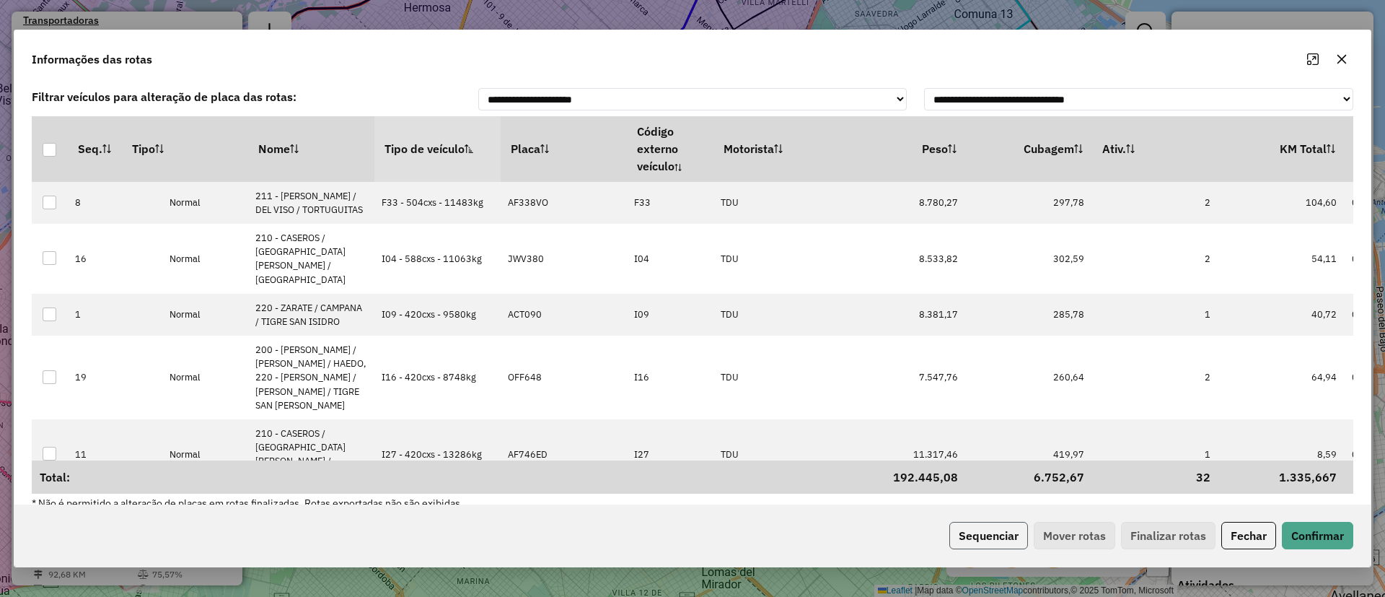
click at [967, 535] on button "Sequenciar" at bounding box center [988, 535] width 79 height 27
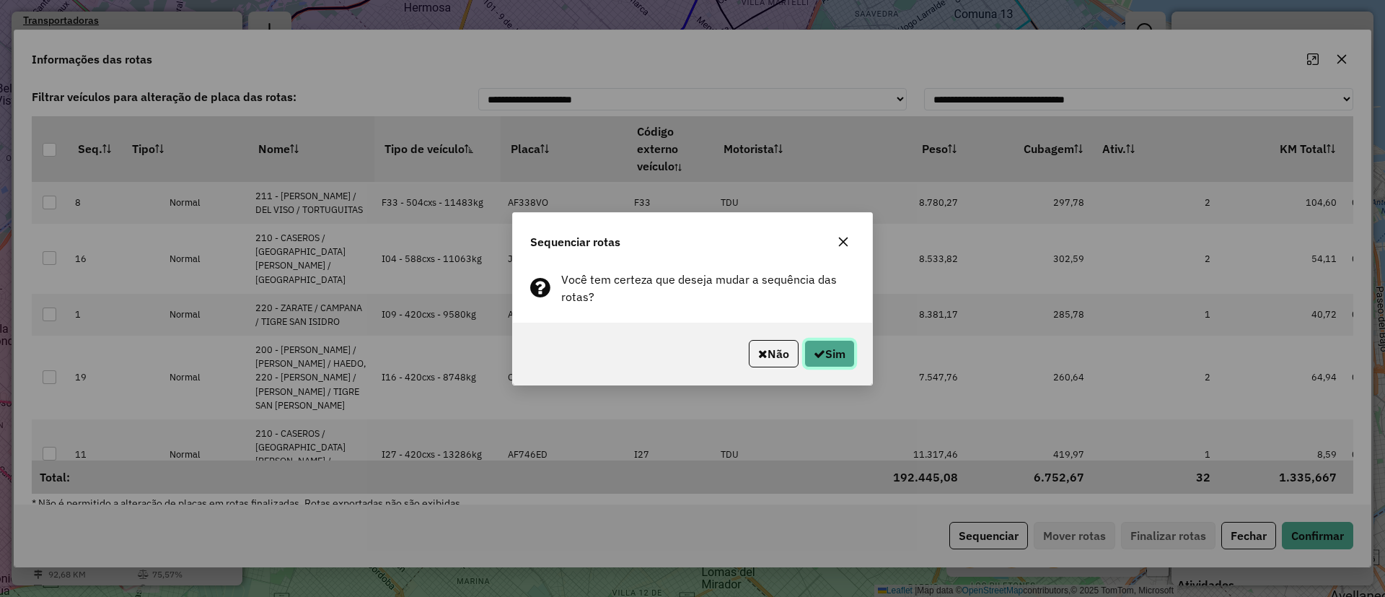
click at [827, 355] on button "Sim" at bounding box center [829, 353] width 51 height 27
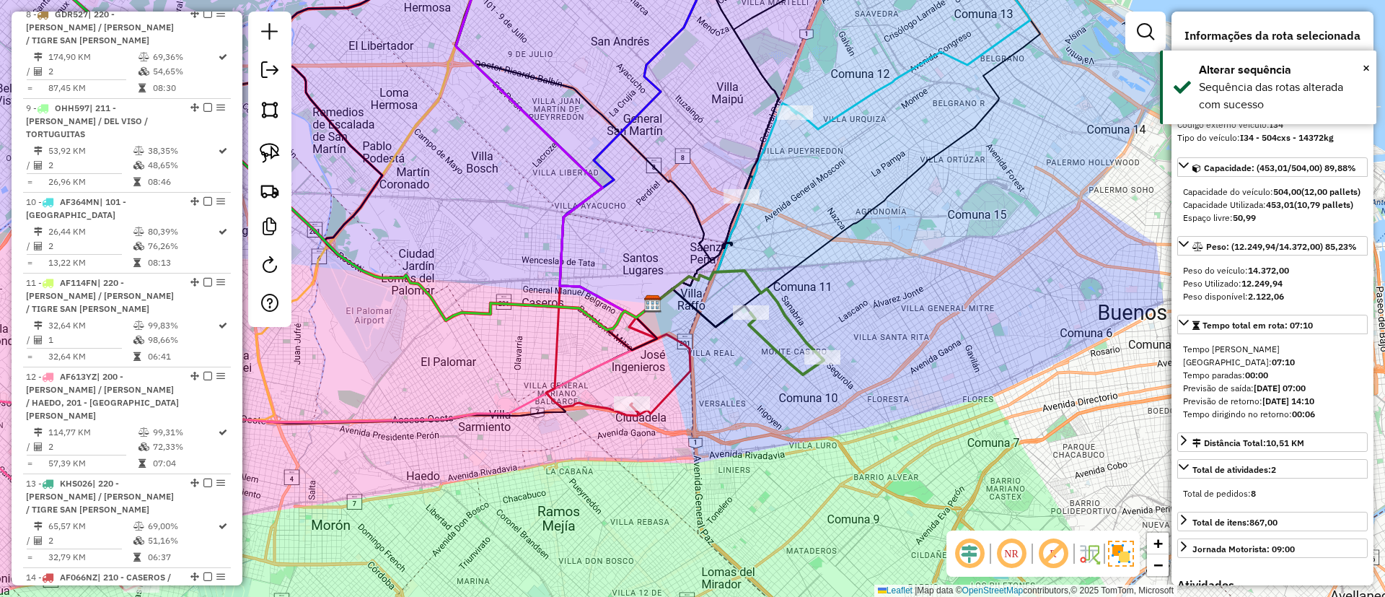
scroll to position [1905, 0]
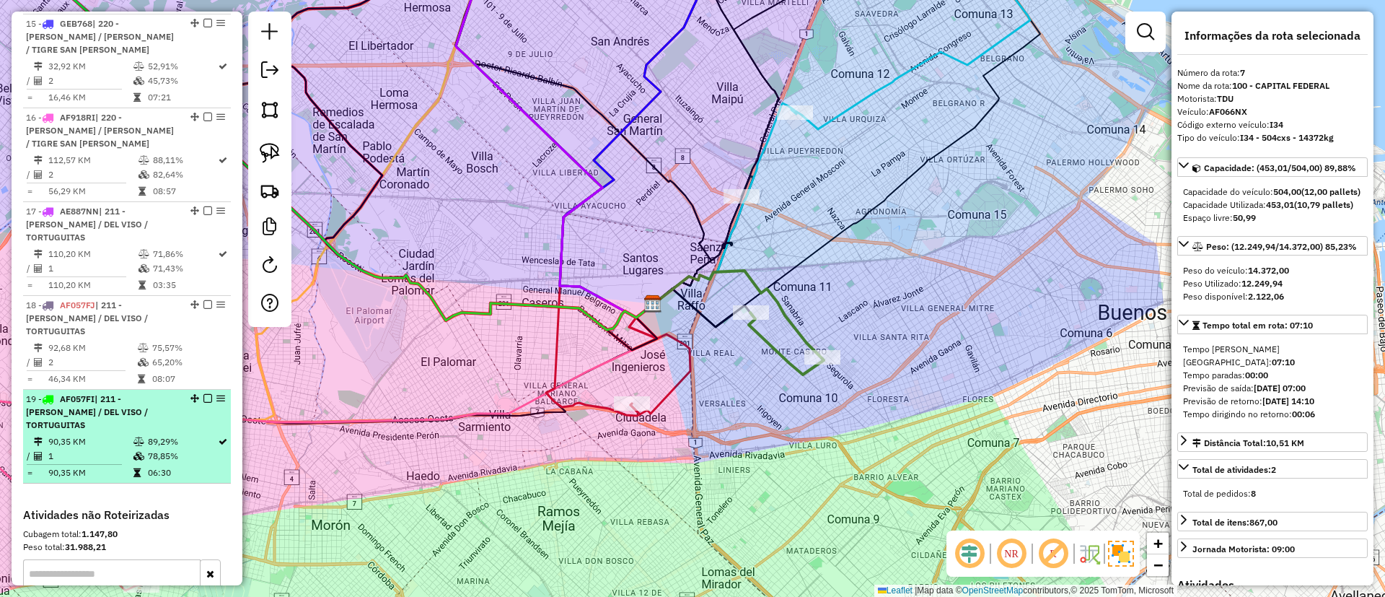
click at [125, 449] on td "1" at bounding box center [90, 456] width 85 height 14
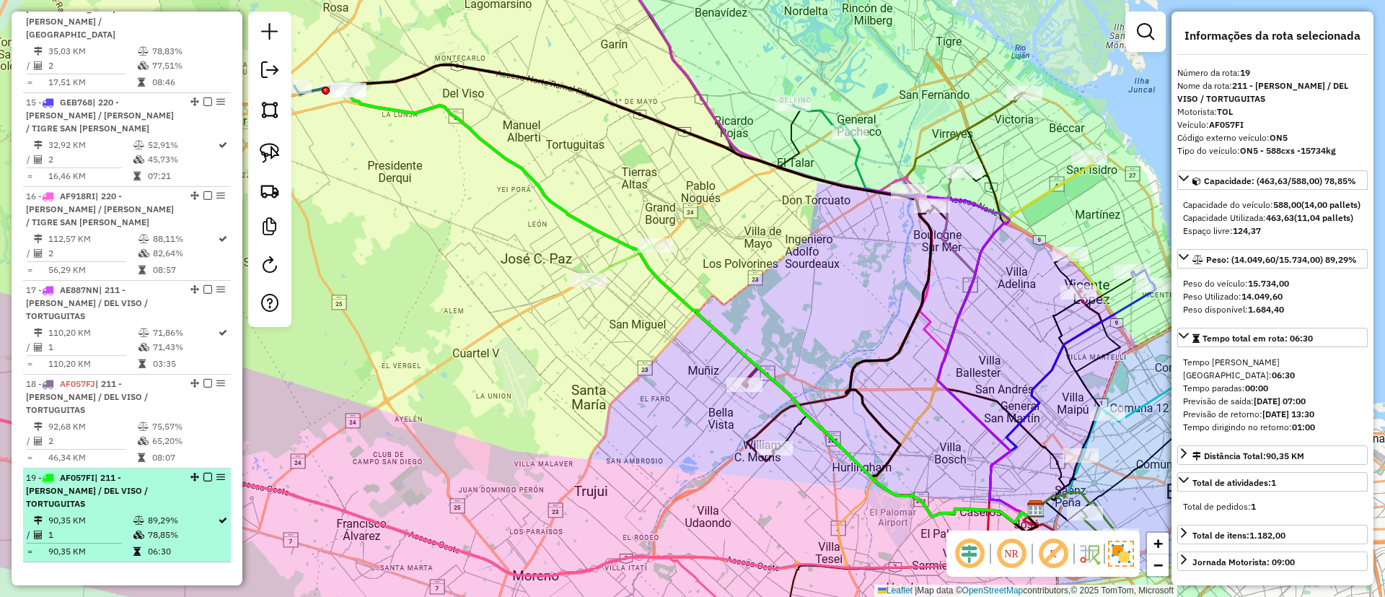
click at [124, 434] on td "2" at bounding box center [92, 441] width 89 height 14
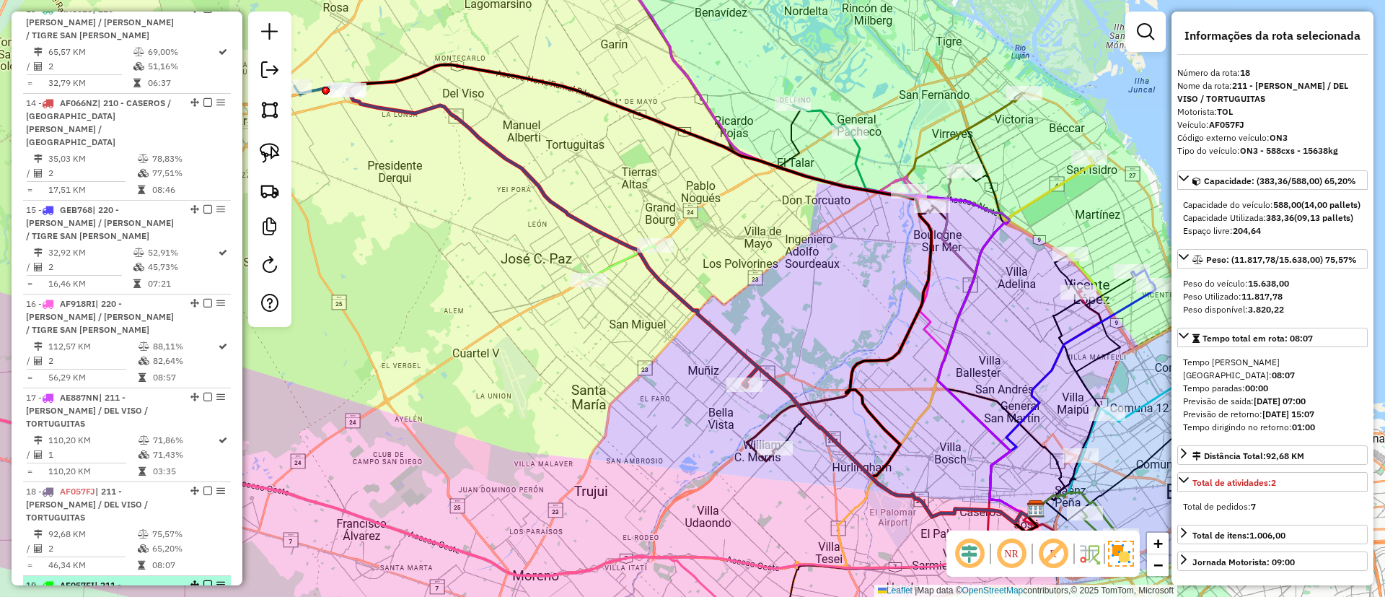
scroll to position [1718, 0]
click at [124, 392] on span "| 211 - [PERSON_NAME] / DEL VISO / TORTUGUITAS" at bounding box center [87, 410] width 122 height 37
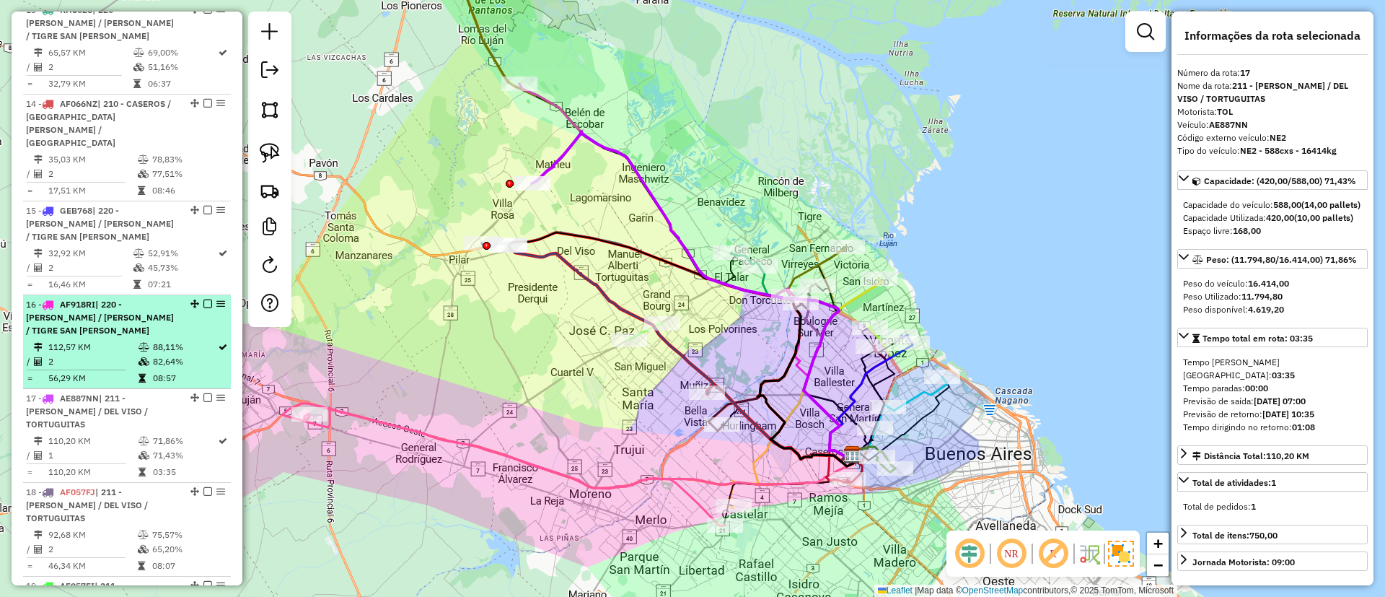
click at [120, 354] on td "2" at bounding box center [93, 361] width 90 height 14
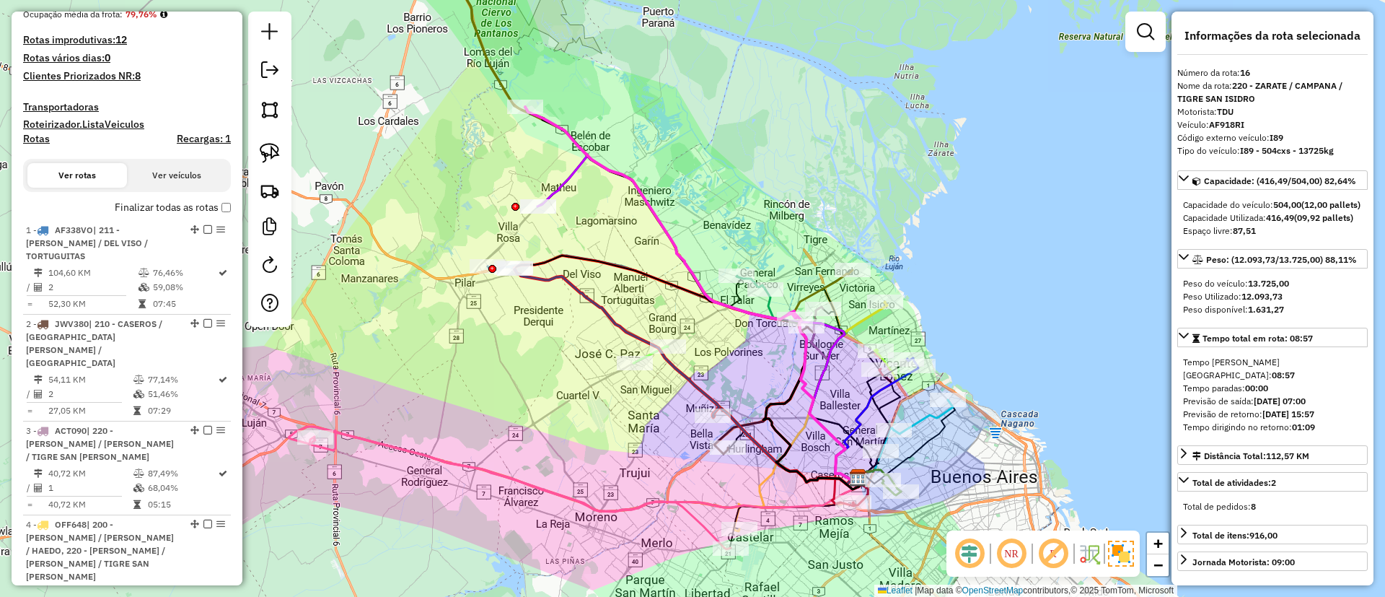
scroll to position [329, 0]
click at [143, 209] on label "Finalizar todas as rotas" at bounding box center [173, 211] width 116 height 15
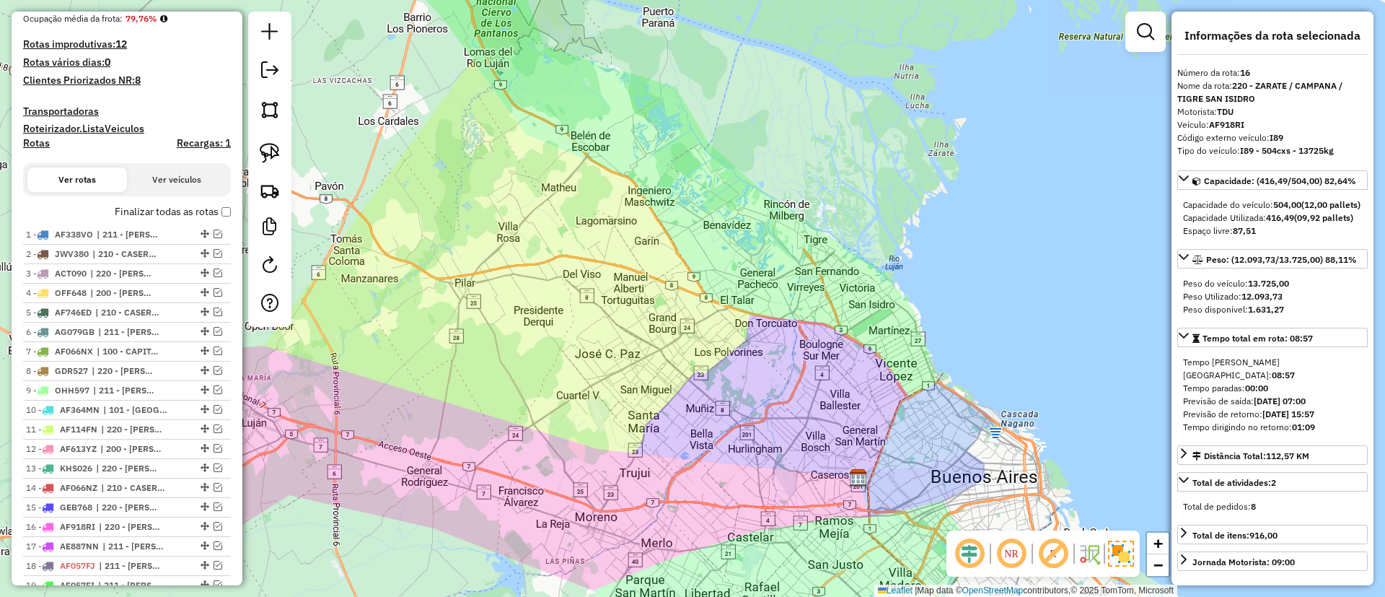
click at [193, 144] on h4 "Recargas: 1" at bounding box center [204, 143] width 54 height 12
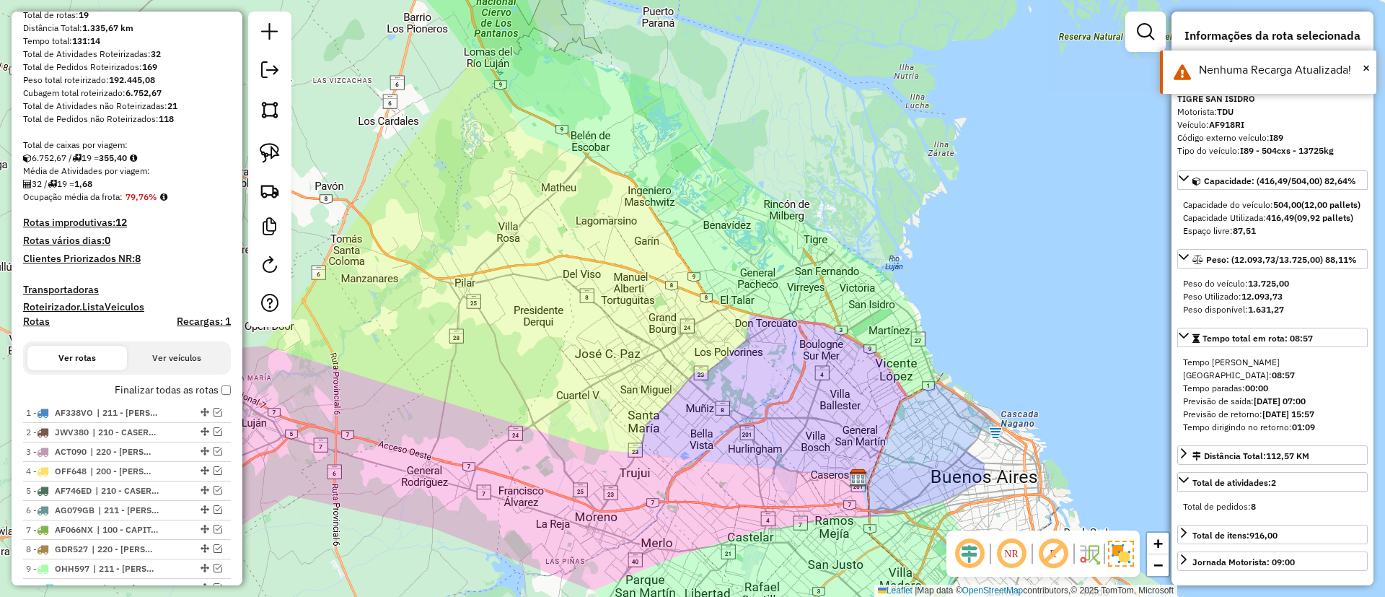
scroll to position [0, 0]
